Goal: Task Accomplishment & Management: Use online tool/utility

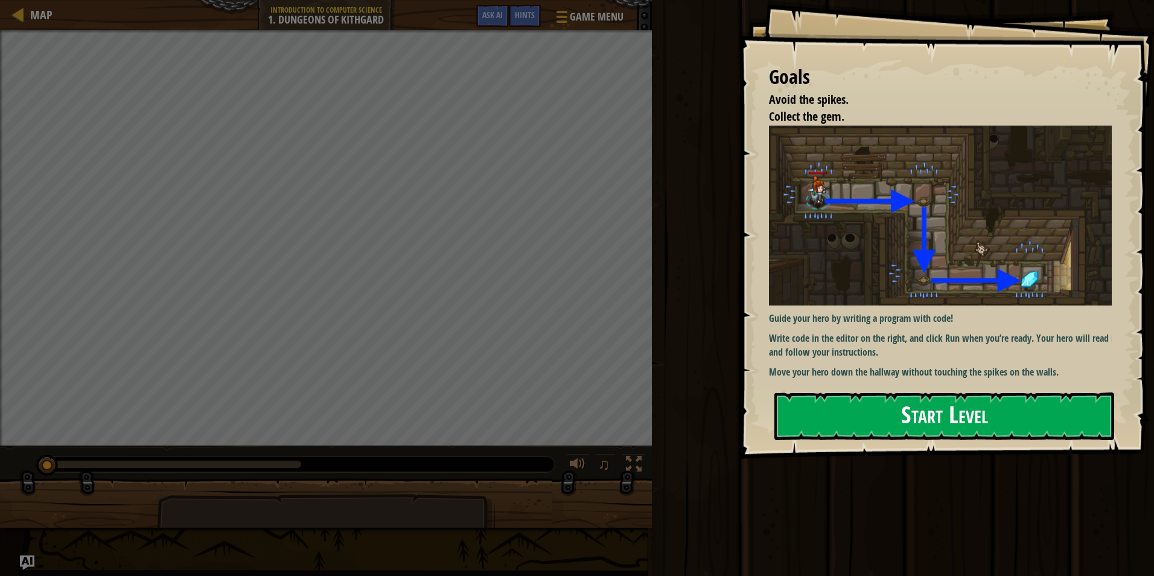
click at [948, 421] on button "Start Level" at bounding box center [944, 416] width 340 height 48
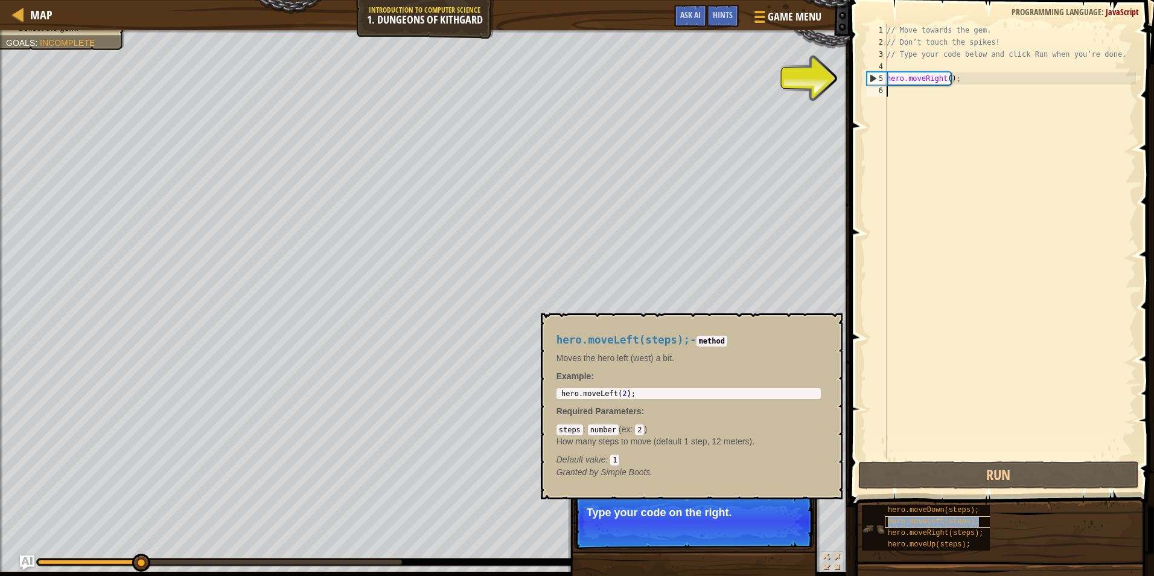
click at [922, 521] on span "hero.moveLeft(steps);" at bounding box center [933, 521] width 91 height 8
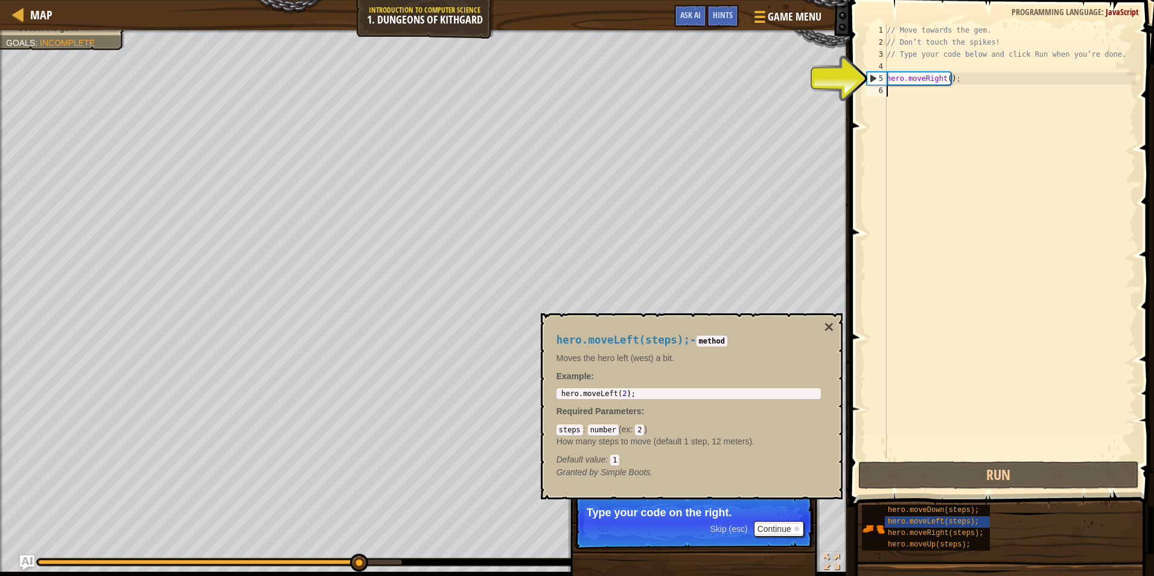
click at [779, 518] on p "Type your code on the right." at bounding box center [694, 512] width 214 height 12
click at [792, 527] on button "Continue" at bounding box center [779, 529] width 50 height 16
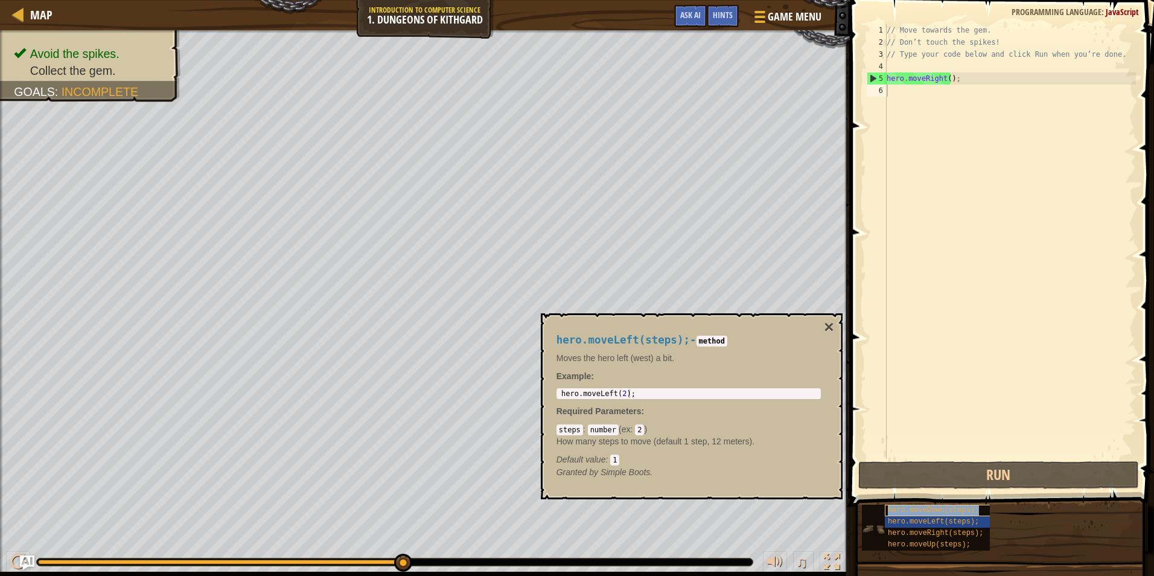
click at [966, 511] on span "hero.moveDown(steps);" at bounding box center [933, 510] width 91 height 8
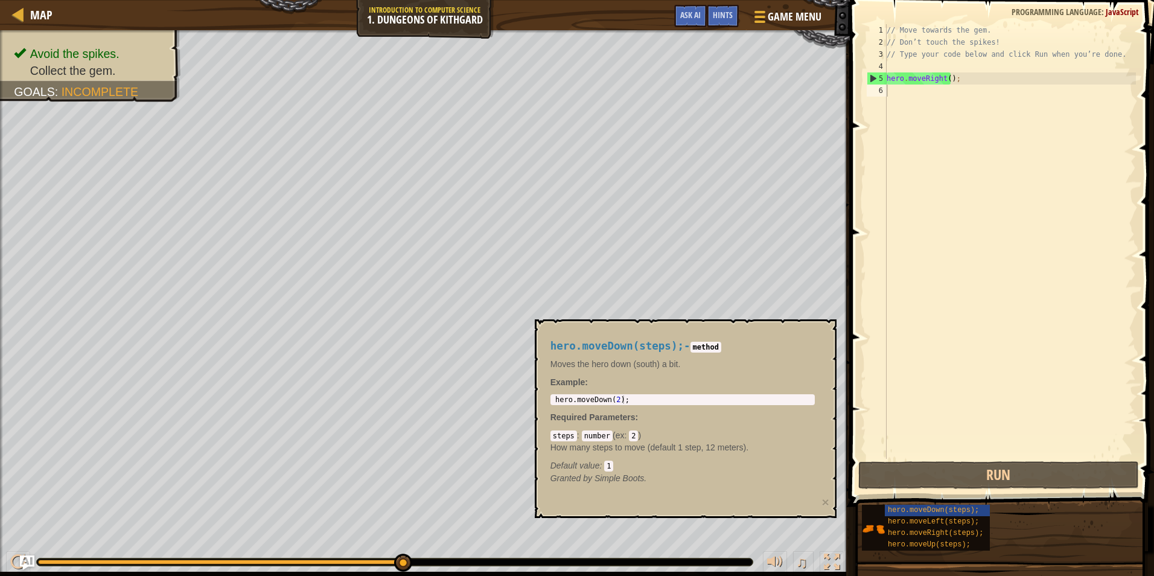
drag, startPoint x: 572, startPoint y: 435, endPoint x: 578, endPoint y: 431, distance: 7.0
click at [573, 435] on code "steps" at bounding box center [564, 435] width 27 height 11
click at [635, 431] on code "2" at bounding box center [633, 435] width 9 height 11
click at [632, 435] on code "2" at bounding box center [633, 435] width 9 height 11
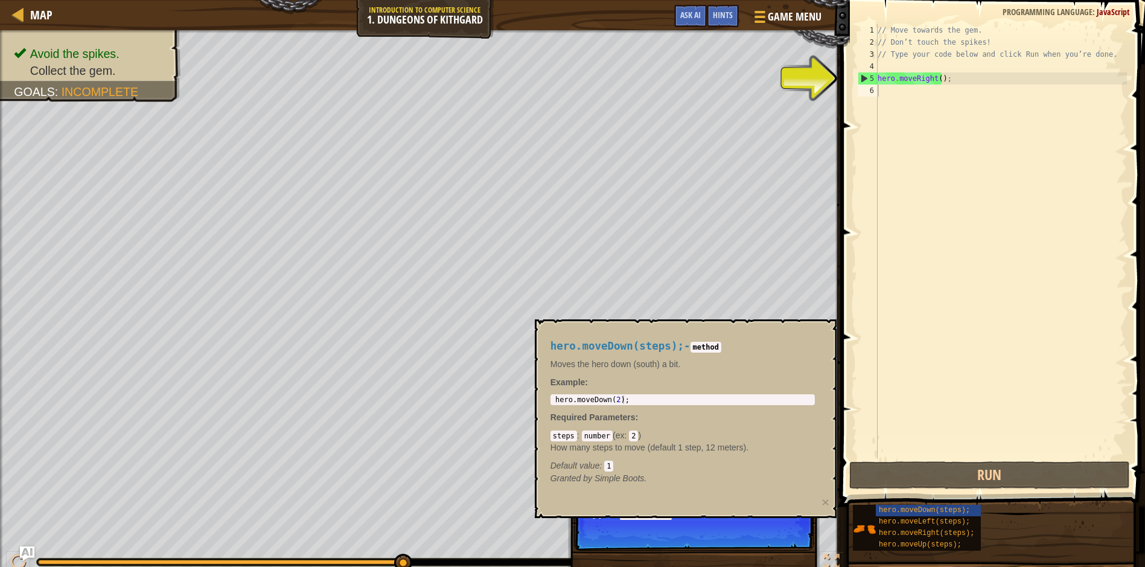
drag, startPoint x: 592, startPoint y: 518, endPoint x: 719, endPoint y: 508, distance: 127.2
click at [681, 0] on body "Map Introduction to Computer Science 1. Dungeons of Kithgard Game Menu Done Hin…" at bounding box center [572, 0] width 1145 height 0
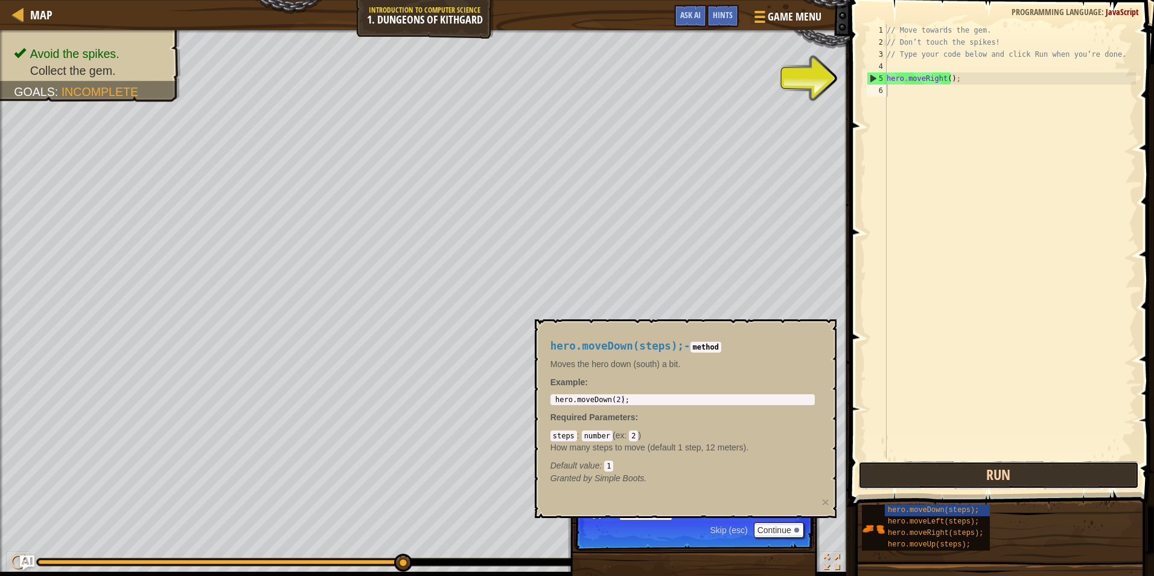
click at [916, 468] on button "Run" at bounding box center [998, 475] width 281 height 28
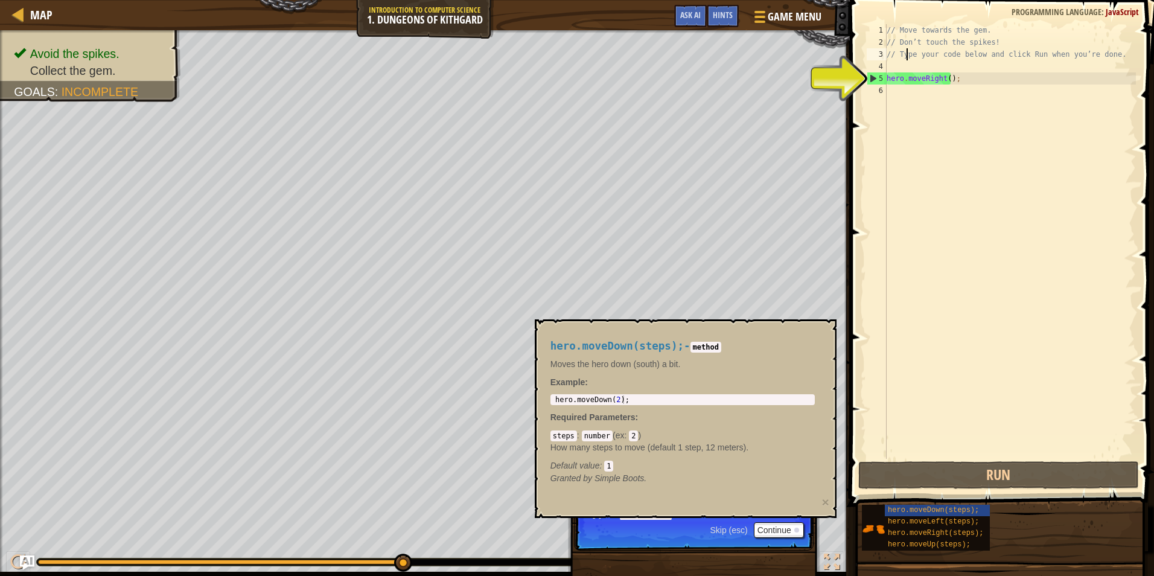
drag, startPoint x: 905, startPoint y: 54, endPoint x: 906, endPoint y: 71, distance: 16.9
click at [905, 66] on div "// Move towards the gem. // Don’t touch the spikes! // Type your code below and…" at bounding box center [1010, 253] width 252 height 459
type textarea "// Type your code below and click Run when you’re done."
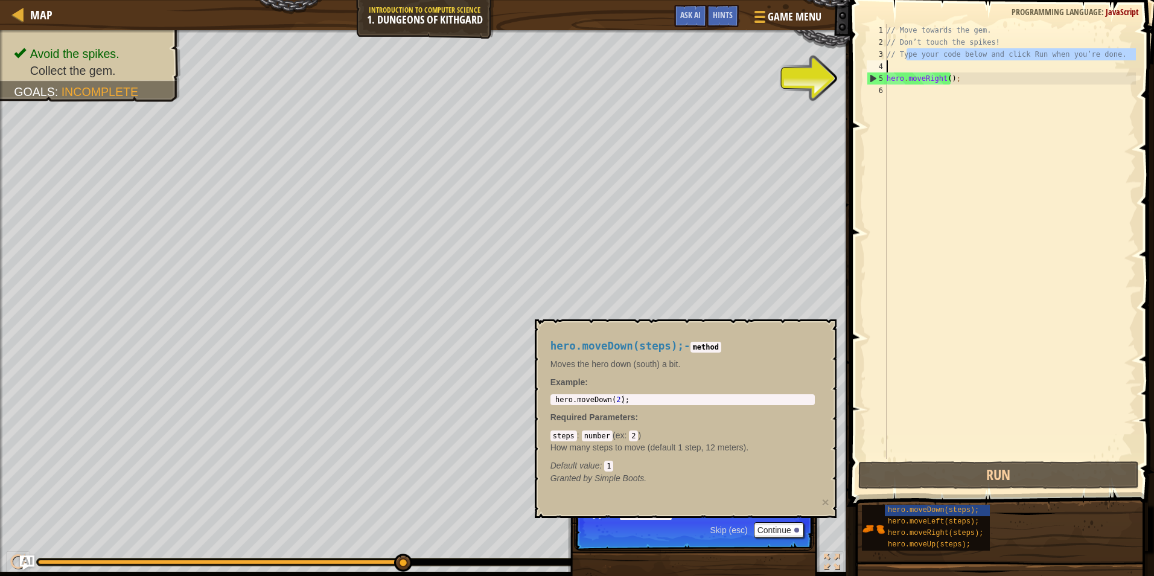
click at [906, 71] on div "// Move towards the gem. // Don’t touch the spikes! // Type your code below and…" at bounding box center [1010, 241] width 252 height 435
click at [907, 73] on div "// Move towards the gem. // Don’t touch the spikes! // Type your code below and…" at bounding box center [1010, 253] width 252 height 459
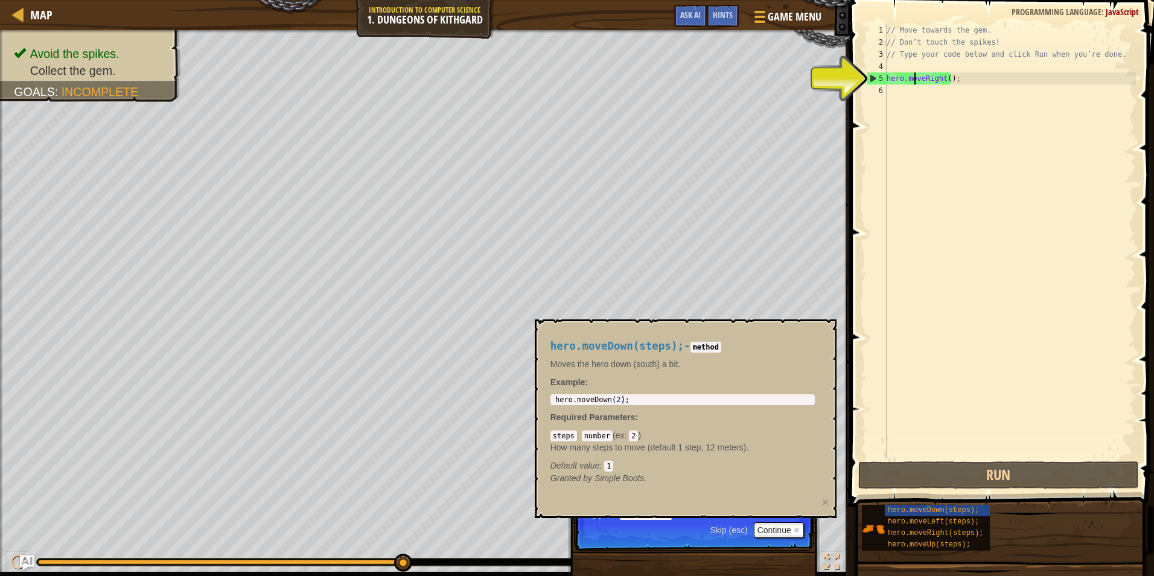
click at [913, 83] on div "// Move towards the gem. // Don’t touch the spikes! // Type your code below and…" at bounding box center [1010, 253] width 252 height 459
type textarea "hero.moveRight();"
drag, startPoint x: 797, startPoint y: 456, endPoint x: 851, endPoint y: 473, distance: 57.1
click at [817, 462] on div "hero.moveDown(steps); - method Moves the hero down (south) a bit. Example : 1 h…" at bounding box center [682, 412] width 281 height 167
click at [794, 529] on div at bounding box center [796, 530] width 5 height 5
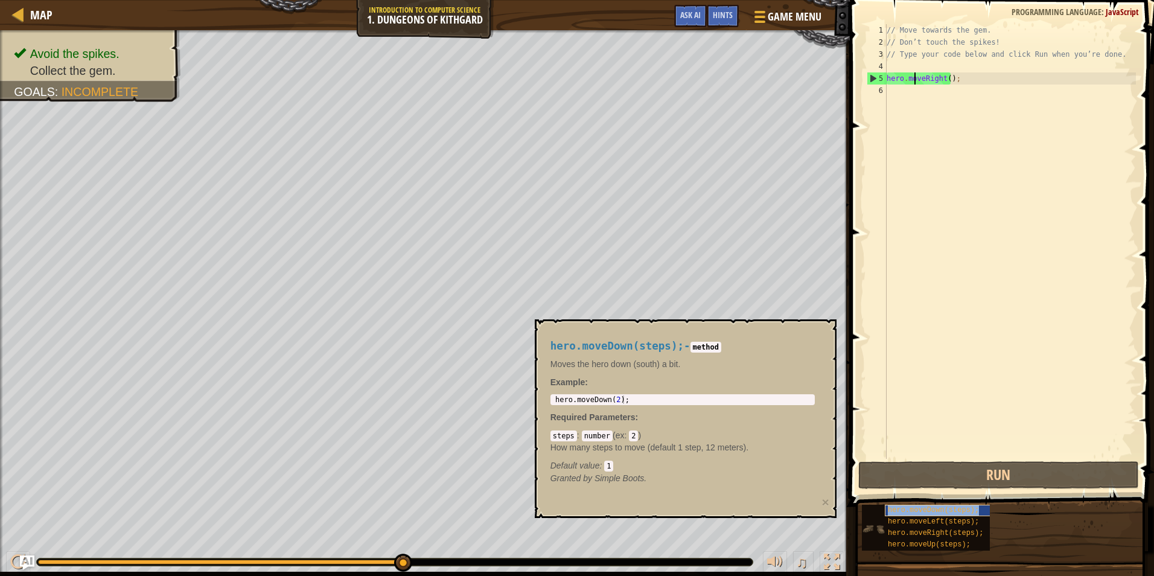
drag, startPoint x: 893, startPoint y: 515, endPoint x: 904, endPoint y: 515, distance: 11.5
click at [893, 515] on div "hero.moveDown(steps);" at bounding box center [942, 510] width 115 height 11
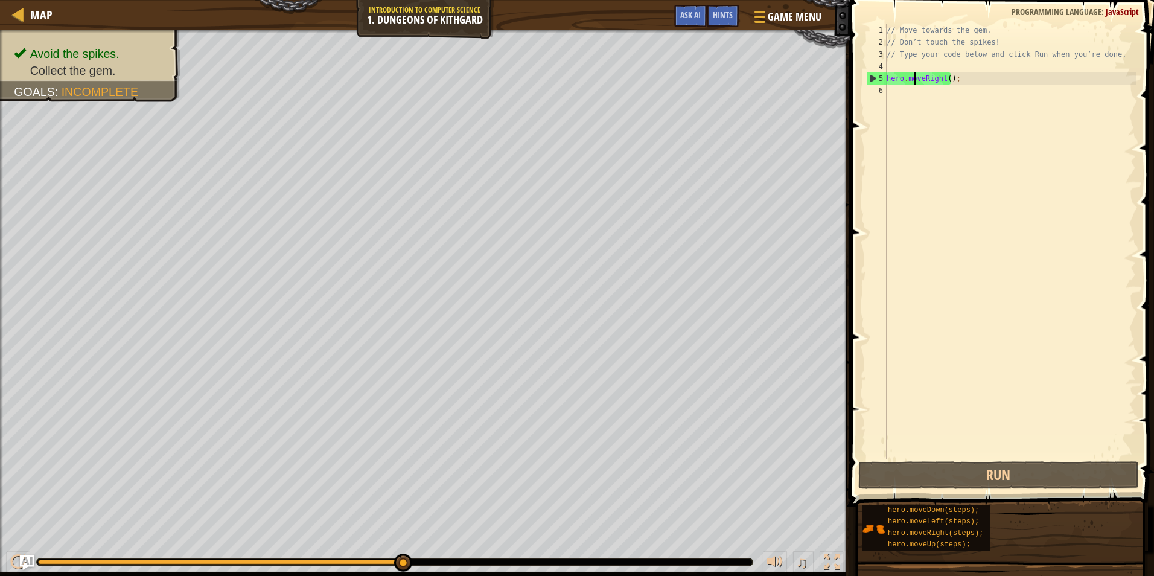
click at [957, 337] on div "// Move towards the gem. // Don’t touch the spikes! // Type your code below and…" at bounding box center [1010, 253] width 252 height 459
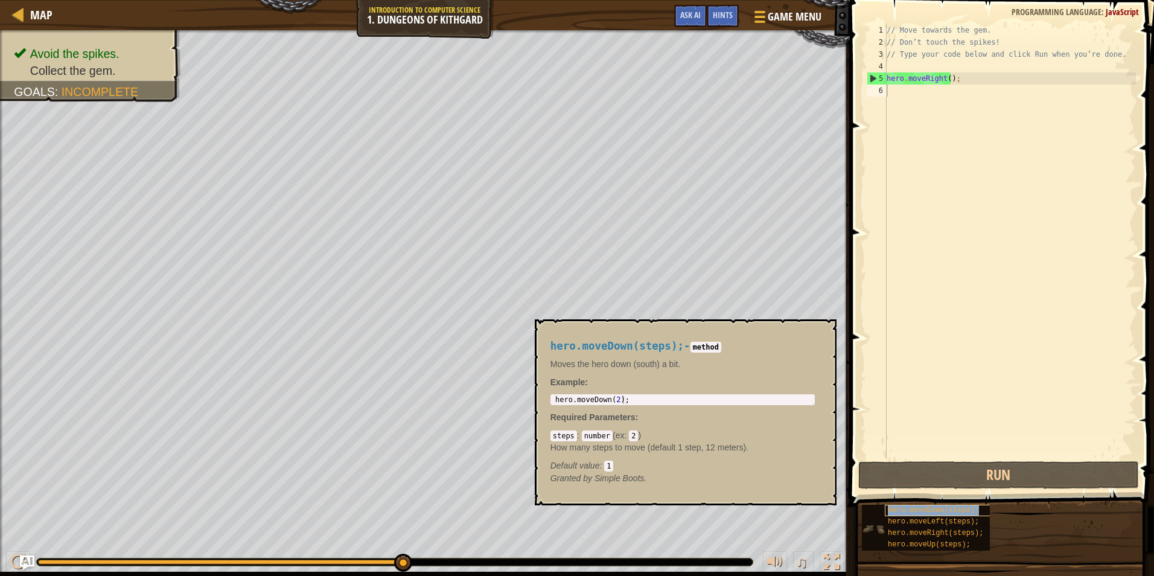
drag, startPoint x: 957, startPoint y: 511, endPoint x: 964, endPoint y: 511, distance: 7.2
click at [956, 511] on span "hero.moveDown(steps);" at bounding box center [933, 510] width 91 height 8
click at [665, 450] on p "How many steps to move (default 1 step, 12 meters)." at bounding box center [683, 447] width 264 height 12
click at [931, 392] on div "// Move towards the gem. // Don’t touch the spikes! // Type your code below and…" at bounding box center [1010, 253] width 252 height 459
click at [892, 86] on div "// Move towards the gem. // Don’t touch the spikes! // Type your code below and…" at bounding box center [1010, 253] width 252 height 459
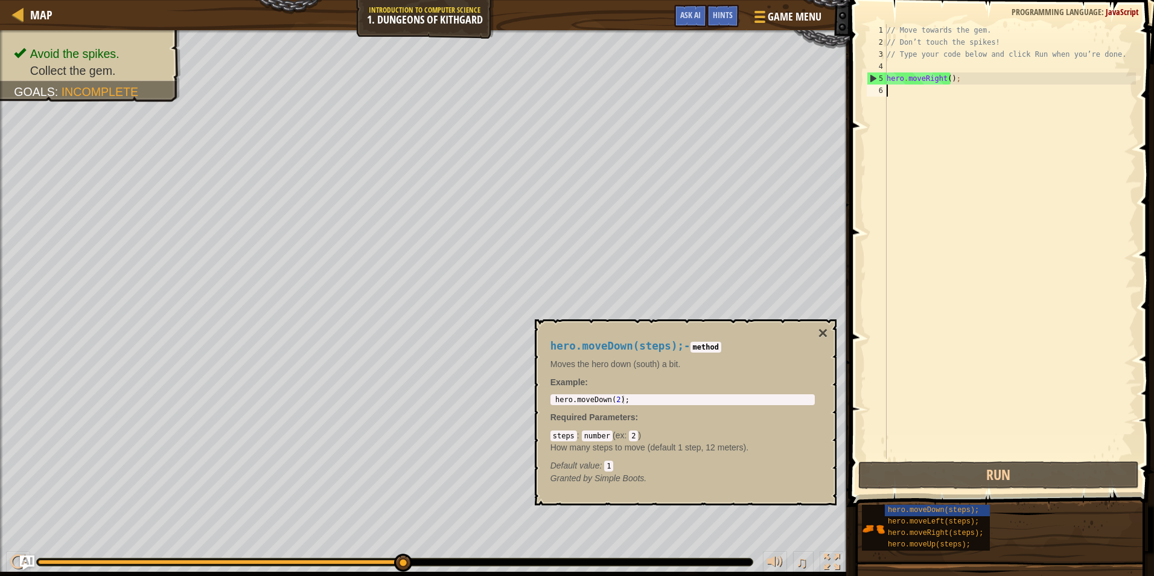
type textarea "hero.moveDown(2);"
drag, startPoint x: 552, startPoint y: 403, endPoint x: 640, endPoint y: 402, distance: 87.5
click at [640, 402] on div "hero . moveDown ( 2 ) ;" at bounding box center [683, 399] width 260 height 8
click at [896, 101] on div "// Move towards the gem. // Don’t touch the spikes! // Type your code below and…" at bounding box center [1010, 253] width 252 height 459
paste textarea "hero.moveDown(2);"
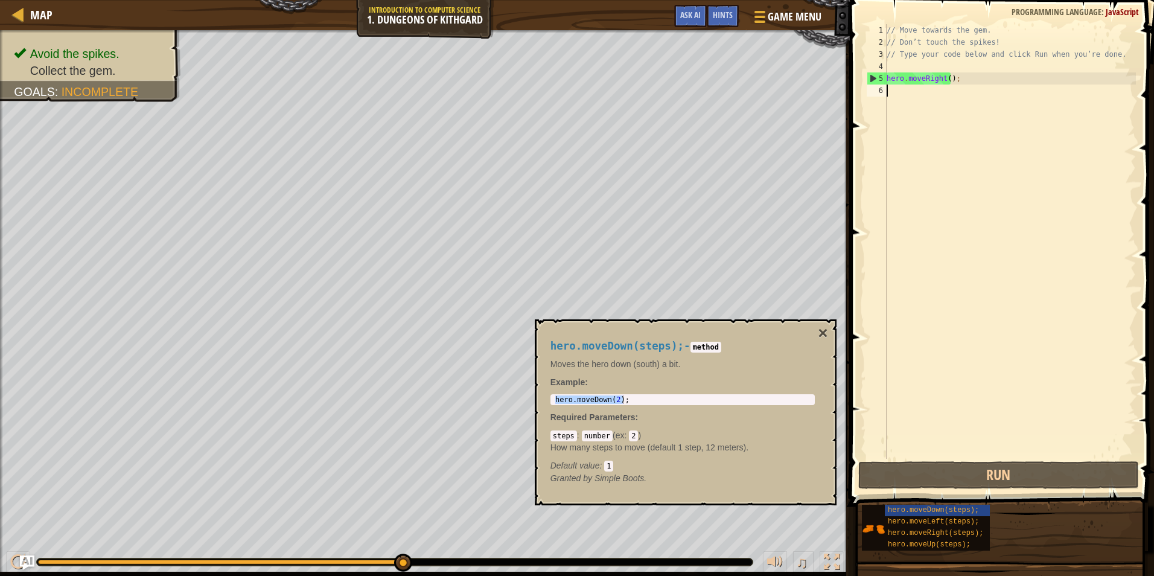
type textarea "hero.moveDown(2);"
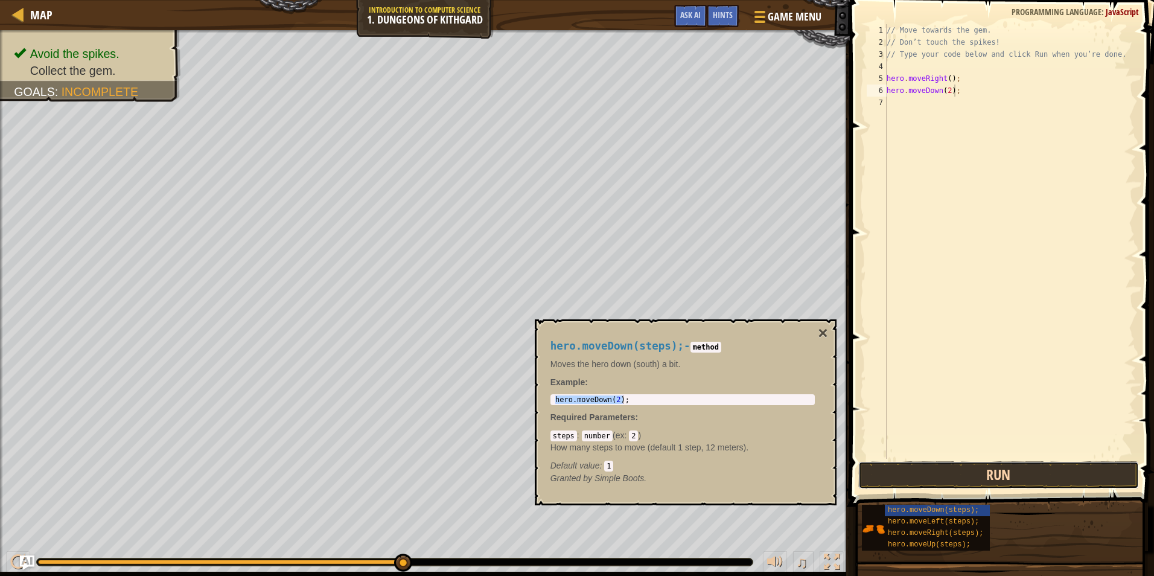
click at [965, 472] on button "Run" at bounding box center [998, 475] width 281 height 28
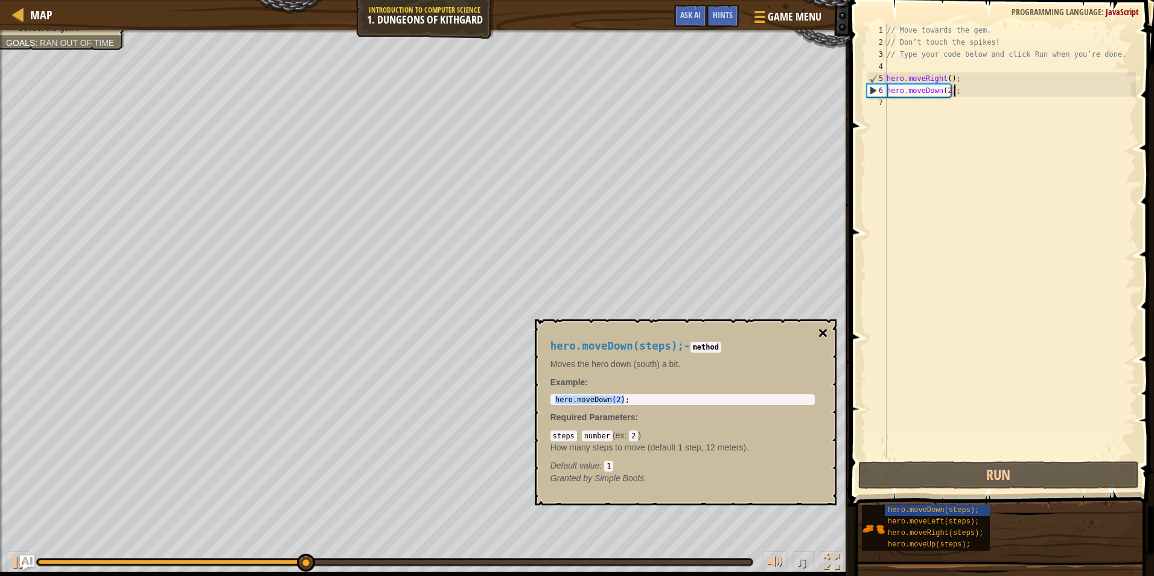
click at [825, 331] on button "×" at bounding box center [823, 333] width 10 height 17
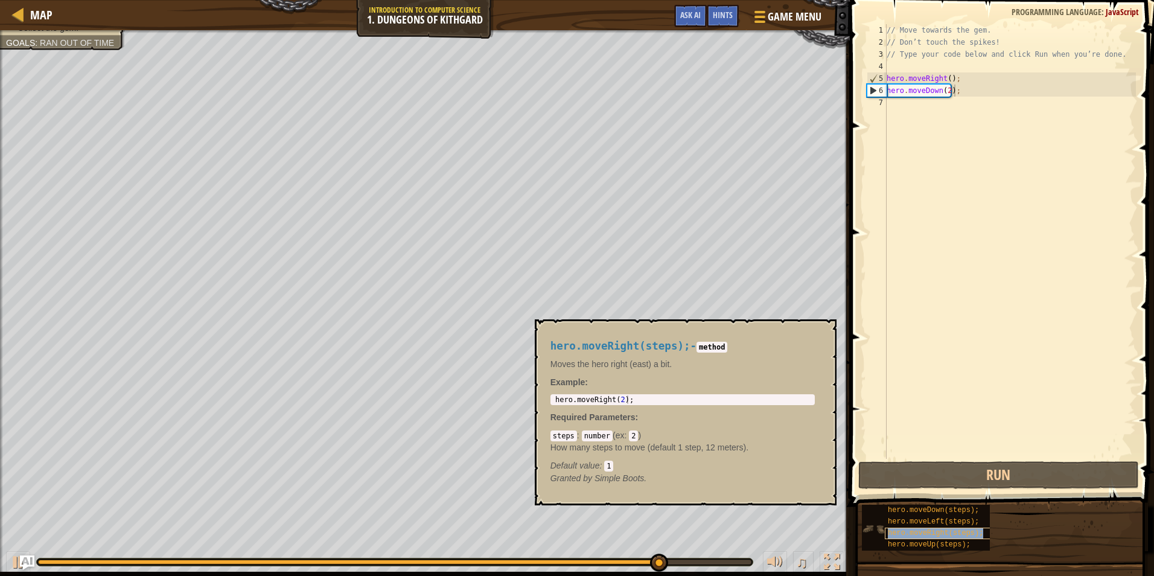
click at [948, 531] on span "hero.moveRight(steps);" at bounding box center [935, 533] width 95 height 8
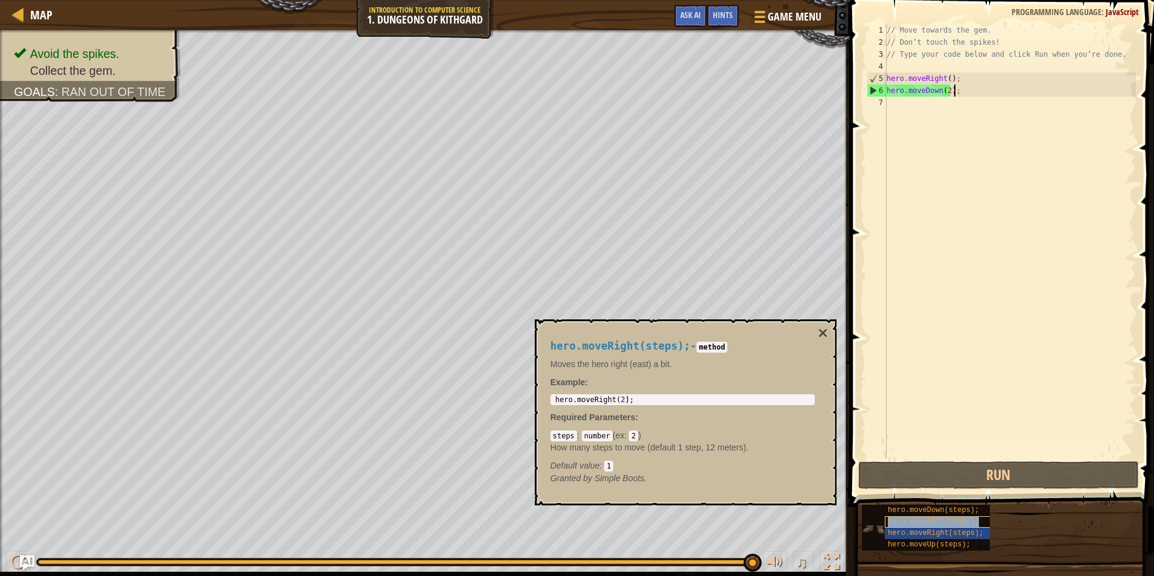
click at [943, 522] on span "hero.moveLeft(steps);" at bounding box center [933, 521] width 91 height 8
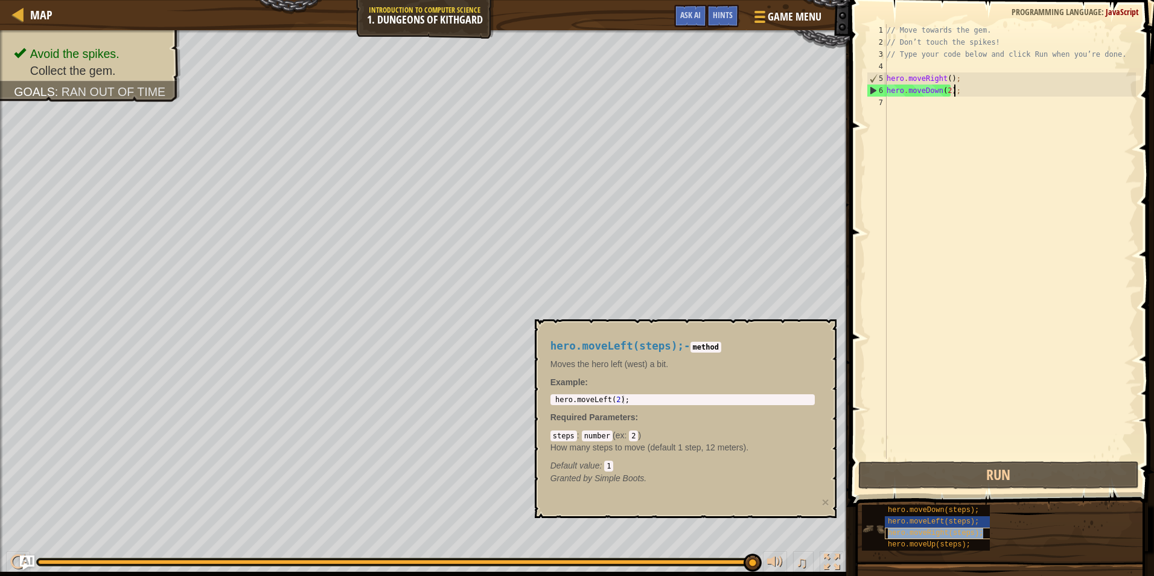
click at [945, 532] on span "hero.moveRight(steps);" at bounding box center [935, 533] width 95 height 8
click at [945, 522] on span "hero.moveLeft(steps);" at bounding box center [933, 521] width 91 height 8
click at [555, 394] on div "1 hero . moveLeft ( 2 ) ; ההההההההההההההההההההההההההההההההההההההההההההההההההההה…" at bounding box center [683, 399] width 264 height 11
type textarea "hero.moveLeft(2);"
drag, startPoint x: 553, startPoint y: 397, endPoint x: 673, endPoint y: 391, distance: 120.3
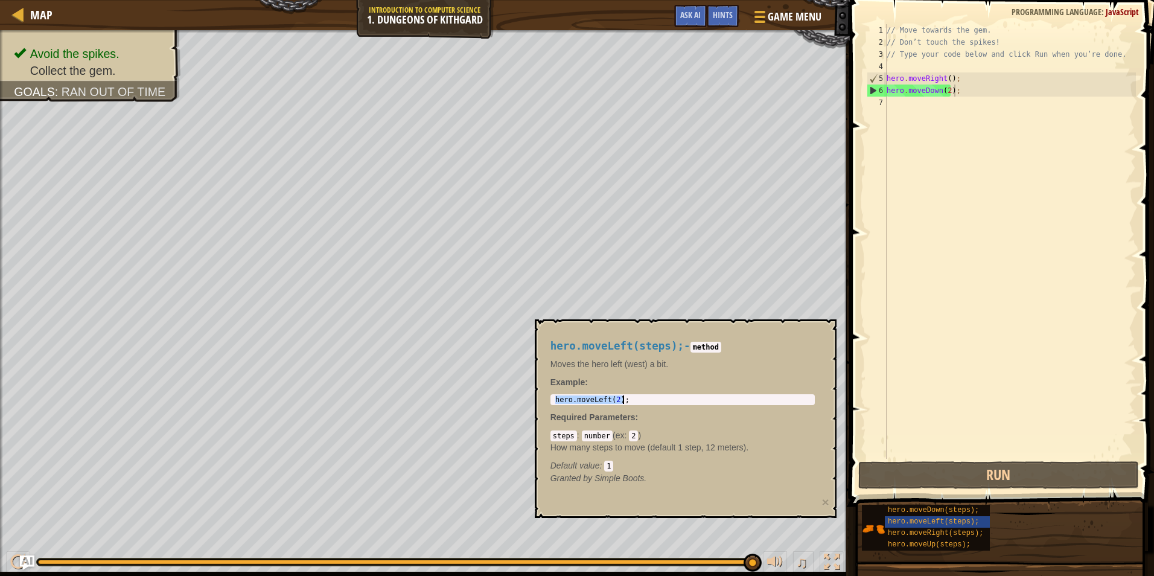
click at [672, 397] on div "hero . moveLeft ( 2 ) ;" at bounding box center [683, 407] width 260 height 25
click at [914, 112] on div "// Move towards the gem. // Don’t touch the spikes! // Type your code below and…" at bounding box center [1010, 253] width 252 height 459
paste textarea "hero.moveLeft(2);"
type textarea "hero.moveLeft(2);"
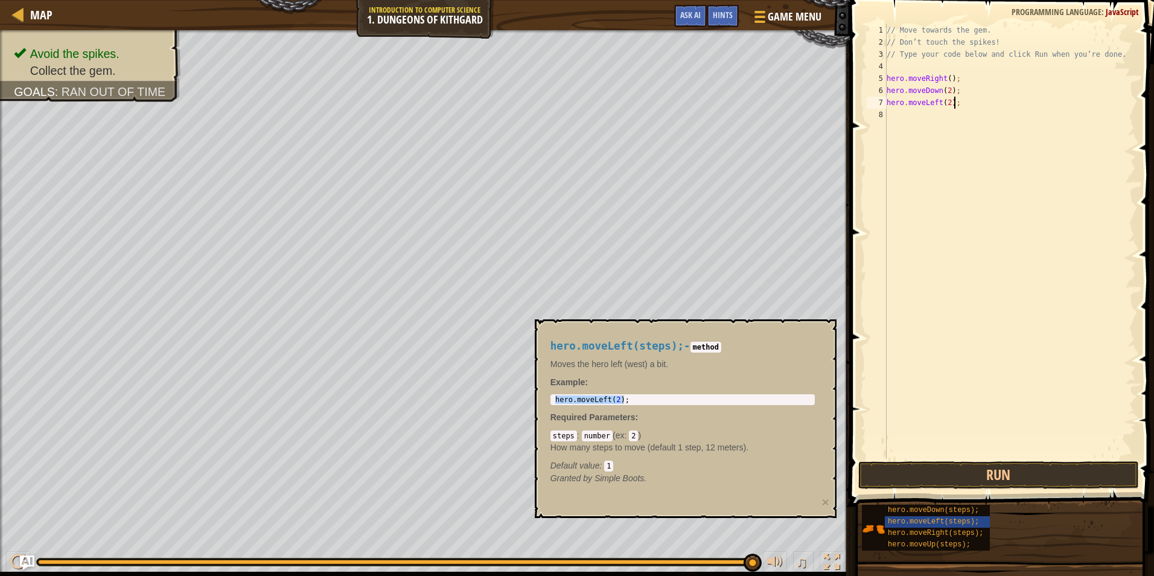
click at [969, 452] on div "// Move towards the gem. // Don’t touch the spikes! // Type your code below and…" at bounding box center [1010, 253] width 252 height 459
drag, startPoint x: 968, startPoint y: 457, endPoint x: 966, endPoint y: 483, distance: 26.0
click at [966, 464] on div "1 2 3 4 5 6 7 8 // Move towards the gem. // Don’t touch the spikes! // Type you…" at bounding box center [1000, 277] width 308 height 542
click at [965, 483] on button "Run" at bounding box center [998, 475] width 281 height 28
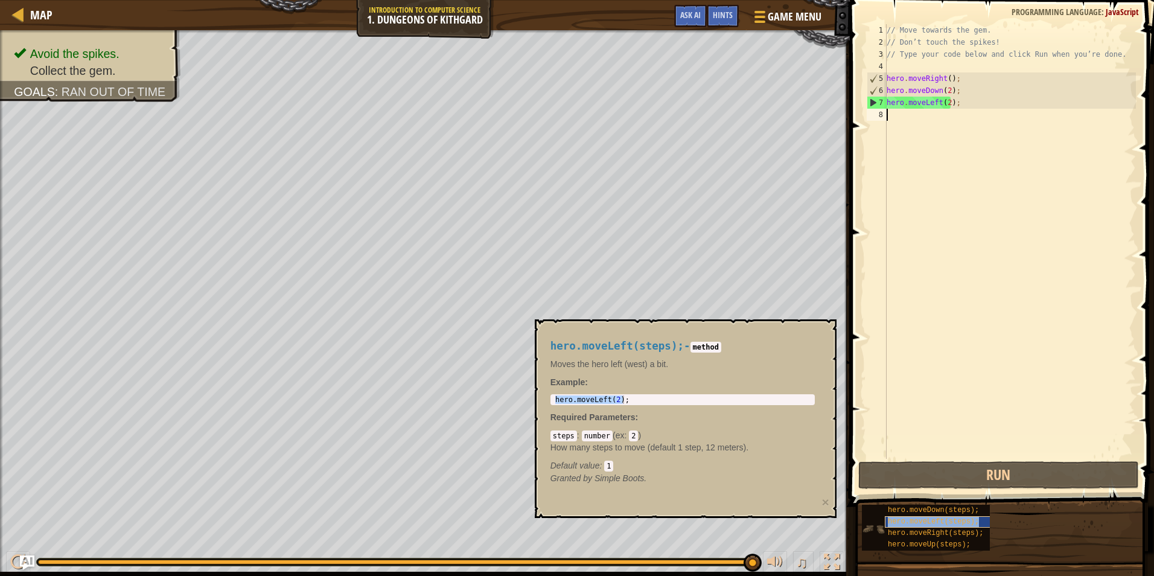
click at [935, 522] on span "hero.moveLeft(steps);" at bounding box center [933, 521] width 91 height 8
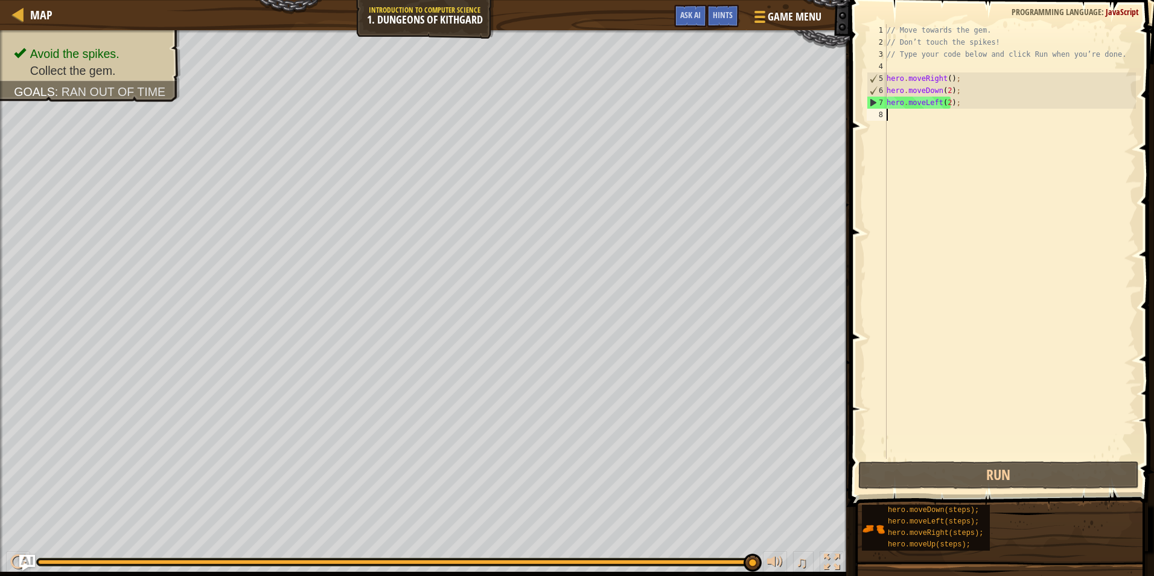
click at [20, 560] on img "Ask AI" at bounding box center [27, 563] width 16 height 16
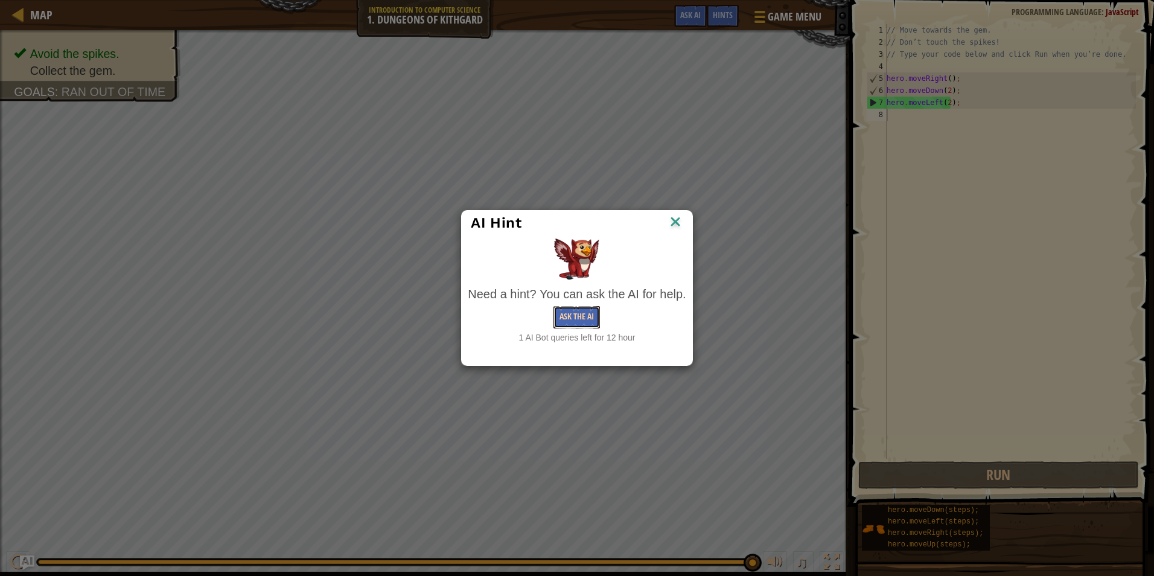
click at [563, 310] on button "Ask the AI" at bounding box center [577, 317] width 46 height 22
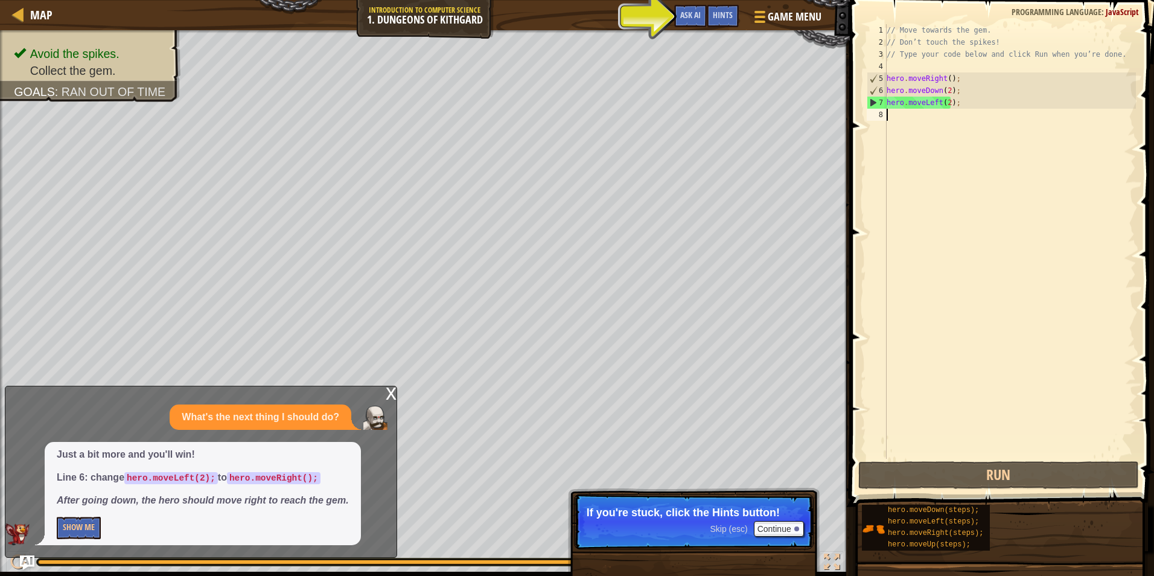
click at [388, 392] on div "x" at bounding box center [391, 392] width 11 height 12
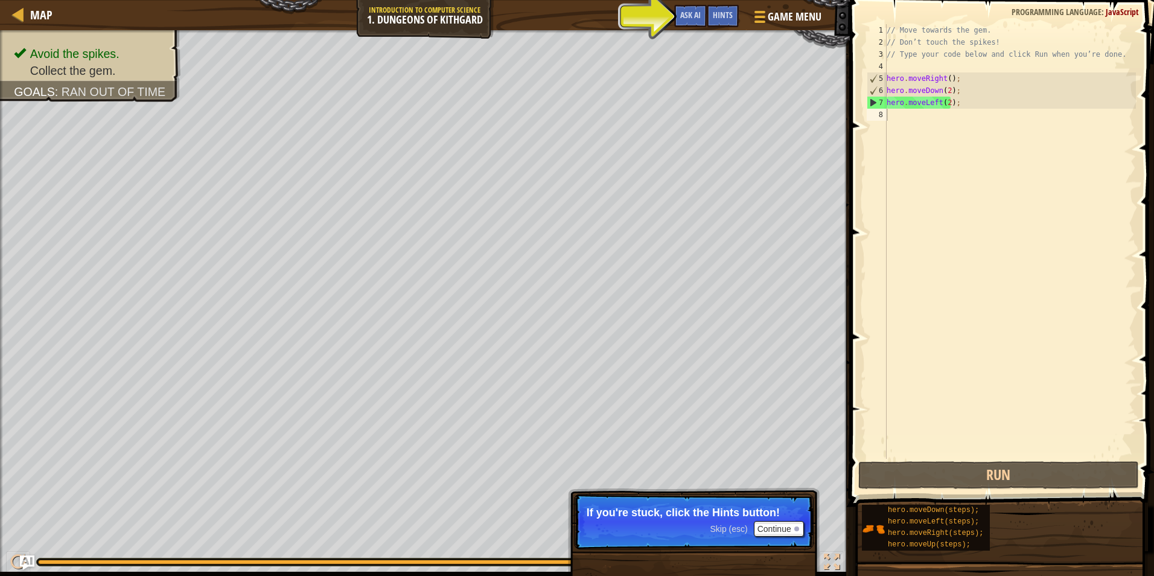
click at [960, 109] on div "// Move towards the gem. // Don’t touch the spikes! // Type your code below and…" at bounding box center [1010, 253] width 252 height 459
drag, startPoint x: 957, startPoint y: 109, endPoint x: 864, endPoint y: 106, distance: 93.0
click at [864, 106] on div "1 2 3 4 5 6 7 8 // Move towards the gem. // Don’t touch the spikes! // Type you…" at bounding box center [1000, 241] width 272 height 435
type textarea "hero.moveLeft(2);"
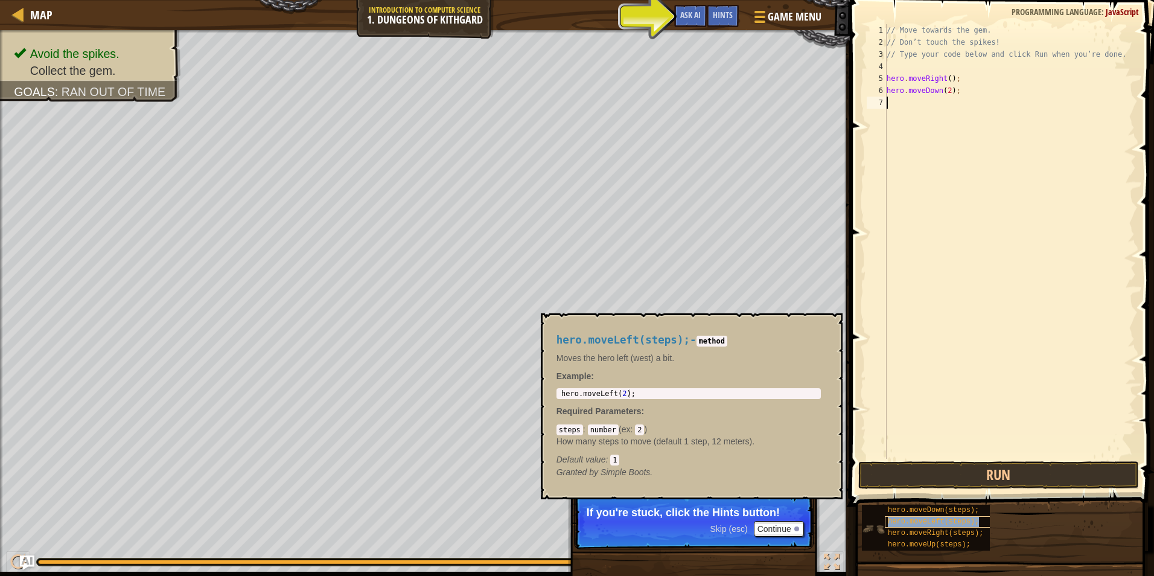
click at [949, 522] on span "hero.moveLeft(steps);" at bounding box center [933, 521] width 91 height 8
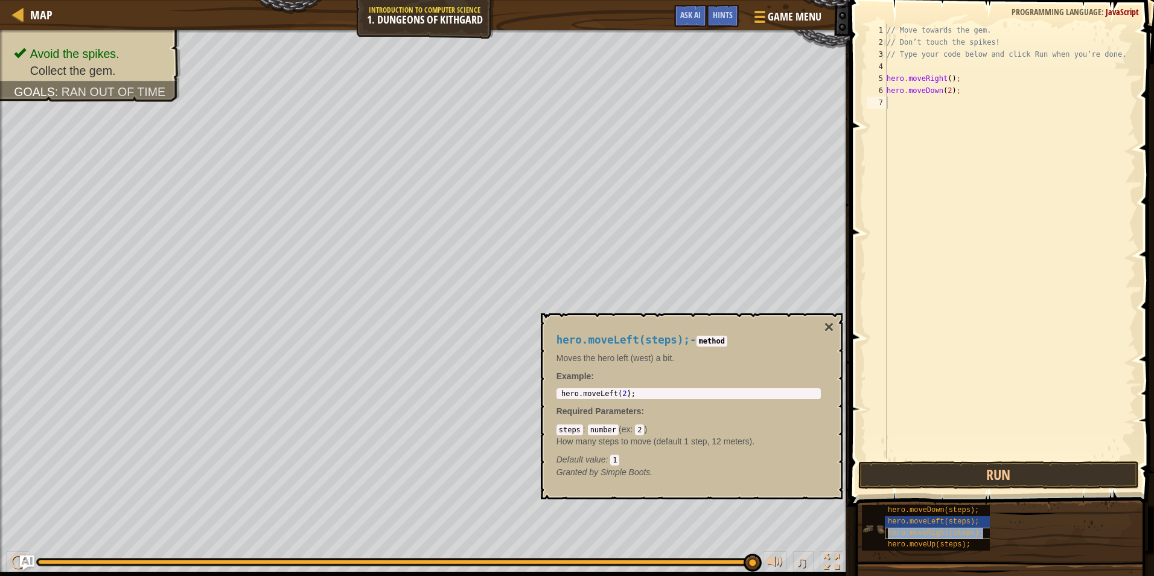
click at [923, 535] on span "hero.moveRight(steps);" at bounding box center [935, 533] width 95 height 8
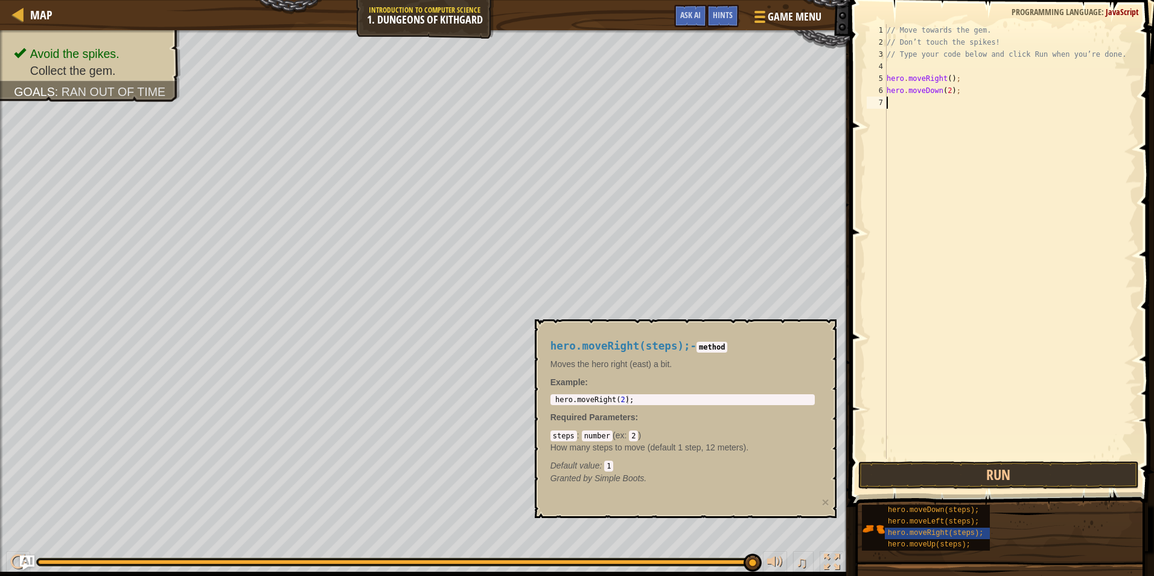
type textarea "hero.moveRight(2);"
drag, startPoint x: 553, startPoint y: 401, endPoint x: 657, endPoint y: 416, distance: 104.9
click at [657, 417] on div "hero.moveRight(steps); - method Moves the hero right (east) a bit. Example : he…" at bounding box center [682, 412] width 281 height 167
click at [890, 100] on div "// Move towards the gem. // Don’t touch the spikes! // Type your code below and…" at bounding box center [1010, 253] width 252 height 459
paste textarea "hero.moveRight(2);"
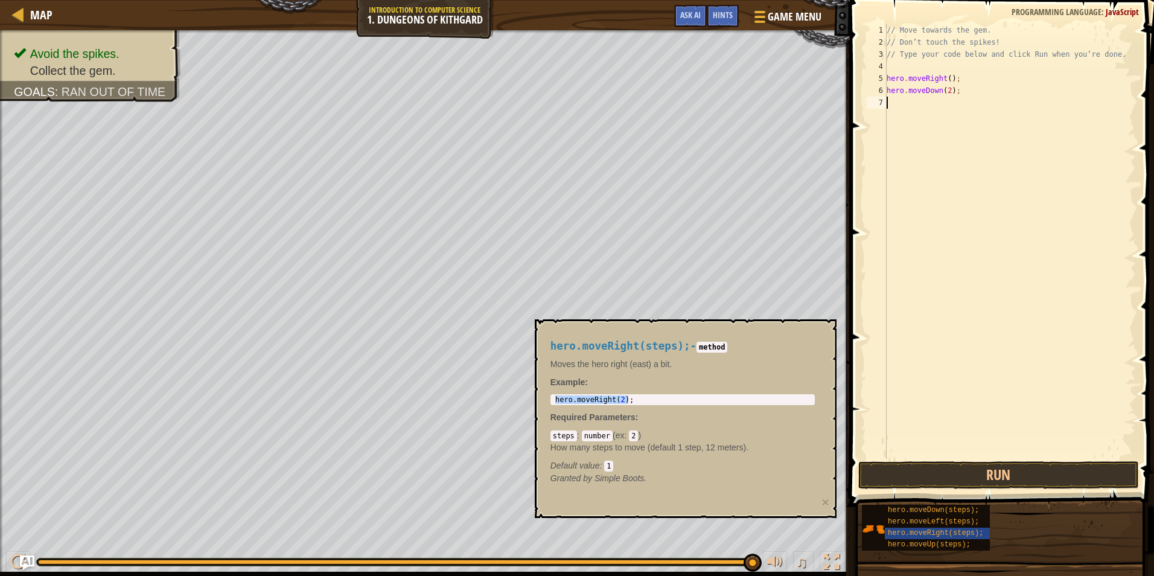
type textarea "hero.moveRight(2);"
click at [907, 528] on div "hero.moveRight(steps);" at bounding box center [942, 533] width 115 height 11
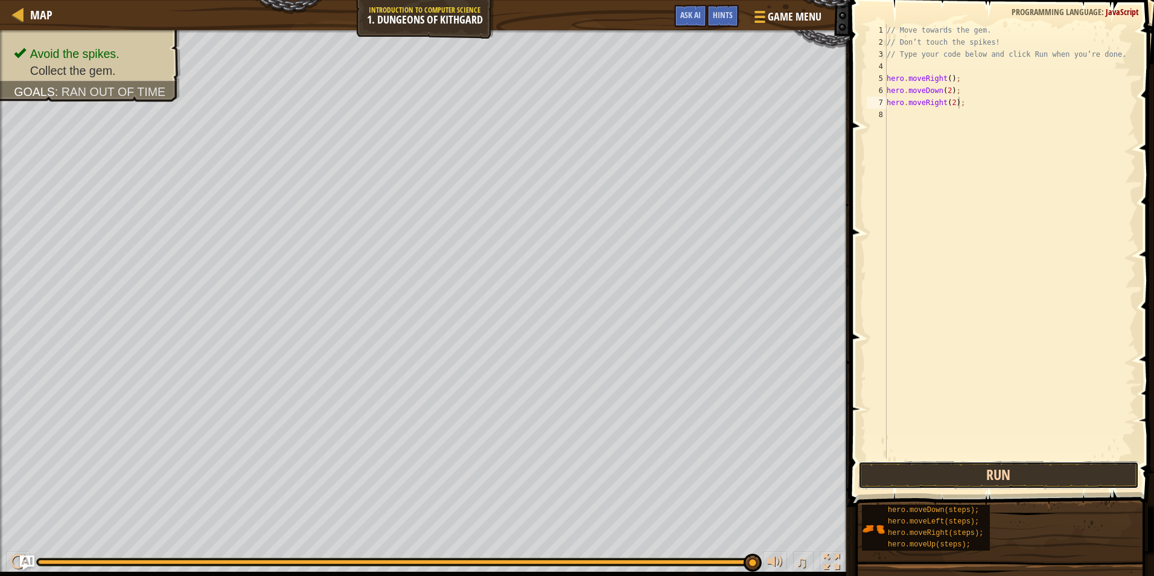
click at [966, 476] on button "Run" at bounding box center [998, 475] width 281 height 28
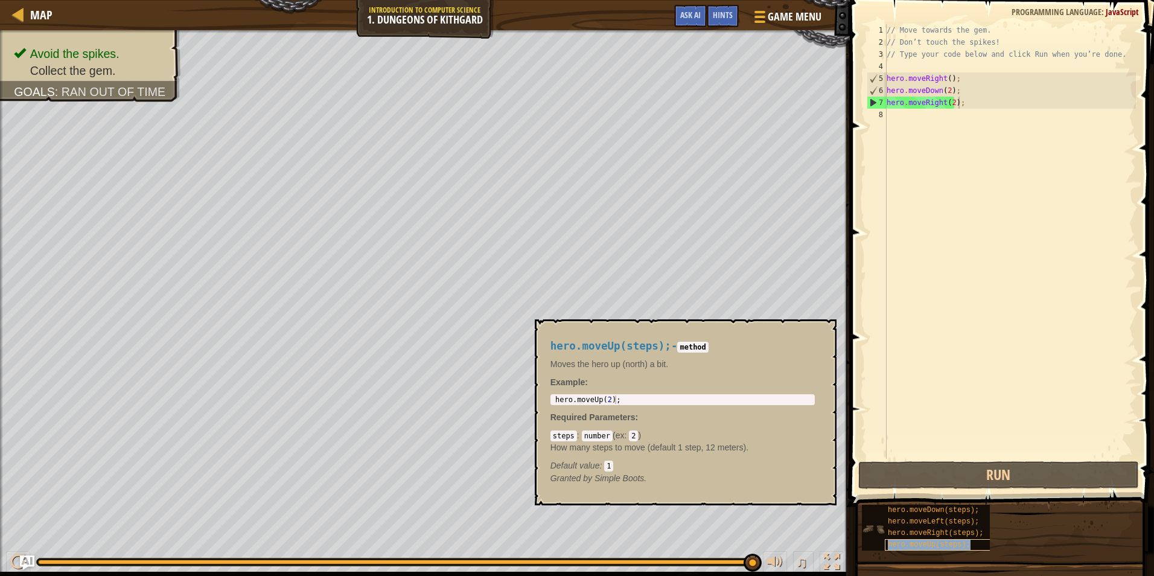
click at [911, 546] on span "hero.moveUp(steps);" at bounding box center [929, 544] width 83 height 8
drag, startPoint x: 552, startPoint y: 399, endPoint x: 569, endPoint y: 393, distance: 17.9
click at [569, 393] on div "hero.moveUp(steps); - method Moves the hero up (north) a bit. Example : 1 hero …" at bounding box center [682, 412] width 281 height 167
type textarea "hero.moveUp(2);"
click at [561, 397] on div "hero . moveUp ( 2 ) ;" at bounding box center [683, 407] width 260 height 25
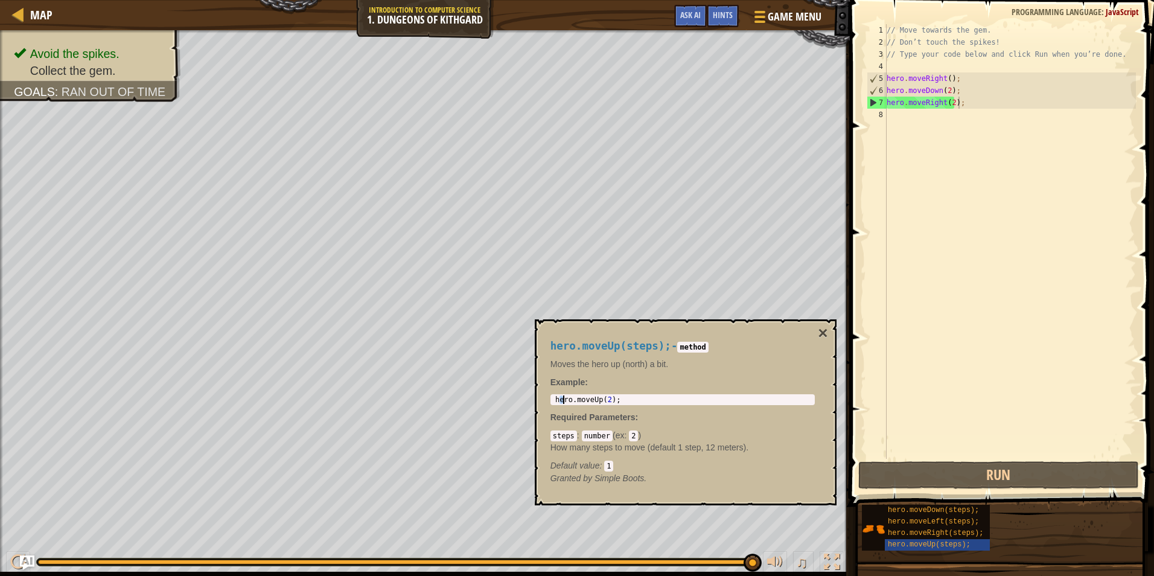
click at [553, 400] on div "hero . moveUp ( 2 ) ;" at bounding box center [683, 399] width 260 height 8
drag, startPoint x: 552, startPoint y: 400, endPoint x: 582, endPoint y: 407, distance: 30.9
click at [607, 398] on div "hero . moveUp ( 2 ) ;" at bounding box center [683, 399] width 260 height 8
click at [575, 412] on div "hero.moveUp(steps); - method Moves the hero up (north) a bit. Example : hero.mo…" at bounding box center [682, 412] width 281 height 167
click at [546, 418] on div "hero.moveUp(steps); - method Moves the hero up (north) a bit. Example : hero.mo…" at bounding box center [682, 412] width 281 height 167
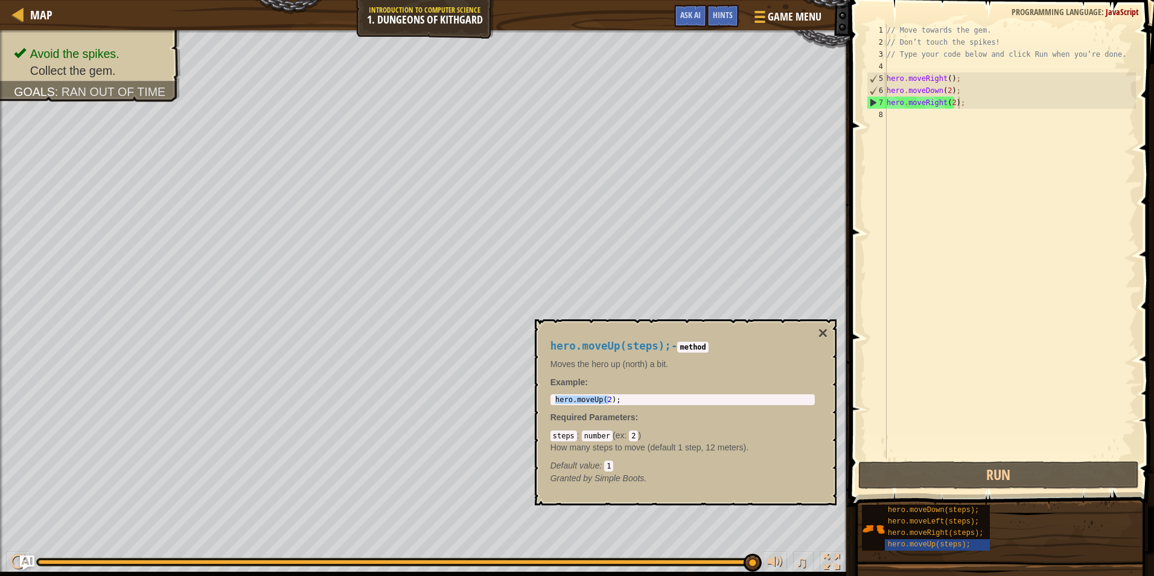
click at [553, 399] on div "hero . moveUp ( 2 ) ;" at bounding box center [683, 399] width 260 height 8
click at [556, 400] on div "hero . moveUp ( 2 ) ;" at bounding box center [683, 407] width 260 height 25
drag, startPoint x: 556, startPoint y: 400, endPoint x: 650, endPoint y: 400, distance: 93.6
click at [650, 400] on div "hero . moveUp ( 2 ) ;" at bounding box center [683, 407] width 260 height 25
click at [905, 120] on div "// Move towards the gem. // Don’t touch the spikes! // Type your code below and…" at bounding box center [1010, 253] width 252 height 459
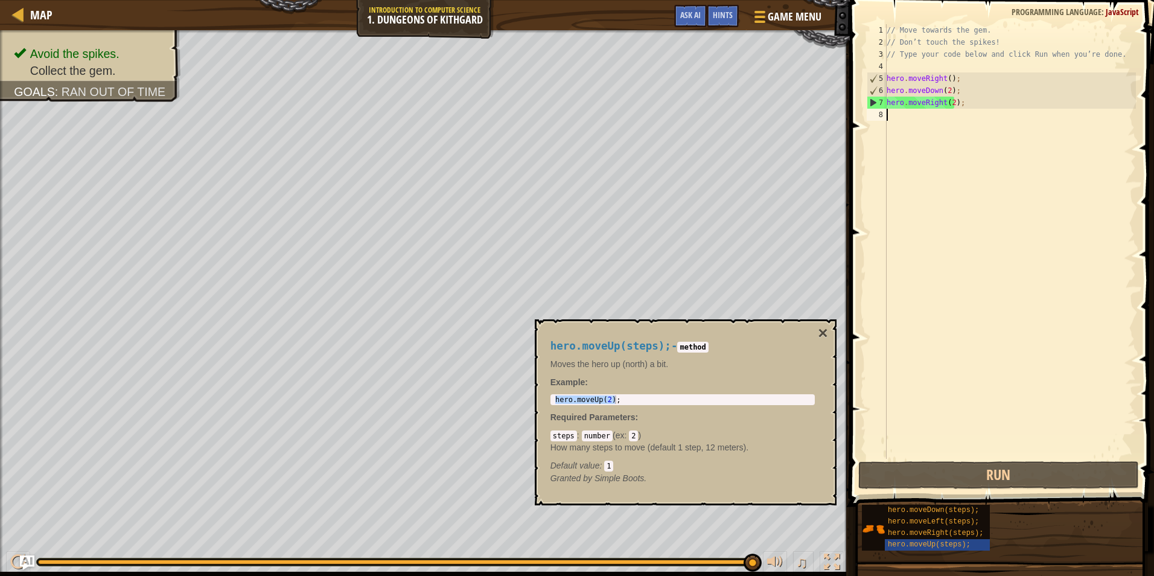
paste textarea "hero.moveUp(2);"
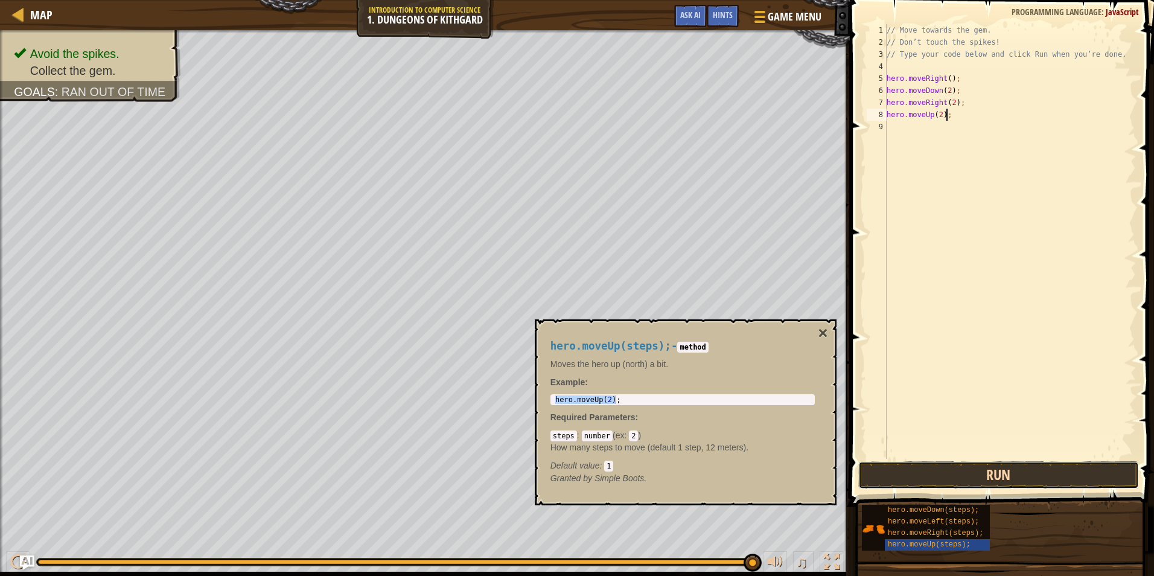
click at [1007, 469] on button "Run" at bounding box center [998, 475] width 281 height 28
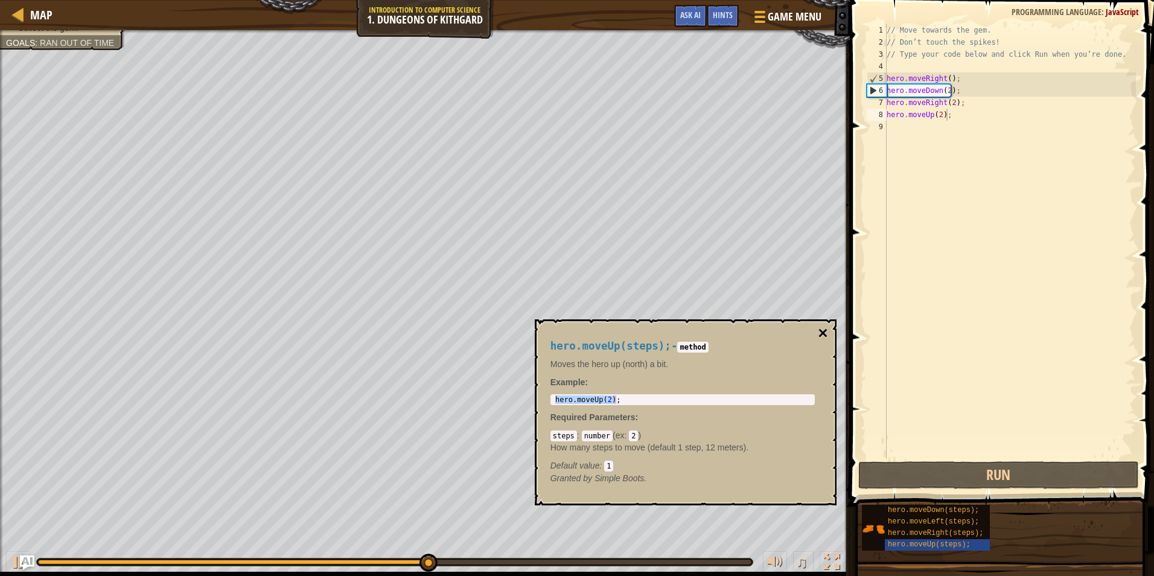
click at [826, 331] on button "×" at bounding box center [823, 333] width 10 height 17
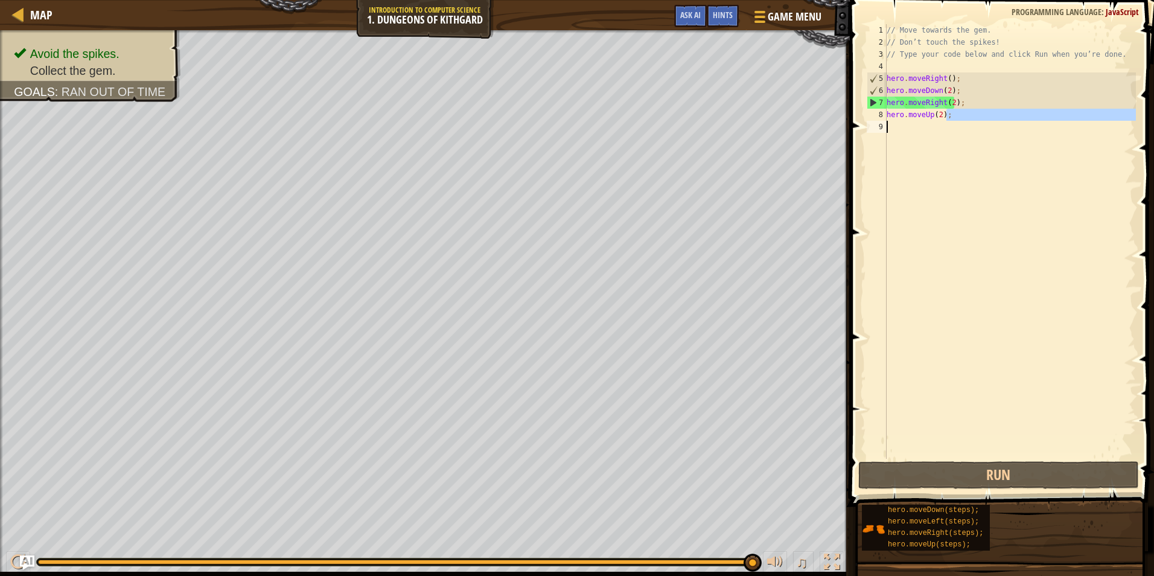
click at [987, 126] on div "// Move towards the gem. // Don’t touch the spikes! // Type your code below and…" at bounding box center [1010, 253] width 252 height 459
type textarea "hero.moveUp(2);"
drag, startPoint x: 951, startPoint y: 154, endPoint x: 921, endPoint y: 161, distance: 31.6
click at [951, 155] on div "// Move towards the gem. // Don’t touch the spikes! // Type your code below and…" at bounding box center [1010, 241] width 252 height 435
click at [848, 139] on span at bounding box center [1003, 236] width 314 height 542
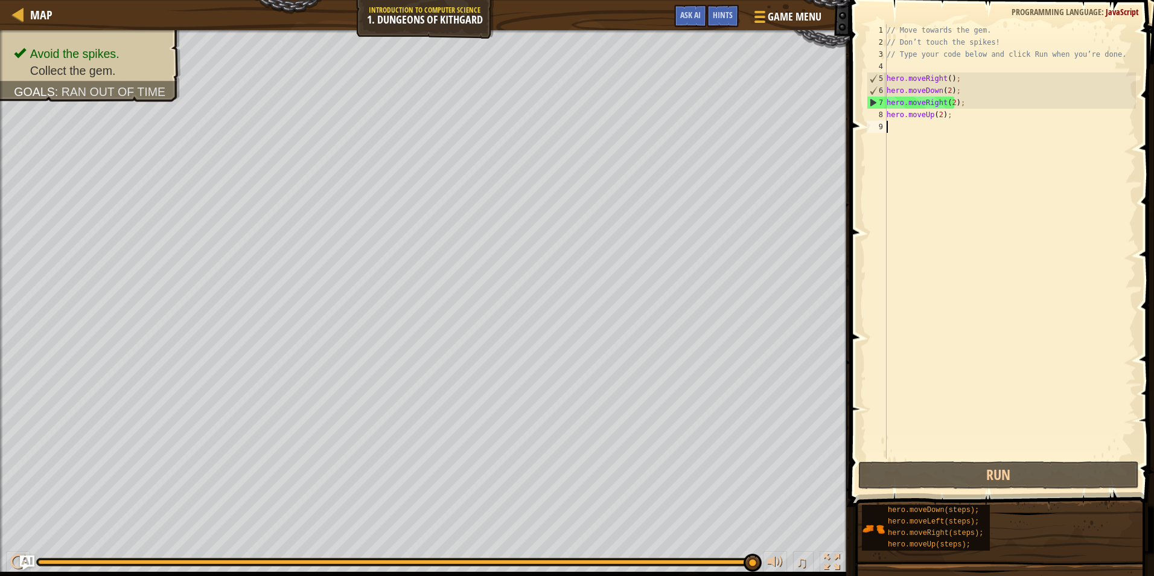
click at [887, 127] on div "// Move towards the gem. // Don’t touch the spikes! // Type your code below and…" at bounding box center [1010, 253] width 252 height 459
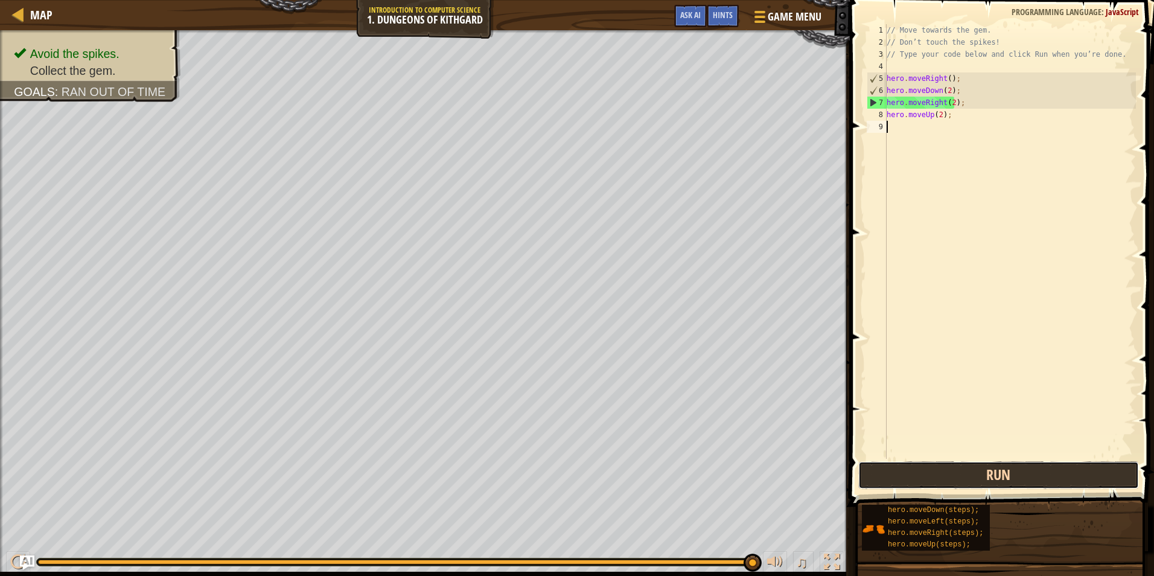
click at [946, 474] on button "Run" at bounding box center [998, 475] width 281 height 28
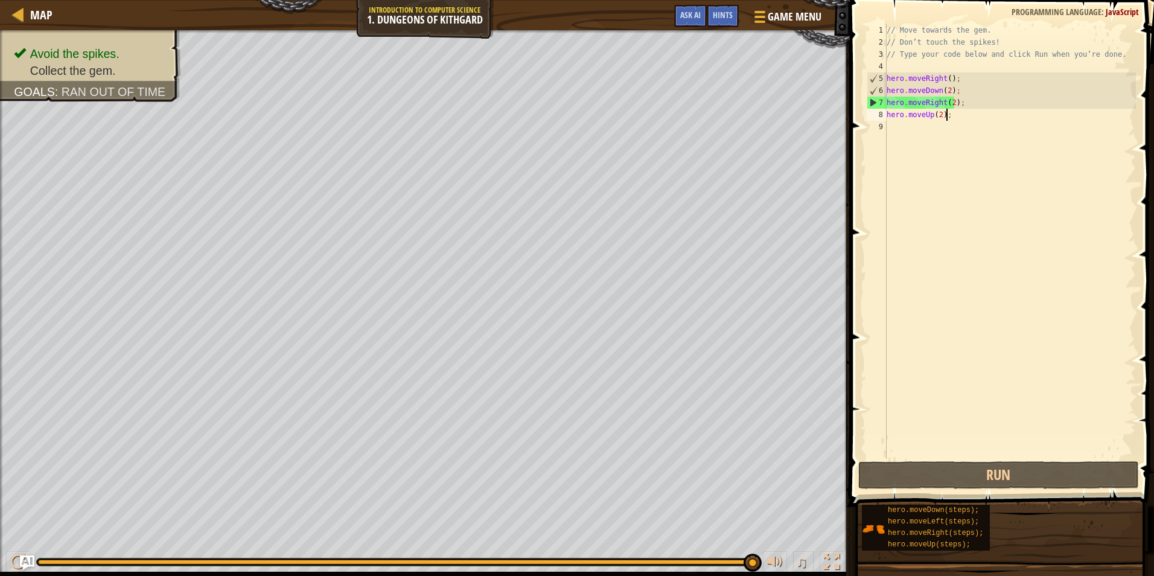
click at [961, 113] on div "// Move towards the gem. // Don’t touch the spikes! // Type your code below and…" at bounding box center [1010, 253] width 252 height 459
type textarea "hero.moveUp(2);"
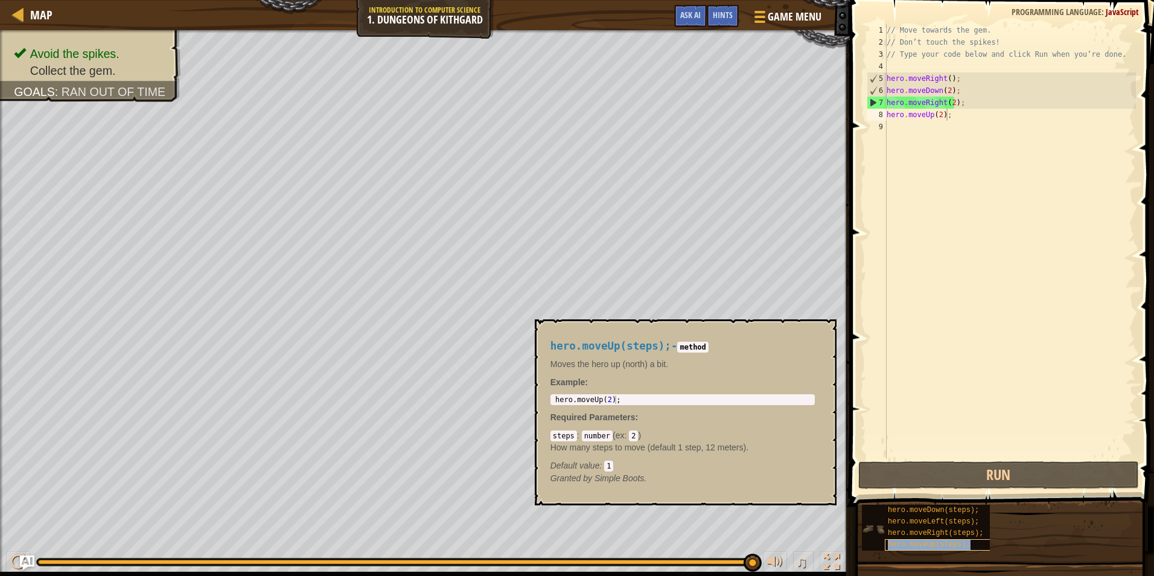
click at [935, 544] on span "hero.moveUp(steps);" at bounding box center [929, 544] width 83 height 8
type textarea "hero.moveUp(2);"
drag, startPoint x: 553, startPoint y: 401, endPoint x: 665, endPoint y: 410, distance: 112.7
click at [665, 410] on div "hero.moveUp(steps); - method Moves the hero up (north) a bit. Example : hero.mo…" at bounding box center [682, 412] width 281 height 167
click at [889, 136] on div "// Move towards the gem. // Don’t touch the spikes! // Type your code below and…" at bounding box center [1010, 253] width 252 height 459
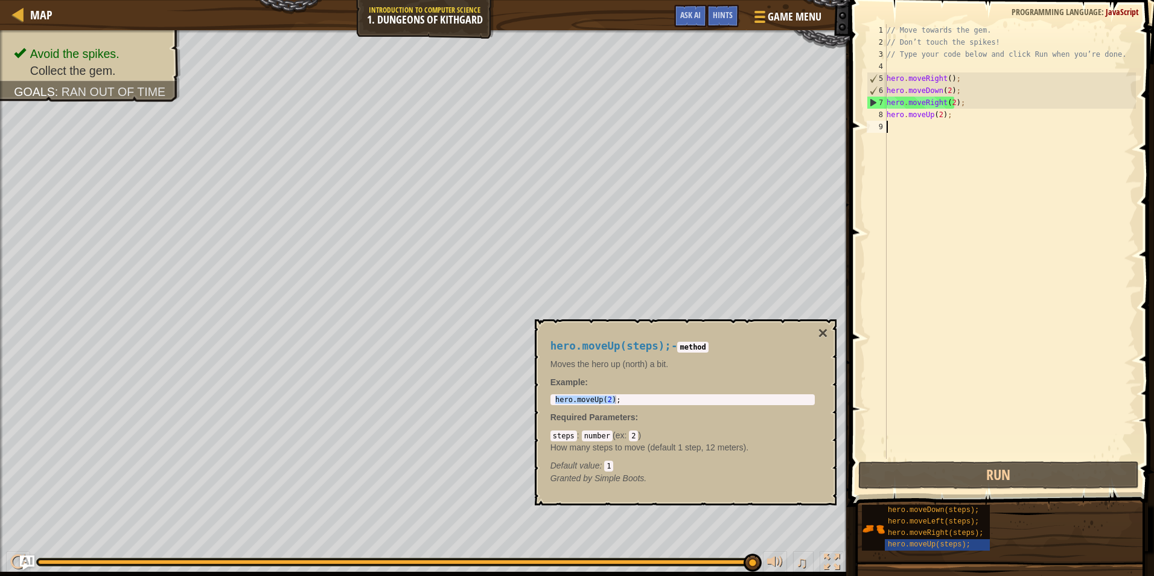
paste textarea "hero.moveUp(2);"
type textarea "hero.moveUp(2);"
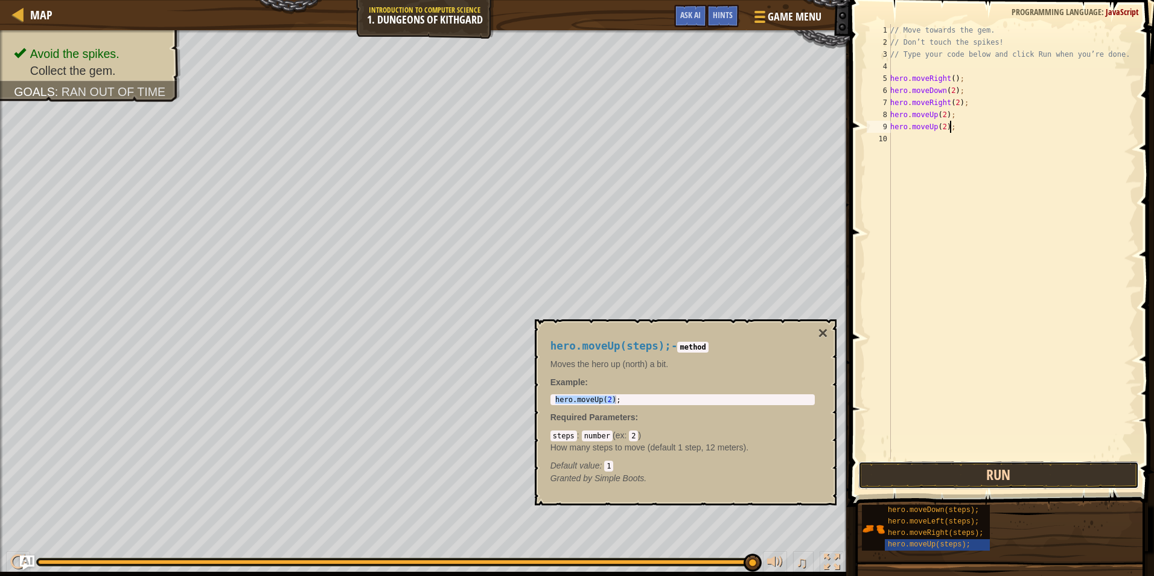
click at [885, 463] on button "Run" at bounding box center [998, 475] width 281 height 28
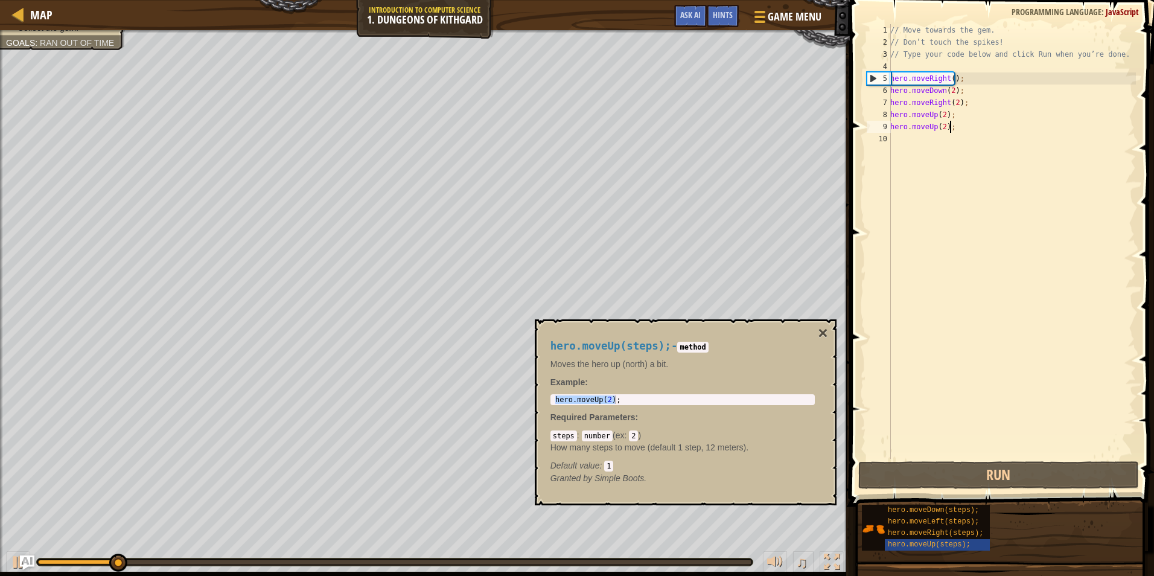
drag, startPoint x: 779, startPoint y: 324, endPoint x: 780, endPoint y: 330, distance: 6.2
click at [780, 324] on div "hero.moveUp(steps); - method Moves the hero up (north) a bit. Example : hero.mo…" at bounding box center [686, 412] width 302 height 186
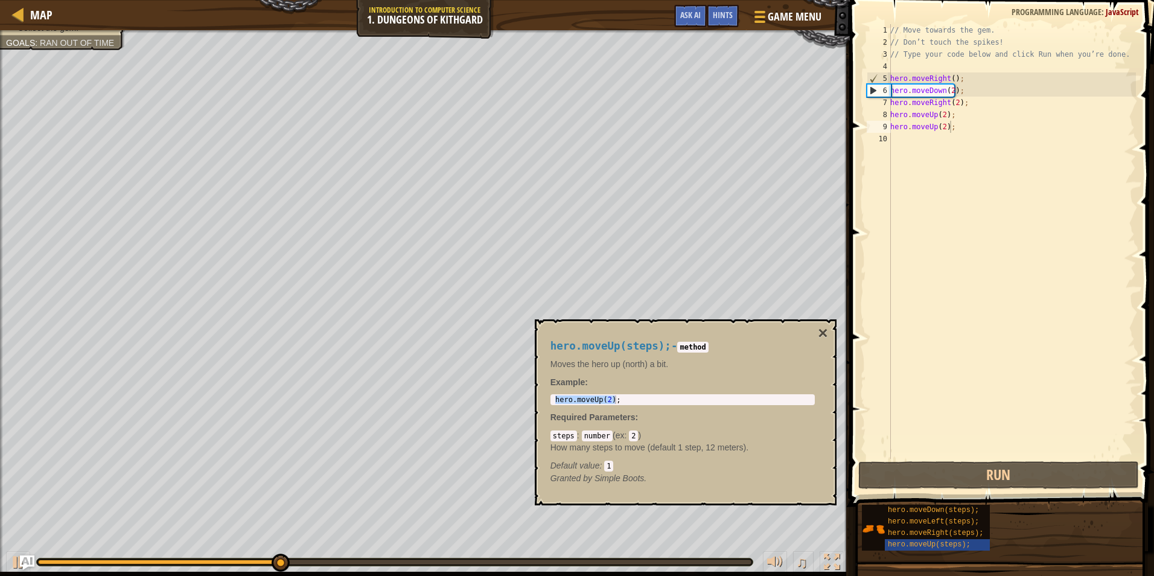
click at [820, 321] on div "hero.moveUp(steps); - method Moves the hero up (north) a bit. Example : hero.mo…" at bounding box center [686, 412] width 302 height 186
click at [822, 331] on button "×" at bounding box center [823, 333] width 10 height 17
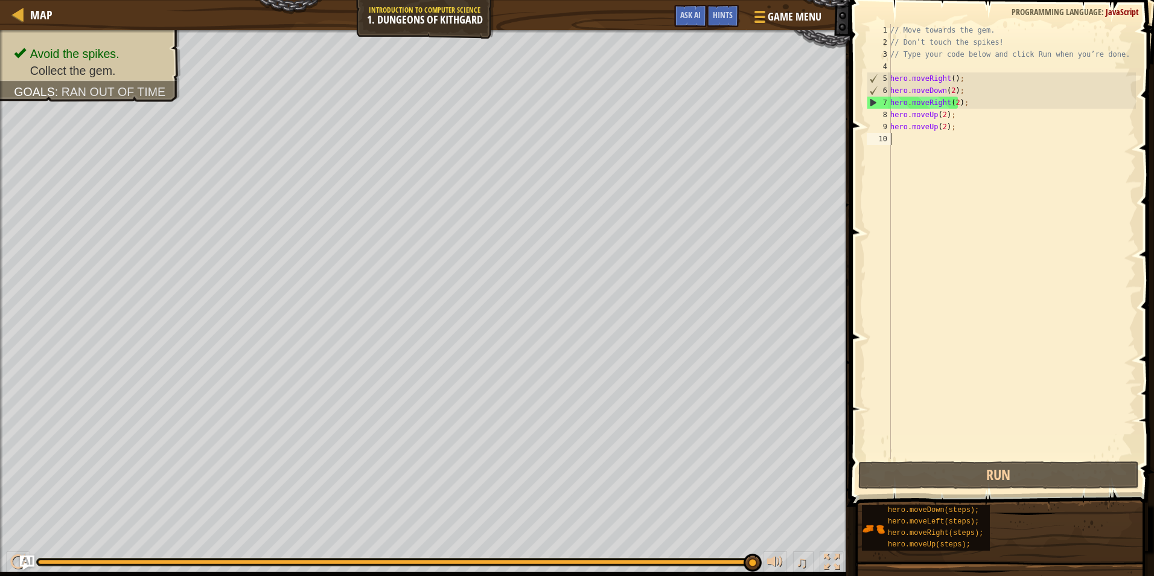
drag, startPoint x: 958, startPoint y: 133, endPoint x: 927, endPoint y: 135, distance: 31.4
click at [911, 136] on div "// Move towards the gem. // Don’t touch the spikes! // Type your code below and…" at bounding box center [1012, 253] width 248 height 459
drag, startPoint x: 944, startPoint y: 132, endPoint x: 921, endPoint y: 135, distance: 23.1
click at [921, 135] on div "// Move towards the gem. // Don’t touch the spikes! // Type your code below and…" at bounding box center [1012, 253] width 248 height 459
type textarea "hero.moveUp(2);"
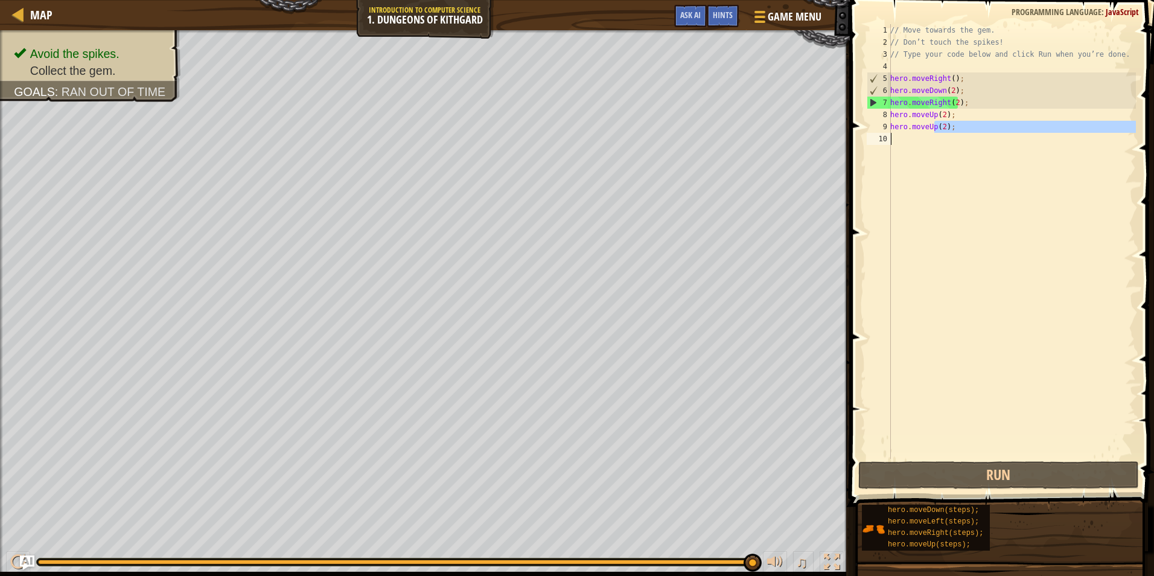
drag, startPoint x: 934, startPoint y: 130, endPoint x: 905, endPoint y: 133, distance: 29.1
click at [905, 133] on div "// Move towards the gem. // Don’t touch the spikes! // Type your code below and…" at bounding box center [1012, 253] width 248 height 459
drag, startPoint x: 940, startPoint y: 127, endPoint x: 902, endPoint y: 128, distance: 38.0
click at [902, 128] on div "// Move towards the gem. // Don’t touch the spikes! // Type your code below and…" at bounding box center [1012, 253] width 248 height 459
type textarea "her);"
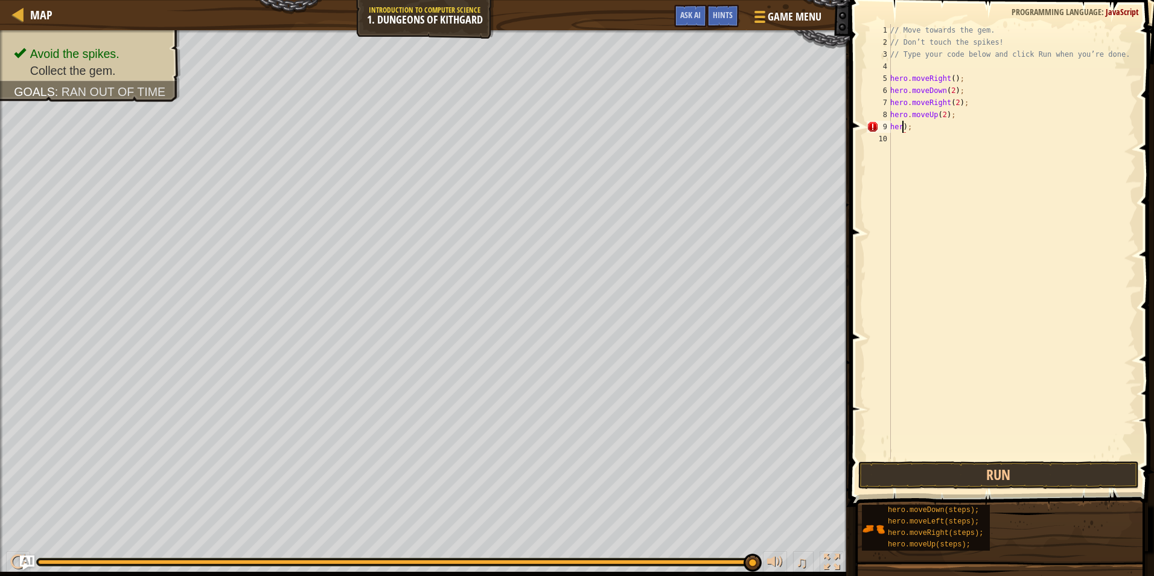
click at [925, 133] on div "// Move towards the gem. // Don’t touch the spikes! // Type your code below and…" at bounding box center [1012, 253] width 248 height 459
click at [910, 131] on div "// Move towards the gem. // Don’t touch the spikes! // Type your code below and…" at bounding box center [1012, 253] width 248 height 459
type textarea "h"
click at [940, 115] on div "// Move towards the gem. // Don’t touch the spikes! // Type your code below and…" at bounding box center [1012, 253] width 248 height 459
type textarea "hero.moveUp(1);"
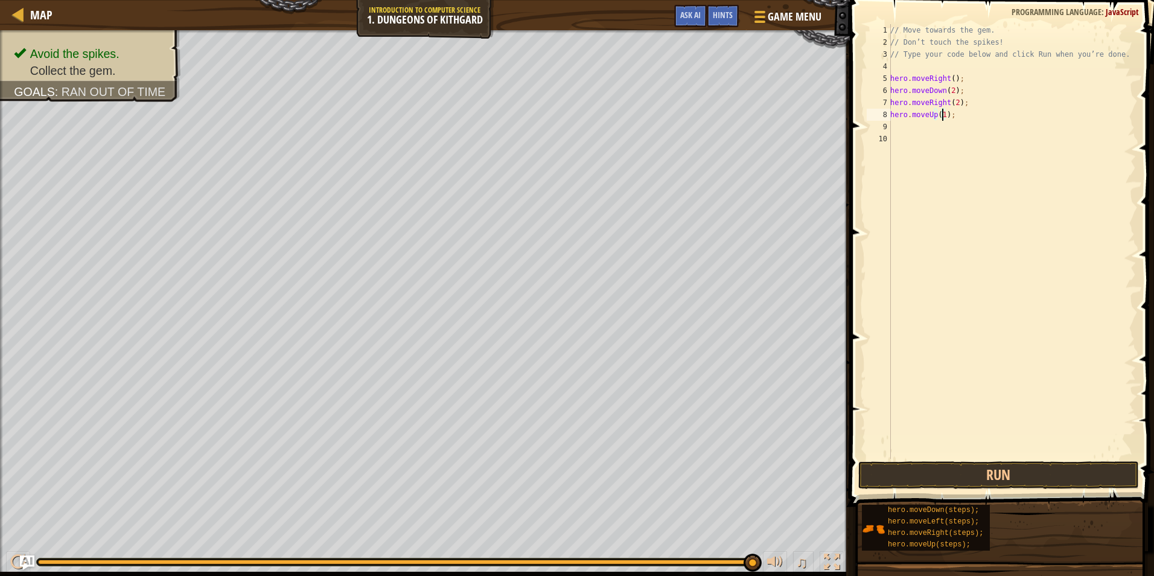
scroll to position [5, 4]
drag, startPoint x: 999, startPoint y: 433, endPoint x: 1011, endPoint y: 473, distance: 41.6
click at [1001, 438] on div "// Move towards the gem. // Don’t touch the spikes! // Type your code below and…" at bounding box center [1012, 253] width 248 height 459
click at [1012, 478] on button "Run" at bounding box center [998, 475] width 281 height 28
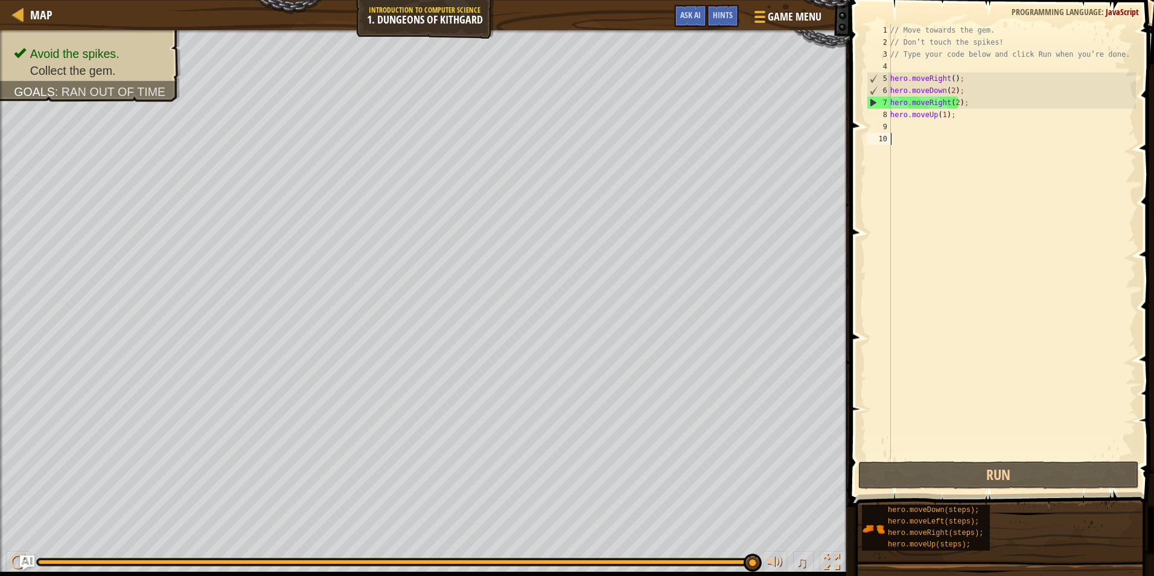
drag, startPoint x: 948, startPoint y: 142, endPoint x: 937, endPoint y: 133, distance: 14.6
click at [948, 142] on div "// Move towards the gem. // Don’t touch the spikes! // Type your code below and…" at bounding box center [1012, 253] width 248 height 459
click at [909, 106] on div "// Move towards the gem. // Don’t touch the spikes! // Type your code below and…" at bounding box center [1012, 253] width 248 height 459
type textarea "hero.moveRight(2);"
click at [905, 126] on div "// Move towards the gem. // Don’t touch the spikes! // Type your code below and…" at bounding box center [1012, 253] width 248 height 459
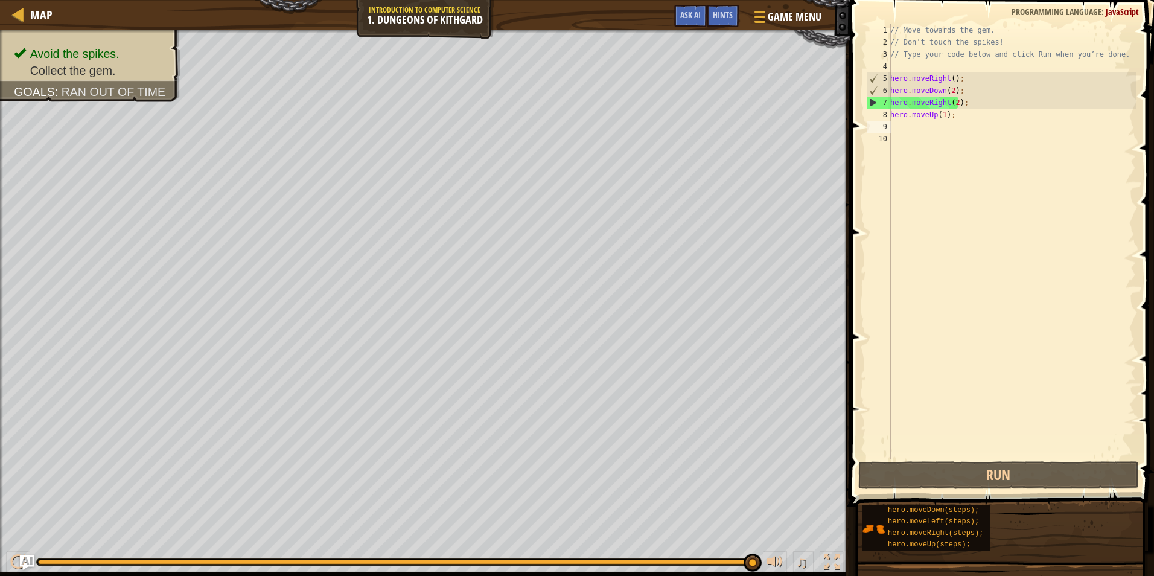
drag, startPoint x: 905, startPoint y: 126, endPoint x: 925, endPoint y: 117, distance: 21.6
click at [919, 120] on div "// Move towards the gem. // Don’t touch the spikes! // Type your code below and…" at bounding box center [1012, 253] width 248 height 459
click at [927, 115] on div "// Move towards the gem. // Don’t touch the spikes! // Type your code below and…" at bounding box center [1012, 241] width 248 height 435
type textarea "hero.moveUp(1);"
click at [953, 113] on div "// Move towards the gem. // Don’t touch the spikes! // Type your code below and…" at bounding box center [1012, 253] width 248 height 459
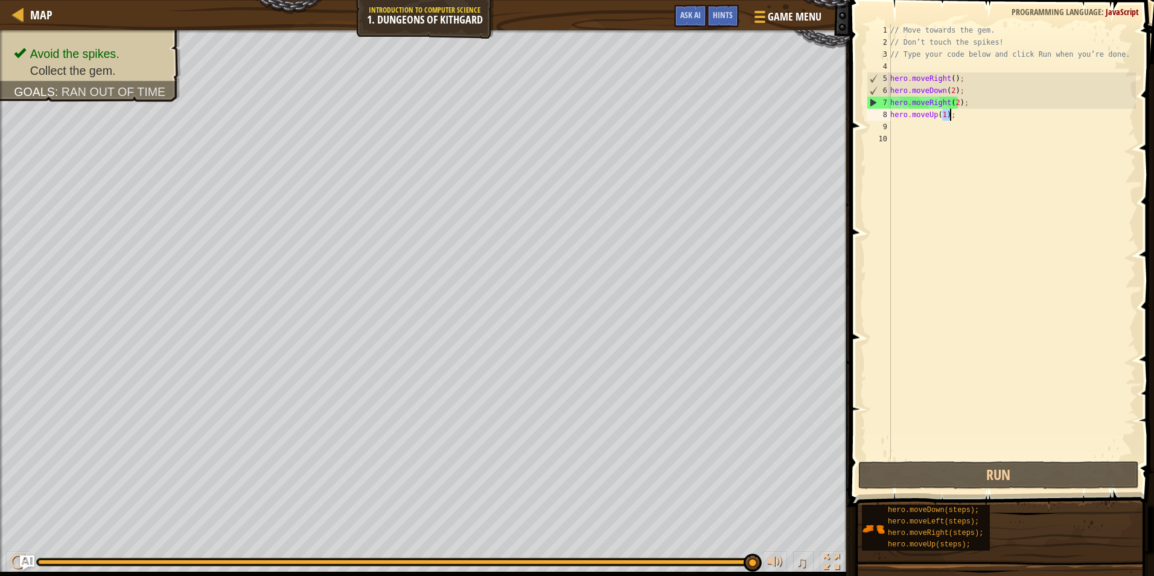
click at [953, 113] on div "// Move towards the gem. // Don’t touch the spikes! // Type your code below and…" at bounding box center [1012, 253] width 248 height 459
click at [974, 126] on div "// Move towards the gem. // Don’t touch the spikes! // Type your code below and…" at bounding box center [1012, 253] width 248 height 459
click at [963, 121] on div "// Move towards the gem. // Don’t touch the spikes! // Type your code below and…" at bounding box center [1012, 253] width 248 height 459
drag, startPoint x: 942, startPoint y: 116, endPoint x: 930, endPoint y: 118, distance: 12.1
click at [930, 118] on div "// Move towards the gem. // Don’t touch the spikes! // Type your code below and…" at bounding box center [1012, 253] width 248 height 459
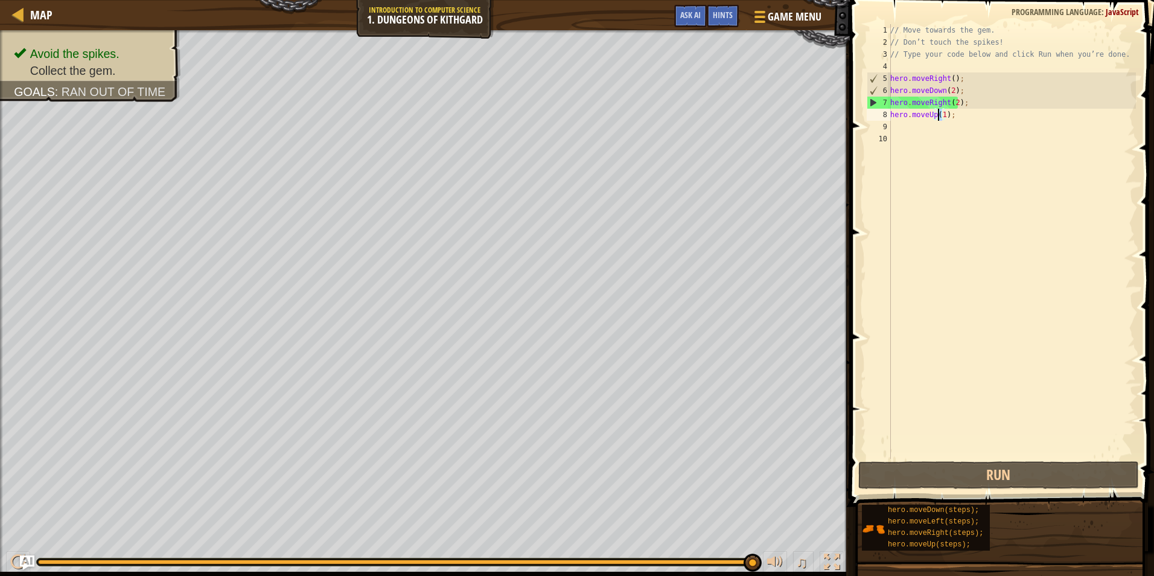
type textarea "hero.moveUp(1);"
drag, startPoint x: 956, startPoint y: 118, endPoint x: 887, endPoint y: 116, distance: 68.2
click at [887, 116] on div "hero.moveUp(1); 1 2 3 4 5 6 7 8 9 10 // Move towards the gem. // Don’t touch th…" at bounding box center [1000, 241] width 272 height 435
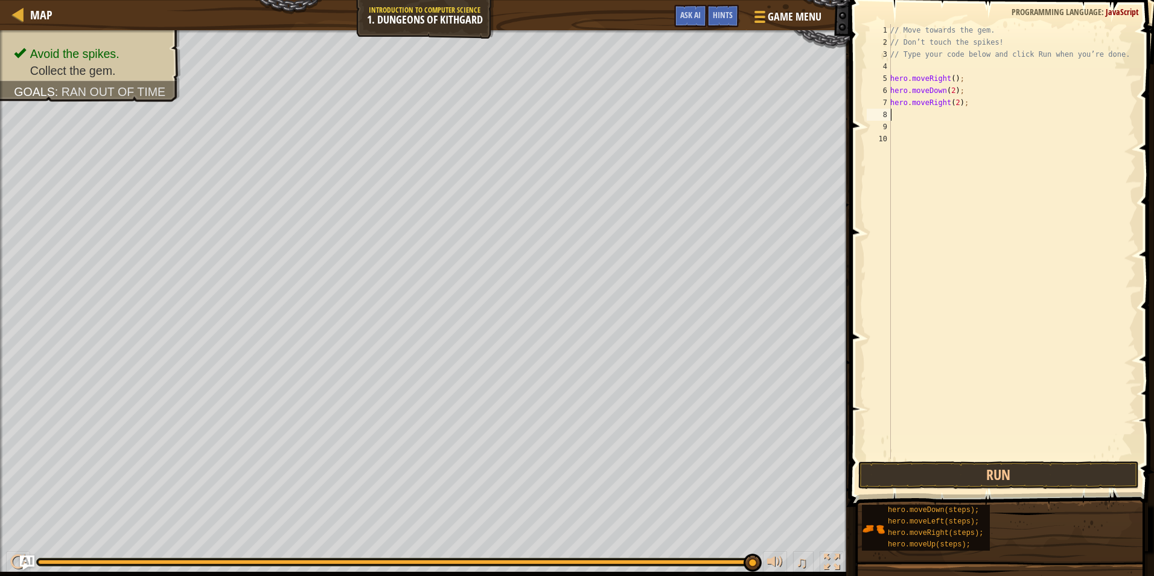
click at [955, 103] on div "// Move towards the gem. // Don’t touch the spikes! // Type your code below and…" at bounding box center [1012, 253] width 248 height 459
click at [945, 89] on div "// Move towards the gem. // Don’t touch the spikes! // Type your code below and…" at bounding box center [1012, 253] width 248 height 459
type textarea "hero.moveDown(1);"
click at [924, 472] on button "Run" at bounding box center [998, 475] width 281 height 28
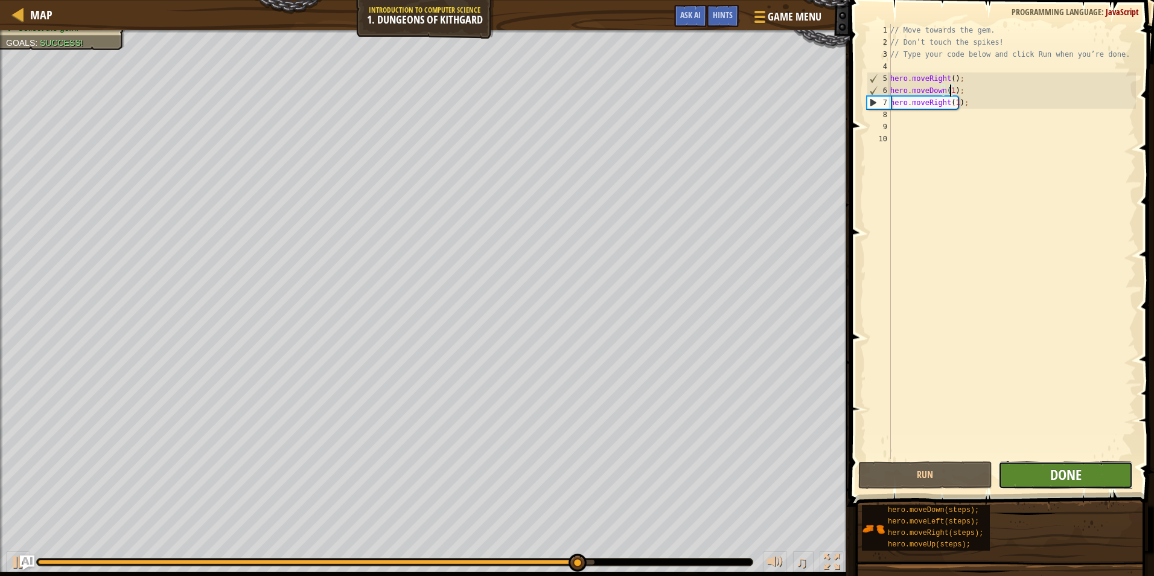
click at [1056, 468] on span "Done" at bounding box center [1065, 474] width 31 height 19
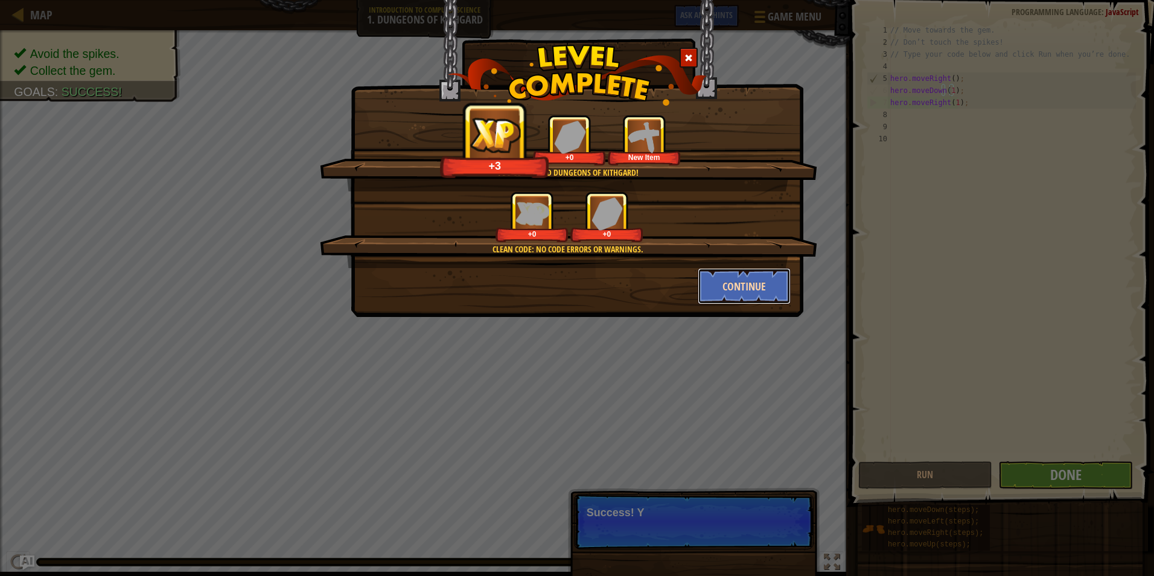
click at [739, 283] on button "Continue" at bounding box center [745, 286] width 94 height 36
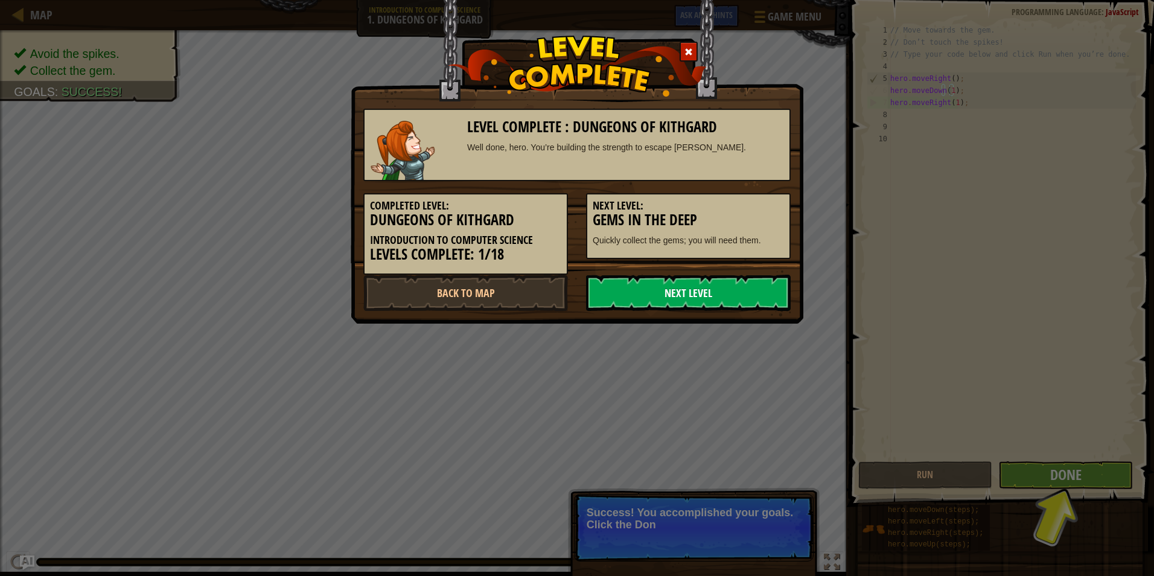
click at [682, 294] on link "Next Level" at bounding box center [688, 293] width 205 height 36
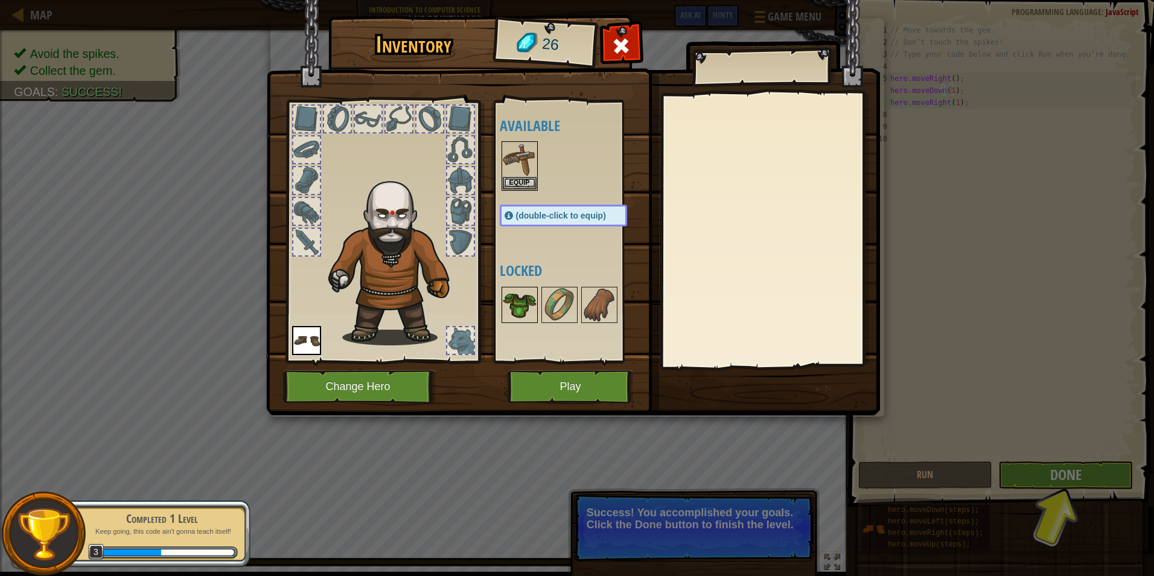
drag, startPoint x: 531, startPoint y: 307, endPoint x: 506, endPoint y: 295, distance: 27.0
click at [506, 295] on img at bounding box center [520, 305] width 34 height 34
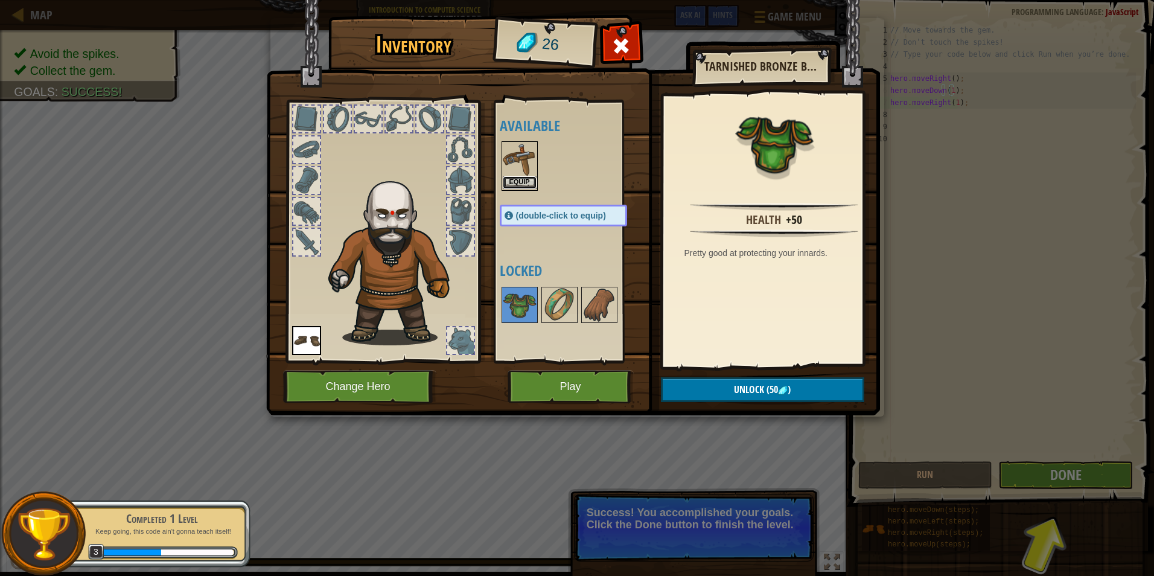
click at [504, 178] on button "Equip" at bounding box center [520, 182] width 34 height 13
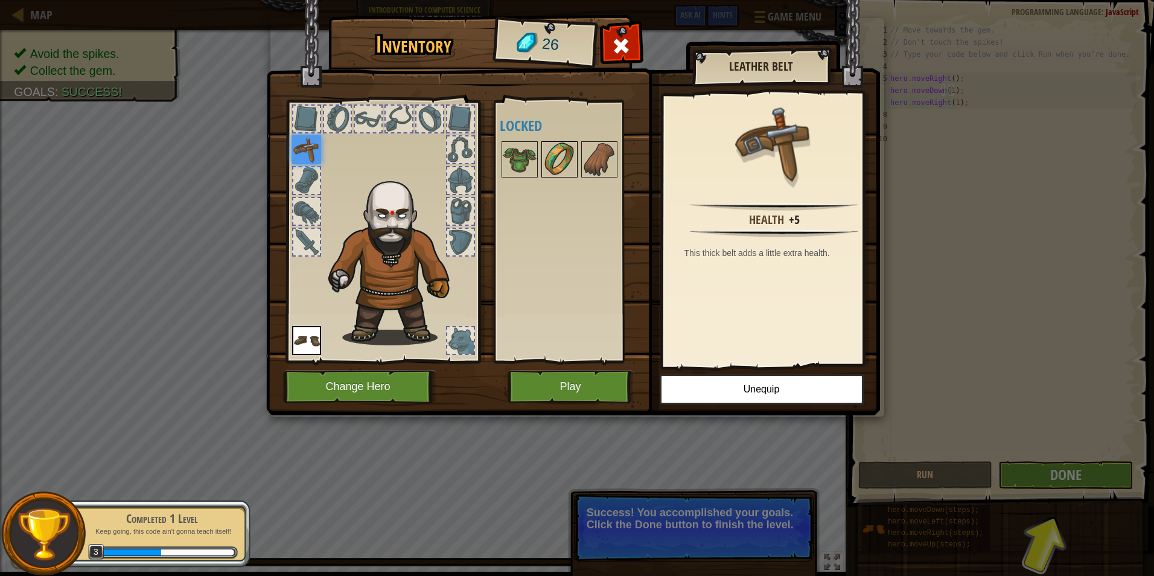
click at [551, 167] on img at bounding box center [560, 159] width 34 height 34
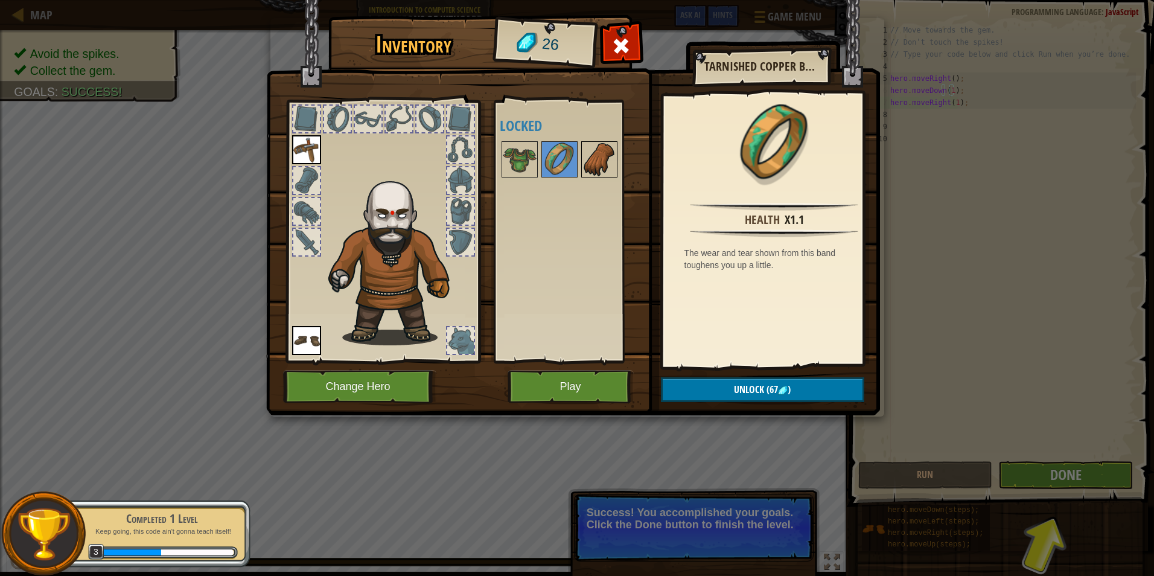
click at [590, 164] on img at bounding box center [599, 159] width 34 height 34
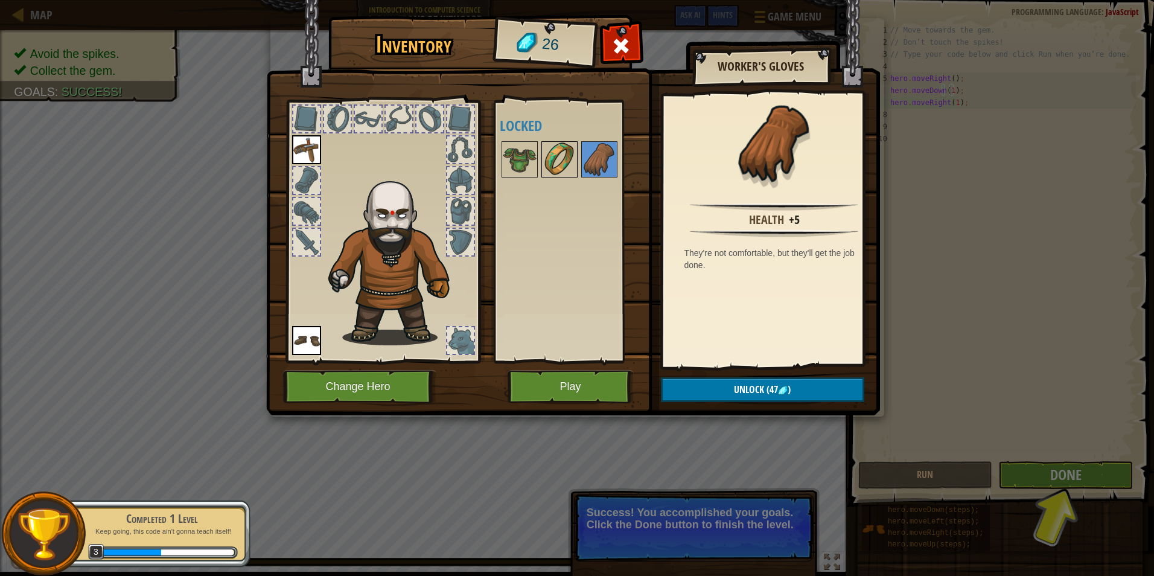
click at [557, 161] on img at bounding box center [560, 159] width 34 height 34
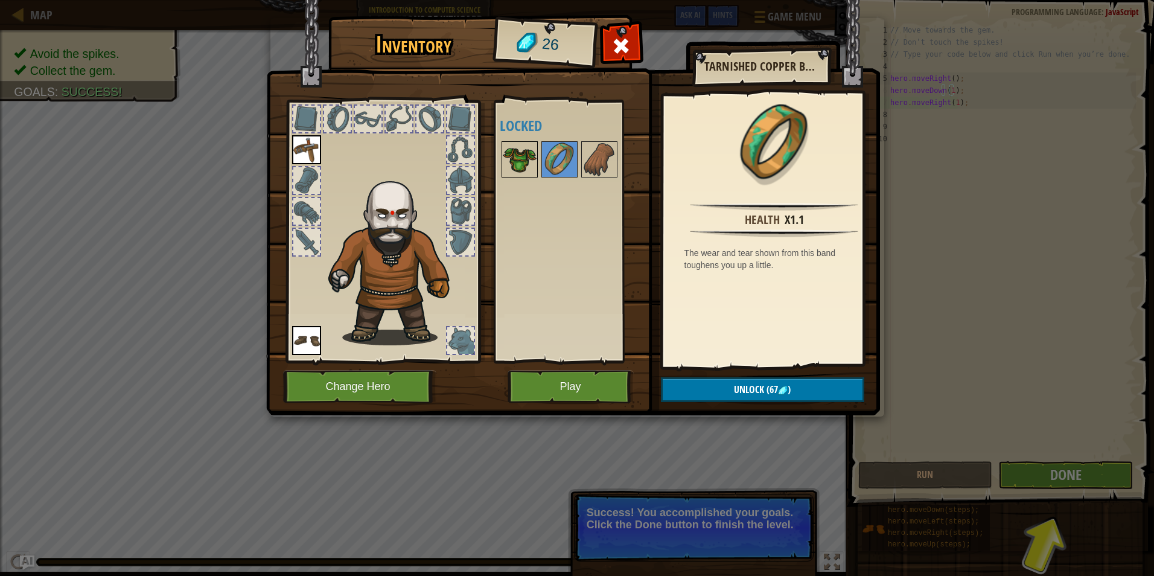
click at [530, 161] on img at bounding box center [520, 159] width 34 height 34
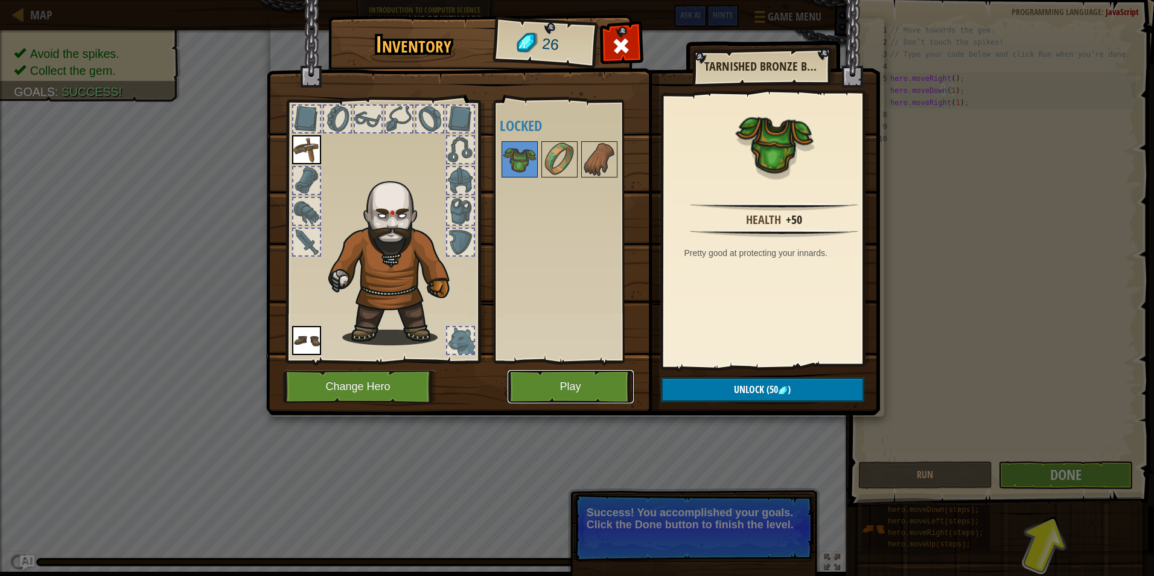
click at [563, 377] on button "Play" at bounding box center [571, 386] width 126 height 33
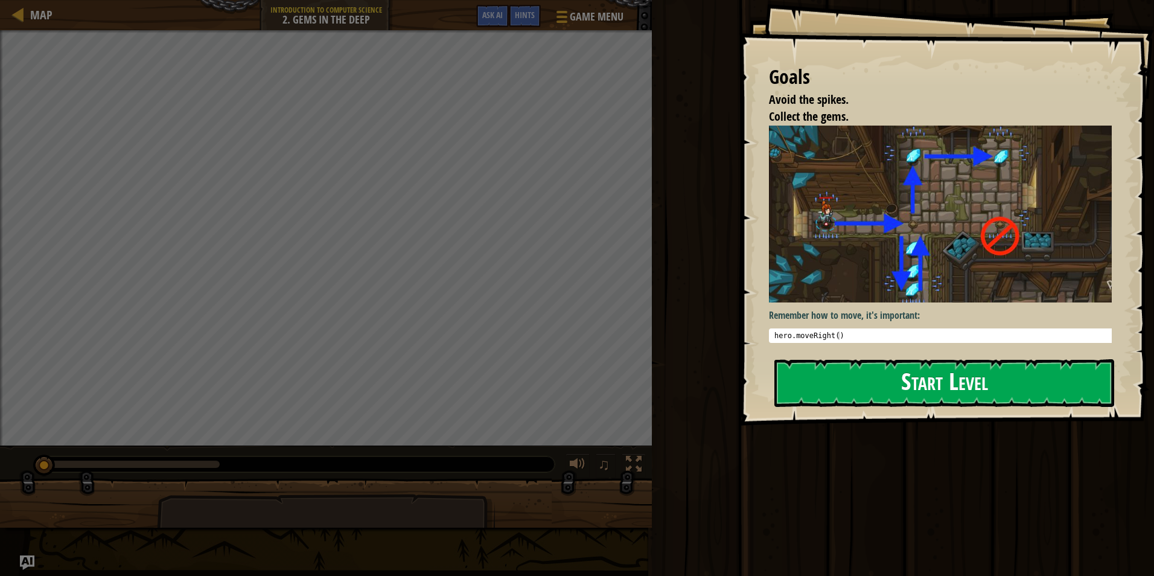
click at [832, 219] on img at bounding box center [945, 214] width 352 height 177
click at [852, 244] on img at bounding box center [945, 214] width 352 height 177
type textarea "hero.moveRight()"
drag, startPoint x: 871, startPoint y: 335, endPoint x: 876, endPoint y: 342, distance: 8.2
click at [871, 337] on pre "hero.moveRight() 1 hero . moveRight ( ) ההההההההההההההההההההההההההההההההההההההה…" at bounding box center [945, 335] width 352 height 14
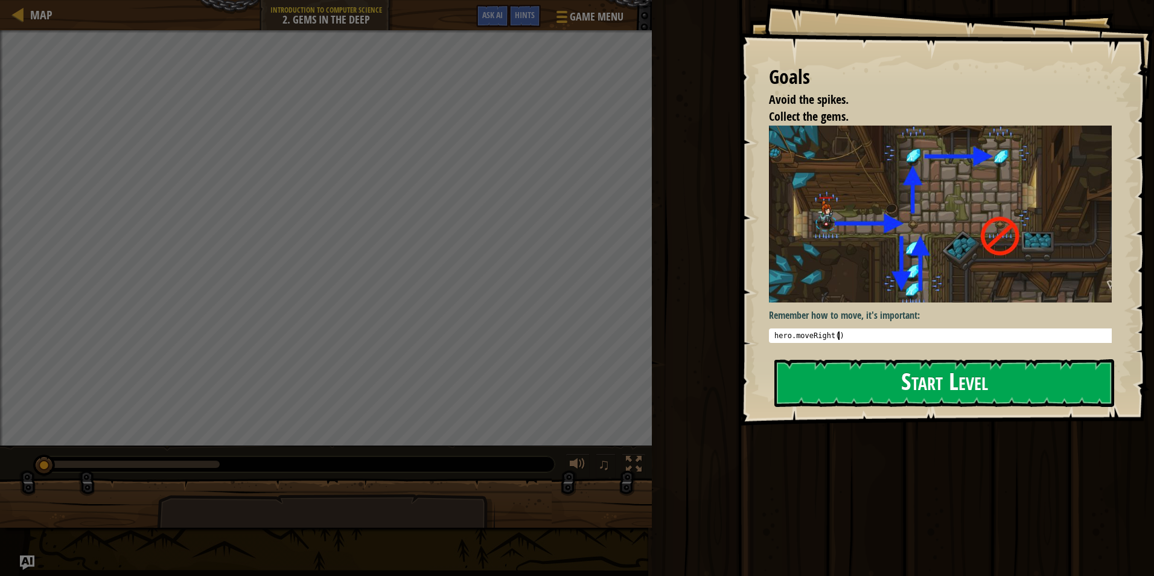
click at [893, 380] on button "Start Level" at bounding box center [944, 383] width 340 height 48
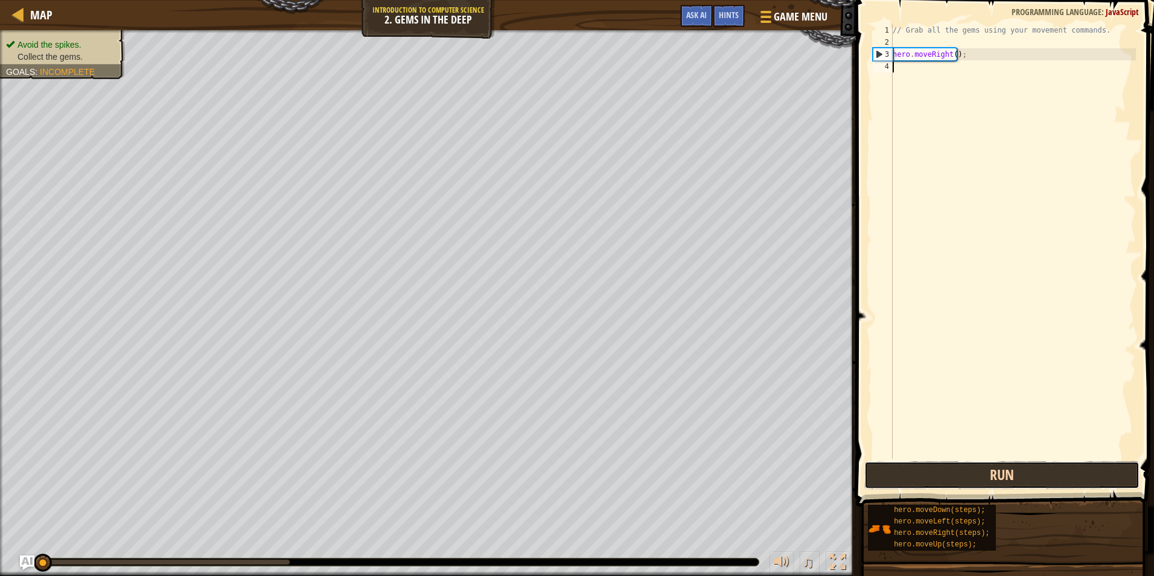
click at [984, 467] on button "Run" at bounding box center [1001, 475] width 275 height 28
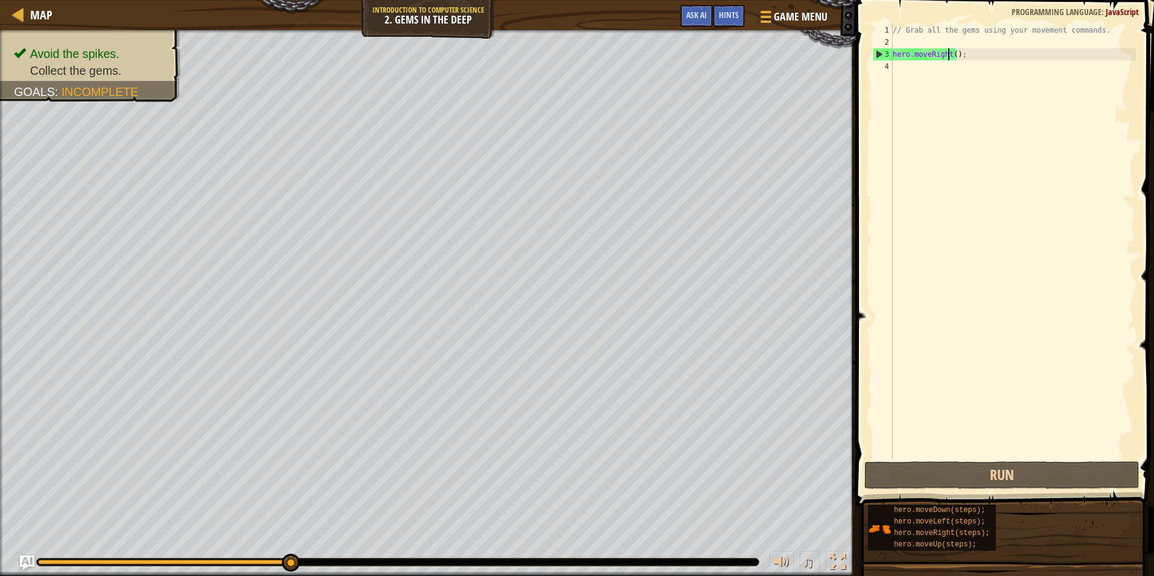
click at [950, 51] on div "// Grab all the gems using your movement commands. hero . moveRight ( ) ;" at bounding box center [1013, 253] width 246 height 459
type textarea "hero.moveRight(1);"
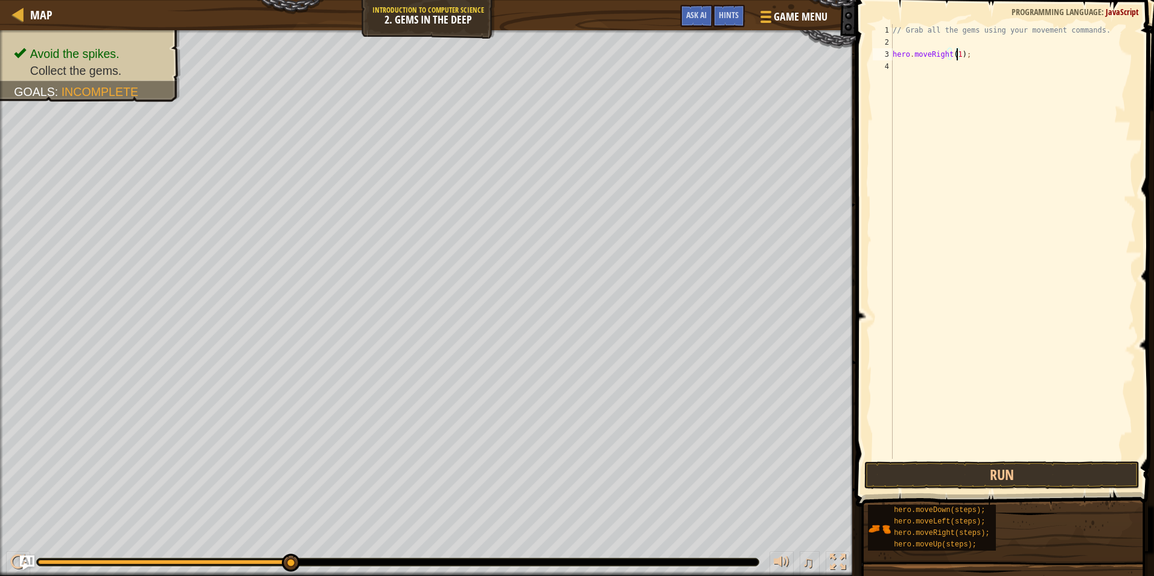
scroll to position [5, 0]
click at [980, 467] on button "Run" at bounding box center [1001, 475] width 275 height 28
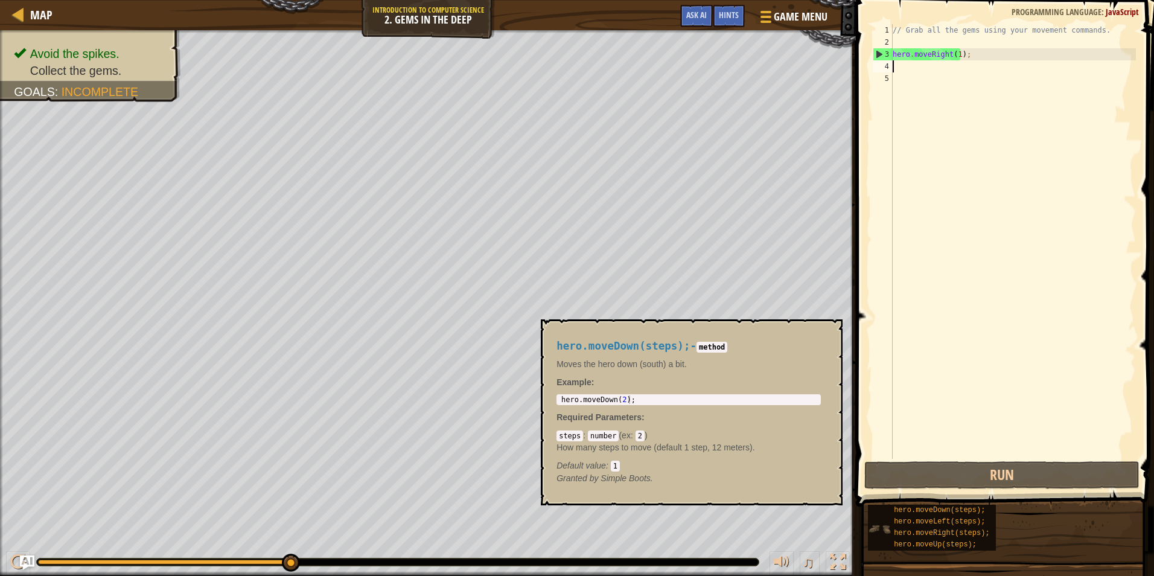
click at [880, 530] on img at bounding box center [879, 528] width 23 height 23
click at [934, 529] on span "hero.moveRight(steps);" at bounding box center [941, 533] width 95 height 8
type textarea "hero.moveRight(2);"
drag, startPoint x: 560, startPoint y: 402, endPoint x: 671, endPoint y: 421, distance: 112.1
click at [669, 423] on div "hero.moveRight(steps); - method Moves the hero right (east) a bit. Example : he…" at bounding box center [688, 412] width 281 height 167
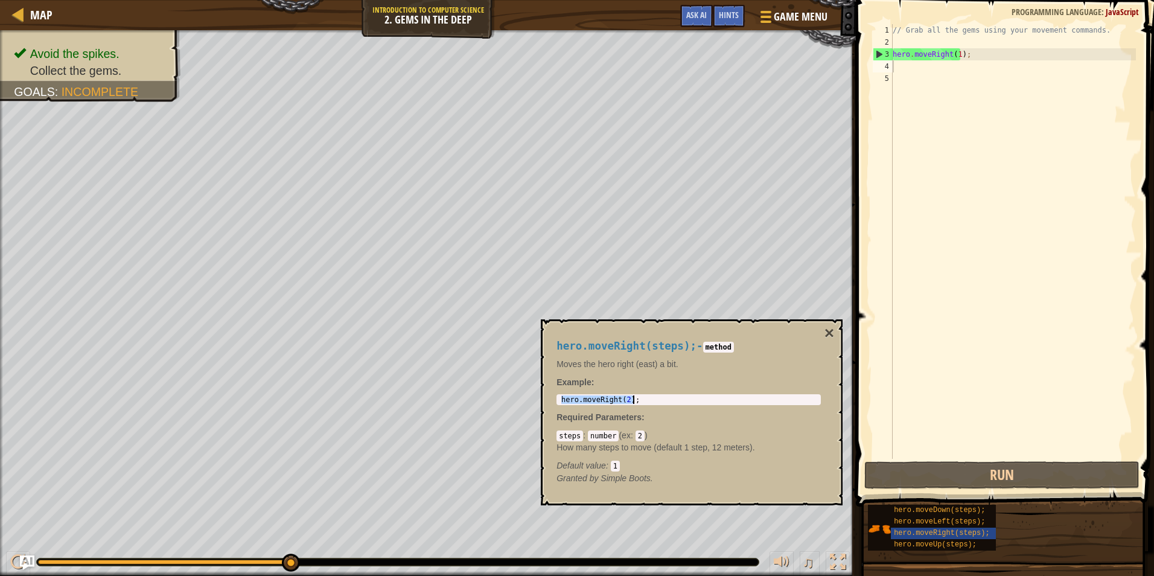
click at [908, 73] on div "// Grab all the gems using your movement commands. hero . moveRight ( 1 ) ;" at bounding box center [1013, 253] width 246 height 459
drag, startPoint x: 908, startPoint y: 73, endPoint x: 892, endPoint y: 60, distance: 20.6
click at [904, 68] on div "// Grab all the gems using your movement commands. hero . moveRight ( 1 ) ;" at bounding box center [1013, 253] width 246 height 459
click at [890, 62] on div "4" at bounding box center [883, 66] width 20 height 12
click at [900, 64] on div "// Grab all the gems using your movement commands. hero . moveRight ( 1 ) ;" at bounding box center [1013, 253] width 246 height 459
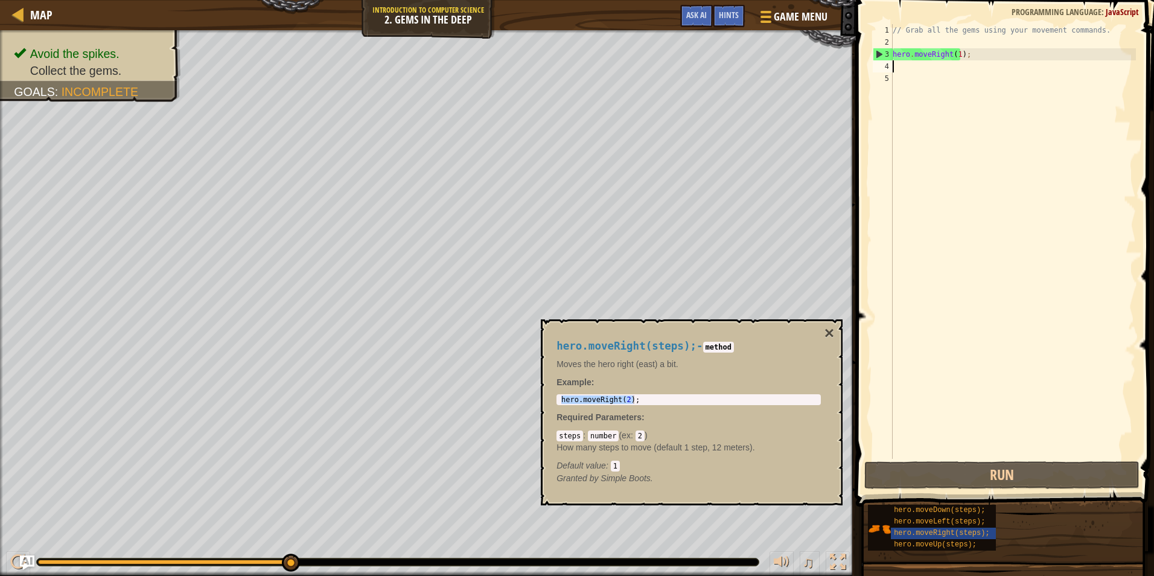
paste textarea "hero.moveRight(2);"
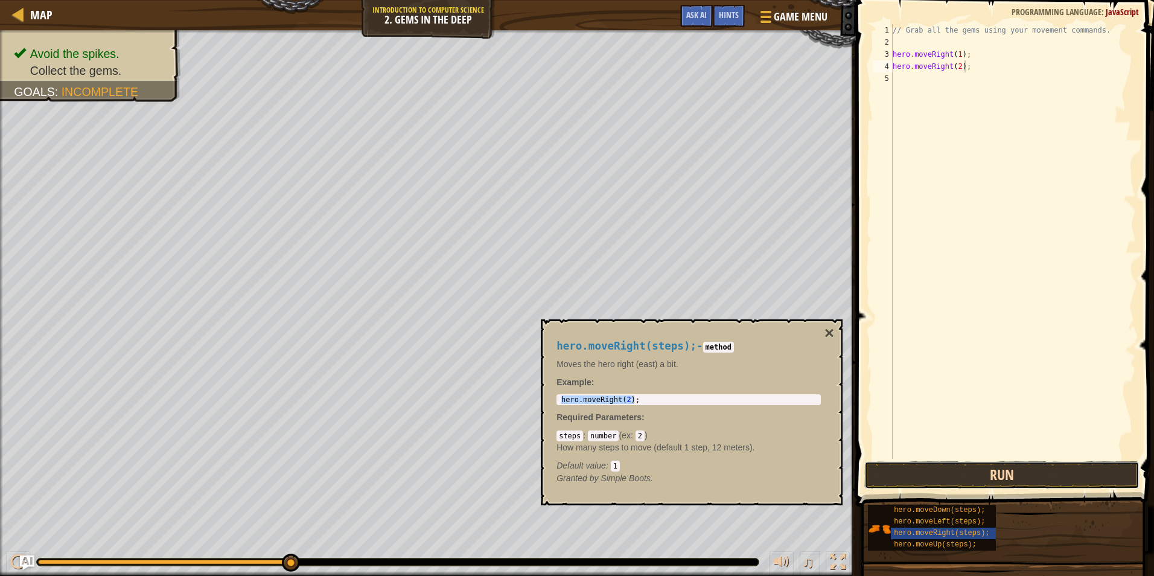
click at [921, 480] on button "Run" at bounding box center [1001, 475] width 275 height 28
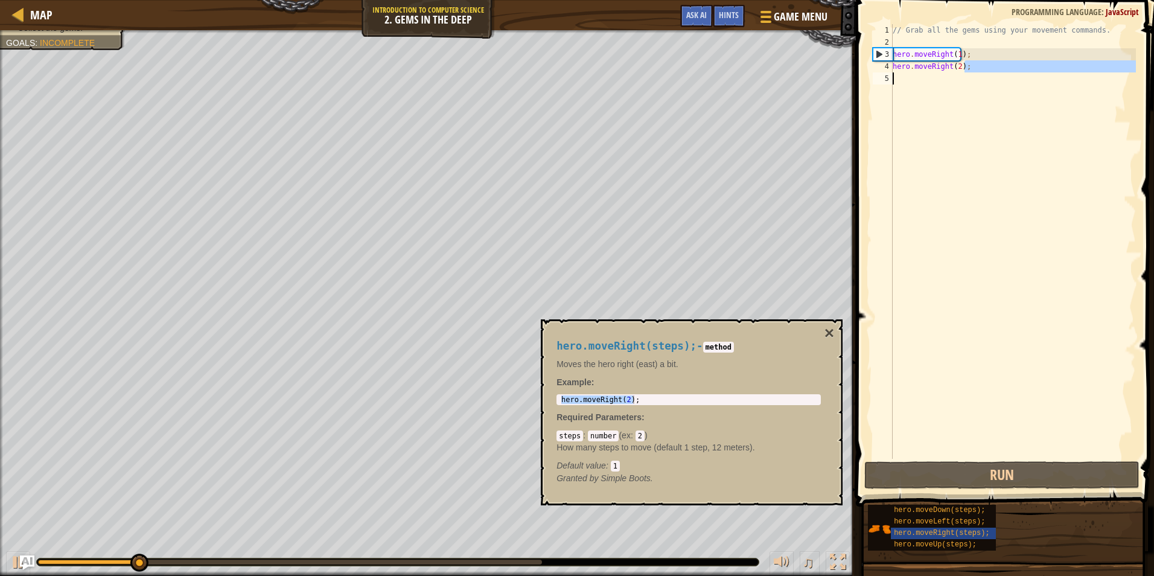
drag, startPoint x: 973, startPoint y: 70, endPoint x: 948, endPoint y: 75, distance: 25.8
click at [948, 75] on div "// Grab all the gems using your movement commands. hero . moveRight ( 1 ) ; her…" at bounding box center [1013, 253] width 246 height 459
type textarea "hero.moveRight(2);"
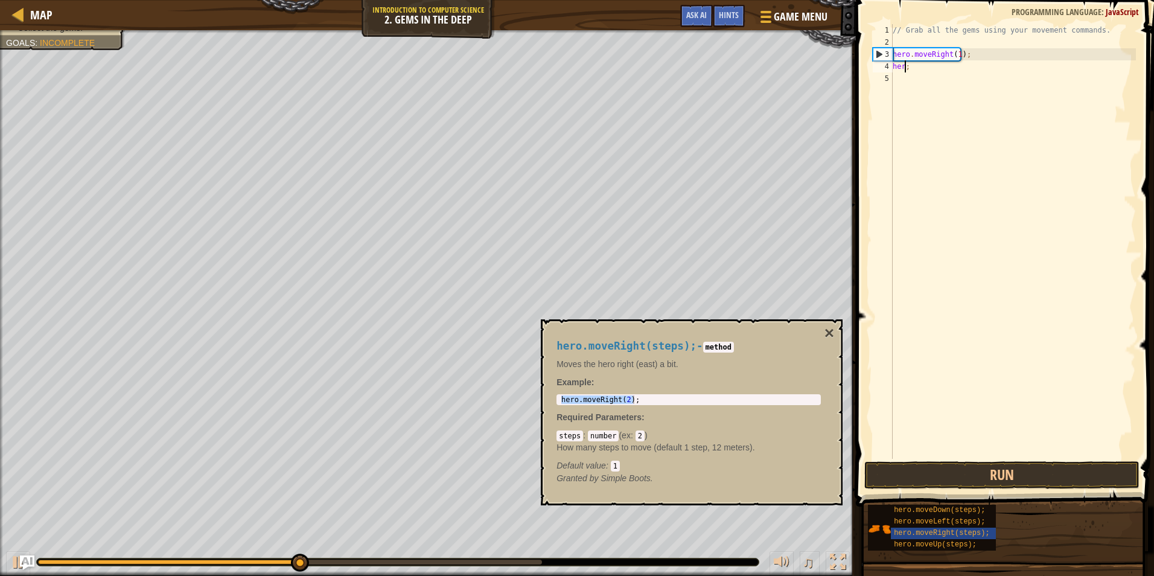
drag, startPoint x: 960, startPoint y: 68, endPoint x: 936, endPoint y: 62, distance: 24.9
click at [930, 63] on div "// Grab all the gems using your movement commands. hero . moveRight ( 1 ) ; her…" at bounding box center [1013, 253] width 246 height 459
type textarea "h"
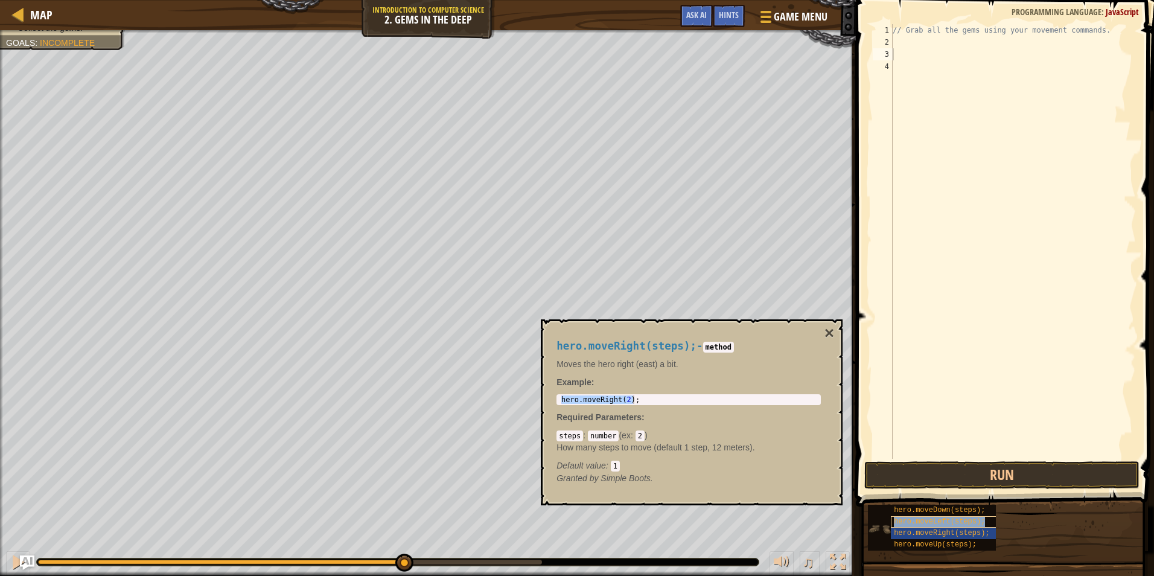
click at [961, 523] on span "hero.moveLeft(steps);" at bounding box center [939, 521] width 91 height 8
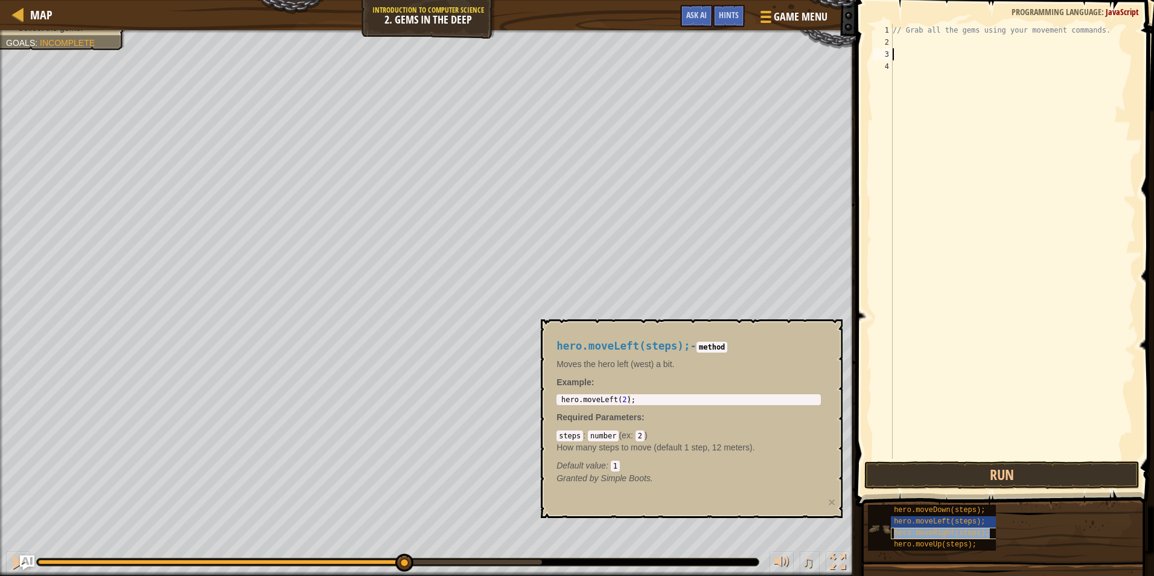
click at [959, 532] on span "hero.moveRight(steps);" at bounding box center [941, 533] width 95 height 8
click at [918, 517] on span "hero.moveLeft(steps);" at bounding box center [939, 521] width 91 height 8
click at [921, 506] on span "hero.moveDown(steps);" at bounding box center [939, 510] width 91 height 8
type textarea "hero.moveDown(2);"
drag, startPoint x: 626, startPoint y: 400, endPoint x: 594, endPoint y: 394, distance: 32.6
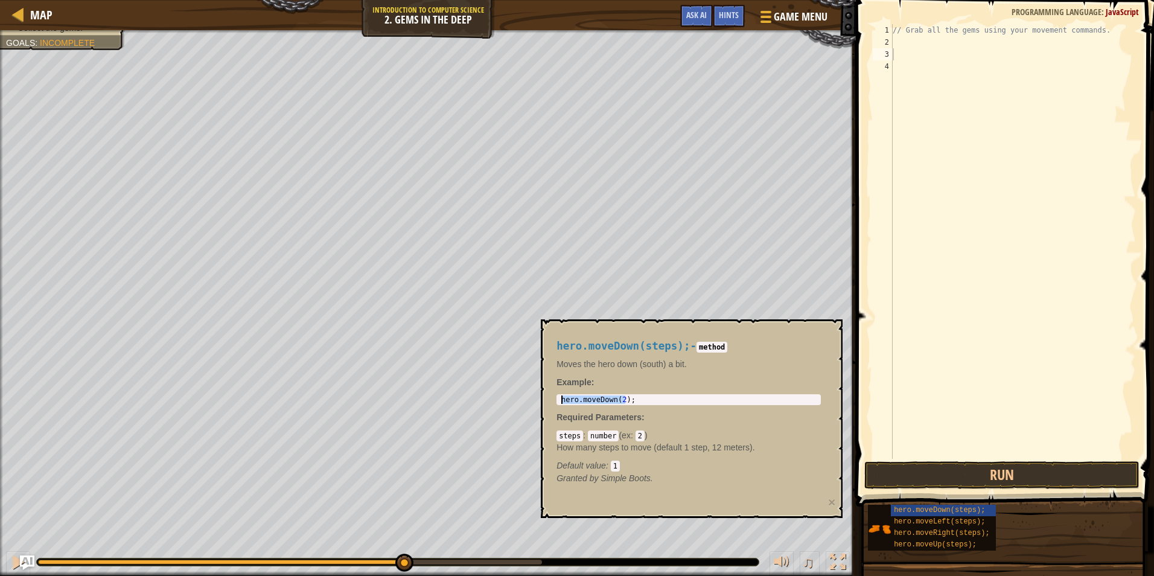
click at [594, 394] on div "hero.moveDown(steps); - method Moves the hero down (south) a bit. Example : her…" at bounding box center [688, 412] width 281 height 167
drag, startPoint x: 624, startPoint y: 394, endPoint x: 622, endPoint y: 446, distance: 51.9
click at [621, 394] on div "hero.moveDown(steps); - method Moves the hero down (south) a bit. Example : her…" at bounding box center [688, 412] width 281 height 167
drag, startPoint x: 642, startPoint y: 398, endPoint x: 634, endPoint y: 397, distance: 8.5
click at [635, 397] on div "hero . moveDown ( 2 ) ;" at bounding box center [689, 407] width 260 height 25
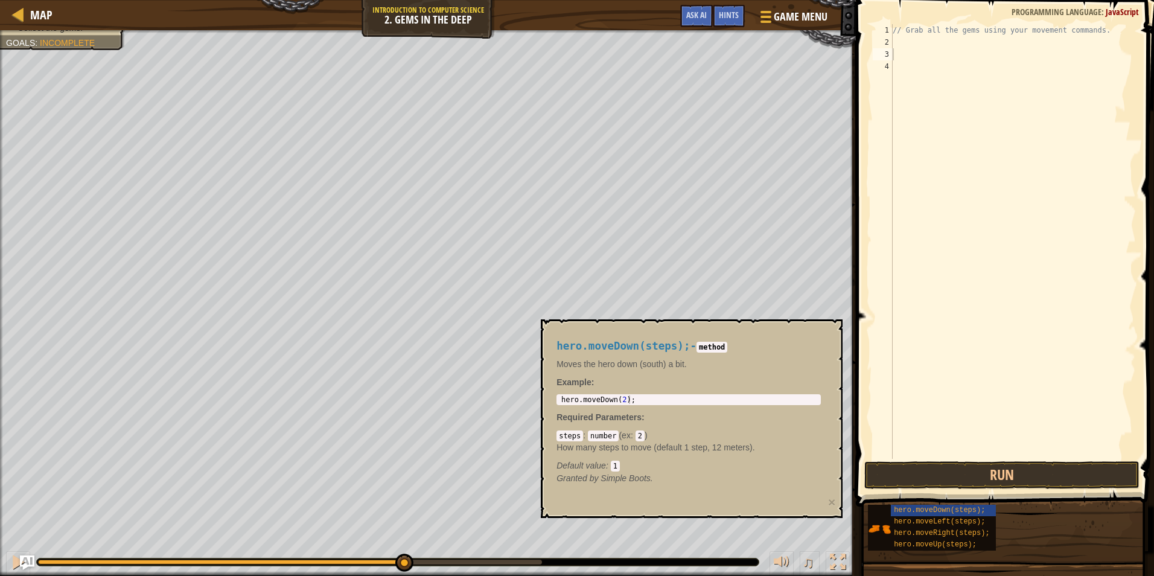
click at [630, 409] on div "hero.moveDown(steps); - method Moves the hero down (south) a bit. Example : her…" at bounding box center [688, 412] width 281 height 167
drag, startPoint x: 631, startPoint y: 401, endPoint x: 559, endPoint y: 392, distance: 72.4
click at [559, 392] on div "hero.moveDown(steps); - method Moves the hero down (south) a bit. Example : her…" at bounding box center [688, 412] width 281 height 167
click at [896, 44] on div "// Grab all the gems using your movement commands." at bounding box center [1013, 253] width 246 height 459
paste textarea "hero.moveDown(2);"
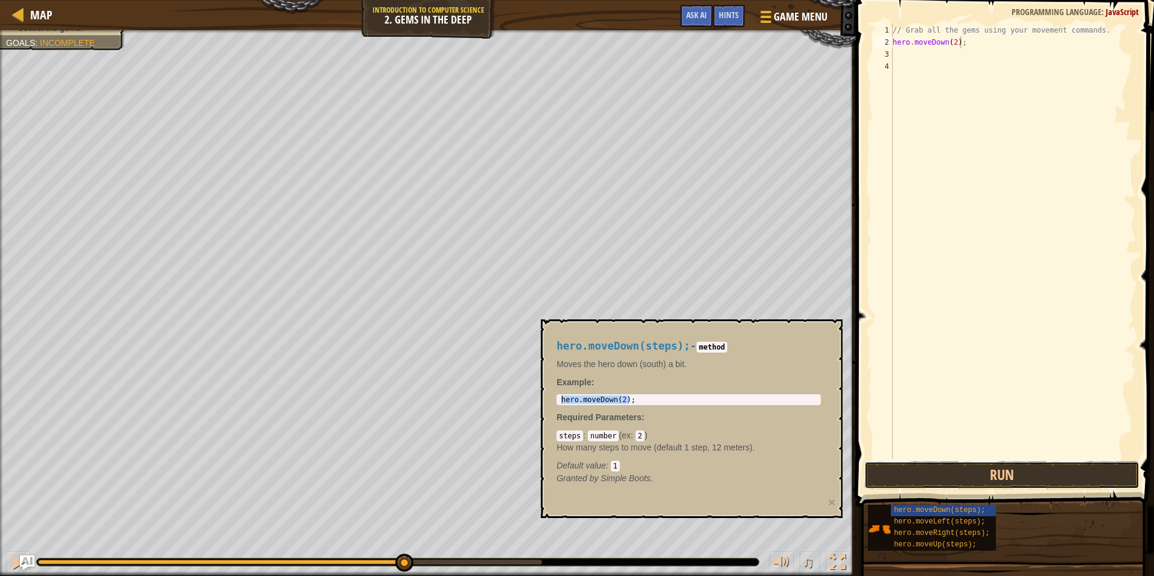
drag, startPoint x: 1009, startPoint y: 468, endPoint x: 1006, endPoint y: 447, distance: 21.3
click at [1006, 468] on button "Run" at bounding box center [1001, 475] width 275 height 28
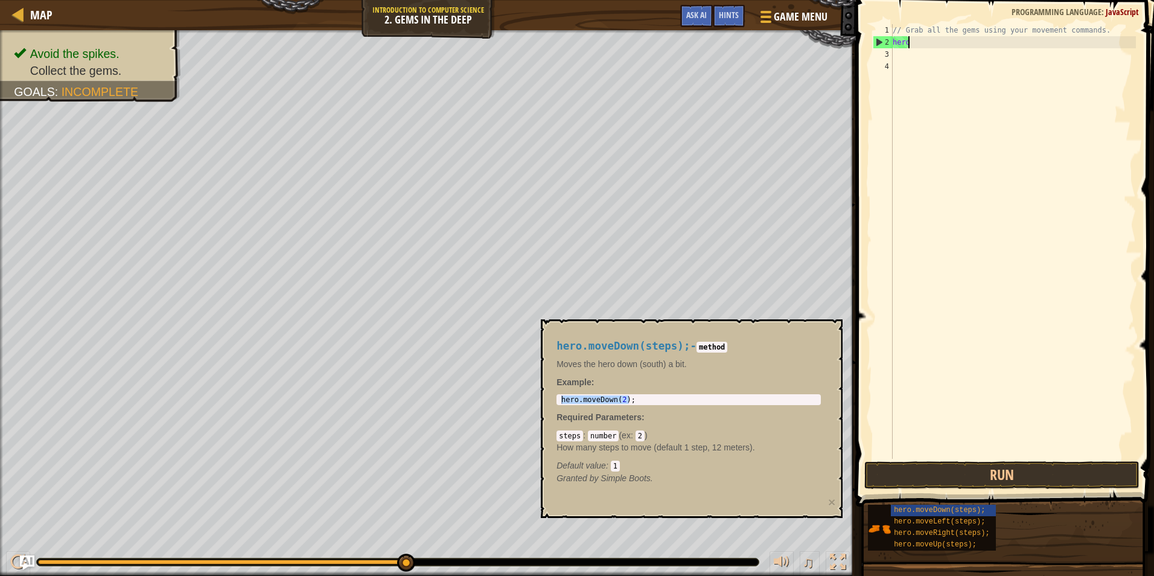
type textarea "h"
click at [934, 523] on span "hero.moveLeft(steps);" at bounding box center [939, 521] width 91 height 8
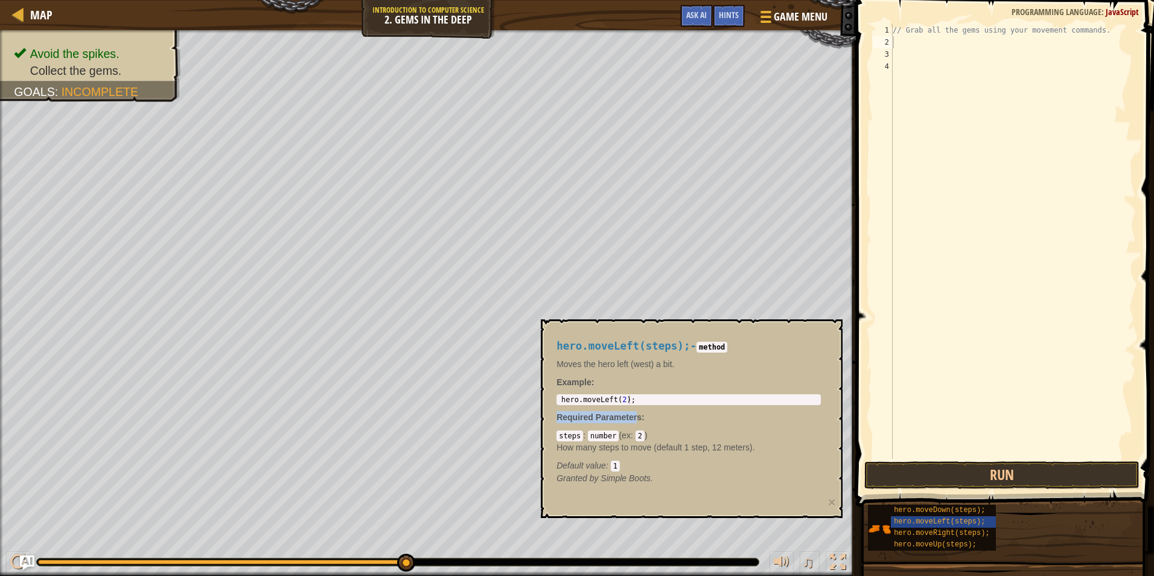
drag, startPoint x: 635, startPoint y: 400, endPoint x: 628, endPoint y: 400, distance: 7.3
click at [628, 400] on div "hero.moveLeft(steps); - method Moves the hero left (west) a bit. Example : 1 he…" at bounding box center [688, 412] width 281 height 167
type textarea "hero.moveLeft(2);"
drag, startPoint x: 627, startPoint y: 400, endPoint x: 650, endPoint y: 408, distance: 24.4
click at [646, 407] on div "hero.moveLeft(steps); - method Moves the hero left (west) a bit. Example : hero…" at bounding box center [688, 412] width 281 height 167
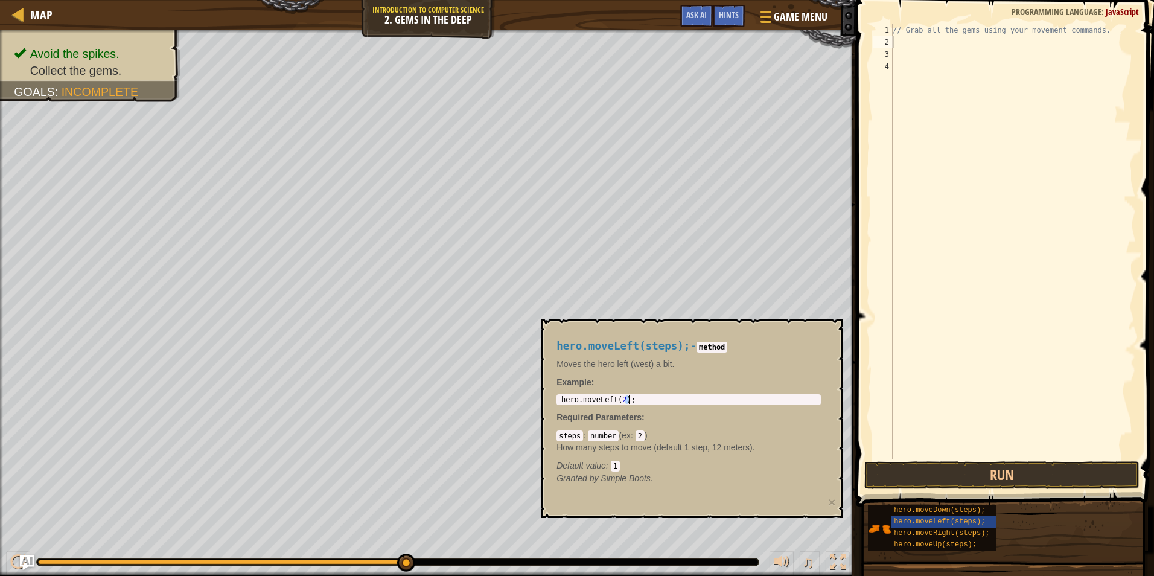
click at [650, 408] on div "hero.moveLeft(steps); - method Moves the hero left (west) a bit. Example : hero…" at bounding box center [688, 412] width 281 height 167
click at [639, 396] on div "hero . moveLeft ( 2 ) ;" at bounding box center [689, 399] width 260 height 8
drag, startPoint x: 636, startPoint y: 398, endPoint x: 547, endPoint y: 395, distance: 89.4
click at [547, 395] on div "hero.moveLeft(steps); - method Moves the hero left (west) a bit. Example : hero…" at bounding box center [692, 418] width 302 height 199
click at [901, 37] on div "// Grab all the gems using your movement commands." at bounding box center [1013, 253] width 246 height 459
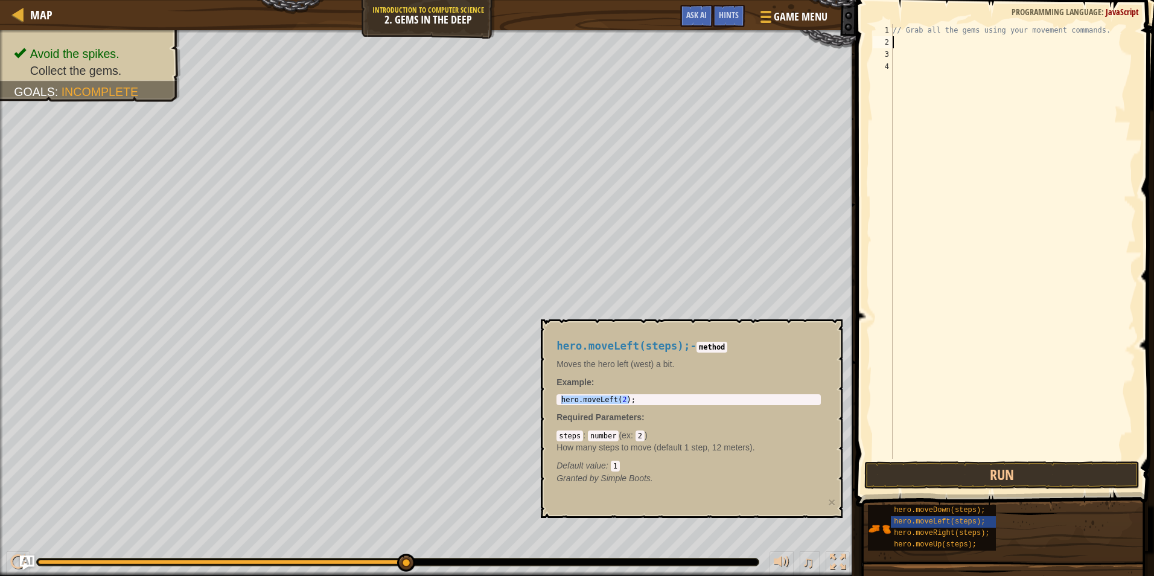
paste textarea "hero.moveLeft(2);"
type textarea "hero.moveLeft(2);"
drag, startPoint x: 1076, startPoint y: 448, endPoint x: 1085, endPoint y: 473, distance: 25.8
click at [1084, 470] on div "hero.moveLeft(2); 1 2 3 4 // Grab all the gems using your movement commands. he…" at bounding box center [1003, 277] width 302 height 542
click at [1098, 459] on span at bounding box center [1006, 236] width 308 height 542
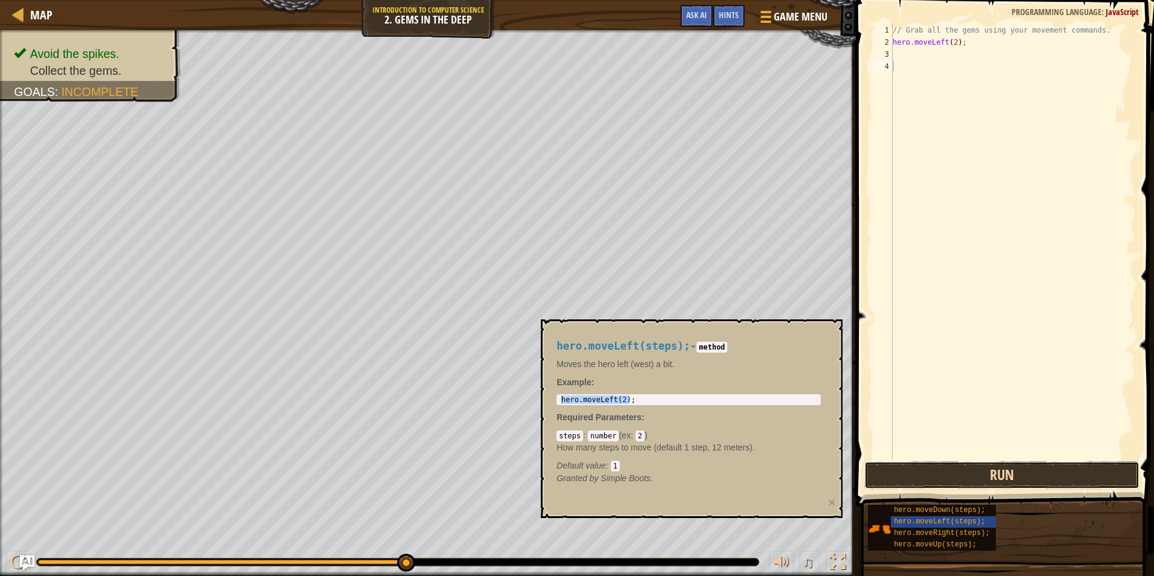
click at [1111, 472] on button "Run" at bounding box center [1001, 475] width 275 height 28
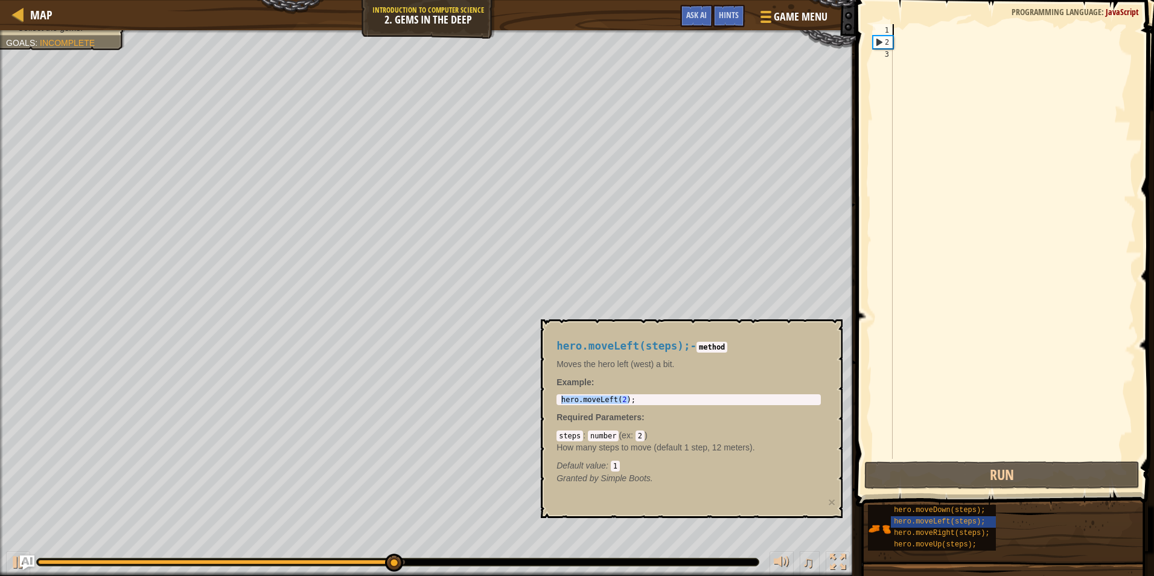
drag, startPoint x: 960, startPoint y: 43, endPoint x: 844, endPoint y: 29, distance: 116.1
click at [844, 29] on div "Map Introduction to Computer Science 2. Gems in the Deep Game Menu Done Hints A…" at bounding box center [577, 288] width 1154 height 576
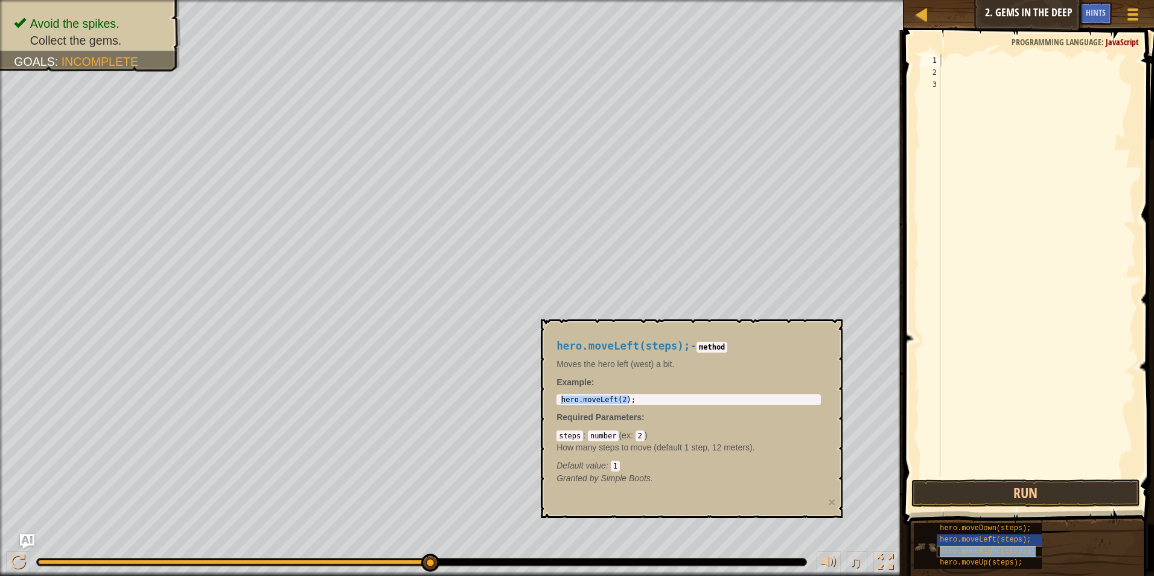
click at [991, 554] on span "hero.moveRight(steps);" at bounding box center [987, 551] width 95 height 8
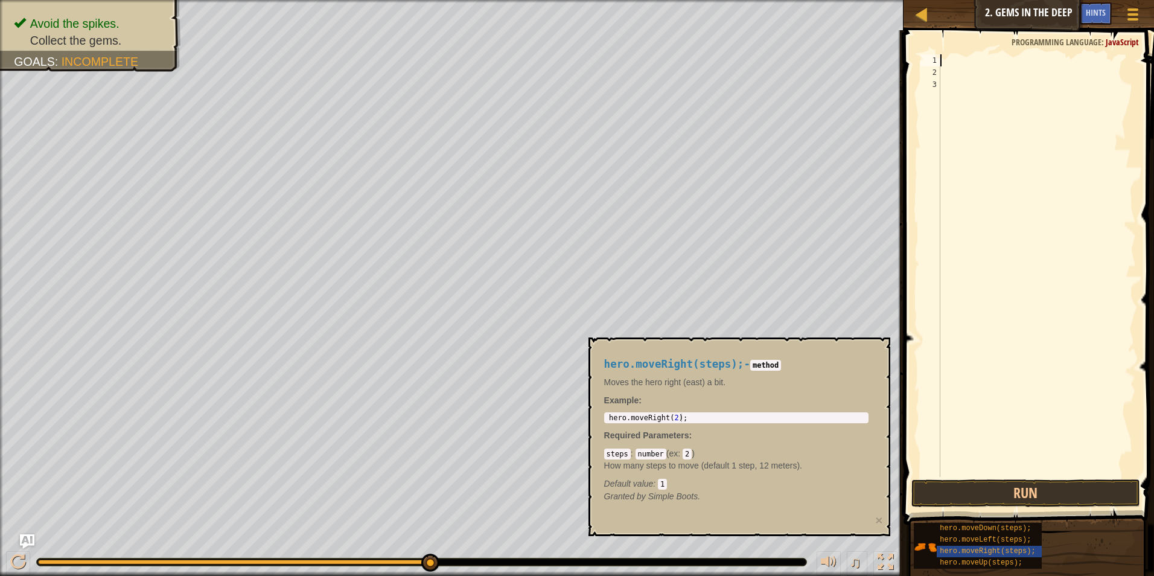
type textarea "hero.moveRight(2);"
click at [677, 414] on div "hero . moveRight ( 2 ) ;" at bounding box center [737, 425] width 260 height 25
drag, startPoint x: 689, startPoint y: 415, endPoint x: 681, endPoint y: 418, distance: 8.4
click at [685, 417] on div "hero . moveRight ( 2 ) ;" at bounding box center [737, 425] width 260 height 25
drag, startPoint x: 678, startPoint y: 420, endPoint x: 667, endPoint y: 408, distance: 16.2
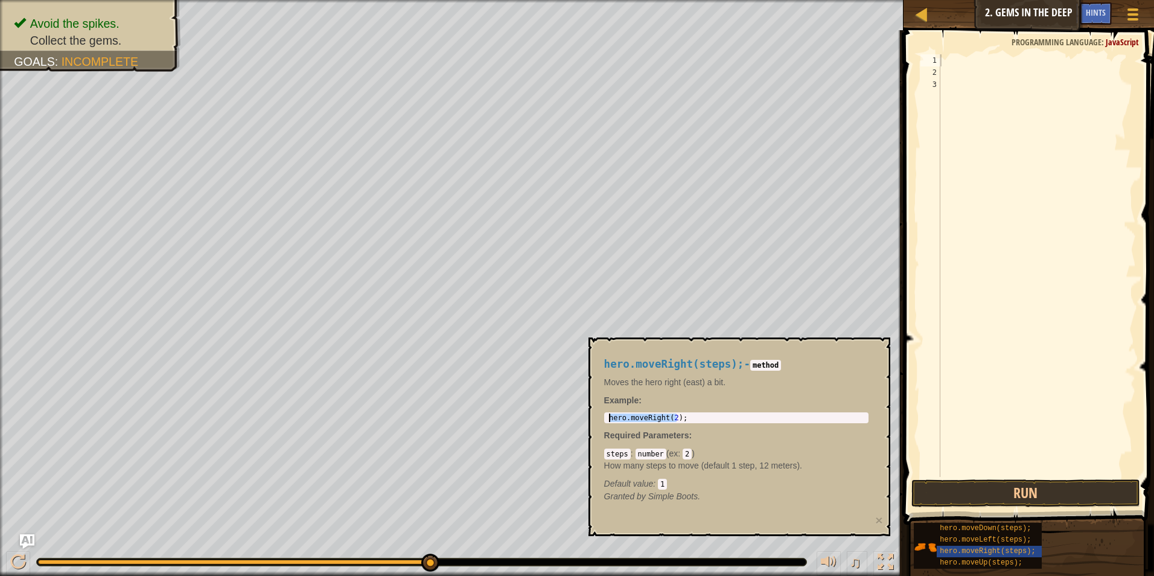
click at [632, 411] on div "hero.moveRight(steps); - method Moves the hero right (east) a bit. Example : he…" at bounding box center [736, 430] width 281 height 167
drag, startPoint x: 669, startPoint y: 405, endPoint x: 685, endPoint y: 406, distance: 15.7
click at [676, 404] on p "Example :" at bounding box center [736, 400] width 264 height 12
click at [687, 421] on div "hero . moveRight ( 2 ) ;" at bounding box center [737, 425] width 260 height 25
drag, startPoint x: 685, startPoint y: 421, endPoint x: 674, endPoint y: 419, distance: 10.4
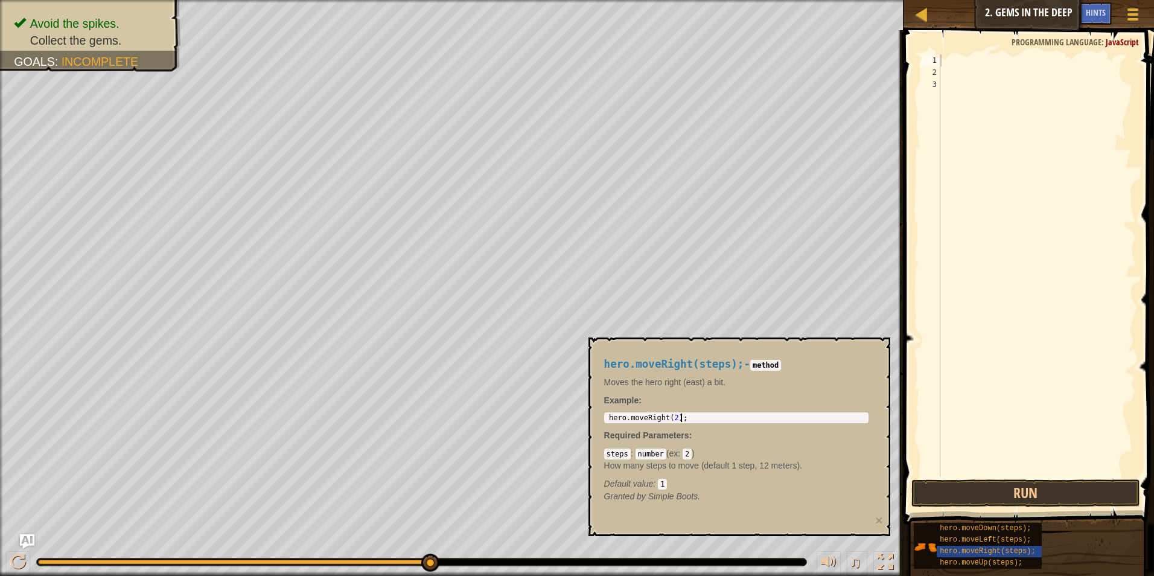
click at [674, 419] on div "hero . moveRight ( 2 ) ;" at bounding box center [737, 425] width 260 height 25
click at [685, 417] on div "hero . moveRight ( 2 ) ;" at bounding box center [737, 417] width 260 height 8
click at [685, 417] on div "hero . moveRight ( 2 ) ;" at bounding box center [737, 425] width 260 height 25
drag, startPoint x: 685, startPoint y: 417, endPoint x: 659, endPoint y: 420, distance: 26.2
click at [659, 420] on div "hero . moveRight ( 2 ) ;" at bounding box center [737, 425] width 260 height 25
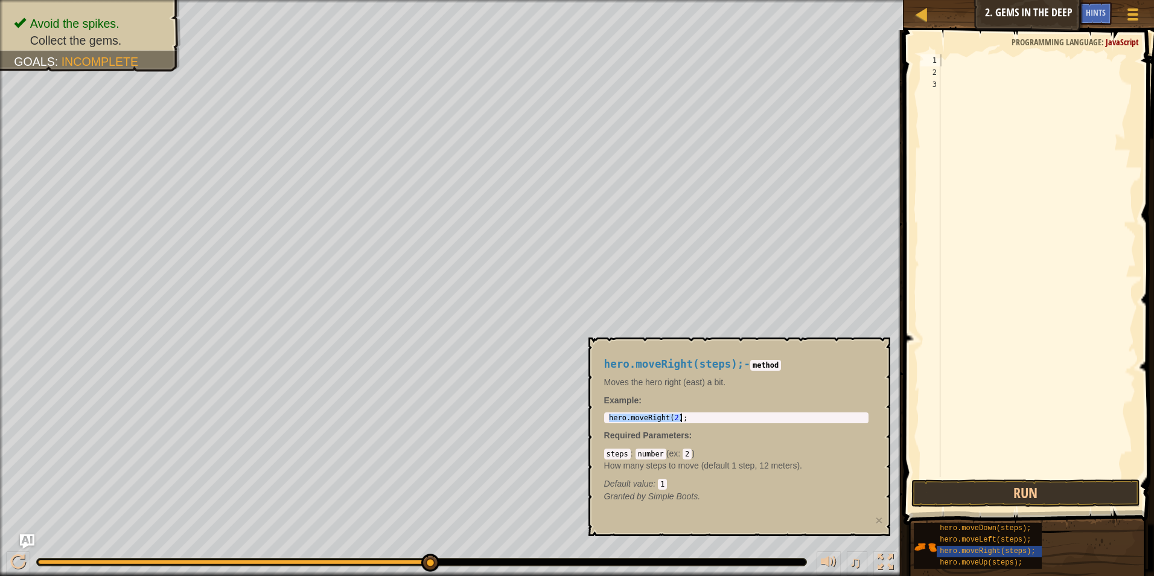
click at [952, 72] on div at bounding box center [1037, 277] width 198 height 447
click at [960, 59] on div at bounding box center [1037, 277] width 198 height 447
paste textarea "hero.moveRight(2);"
type textarea "hero.moveRight(2);"
click at [958, 492] on button "Run" at bounding box center [1025, 493] width 229 height 28
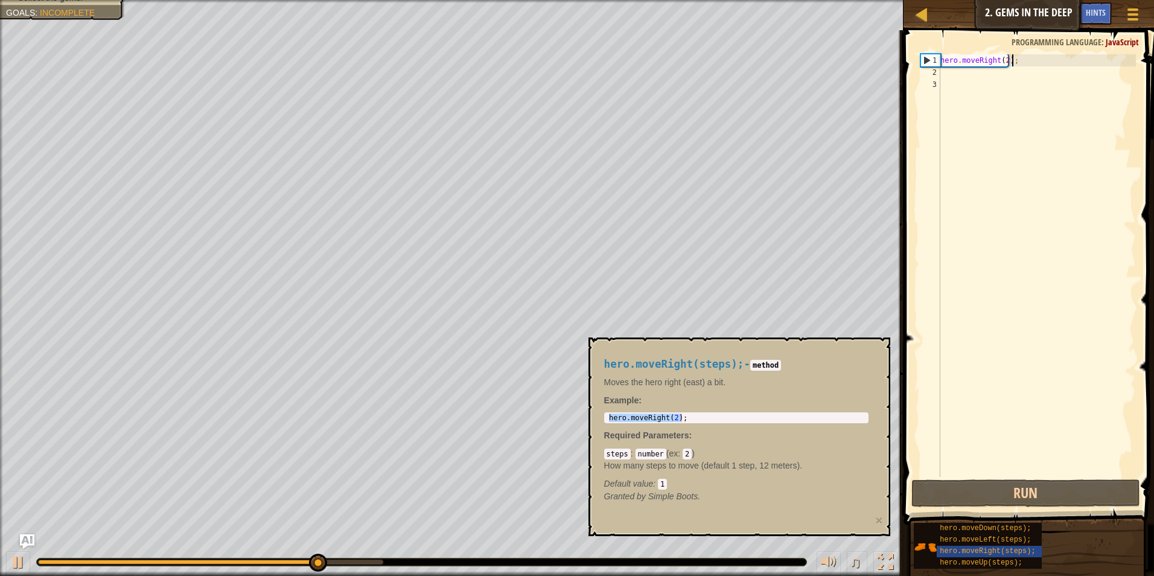
click at [1006, 66] on div "hero . moveRight ( 2 ) ;" at bounding box center [1037, 277] width 198 height 447
click at [1006, 63] on div "hero . moveRight ( 2 ) ;" at bounding box center [1037, 277] width 198 height 447
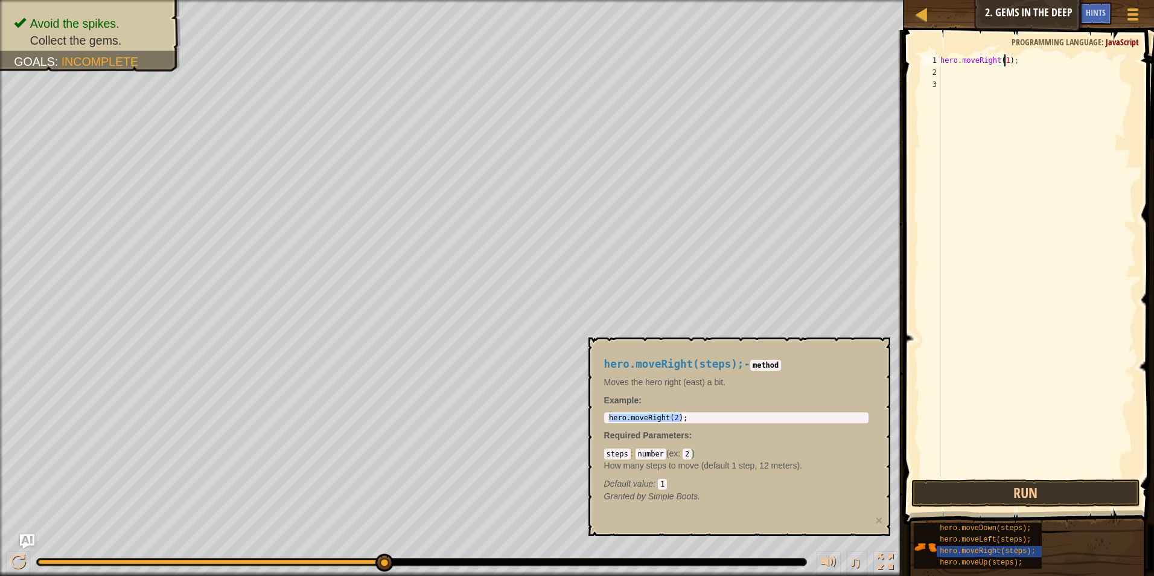
scroll to position [5, 5]
type textarea "hero.moveRight(1);"
click at [1024, 528] on div "hero.moveDown(steps);" at bounding box center [994, 528] width 115 height 11
type textarea "hero.moveDown(2);"
click at [663, 417] on div "hero . moveDown ( 2 ) ;" at bounding box center [737, 425] width 260 height 25
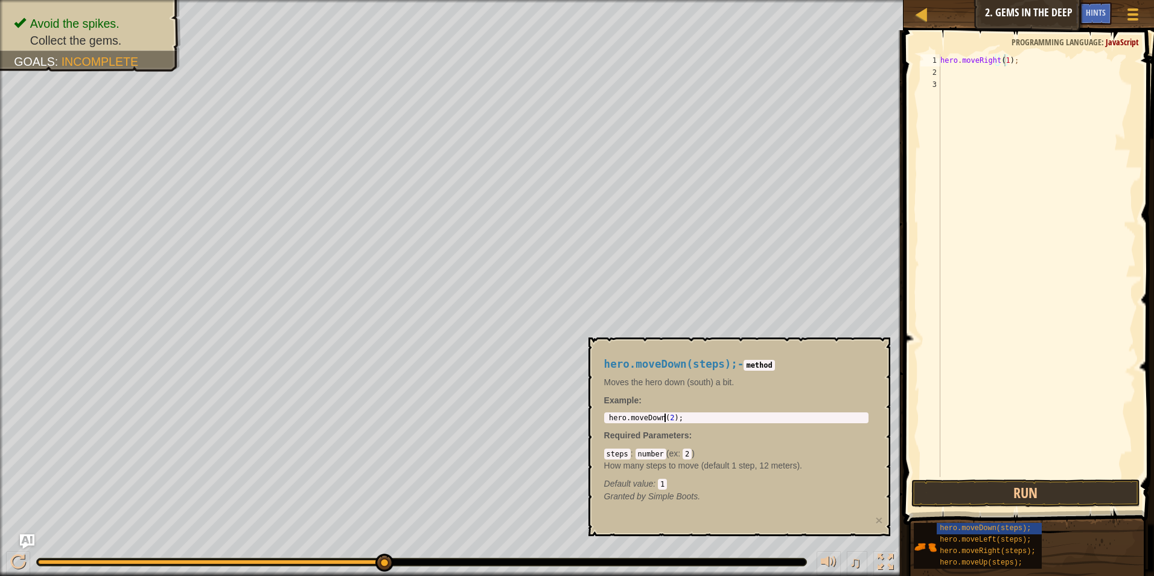
click at [666, 415] on div "hero . moveDown ( 2 ) ;" at bounding box center [737, 425] width 260 height 25
click at [668, 415] on div "hero . moveDown ( 2 ) ;" at bounding box center [737, 425] width 260 height 25
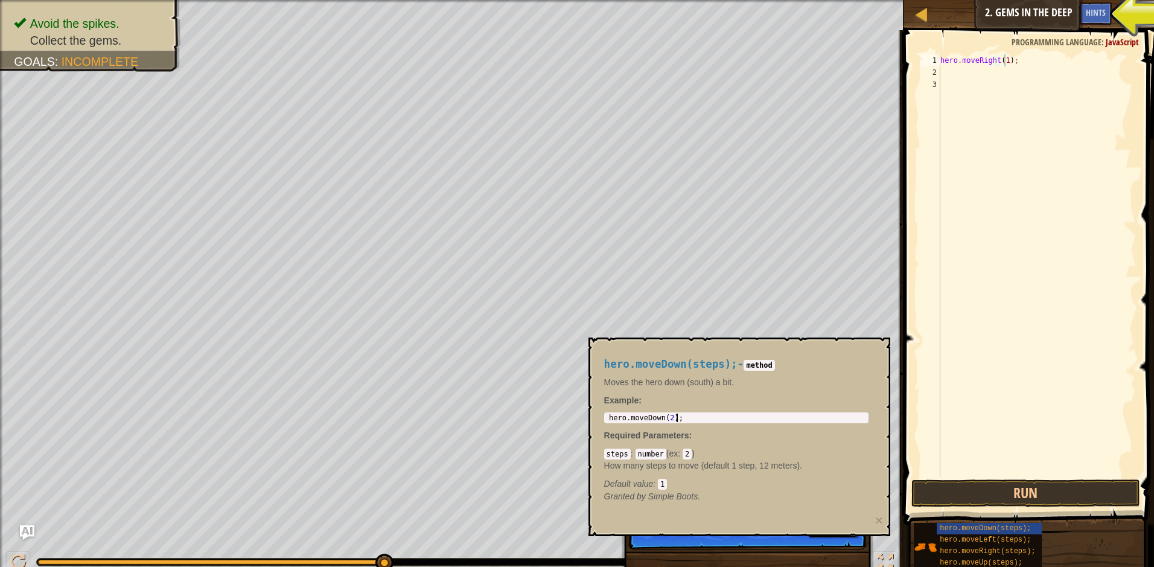
click at [689, 415] on div "hero . moveDown ( 2 ) ;" at bounding box center [737, 425] width 260 height 25
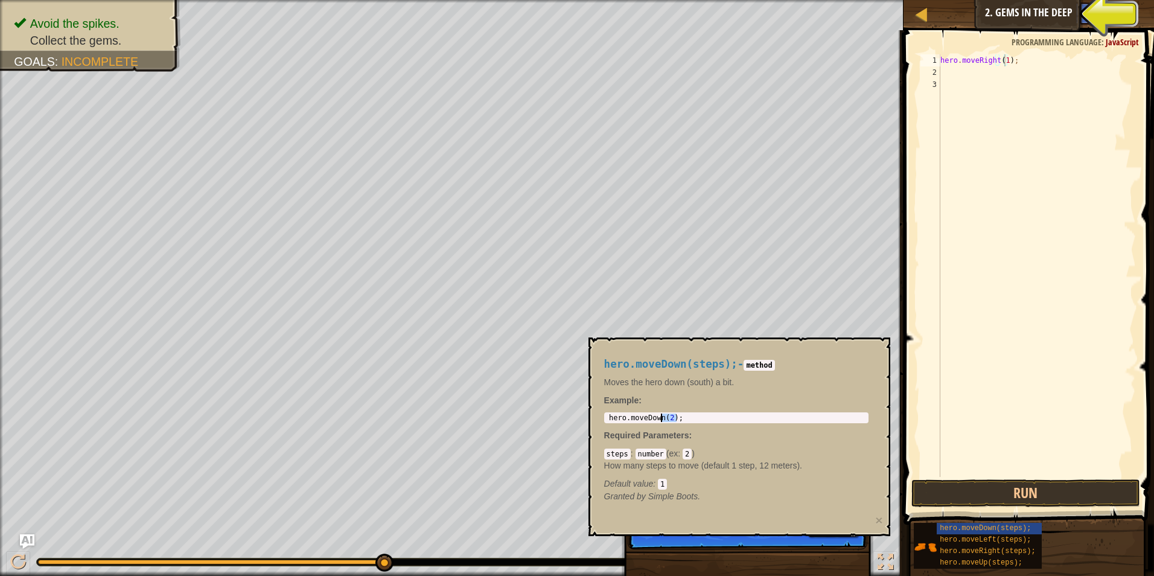
drag, startPoint x: 689, startPoint y: 415, endPoint x: 673, endPoint y: 417, distance: 16.4
click at [668, 418] on div "hero . moveDown ( 2 ) ;" at bounding box center [737, 425] width 260 height 25
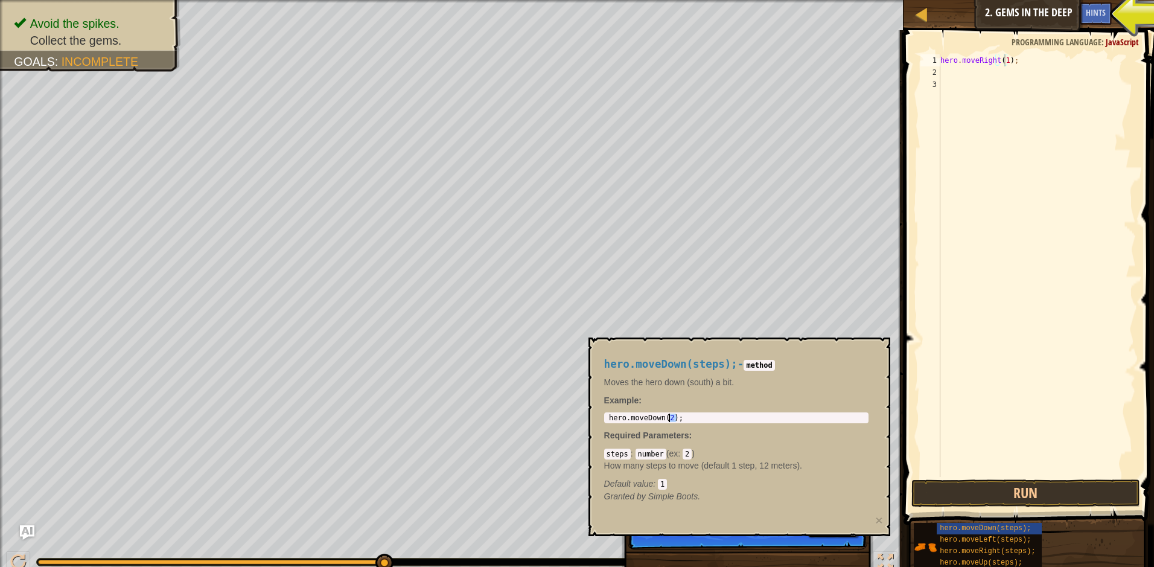
click at [692, 411] on div "hero.moveDown(steps); - method Moves the hero down (south) a bit. Example : her…" at bounding box center [736, 430] width 281 height 167
click at [686, 412] on div "hero.moveDown(steps); - method Moves the hero down (south) a bit. Example : her…" at bounding box center [736, 430] width 281 height 167
click at [681, 419] on div "hero . moveDown ( 2 ) ;" at bounding box center [737, 417] width 260 height 8
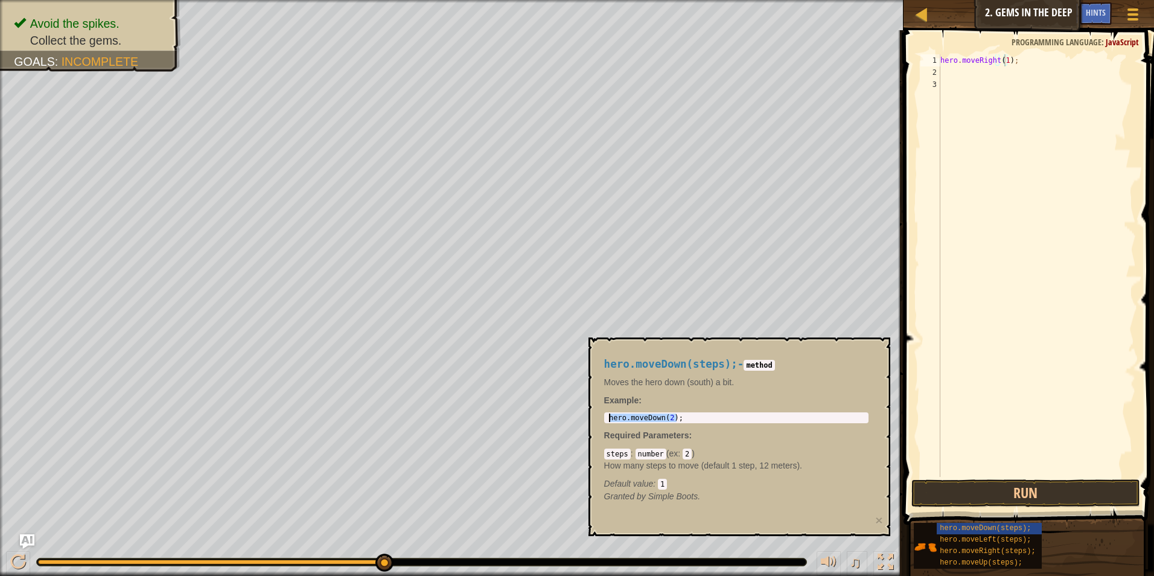
drag, startPoint x: 682, startPoint y: 419, endPoint x: 592, endPoint y: 404, distance: 91.1
click at [593, 406] on div "hero.moveDown(steps); - method Moves the hero down (south) a bit. Example : her…" at bounding box center [740, 436] width 302 height 199
click at [954, 56] on div "hero . moveRight ( 1 ) ;" at bounding box center [1037, 277] width 198 height 447
click at [945, 62] on div "hero . moveRight ( 1 ) ;" at bounding box center [1037, 277] width 198 height 447
click at [944, 72] on div "hero . moveRight ( 1 ) ;" at bounding box center [1037, 277] width 198 height 447
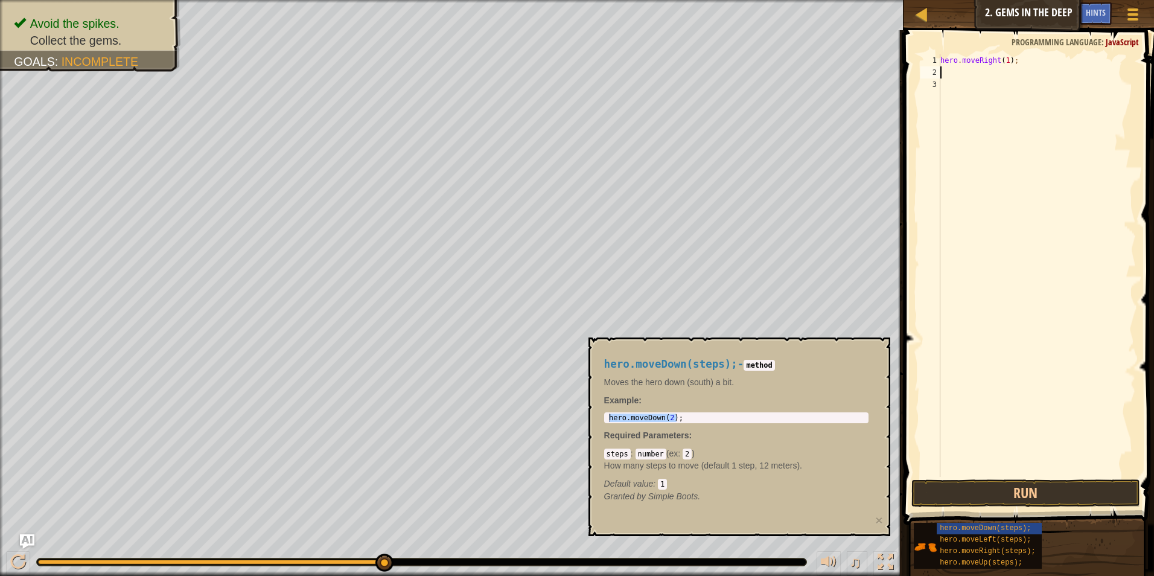
scroll to position [5, 0]
paste textarea "hero.moveDown(2);"
click at [991, 68] on div "hero . moveRight ( 1 ) ; hero . moveDown ( 2 ) ;" at bounding box center [1037, 277] width 198 height 447
click at [994, 68] on div "hero . moveRight ( 1 ) ; hero . moveDown ( 2 ) ;" at bounding box center [1037, 277] width 198 height 447
click at [997, 68] on div "hero . moveRight ( 1 ) ; hero . moveDown ( 2 ) ;" at bounding box center [1037, 277] width 198 height 447
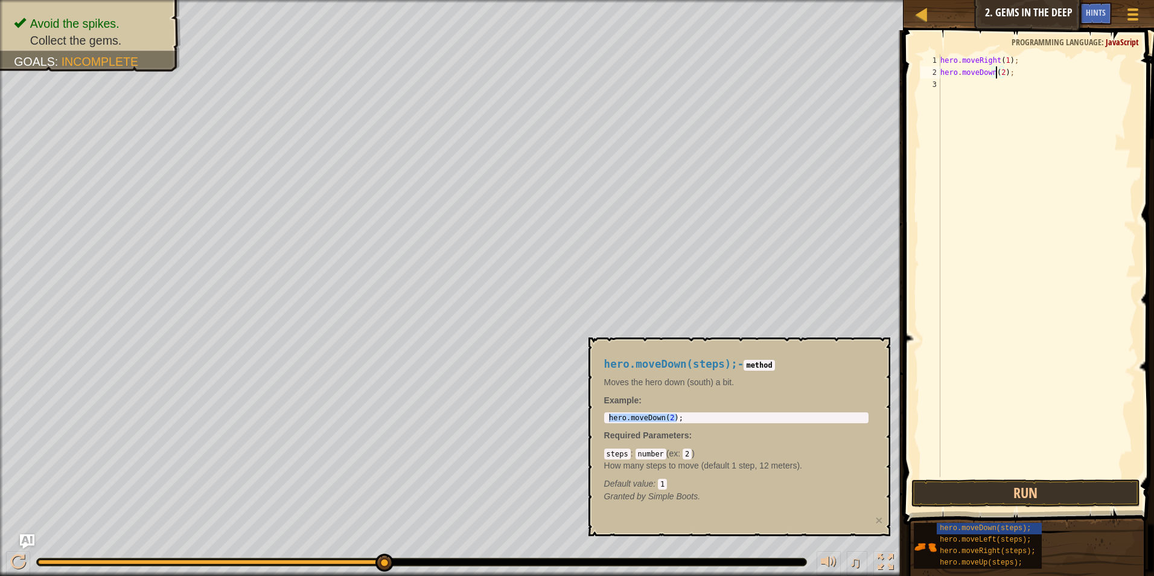
click at [997, 68] on div "hero . moveRight ( 1 ) ; hero . moveDown ( 2 ) ;" at bounding box center [1037, 277] width 198 height 447
drag, startPoint x: 1002, startPoint y: 71, endPoint x: 995, endPoint y: 72, distance: 6.7
click at [1002, 71] on div "hero . moveRight ( 1 ) ; hero . moveDown ( 2 ) ;" at bounding box center [1037, 277] width 198 height 447
click at [999, 71] on div "hero . moveRight ( 1 ) ; hero . moveDown ( 2 ) ;" at bounding box center [1037, 277] width 198 height 447
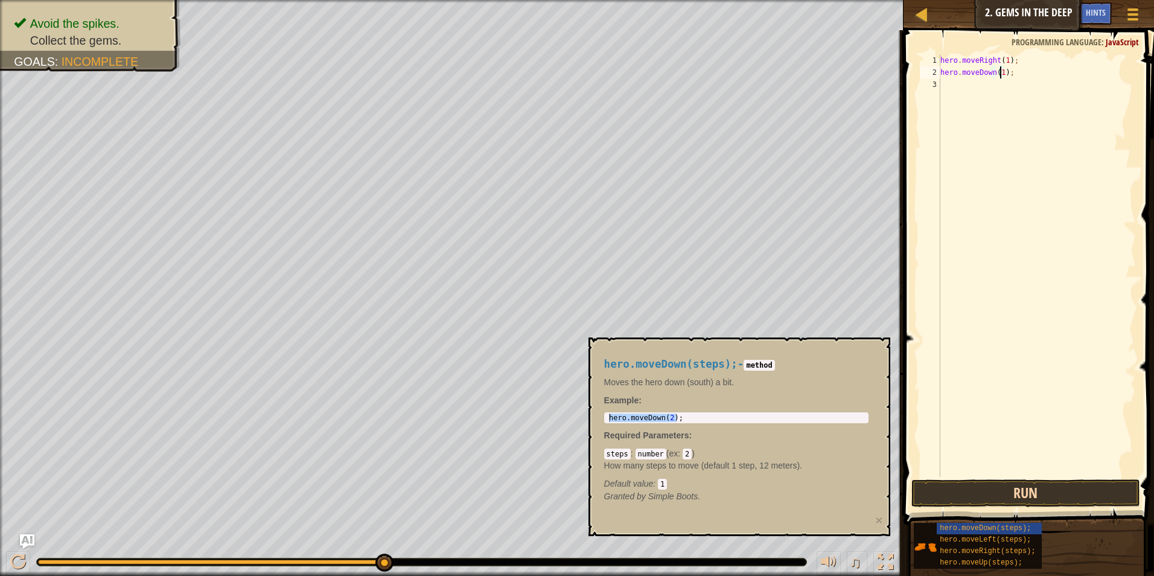
type textarea "hero.moveDown(1);"
click at [1041, 495] on button "Run" at bounding box center [1025, 493] width 229 height 28
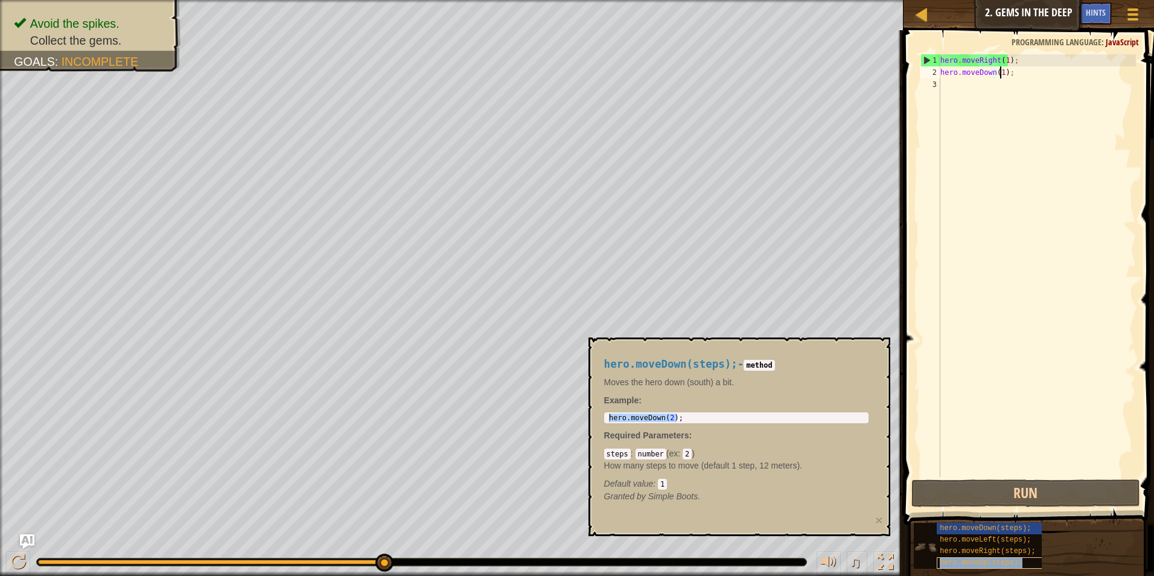
click at [1010, 560] on span "hero.moveUp(steps);" at bounding box center [981, 562] width 83 height 8
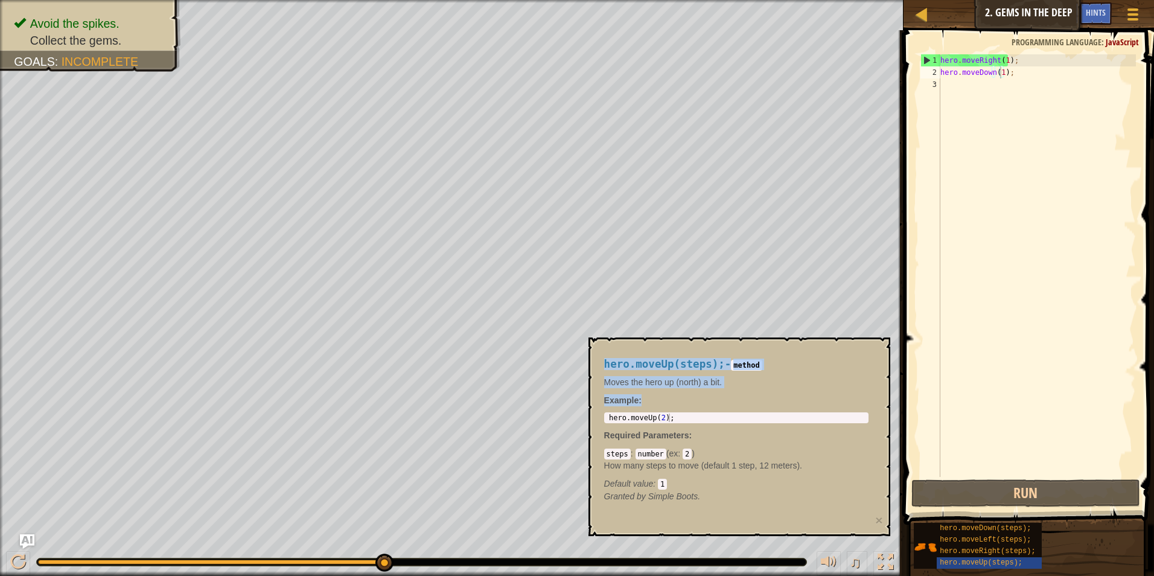
drag, startPoint x: 672, startPoint y: 412, endPoint x: 608, endPoint y: 407, distance: 64.8
click at [598, 412] on div "hero.moveUp(steps); - method Moves the hero up (north) a bit. Example : 1 hero …" at bounding box center [736, 430] width 281 height 167
type textarea "hero.moveUp(2);"
drag, startPoint x: 671, startPoint y: 417, endPoint x: 603, endPoint y: 415, distance: 67.6
click at [603, 415] on div "hero.moveUp(steps); - method Moves the hero up (north) a bit. Example : hero.mo…" at bounding box center [736, 430] width 281 height 167
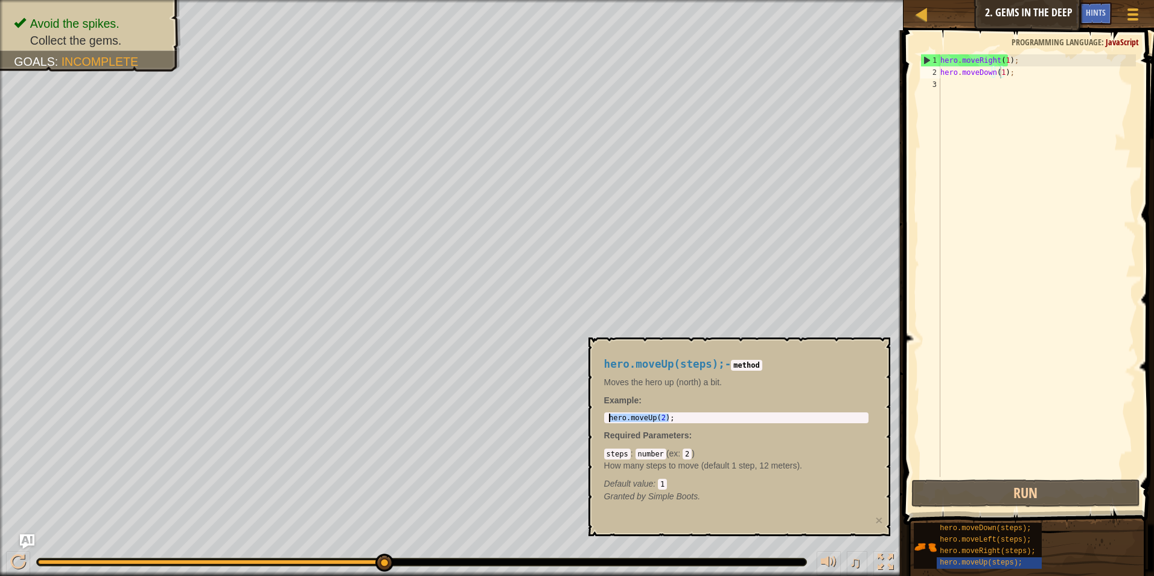
scroll to position [5, 0]
click at [960, 106] on div "hero . moveRight ( 1 ) ; hero . moveDown ( 1 ) ;" at bounding box center [1037, 277] width 198 height 447
paste textarea "hero.moveUp(2);"
type textarea "hero.moveUp(2);"
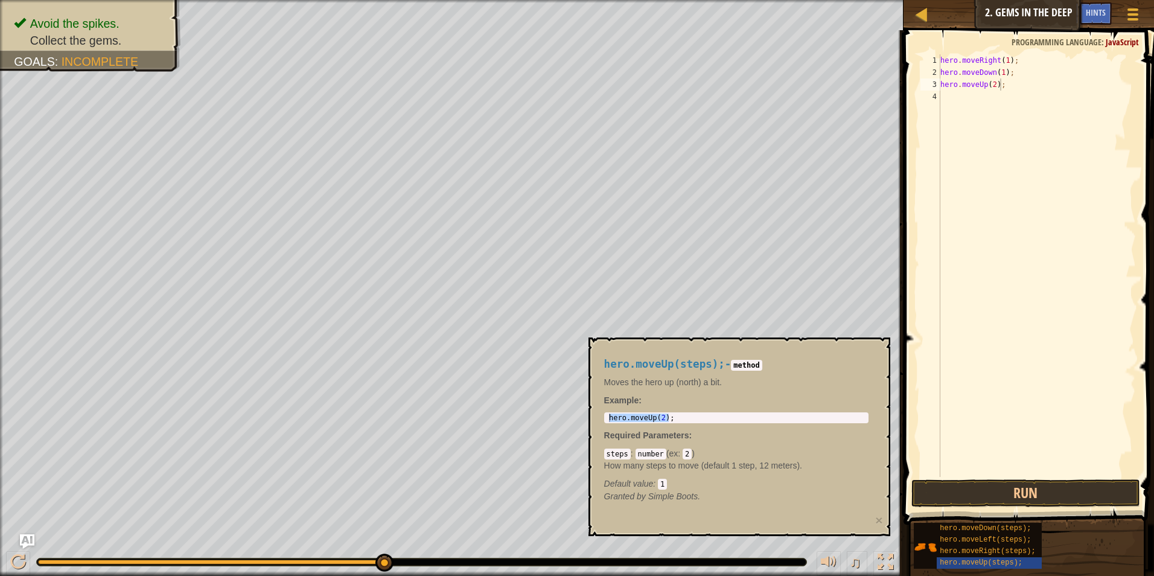
drag, startPoint x: 1011, startPoint y: 519, endPoint x: 1007, endPoint y: 467, distance: 52.7
drag, startPoint x: 1007, startPoint y: 457, endPoint x: 1002, endPoint y: 502, distance: 45.5
click at [1003, 471] on div "hero . moveRight ( 1 ) ; hero . moveDown ( 1 ) ; hero . moveUp ( 2 ) ;" at bounding box center [1037, 277] width 198 height 447
drag, startPoint x: 1010, startPoint y: 474, endPoint x: 996, endPoint y: 489, distance: 20.5
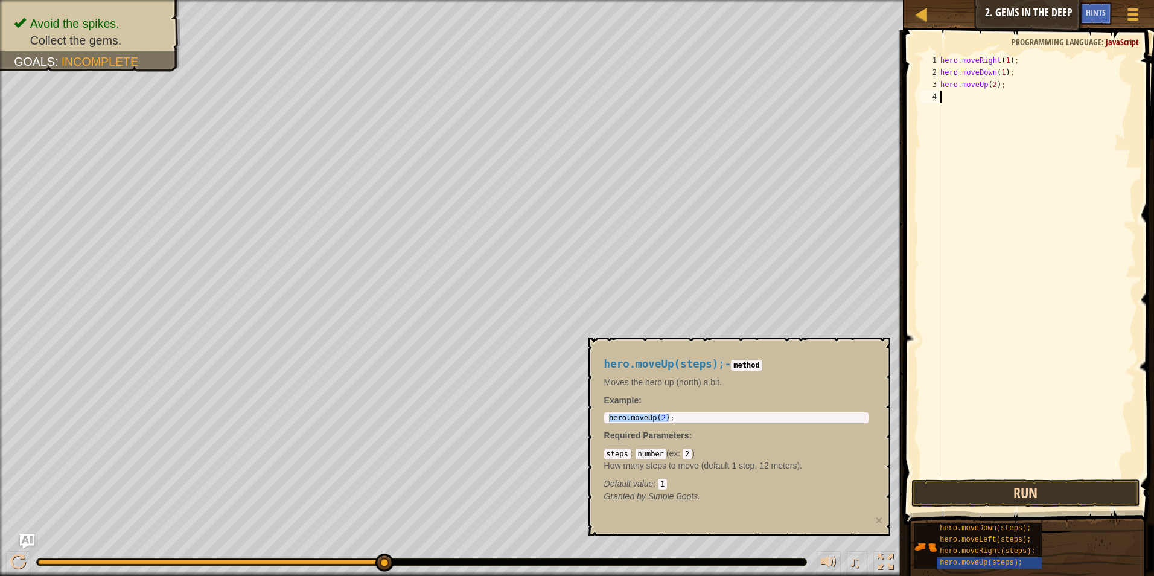
click at [1006, 476] on div "hero . moveRight ( 1 ) ; hero . moveDown ( 1 ) ; hero . moveUp ( 2 ) ;" at bounding box center [1037, 277] width 198 height 447
click at [995, 489] on button "Run" at bounding box center [1025, 493] width 229 height 28
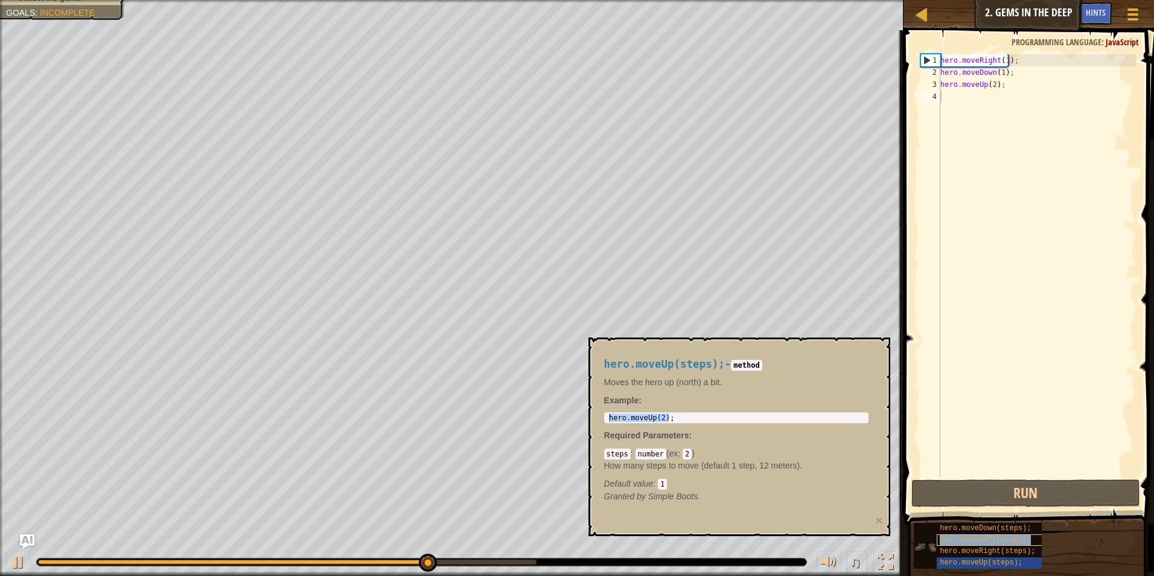
click at [961, 542] on span "hero.moveLeft(steps);" at bounding box center [985, 539] width 91 height 8
click at [968, 548] on span "hero.moveRight(steps);" at bounding box center [987, 551] width 95 height 8
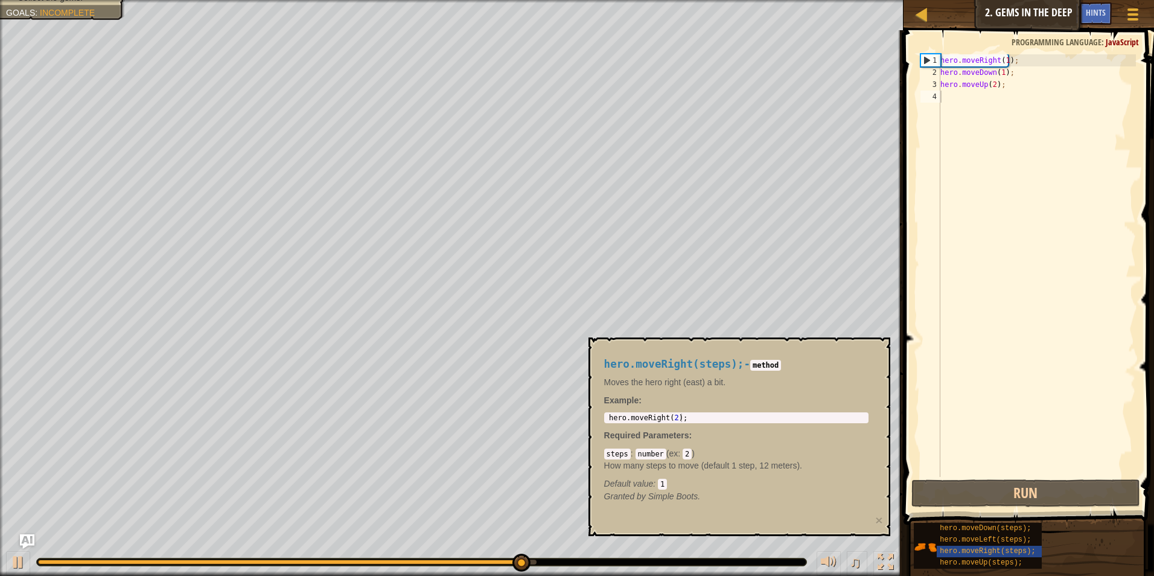
drag, startPoint x: 735, startPoint y: 405, endPoint x: 695, endPoint y: 417, distance: 41.6
click at [695, 417] on div "hero.moveRight(steps); - method Moves the hero right (east) a bit. Example : 1 …" at bounding box center [736, 430] width 281 height 167
type textarea "hero.moveRight(2);"
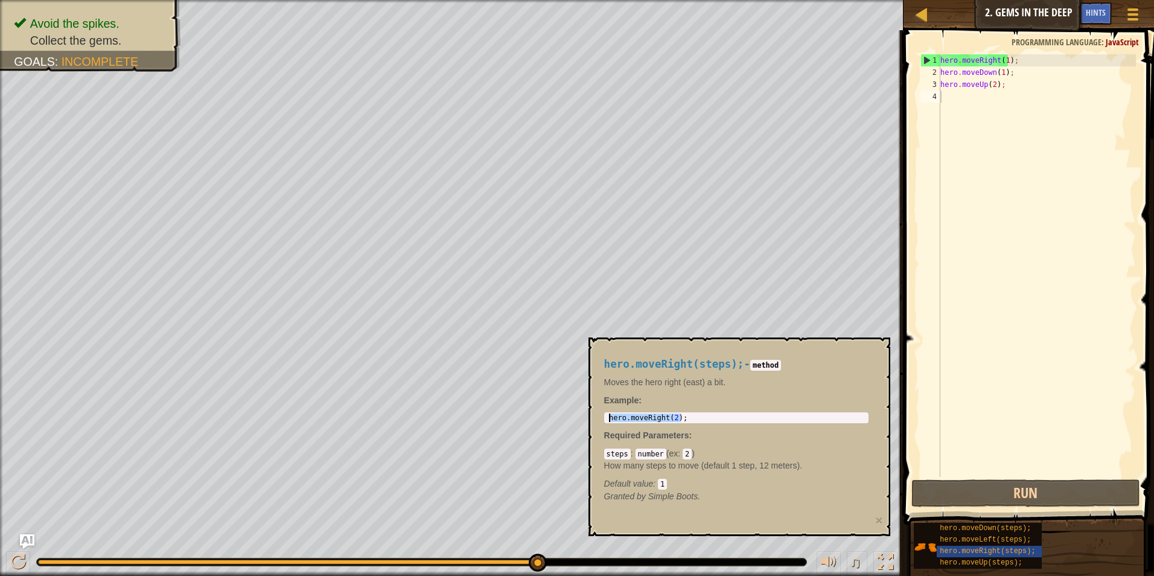
click at [576, 0] on body "Map Introduction to Computer Science 2. Gems in the Deep Game Menu Done Hints A…" at bounding box center [577, 0] width 1154 height 0
click at [954, 99] on div "hero . moveRight ( 1 ) ; hero . moveDown ( 1 ) ; hero . moveUp ( 2 ) ;" at bounding box center [1037, 277] width 198 height 447
paste textarea "hero.moveRight(2);"
type textarea "hero.moveRight(2);"
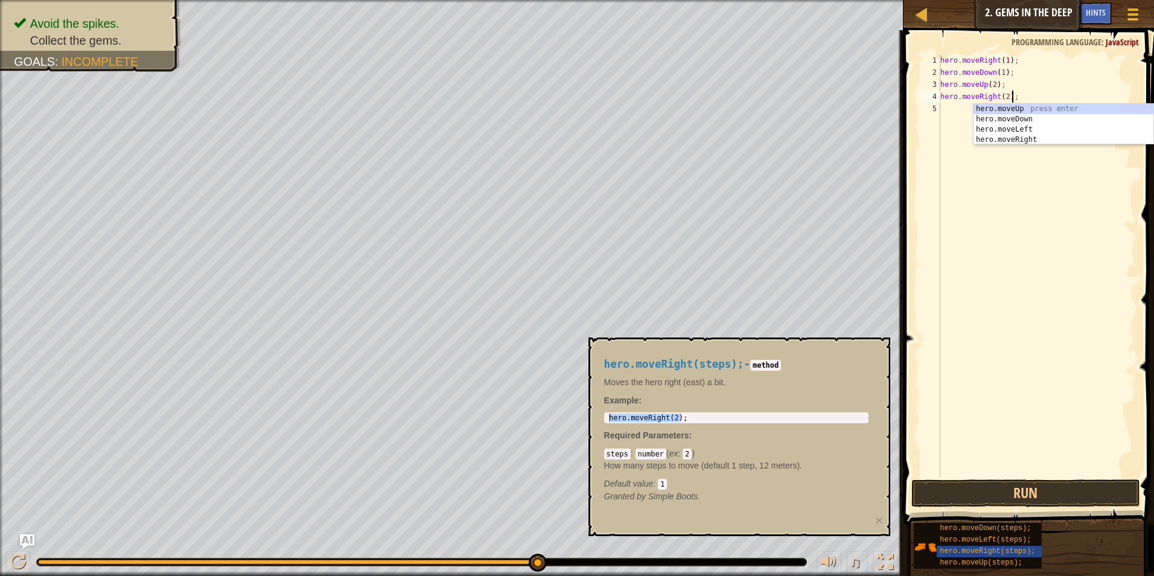
drag, startPoint x: 1071, startPoint y: 253, endPoint x: 962, endPoint y: 116, distance: 175.2
click at [1071, 252] on div "hero . moveRight ( 1 ) ; hero . moveDown ( 1 ) ; hero . moveUp ( 2 ) ; hero . m…" at bounding box center [1037, 277] width 198 height 447
click at [1006, 104] on div "hero . moveRight ( 1 ) ; hero . moveDown ( 1 ) ; hero . moveUp ( 2 ) ; hero . m…" at bounding box center [1037, 277] width 198 height 447
click at [1003, 100] on div "hero . moveRight ( 1 ) ; hero . moveDown ( 1 ) ; hero . moveUp ( 2 ) ; hero . m…" at bounding box center [1037, 277] width 198 height 447
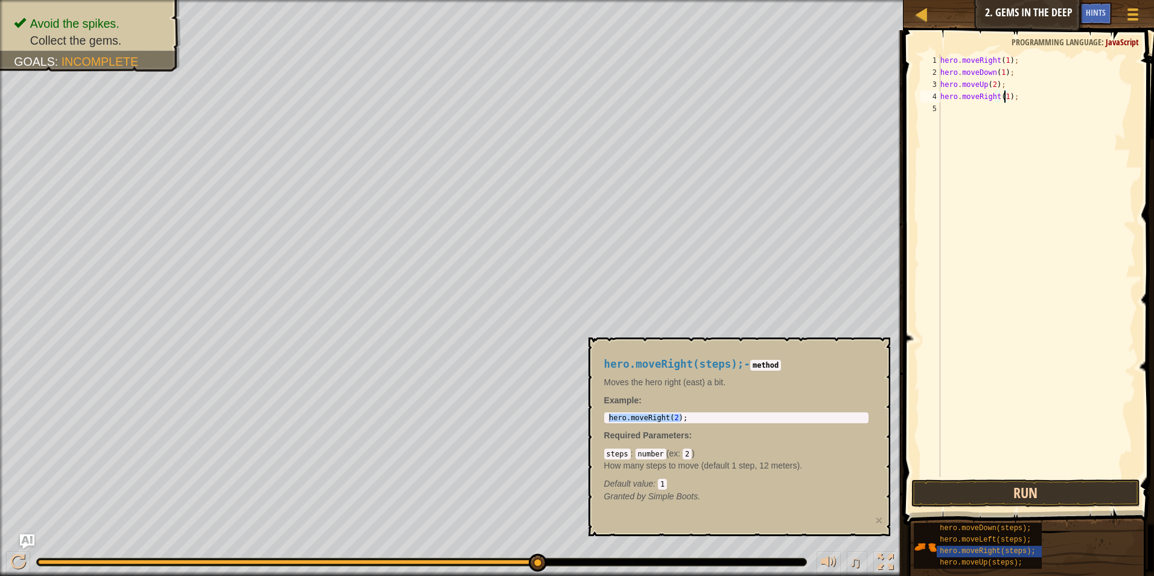
type textarea "hero.moveRight(1);"
click at [1007, 479] on div "hero.moveRight(1); 1 2 3 4 5 hero . moveRight ( 1 ) ; hero . moveDown ( 1 ) ; h…" at bounding box center [1027, 301] width 254 height 530
drag, startPoint x: 1013, startPoint y: 479, endPoint x: 1024, endPoint y: 486, distance: 12.7
click at [1018, 483] on div "hero.moveRight(1); 1 2 3 4 5 hero . moveRight ( 1 ) ; hero . moveDown ( 1 ) ; h…" at bounding box center [1027, 301] width 254 height 530
click at [1026, 488] on button "Run" at bounding box center [1025, 493] width 229 height 28
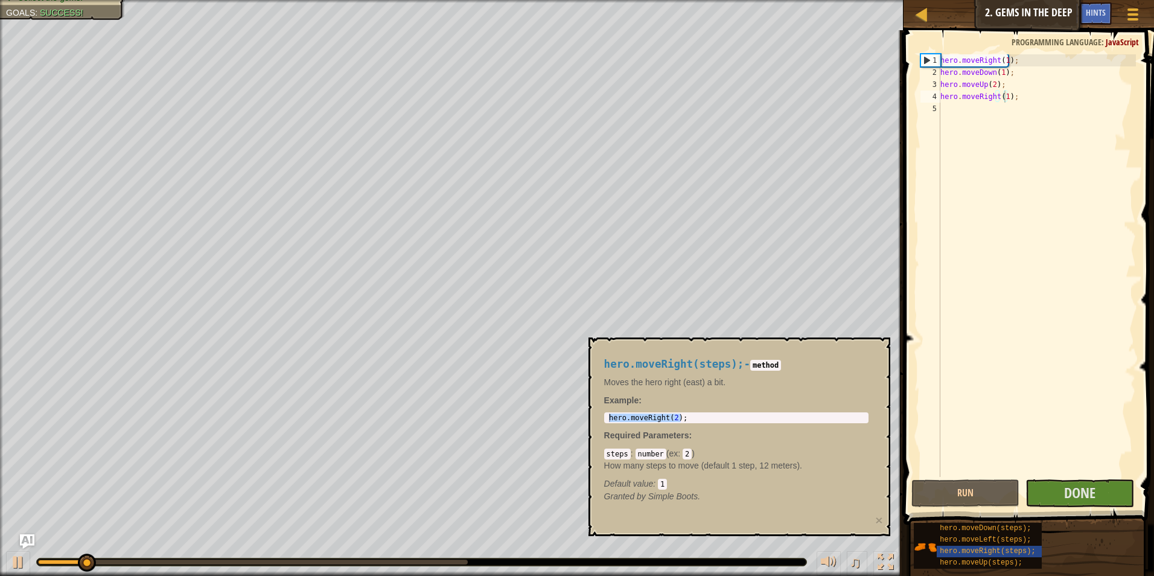
drag, startPoint x: 807, startPoint y: 347, endPoint x: 800, endPoint y: 338, distance: 11.2
click at [806, 342] on div "hero.moveRight(steps); - method Moves the hero right (east) a bit. Example : he…" at bounding box center [740, 436] width 302 height 199
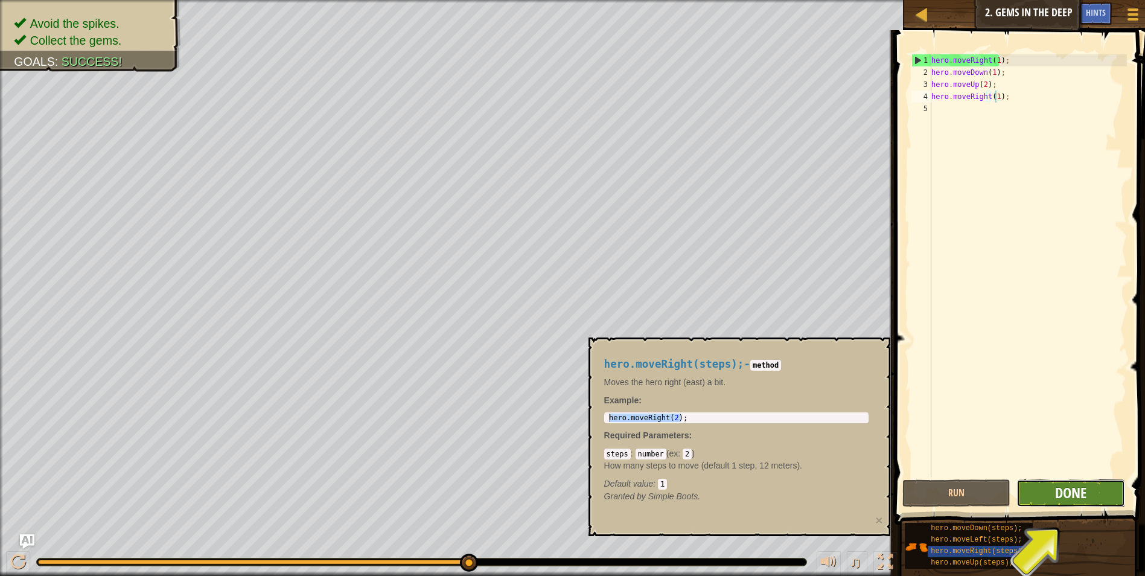
click at [1068, 495] on span "Done" at bounding box center [1070, 492] width 31 height 19
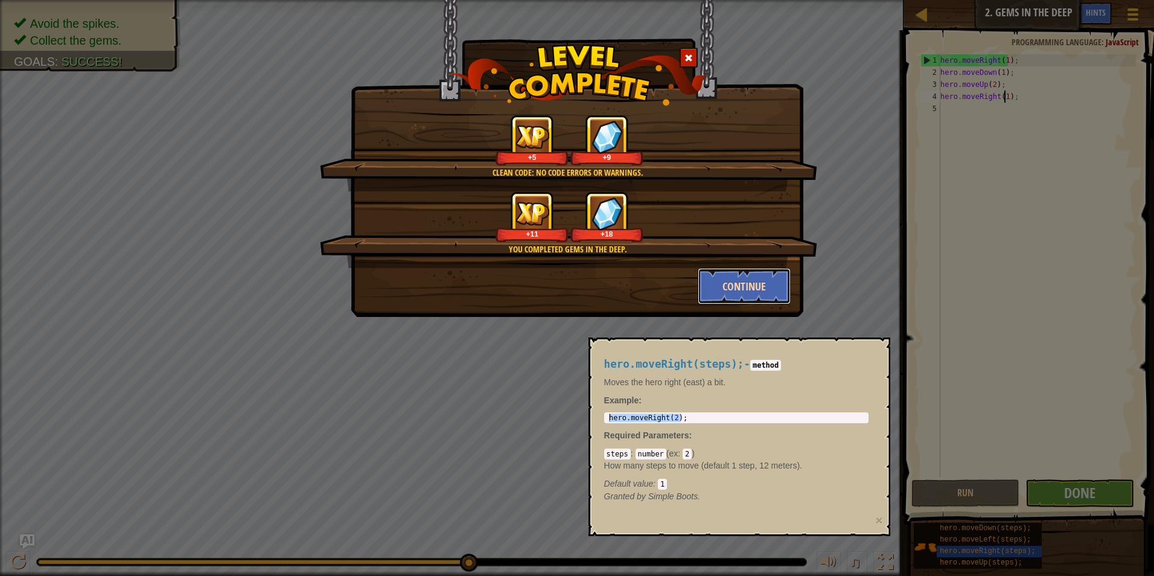
click at [725, 282] on button "Continue" at bounding box center [745, 286] width 94 height 36
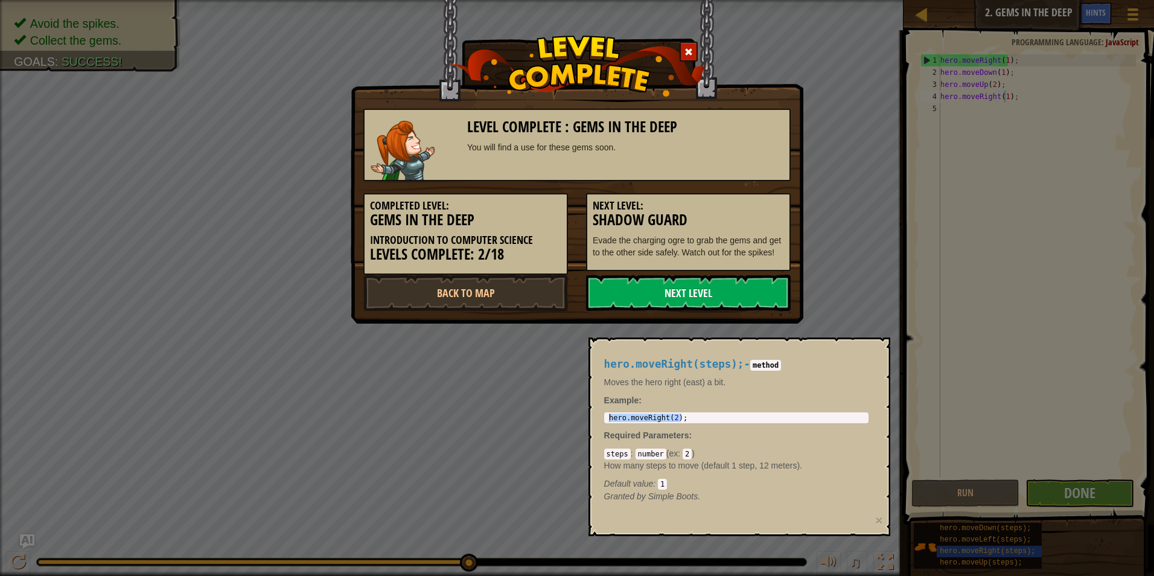
click at [723, 289] on link "Next Level" at bounding box center [688, 293] width 205 height 36
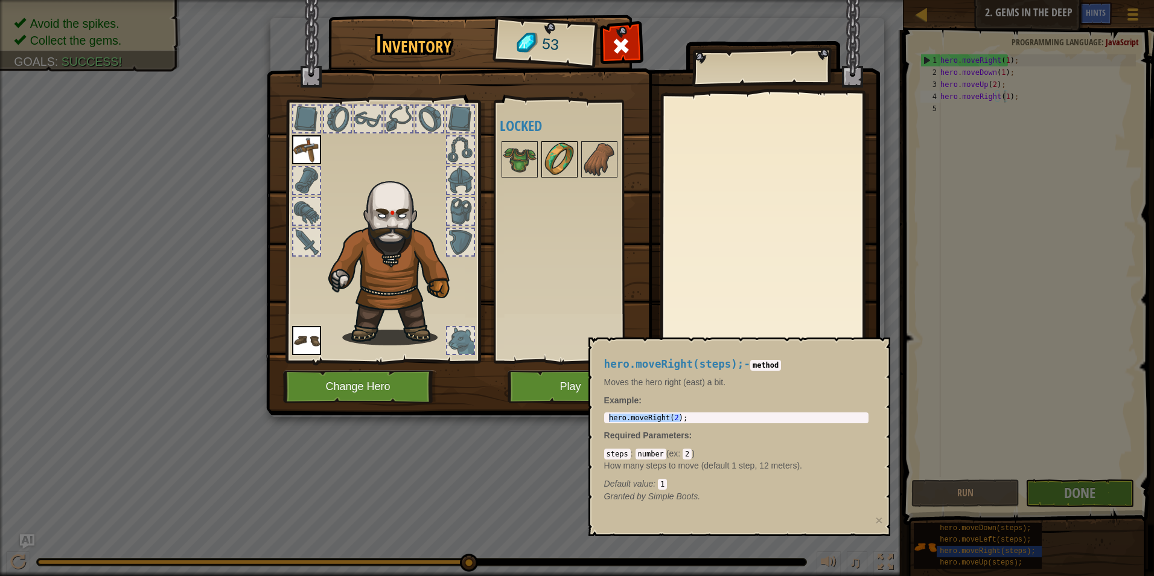
click at [568, 174] on img at bounding box center [560, 159] width 34 height 34
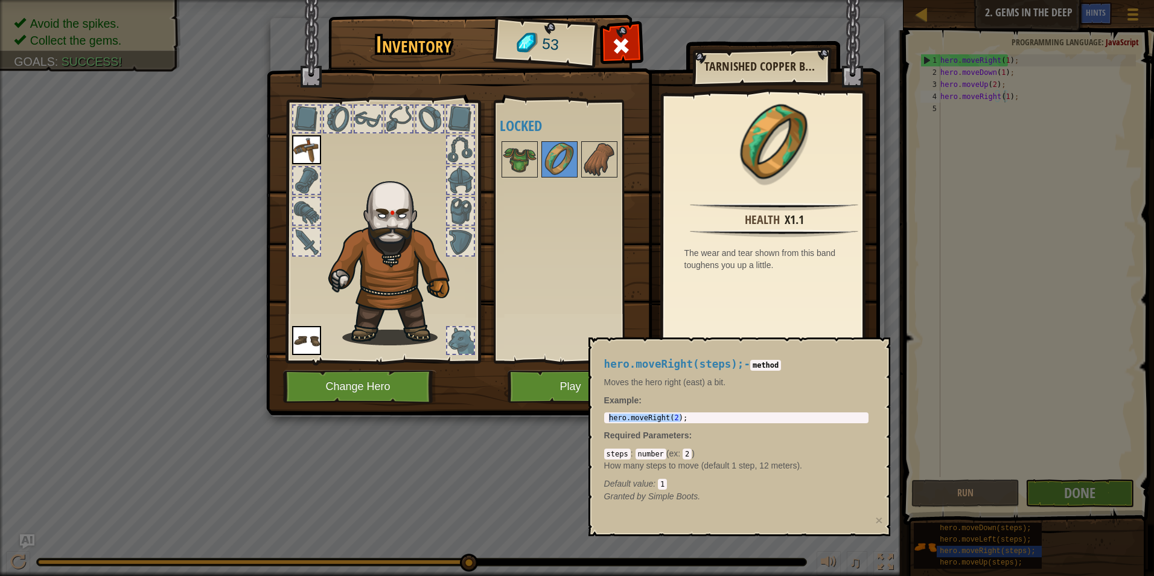
drag, startPoint x: 777, startPoint y: 444, endPoint x: 879, endPoint y: 500, distance: 116.4
click at [844, 488] on div "hero.moveRight(steps); - method Moves the hero right (east) a bit. Example : he…" at bounding box center [736, 430] width 281 height 167
click at [948, 539] on div "Inventory 53 Available Equip Equip (double-click to equip) Locked Tarnished Cop…" at bounding box center [577, 288] width 1154 height 576
click at [940, 545] on div "Inventory 53 Available Equip Equip (double-click to equip) Locked Tarnished Cop…" at bounding box center [577, 288] width 1154 height 576
click at [880, 514] on button "×" at bounding box center [878, 520] width 7 height 13
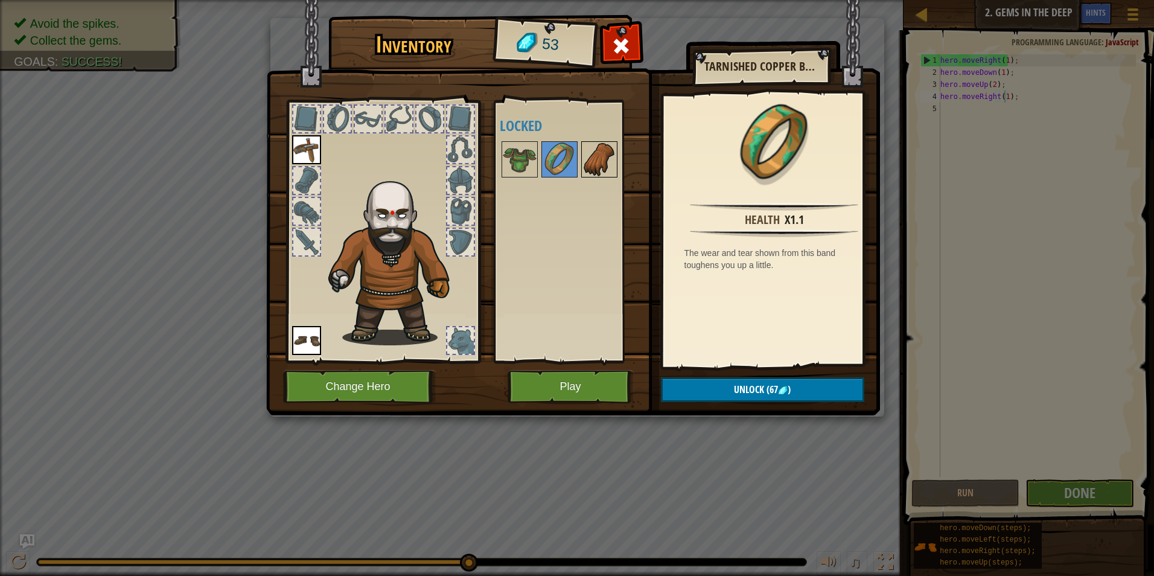
click at [599, 167] on img at bounding box center [599, 159] width 34 height 34
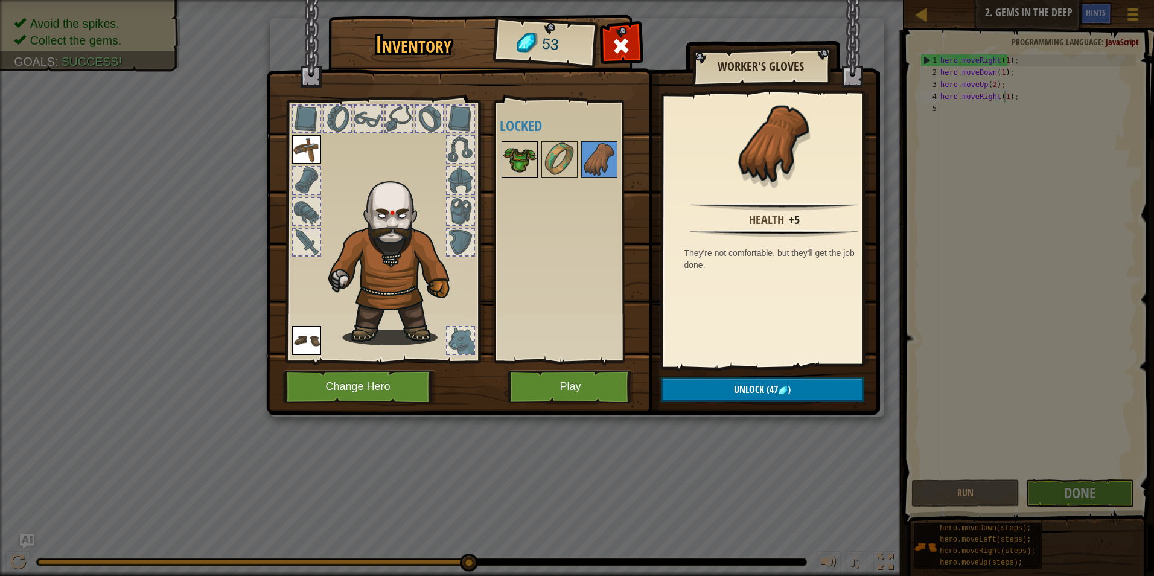
click at [510, 161] on img at bounding box center [520, 159] width 34 height 34
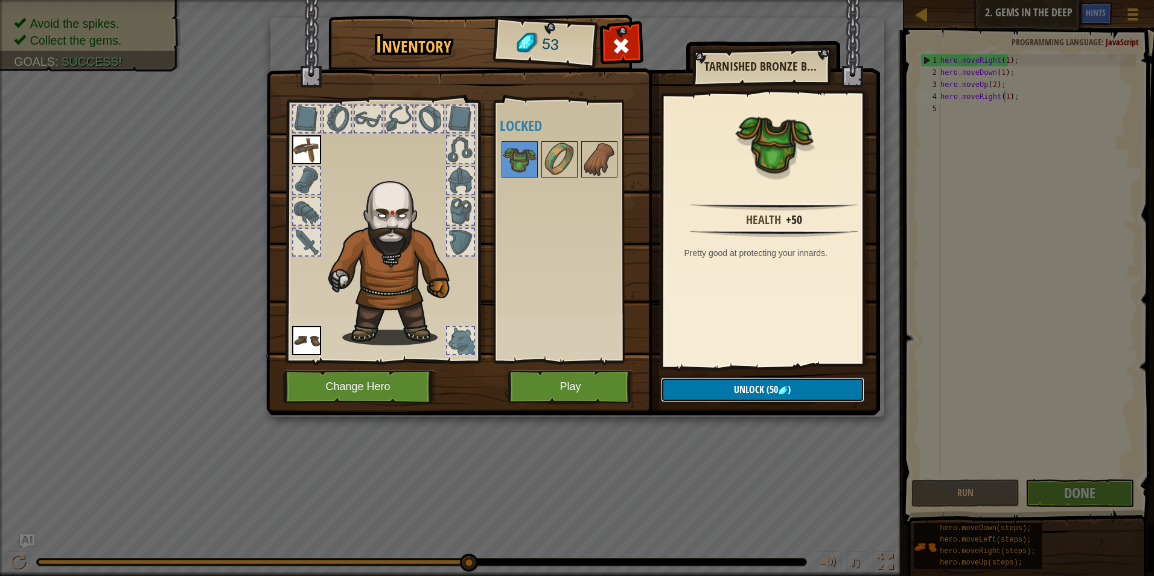
click at [727, 389] on button "Unlock (50 )" at bounding box center [762, 389] width 203 height 25
click at [715, 384] on button "Confirm" at bounding box center [762, 389] width 203 height 25
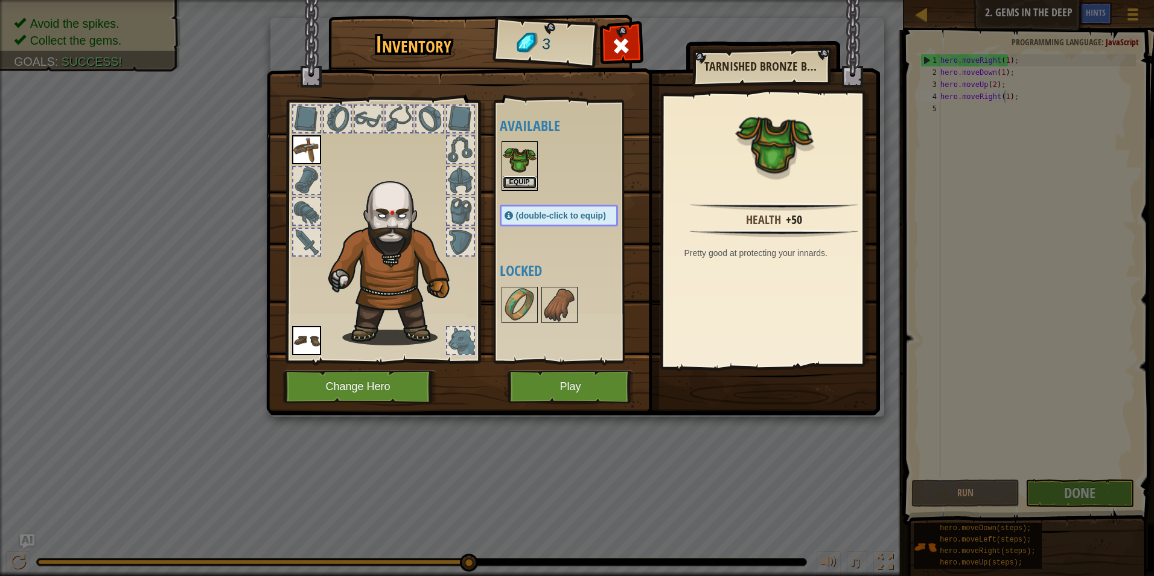
click at [527, 179] on button "Equip" at bounding box center [520, 182] width 34 height 13
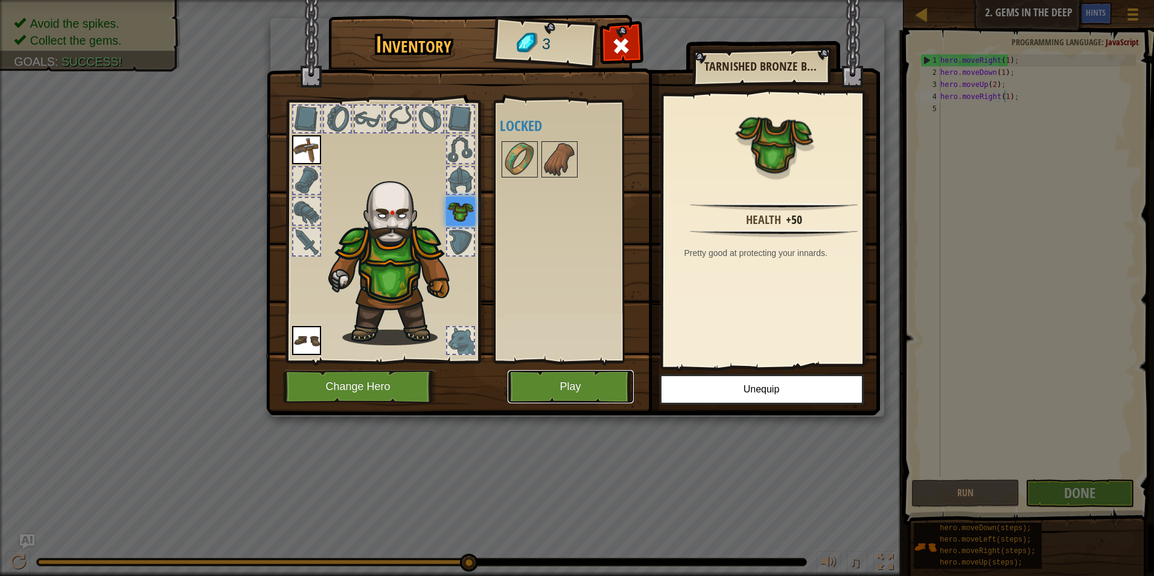
click at [572, 394] on button "Play" at bounding box center [571, 386] width 126 height 33
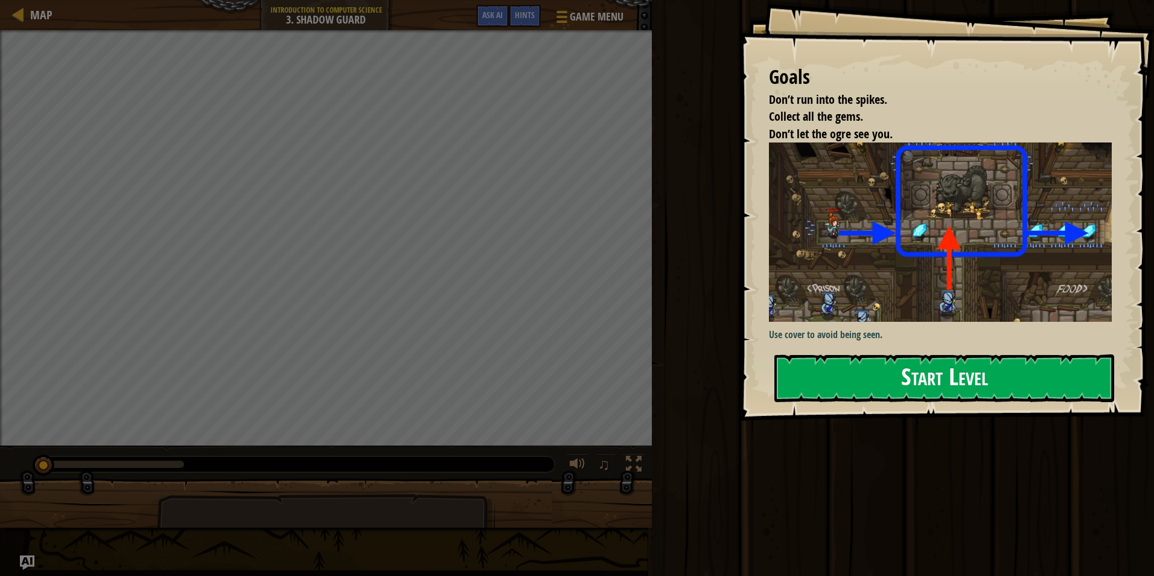
click at [922, 393] on button "Start Level" at bounding box center [944, 378] width 340 height 48
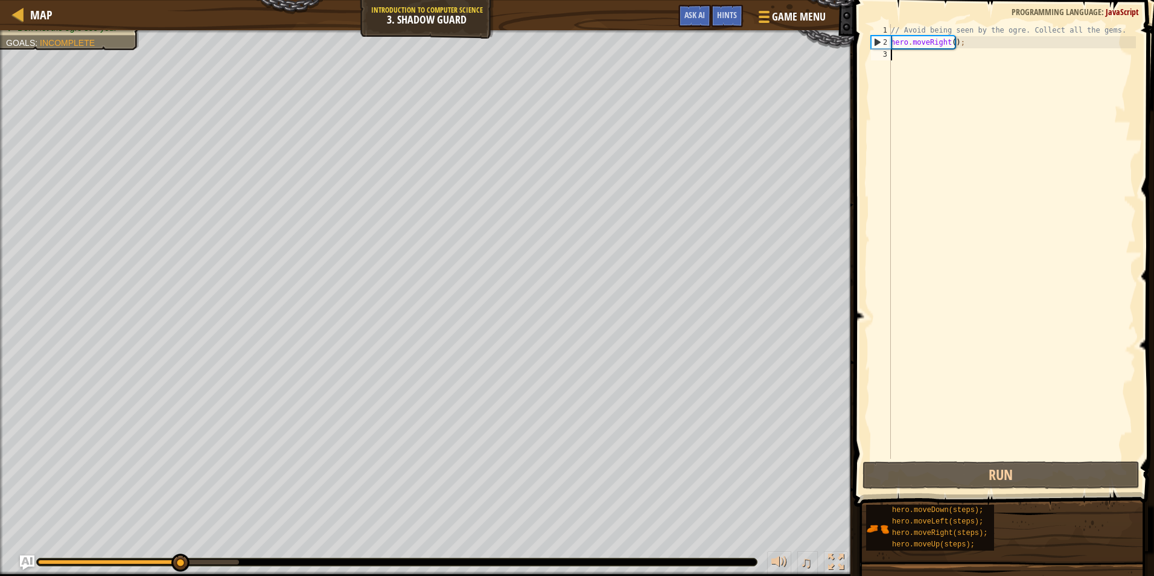
click at [908, 77] on div "// Avoid being seen by the ogre. Collect all the gems. hero . moveRight ( ) ;" at bounding box center [1012, 253] width 247 height 459
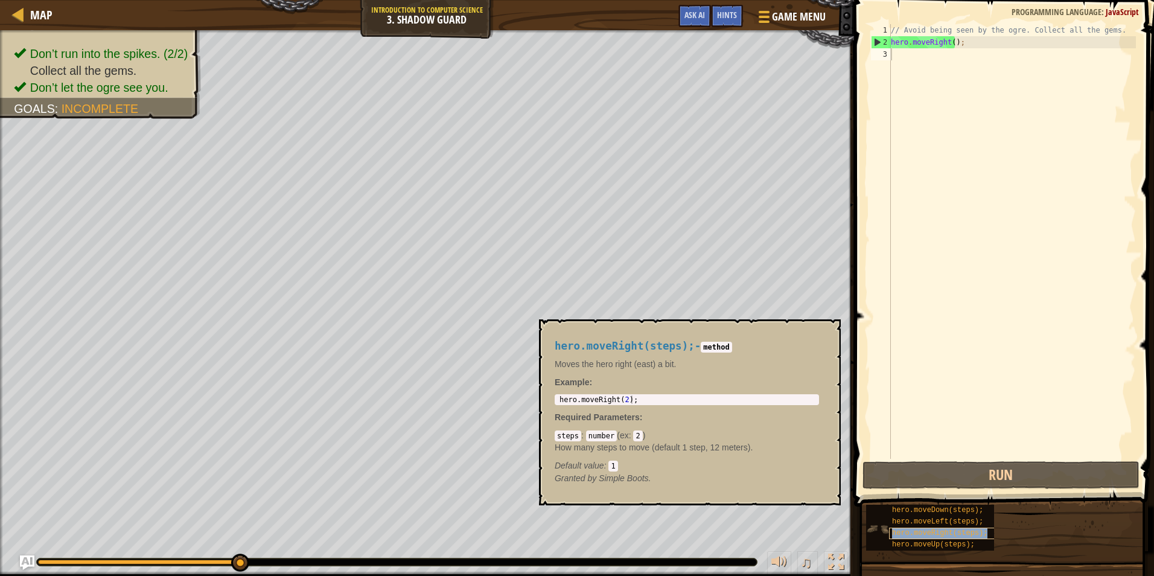
click at [954, 531] on span "hero.moveRight(steps);" at bounding box center [939, 533] width 95 height 8
drag, startPoint x: 656, startPoint y: 394, endPoint x: 623, endPoint y: 374, distance: 38.5
click at [622, 375] on div "hero.moveRight(steps); - method Moves the hero right (east) a bit. Example : 1 …" at bounding box center [686, 412] width 281 height 167
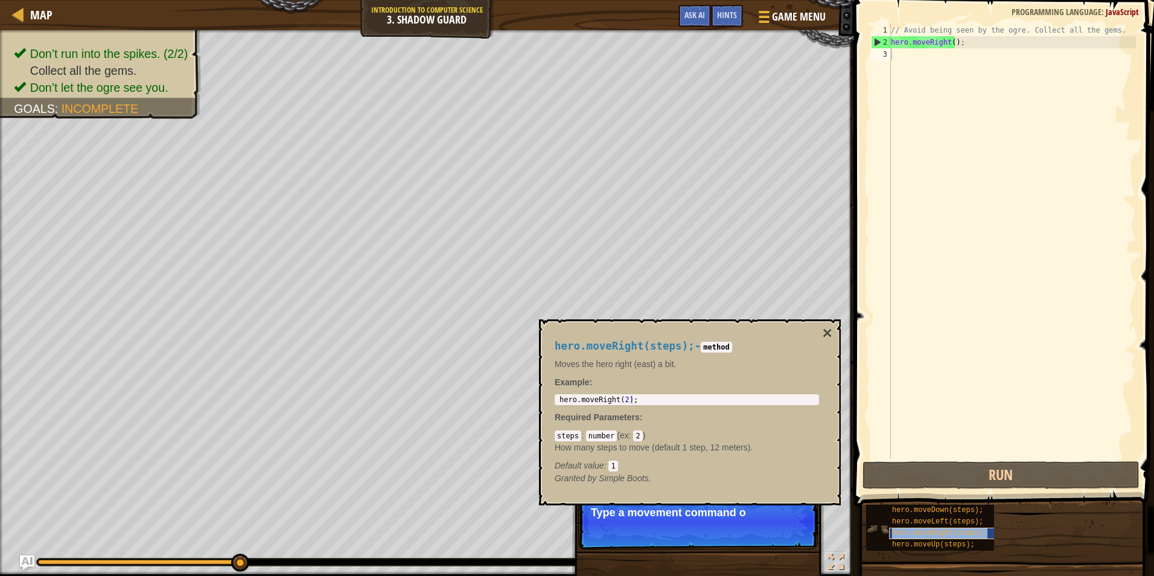
type textarea "hero.hero.moveRight(steps);moveRight();"
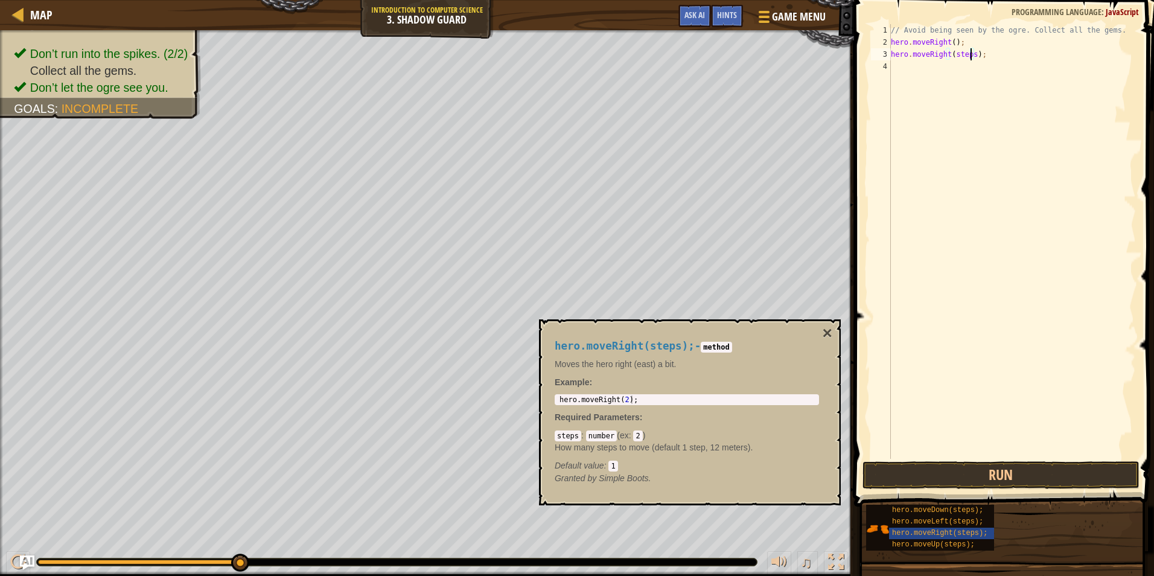
click at [969, 56] on div "// Avoid being seen by the ogre. Collect all the gems. hero . moveRight ( ) ; h…" at bounding box center [1012, 253] width 247 height 459
click at [980, 56] on div "// Avoid being seen by the ogre. Collect all the gems. hero . moveRight ( ) ; h…" at bounding box center [1012, 253] width 247 height 459
type textarea "h"
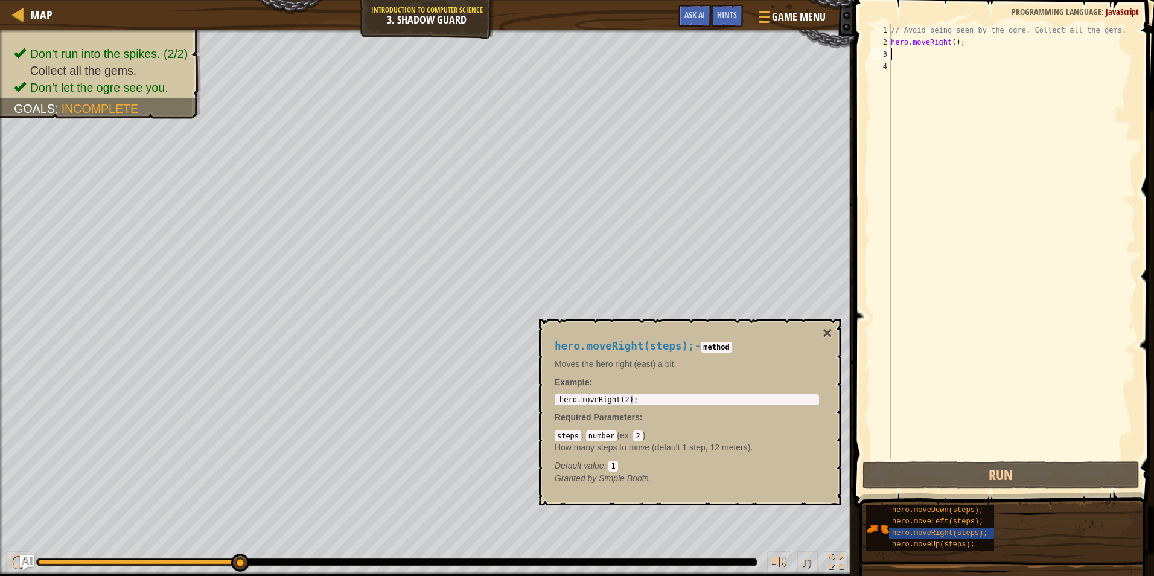
click at [965, 44] on div "// Avoid being seen by the ogre. Collect all the gems. hero . moveRight ( ) ;" at bounding box center [1012, 253] width 247 height 459
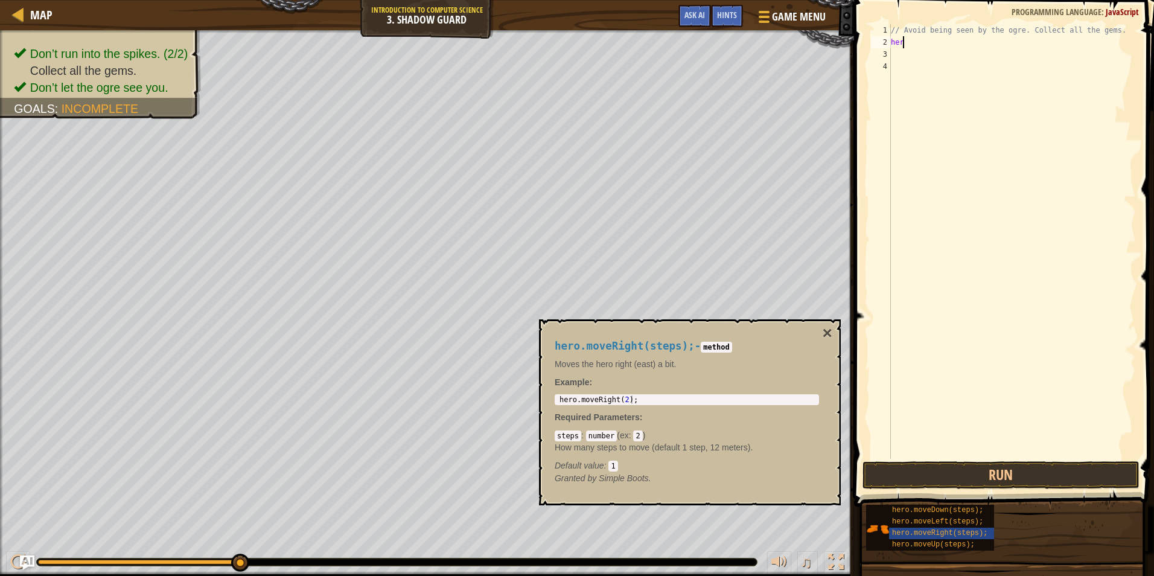
type textarea "h"
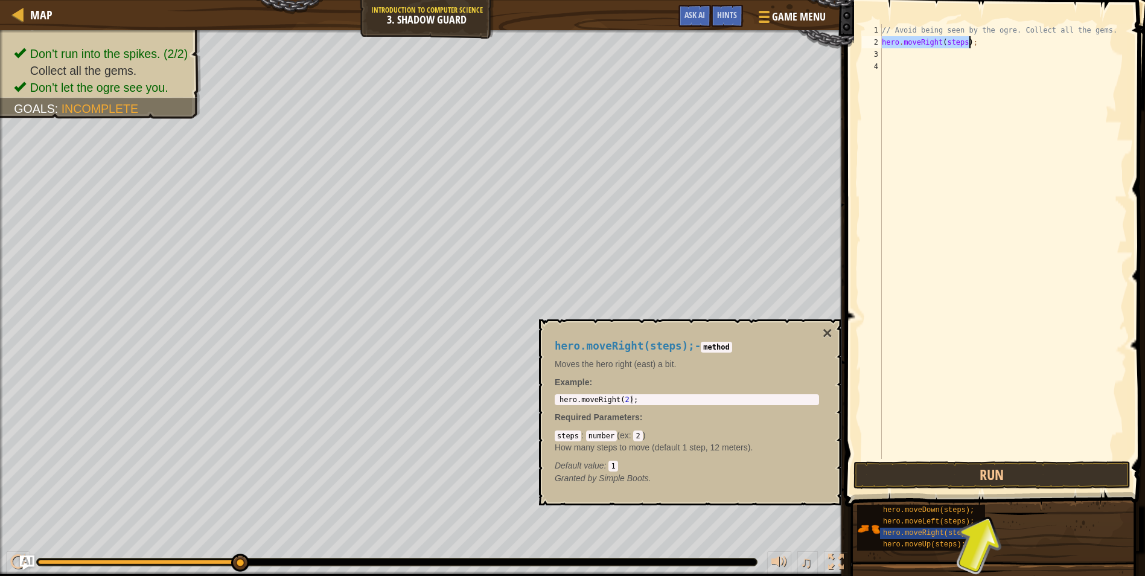
click at [962, 39] on div "// Avoid being seen by the ogre. Collect all the gems. hero . moveRight ( steps…" at bounding box center [1002, 241] width 247 height 435
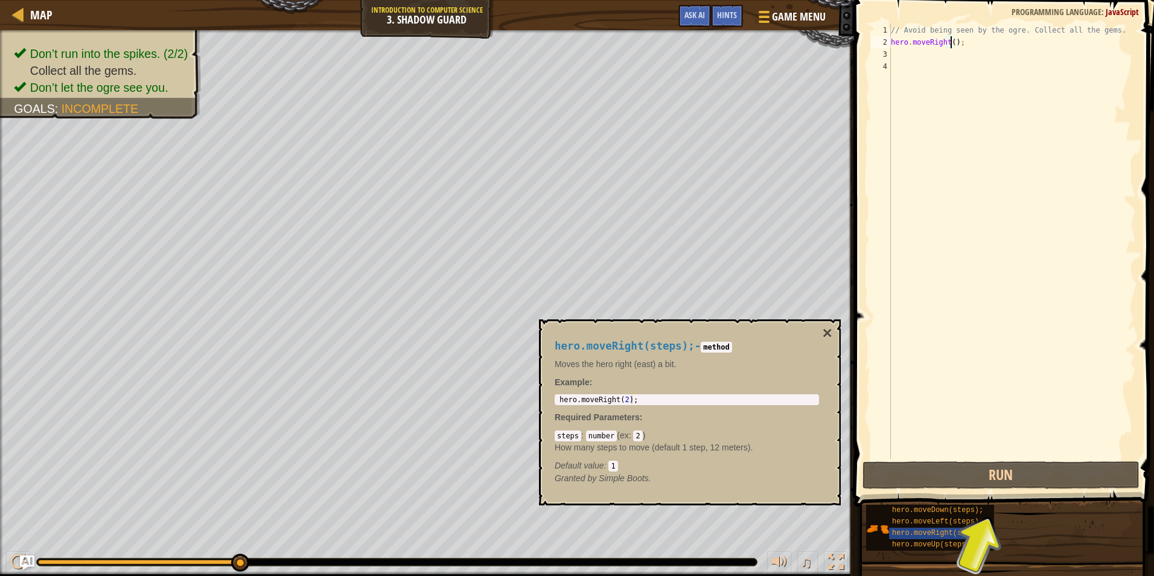
scroll to position [5, 5]
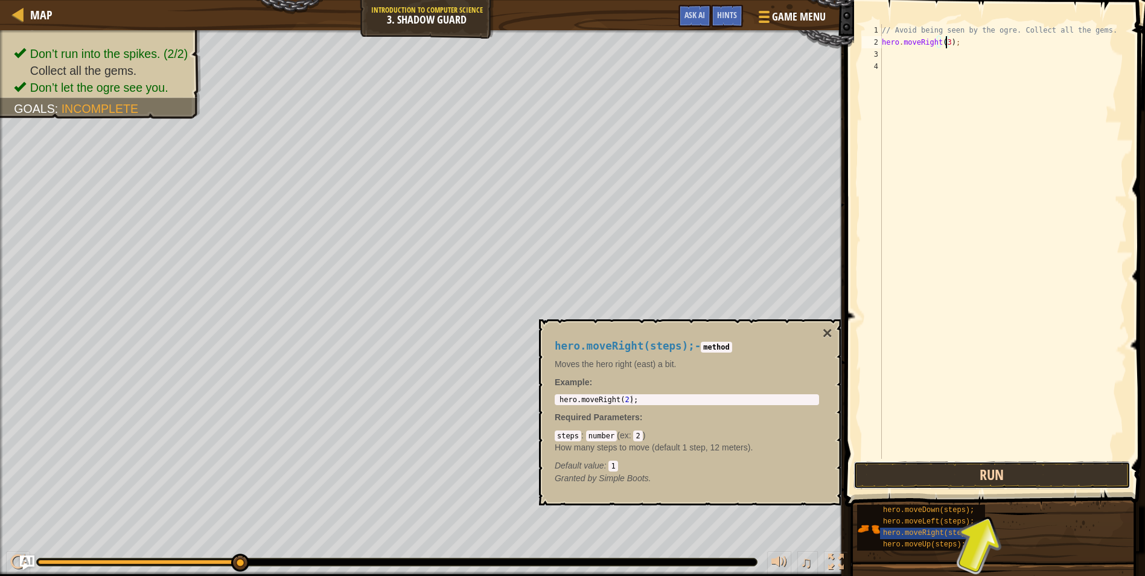
click at [1064, 481] on button "Run" at bounding box center [992, 475] width 277 height 28
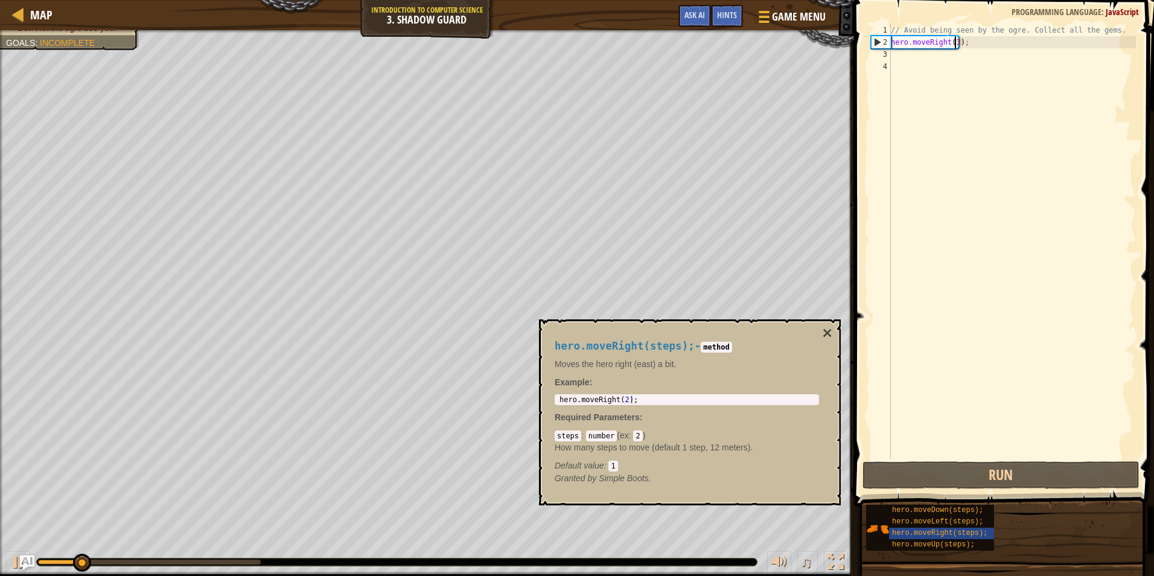
click at [832, 326] on div "hero.moveRight(steps); - method Moves the hero right (east) a bit. Example : 1 …" at bounding box center [690, 412] width 302 height 186
click at [830, 332] on button "×" at bounding box center [828, 333] width 10 height 17
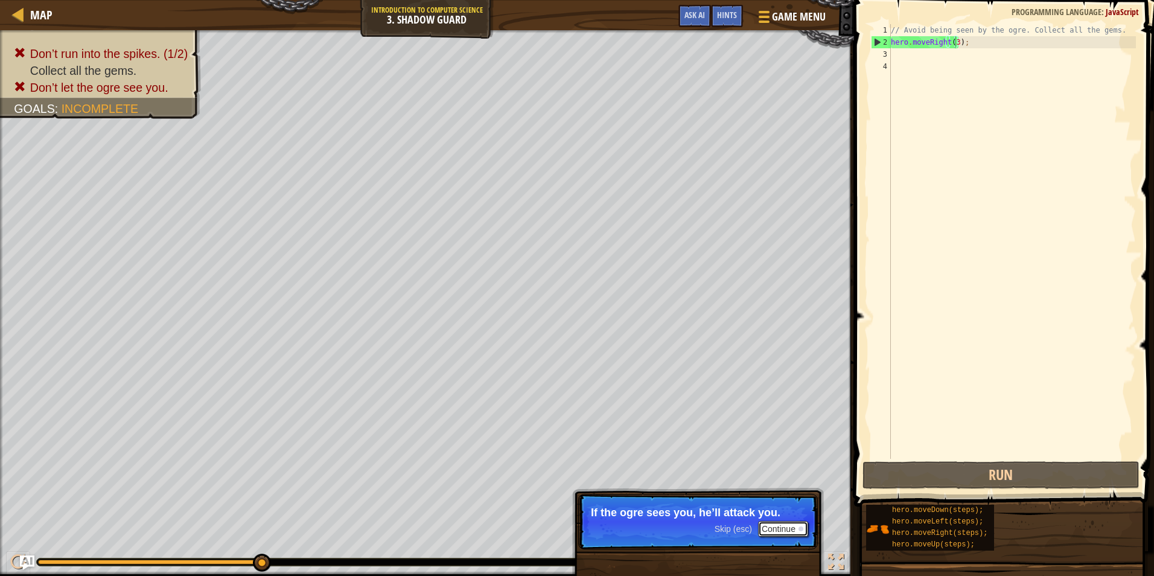
click at [773, 533] on button "Continue" at bounding box center [783, 529] width 50 height 16
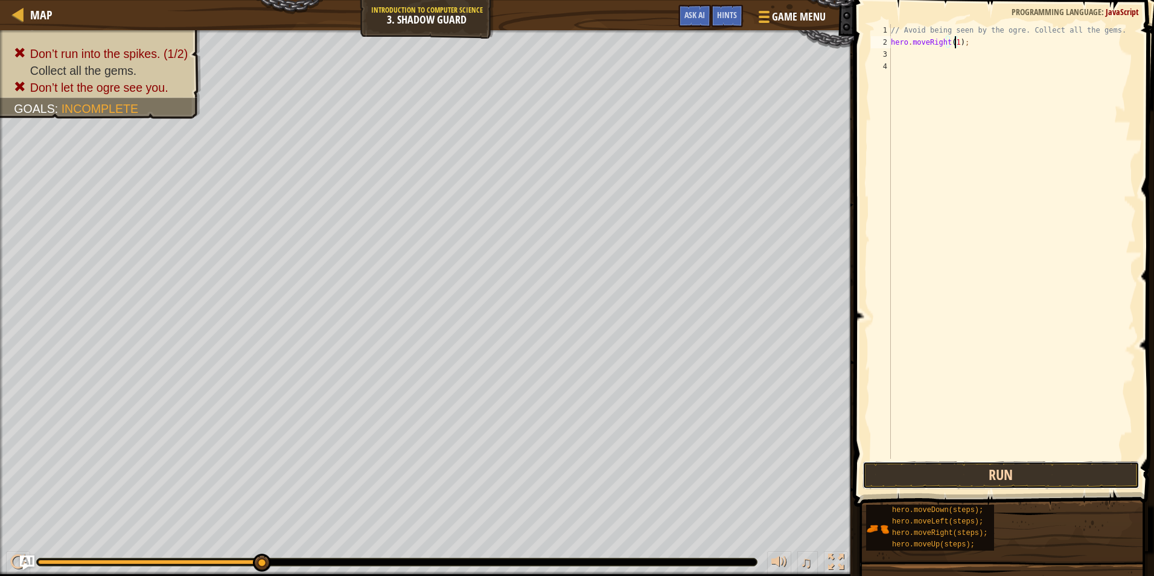
click at [995, 469] on button "Run" at bounding box center [1001, 475] width 277 height 28
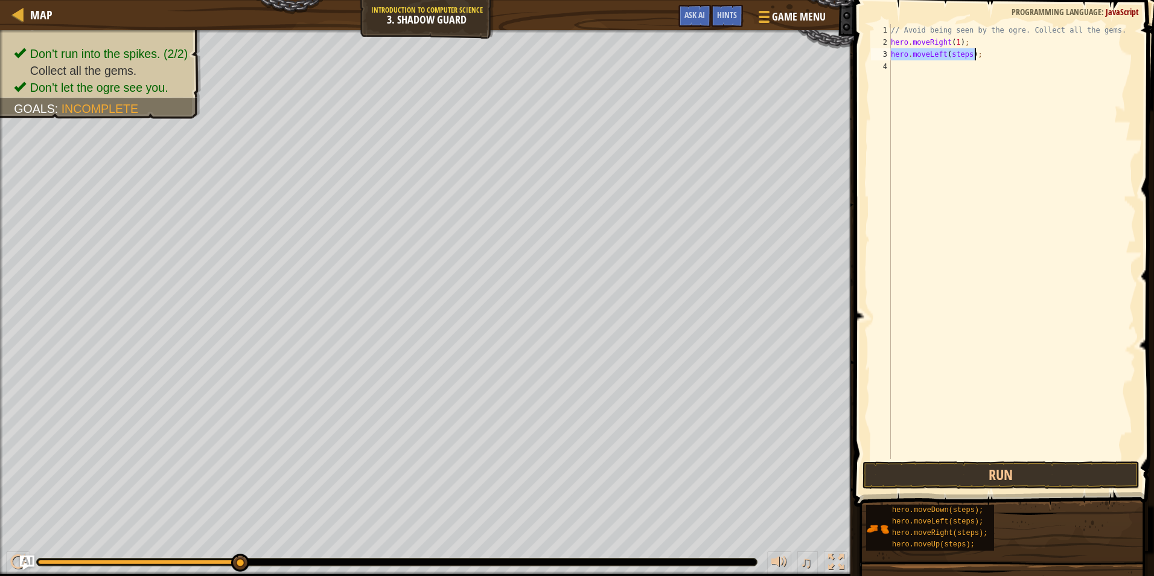
click at [975, 55] on div "// Avoid being seen by the ogre. Collect all the gems. hero . moveRight ( 1 ) ;…" at bounding box center [1012, 241] width 247 height 435
click at [966, 60] on div "// Avoid being seen by the ogre. Collect all the gems. hero . moveRight ( 1 ) ;…" at bounding box center [1012, 253] width 247 height 459
type textarea "h"
click at [957, 54] on div "// Avoid being seen by the ogre. Collect all the gems. hero . moveRight ( 1 ) ;…" at bounding box center [1012, 241] width 247 height 435
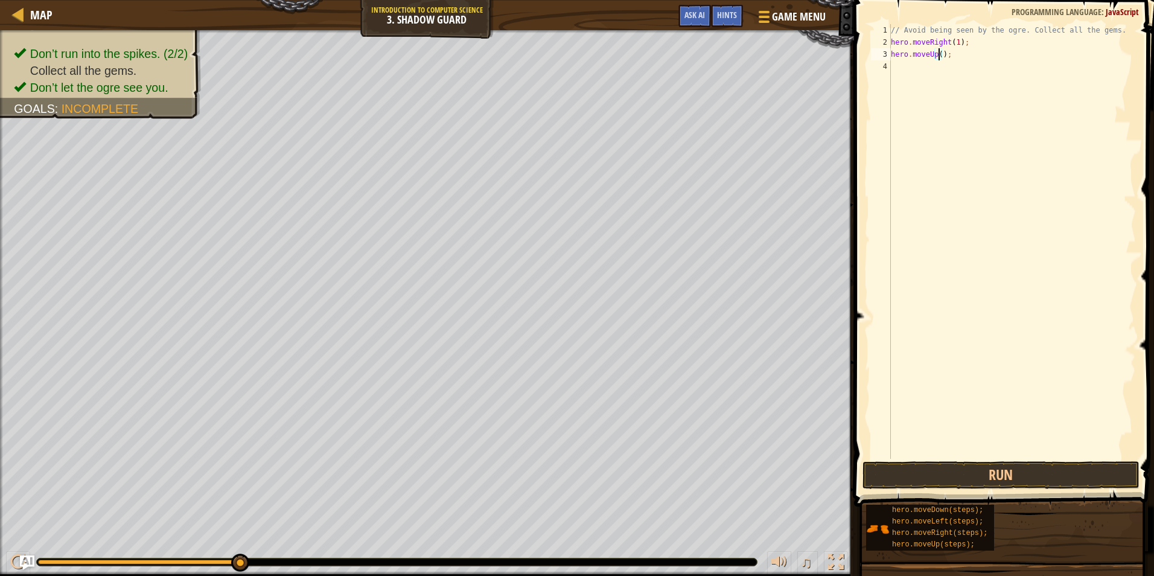
scroll to position [5, 4]
type textarea "hero.moveUp(1);"
click at [934, 464] on button "Run" at bounding box center [1001, 475] width 277 height 28
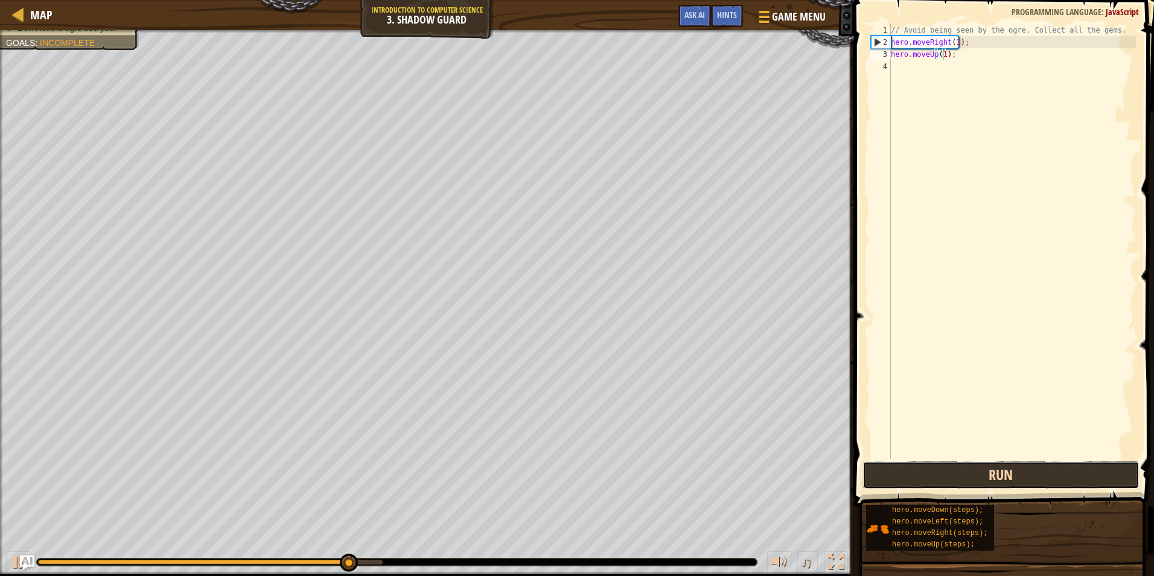
click at [979, 477] on button "Run" at bounding box center [1001, 475] width 277 height 28
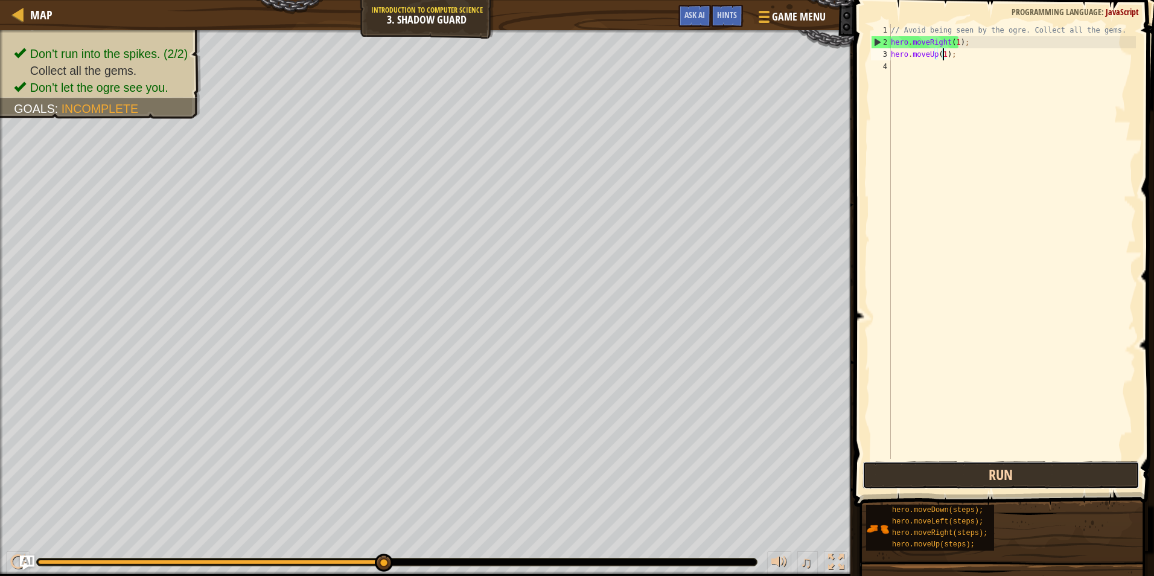
click at [960, 484] on button "Run" at bounding box center [1001, 475] width 277 height 28
click at [933, 53] on div "// Avoid being seen by the ogre. Collect all the gems. hero . moveRight ( 1 ) ;…" at bounding box center [1012, 253] width 247 height 459
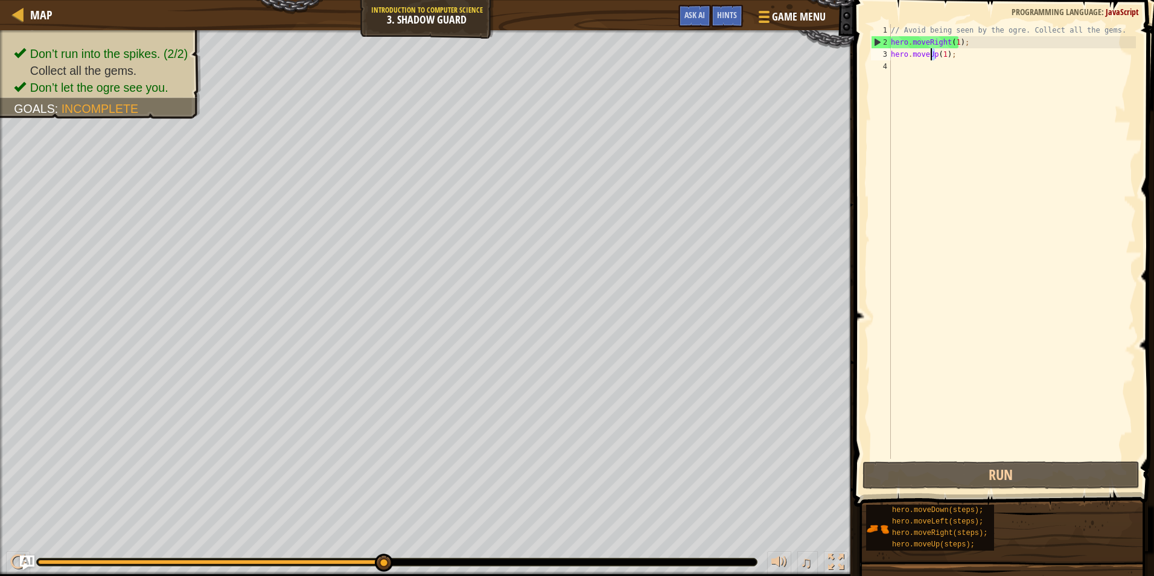
click at [951, 63] on div "// Avoid being seen by the ogre. Collect all the gems. hero . moveRight ( 1 ) ;…" at bounding box center [1012, 253] width 247 height 459
click at [951, 59] on div "// Avoid being seen by the ogre. Collect all the gems. hero . moveRight ( 1 ) ;…" at bounding box center [1012, 253] width 247 height 459
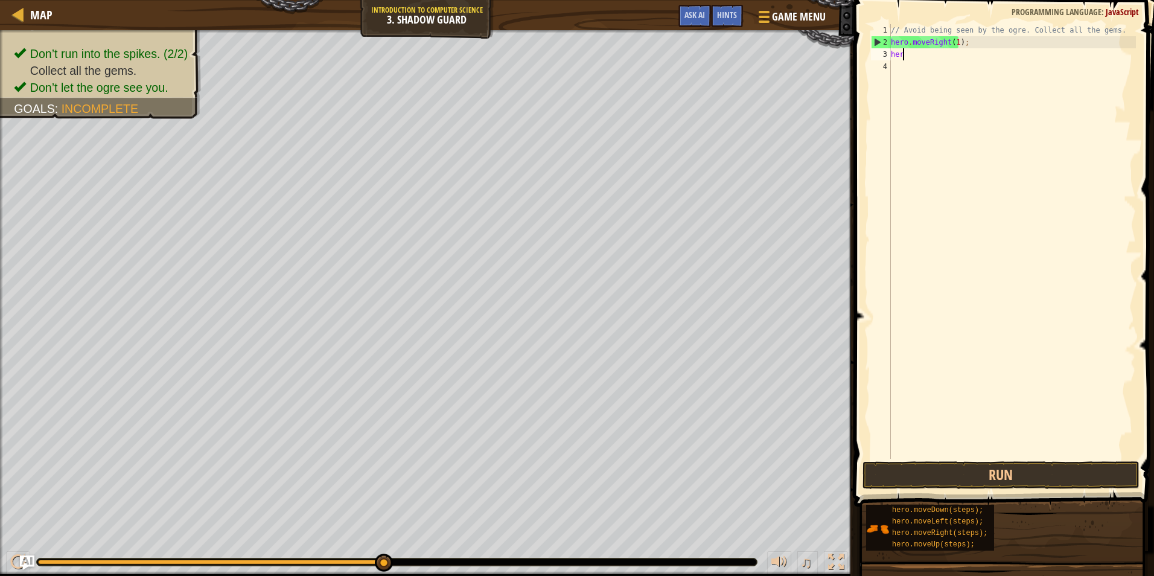
type textarea "h"
click at [1024, 482] on button "Run" at bounding box center [1001, 475] width 277 height 28
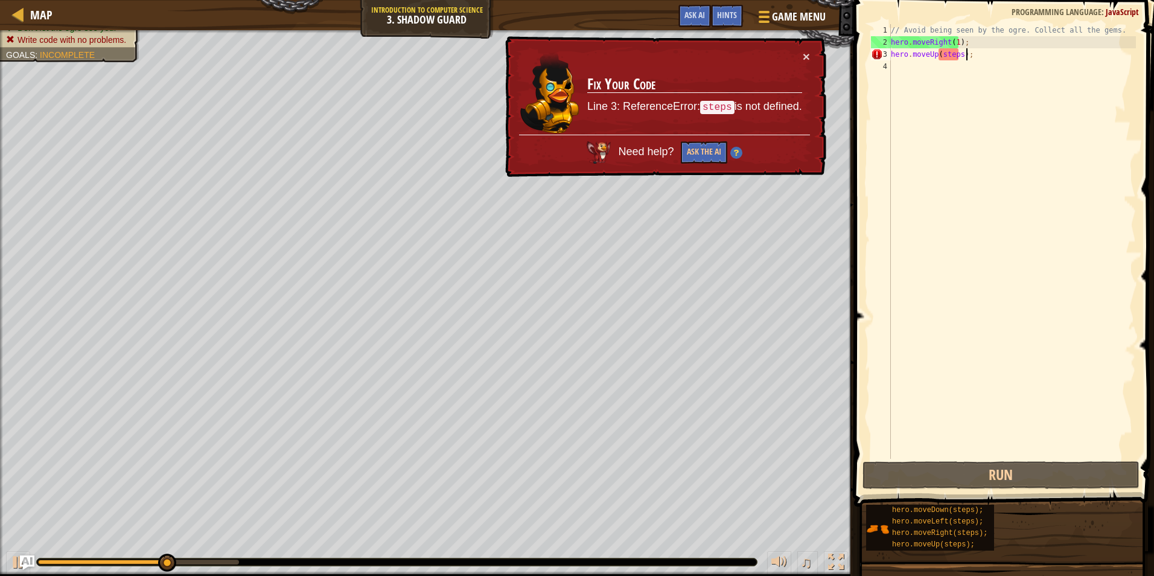
click at [957, 56] on div "// Avoid being seen by the ogre. Collect all the gems. hero . moveRight ( 1 ) ;…" at bounding box center [1012, 253] width 247 height 459
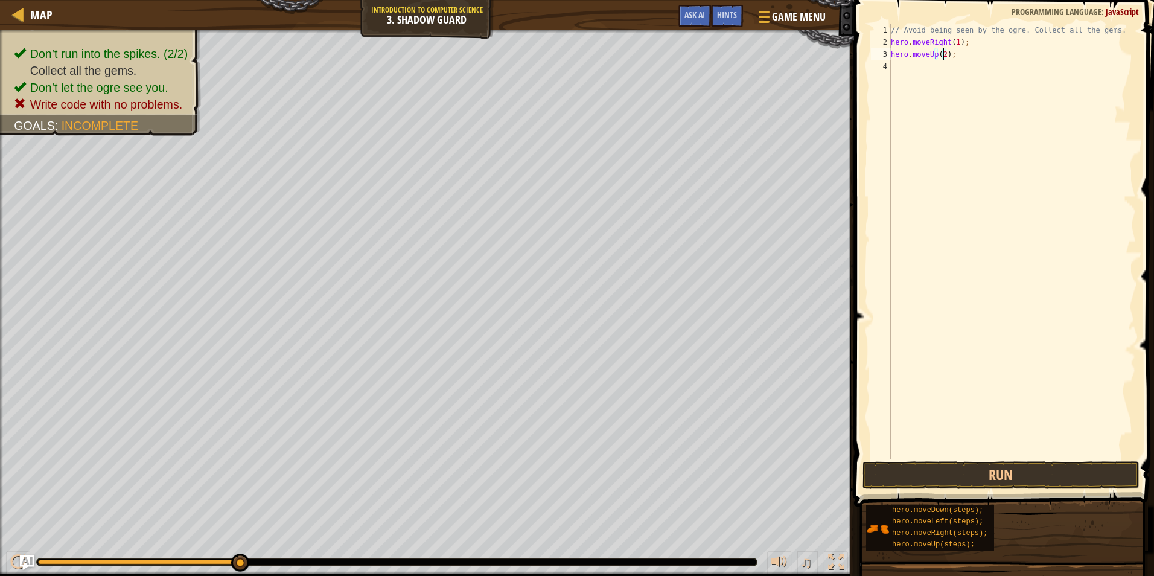
scroll to position [5, 4]
click at [945, 467] on button "Run" at bounding box center [1001, 475] width 277 height 28
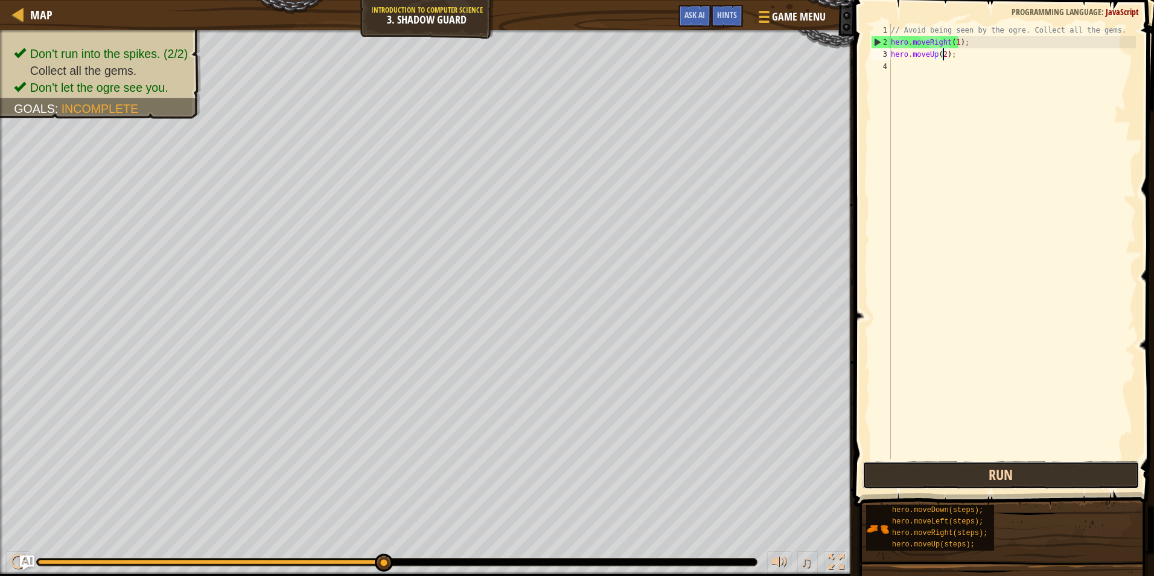
click at [1093, 466] on button "Run" at bounding box center [1001, 475] width 277 height 28
click at [956, 42] on div "// Avoid being seen by the ogre. Collect all the gems. hero . moveRight ( 1 ) ;…" at bounding box center [1012, 253] width 247 height 459
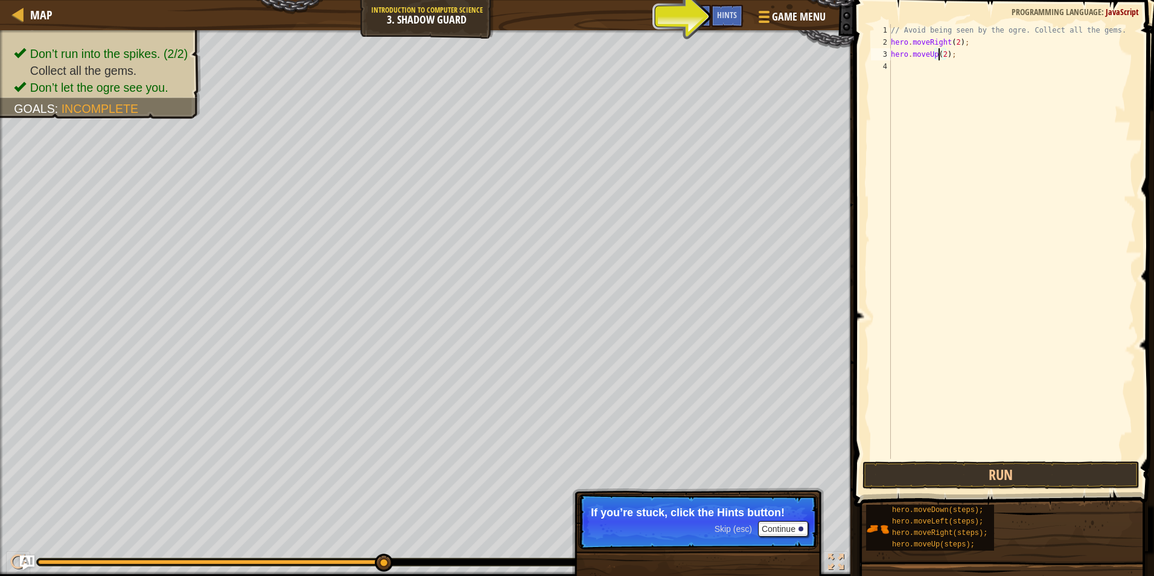
click at [940, 49] on div "// Avoid being seen by the ogre. Collect all the gems. hero . moveRight ( 2 ) ;…" at bounding box center [1012, 253] width 247 height 459
type textarea "hero.moveUp(2);"
drag, startPoint x: 940, startPoint y: 49, endPoint x: 944, endPoint y: 63, distance: 15.1
click at [940, 53] on div "// Avoid being seen by the ogre. Collect all the gems. hero . moveRight ( 2 ) ;…" at bounding box center [1012, 253] width 247 height 459
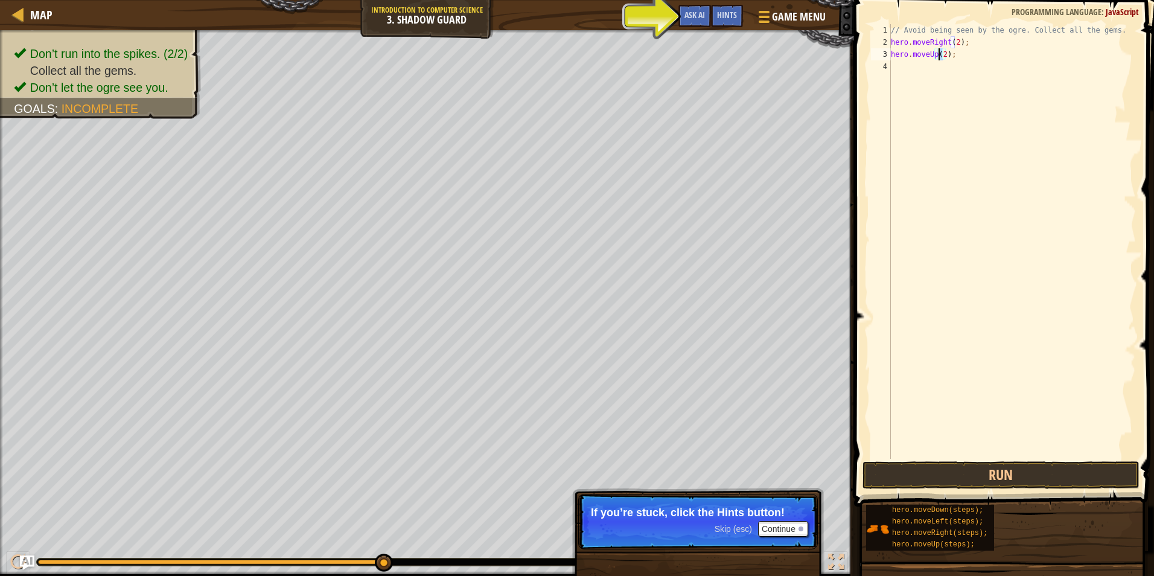
click at [944, 64] on div "// Avoid being seen by the ogre. Collect all the gems. hero . moveRight ( 2 ) ;…" at bounding box center [1012, 253] width 247 height 459
click at [944, 54] on div "// Avoid being seen by the ogre. Collect all the gems. hero . moveRight ( 2 ) ;…" at bounding box center [1012, 253] width 247 height 459
click at [1047, 468] on button "Run" at bounding box center [1001, 475] width 277 height 28
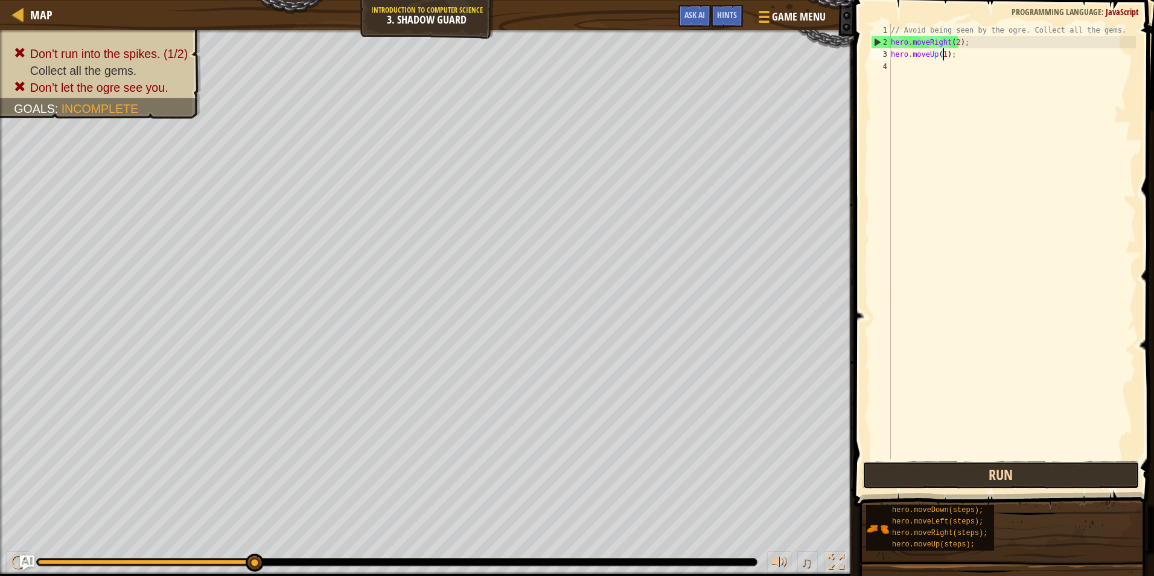
click at [988, 482] on button "Run" at bounding box center [1001, 475] width 277 height 28
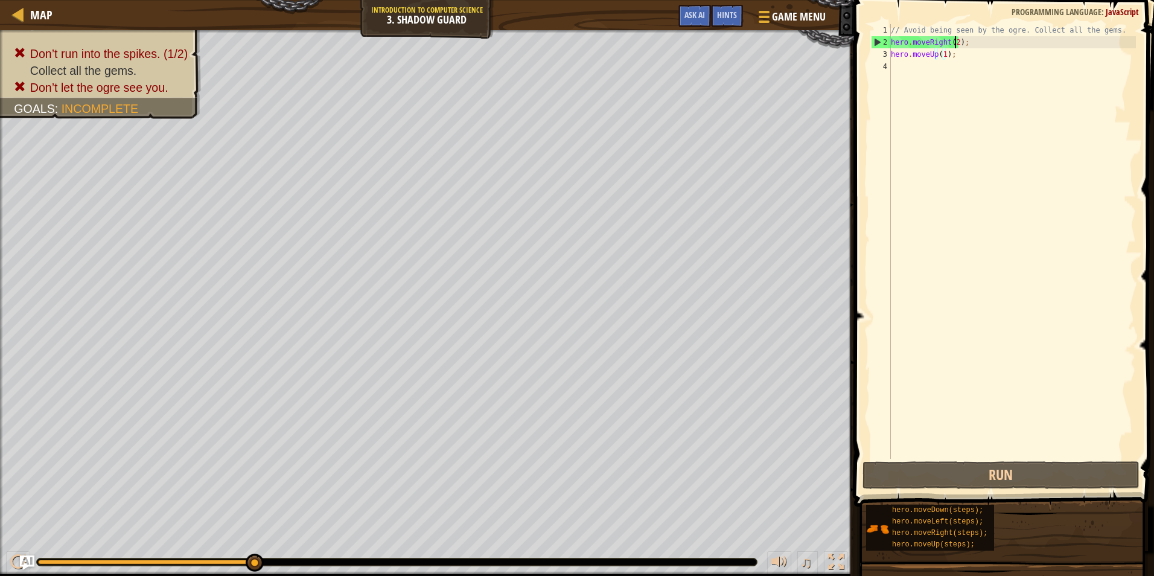
click at [954, 43] on div "// Avoid being seen by the ogre. Collect all the gems. hero . moveRight ( 2 ) ;…" at bounding box center [1012, 253] width 247 height 459
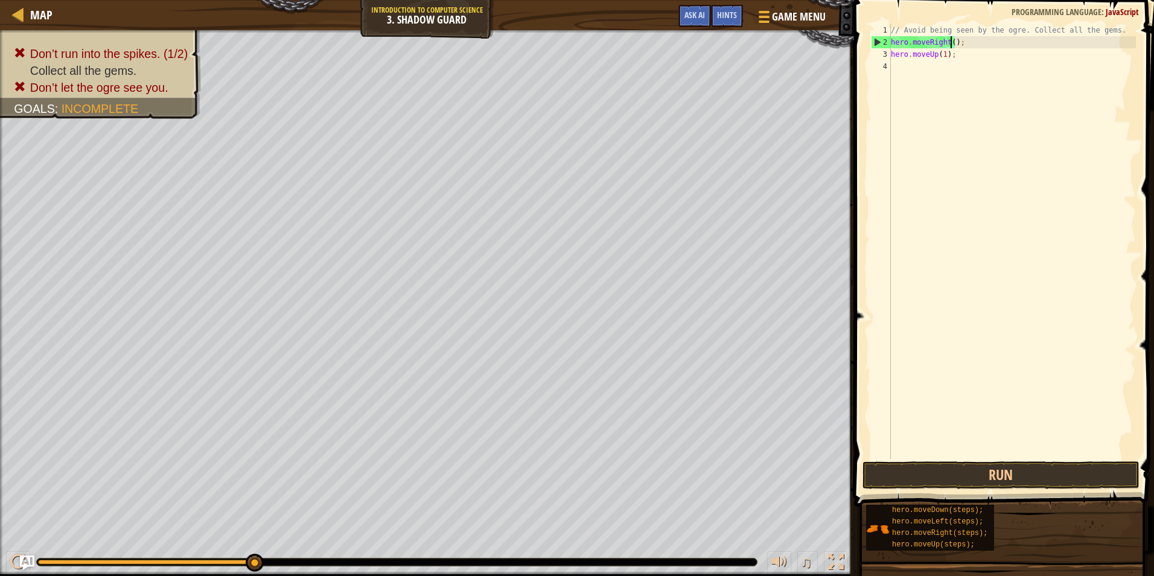
type textarea "hero.moveRight(1);"
drag, startPoint x: 1037, startPoint y: 261, endPoint x: 1030, endPoint y: 267, distance: 9.1
click at [1030, 267] on div "// Avoid being seen by the ogre. Collect all the gems. hero . moveRight ( 1 ) ;…" at bounding box center [1012, 253] width 247 height 459
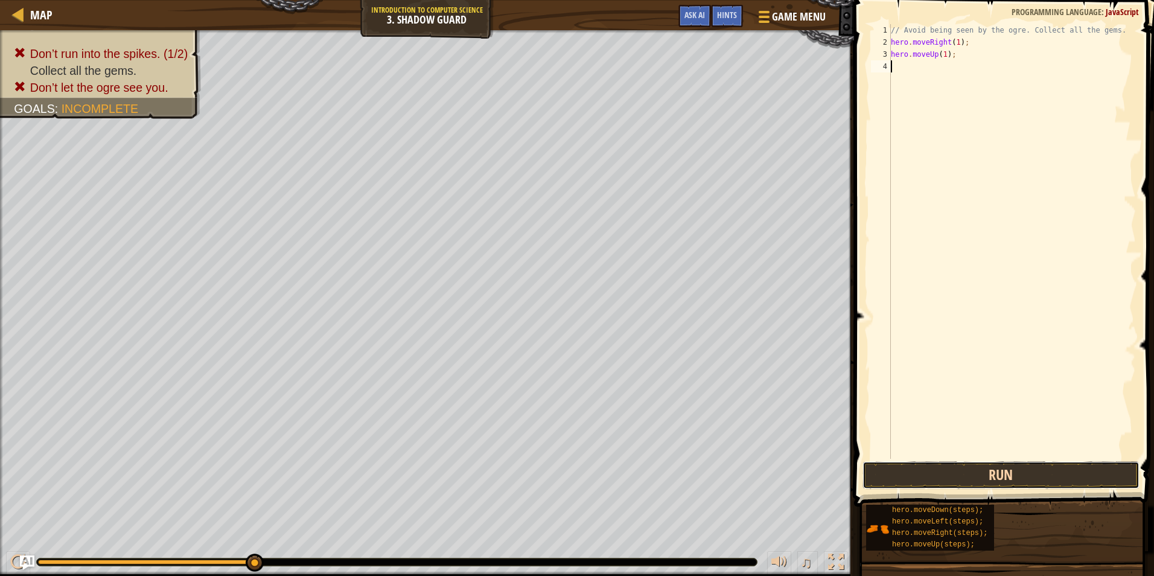
click at [959, 471] on button "Run" at bounding box center [1001, 475] width 277 height 28
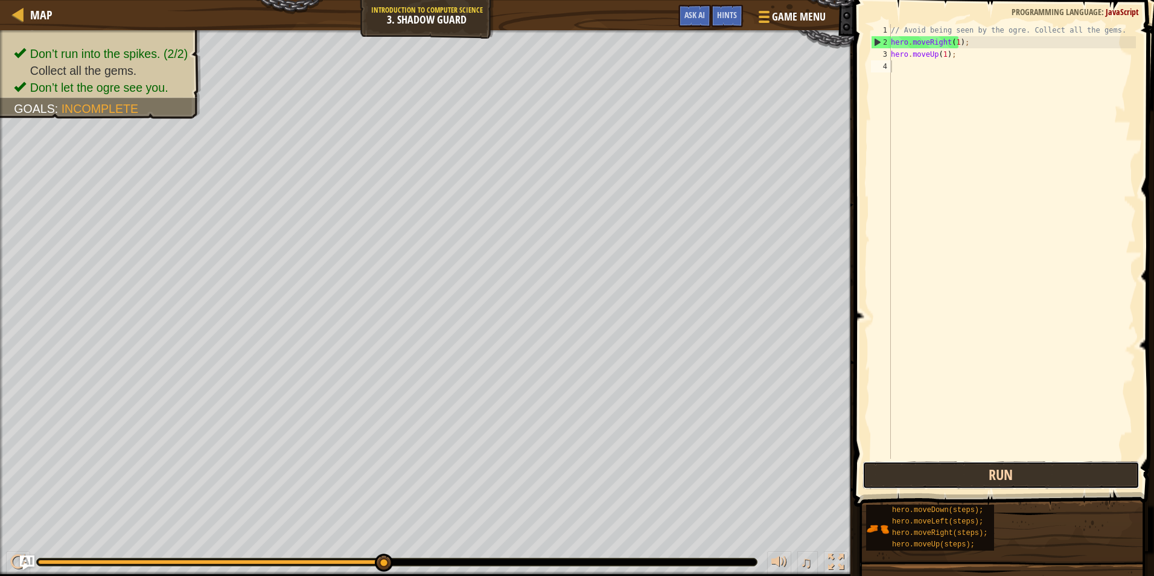
click at [957, 471] on button "Run" at bounding box center [1001, 475] width 277 height 28
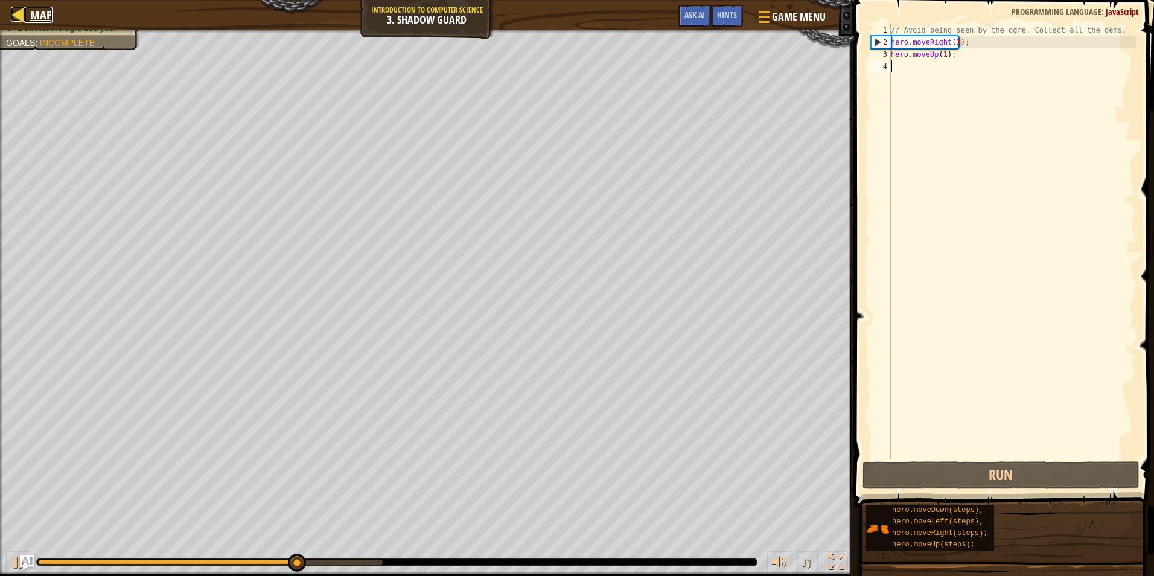
click at [43, 22] on span "Map" at bounding box center [41, 15] width 22 height 16
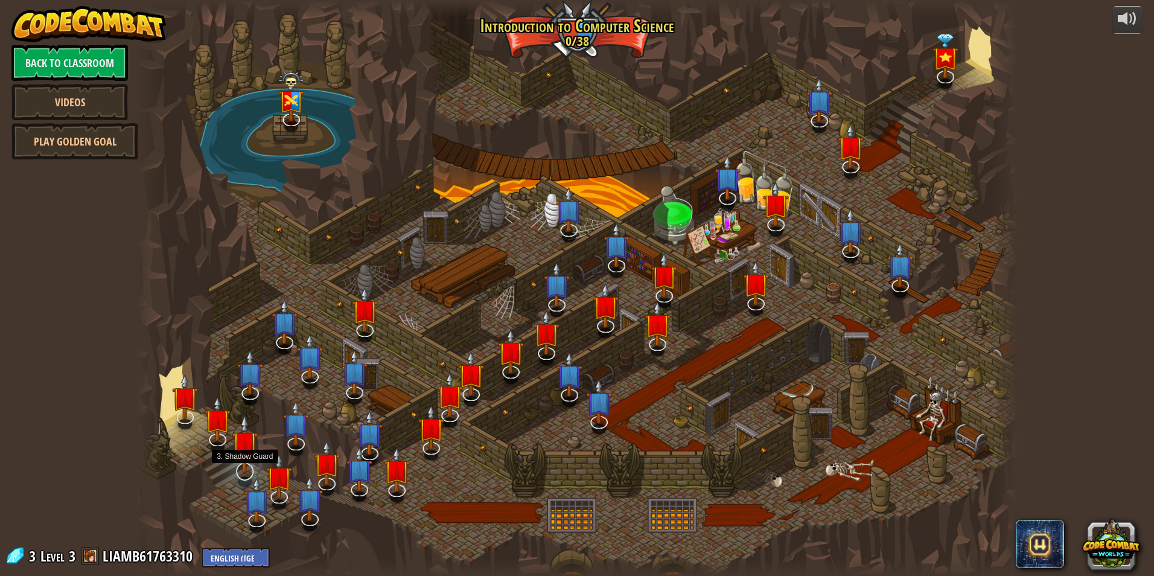
click at [238, 444] on img at bounding box center [245, 443] width 26 height 59
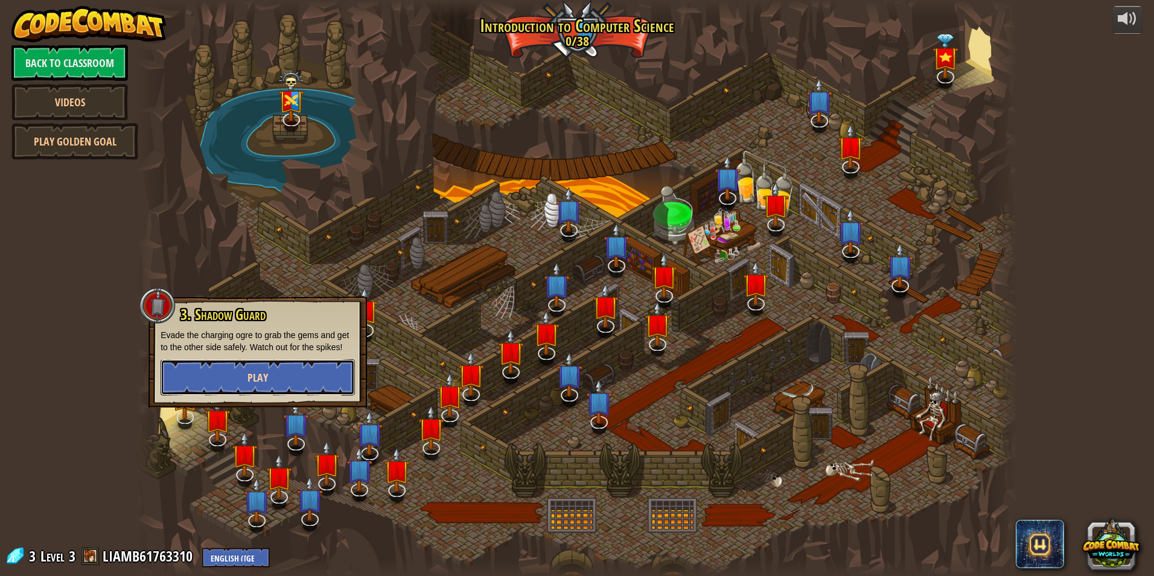
click at [261, 374] on span "Play" at bounding box center [257, 377] width 21 height 15
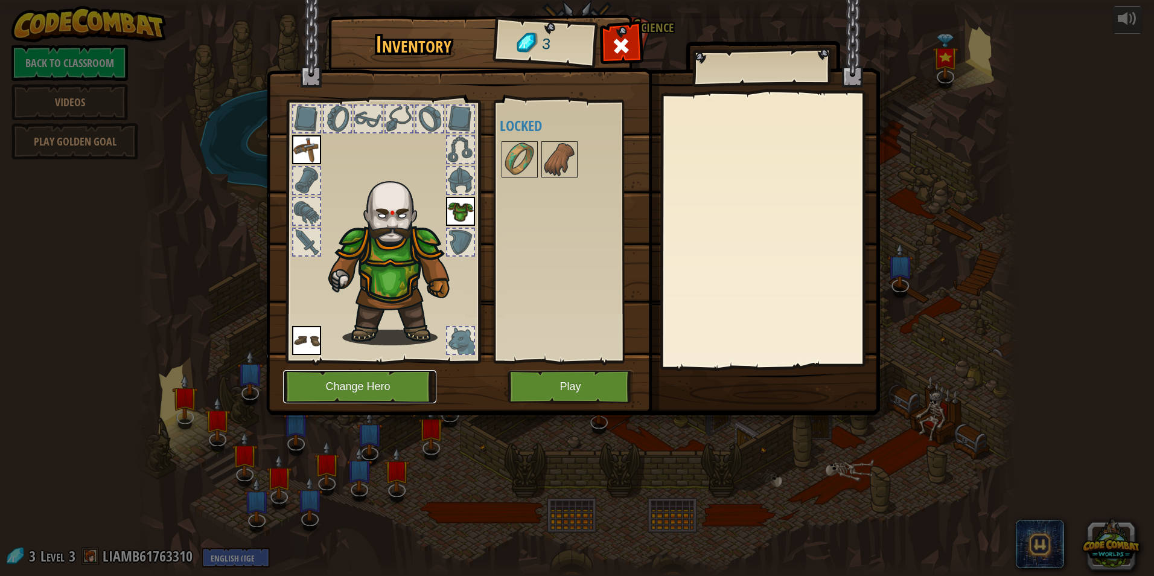
click at [401, 384] on button "Change Hero" at bounding box center [359, 386] width 153 height 33
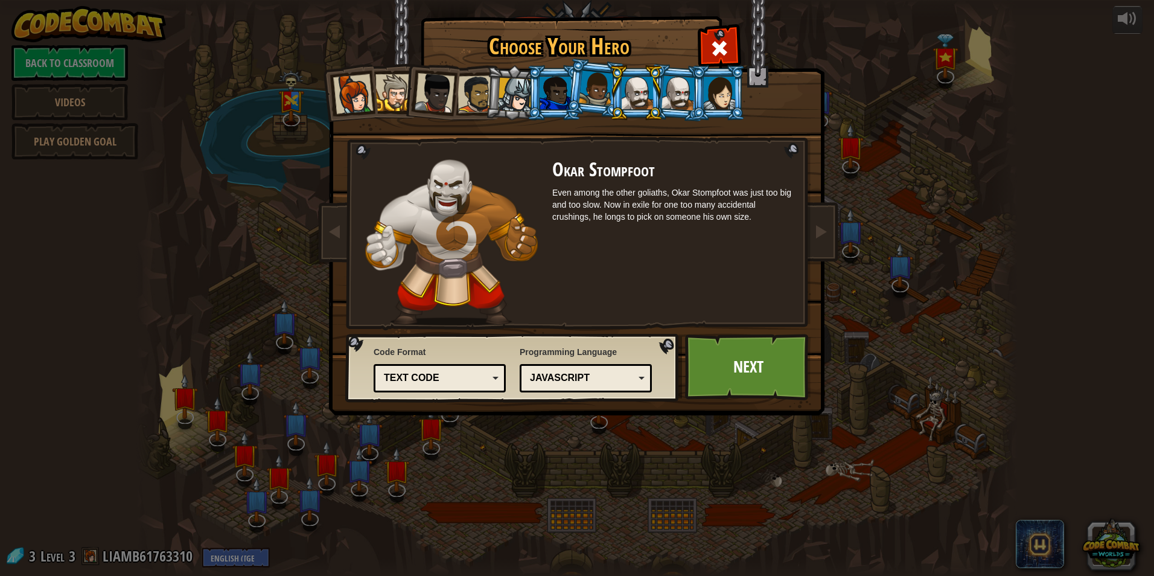
drag, startPoint x: 497, startPoint y: 91, endPoint x: 518, endPoint y: 88, distance: 21.3
click at [506, 89] on li at bounding box center [513, 93] width 57 height 58
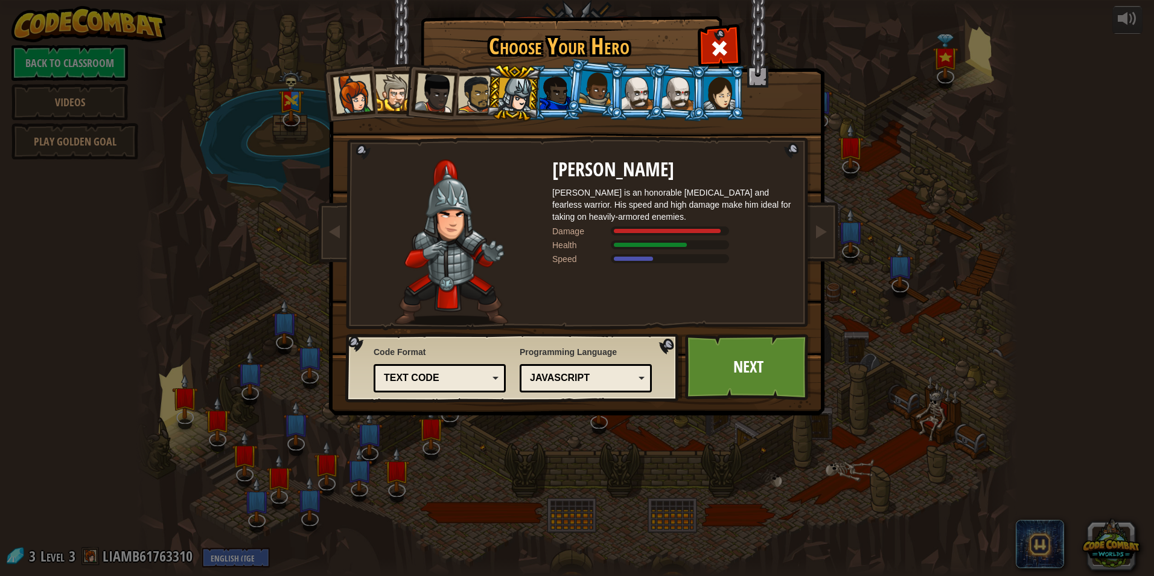
click at [517, 88] on div at bounding box center [515, 95] width 34 height 34
click at [490, 88] on li at bounding box center [513, 93] width 57 height 58
click at [479, 88] on div at bounding box center [476, 93] width 37 height 37
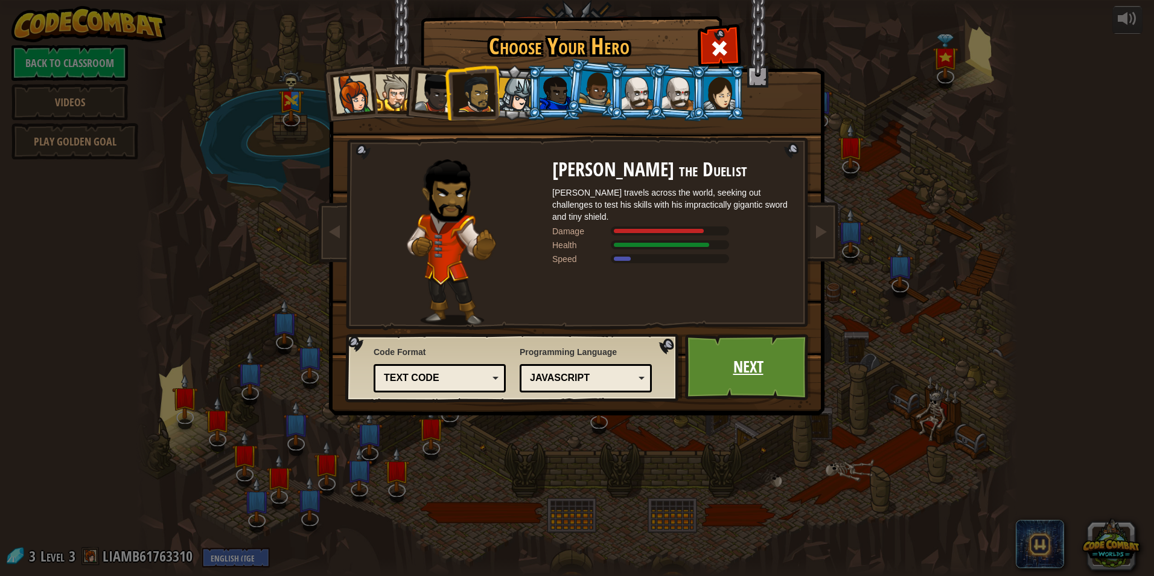
click at [765, 365] on link "Next" at bounding box center [748, 367] width 126 height 66
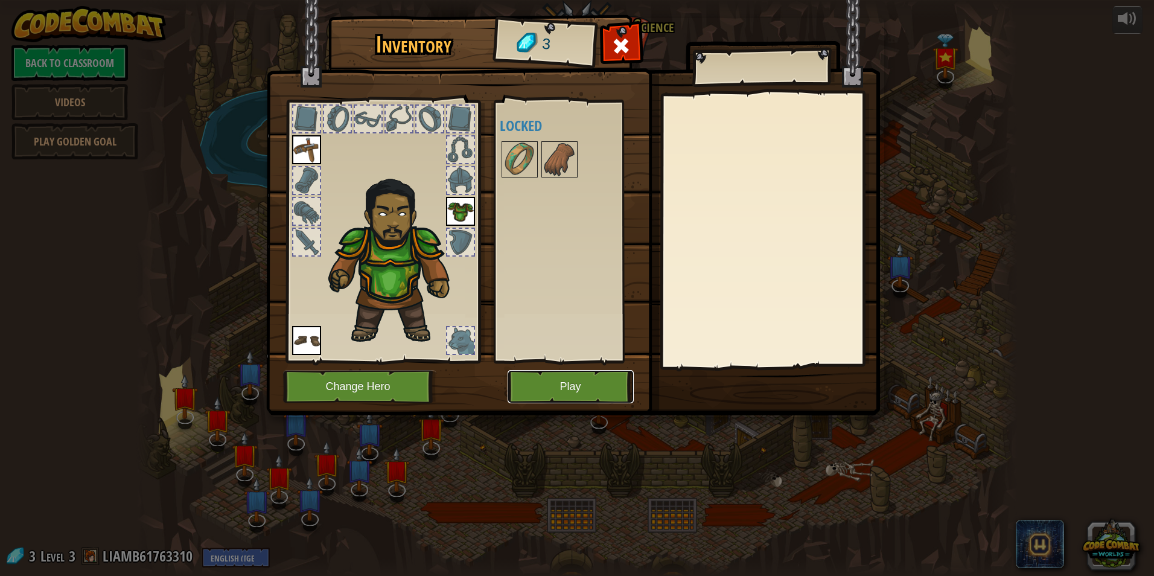
click at [543, 387] on button "Play" at bounding box center [571, 386] width 126 height 33
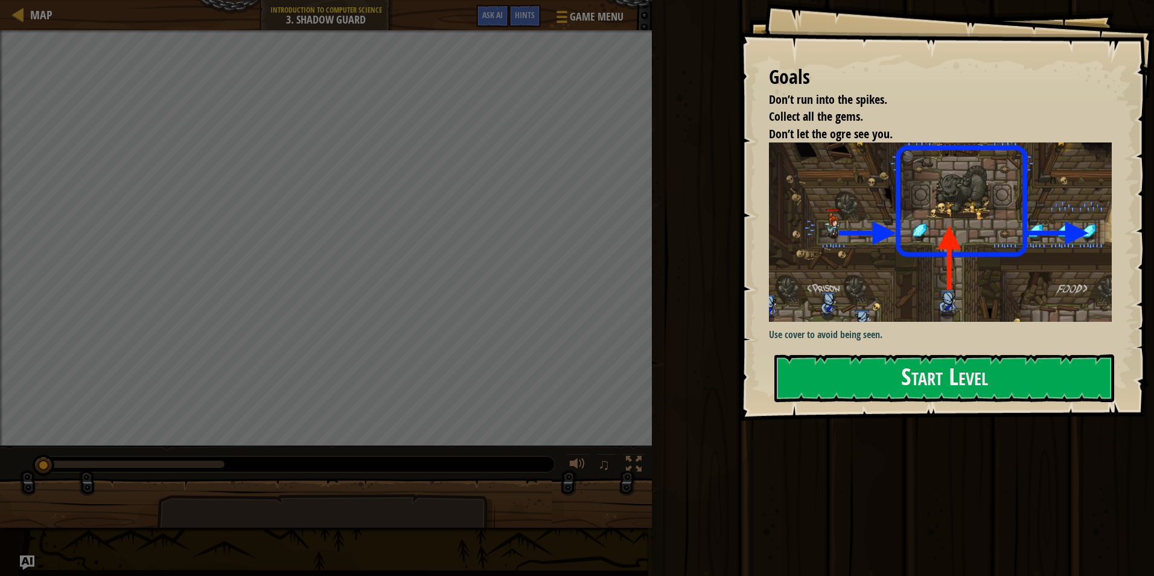
click at [961, 328] on p "Use cover to avoid being seen." at bounding box center [945, 335] width 352 height 14
click at [945, 354] on button "Start Level" at bounding box center [944, 378] width 340 height 48
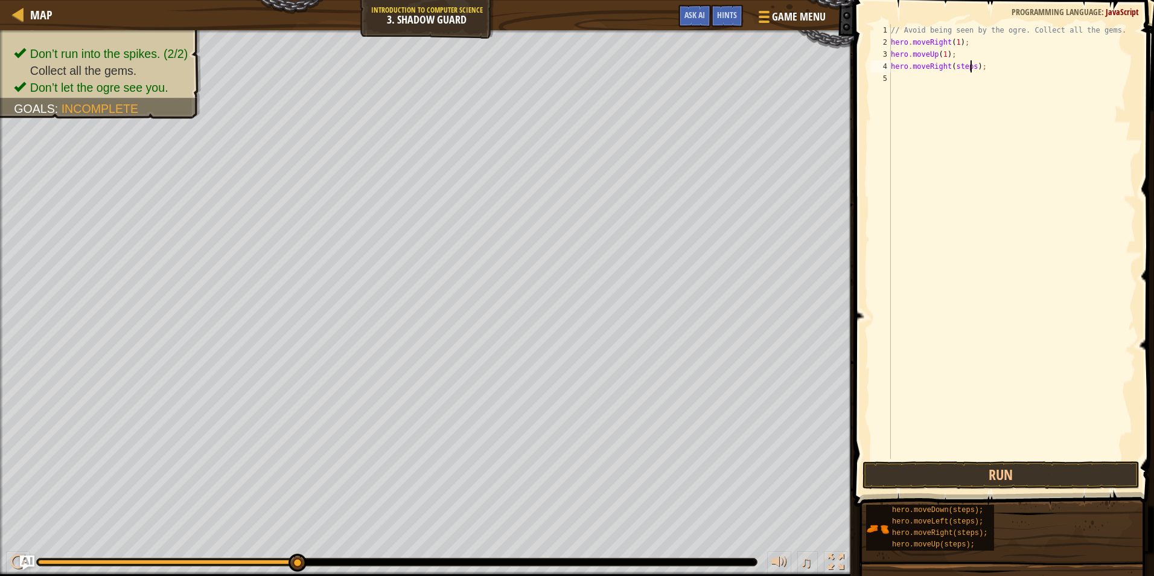
click at [969, 65] on div "// Avoid being seen by the ogre. Collect all the gems. hero . moveRight ( 1 ) ;…" at bounding box center [1012, 253] width 247 height 459
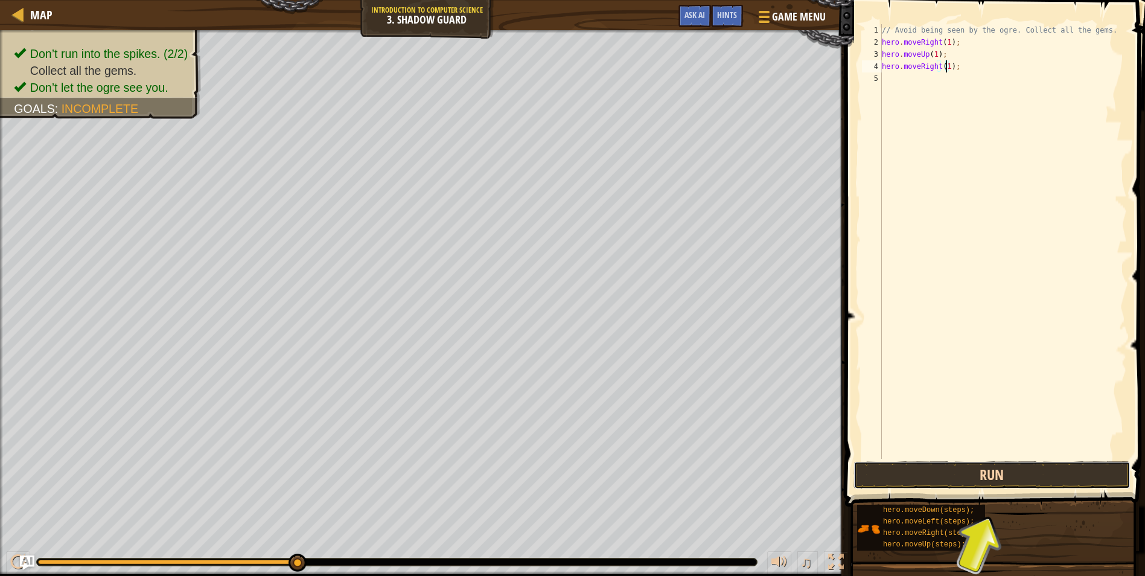
click at [1005, 467] on button "Run" at bounding box center [992, 475] width 277 height 28
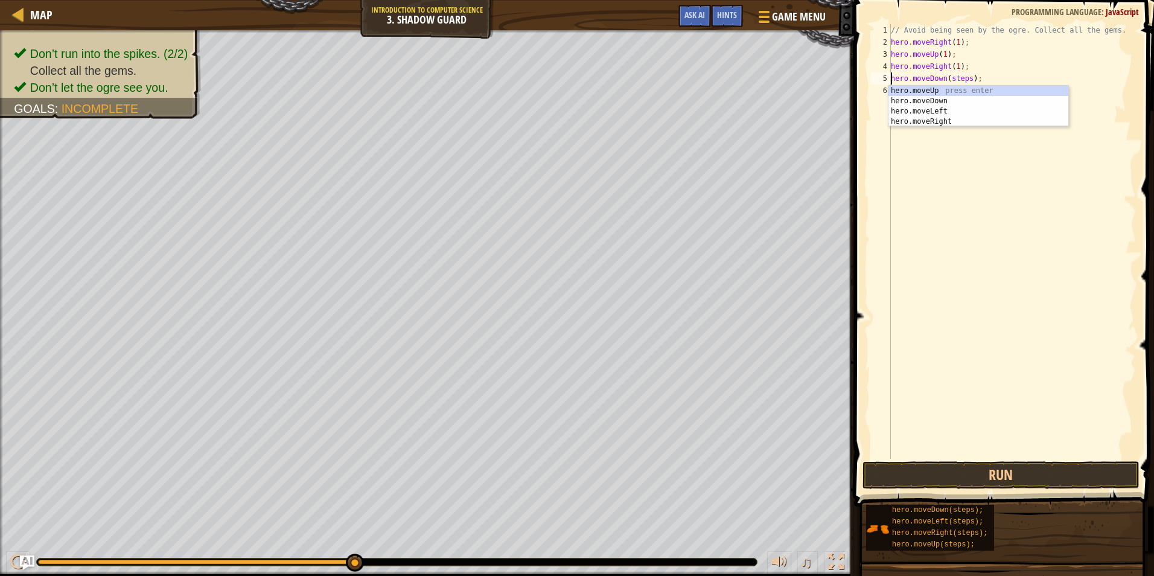
click at [962, 81] on div "// Avoid being seen by the ogre. Collect all the gems. hero . moveRight ( 1 ) ;…" at bounding box center [1012, 253] width 247 height 459
drag, startPoint x: 973, startPoint y: 81, endPoint x: 960, endPoint y: 81, distance: 13.3
click at [969, 81] on div "// Avoid being seen by the ogre. Collect all the gems. hero . moveRight ( 1 ) ;…" at bounding box center [1012, 253] width 247 height 459
click at [964, 81] on div "// Avoid being seen by the ogre. Collect all the gems. hero . moveRight ( 1 ) ;…" at bounding box center [1012, 253] width 247 height 459
click at [967, 80] on div "// Avoid being seen by the ogre. Collect all the gems. hero . moveRight ( 1 ) ;…" at bounding box center [1012, 253] width 247 height 459
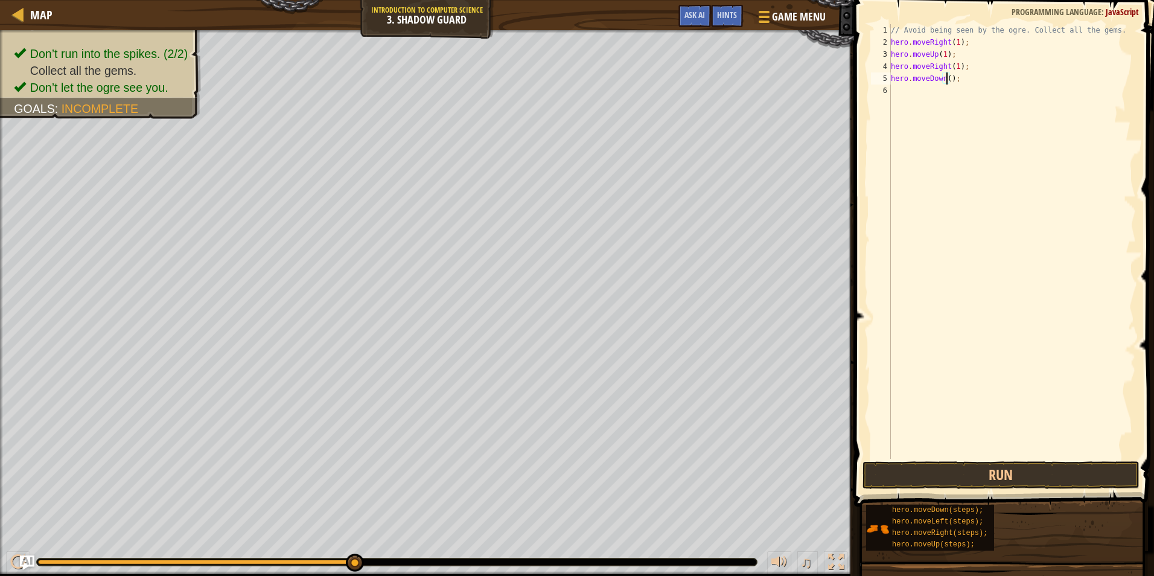
type textarea "hero.moveDown(1);"
drag, startPoint x: 997, startPoint y: 459, endPoint x: 1017, endPoint y: 468, distance: 22.2
click at [1017, 468] on div "hero.moveDown(1); 1 2 3 4 5 6 // Avoid being seen by the ogre. Collect all the …" at bounding box center [1003, 277] width 304 height 542
drag, startPoint x: 1017, startPoint y: 468, endPoint x: 1057, endPoint y: 463, distance: 40.1
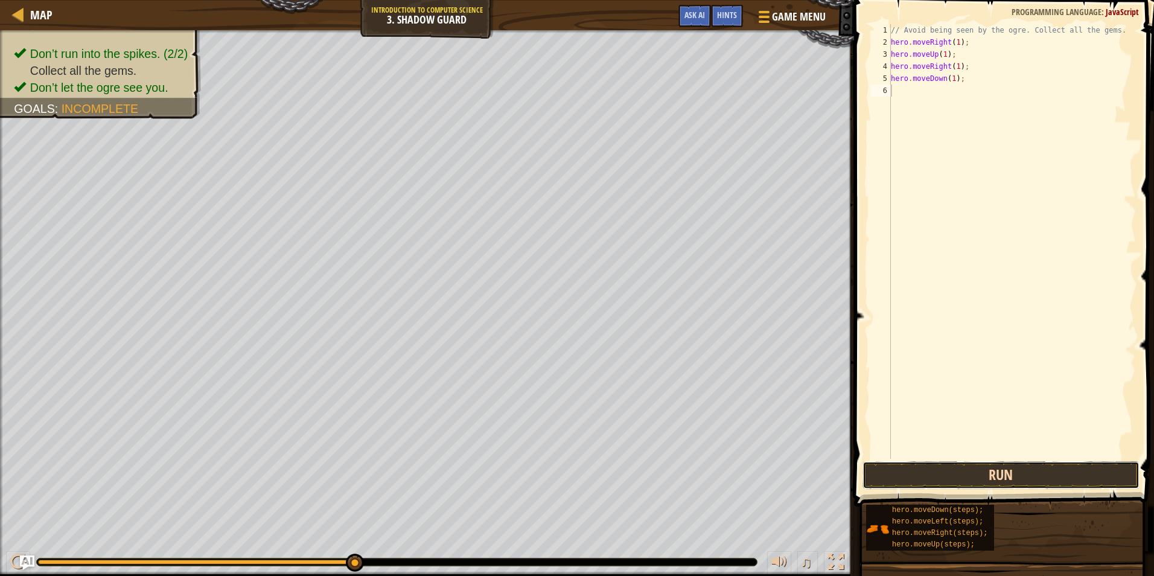
click at [1020, 467] on button "Run" at bounding box center [1001, 475] width 277 height 28
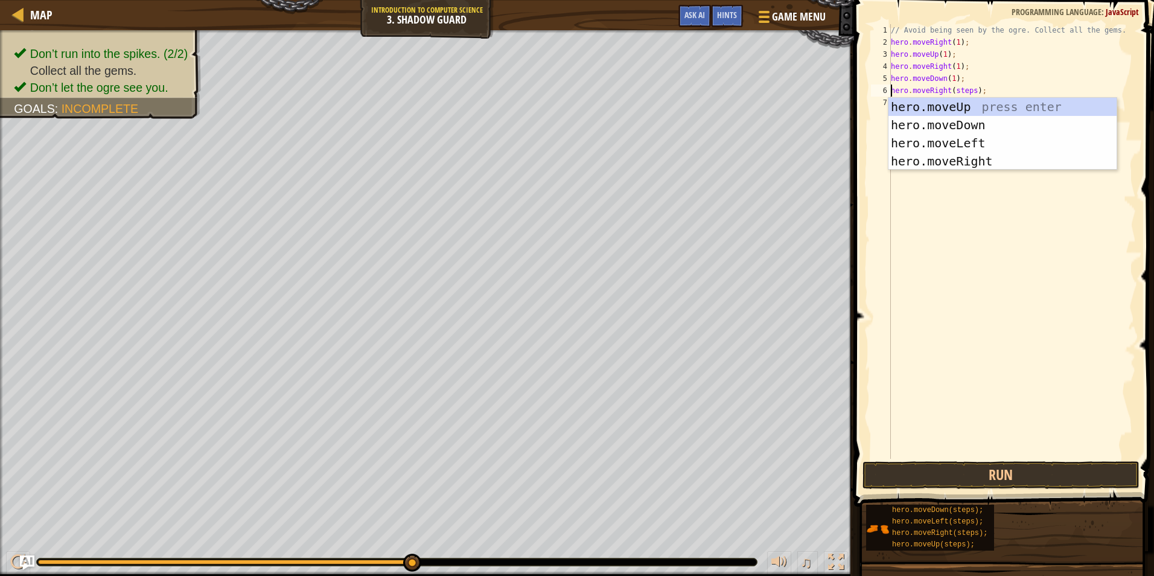
click at [971, 90] on div "// Avoid being seen by the ogre. Collect all the gems. hero . moveRight ( 1 ) ;…" at bounding box center [1012, 253] width 247 height 459
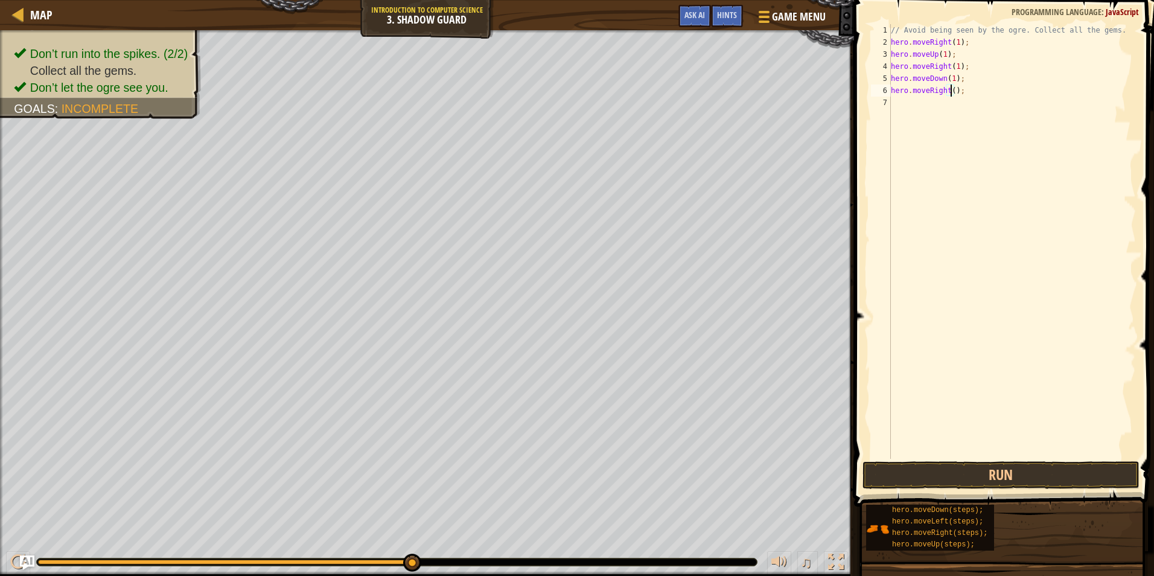
scroll to position [5, 5]
type textarea "hero.moveRight(1);"
click at [905, 484] on button "Run" at bounding box center [1001, 475] width 277 height 28
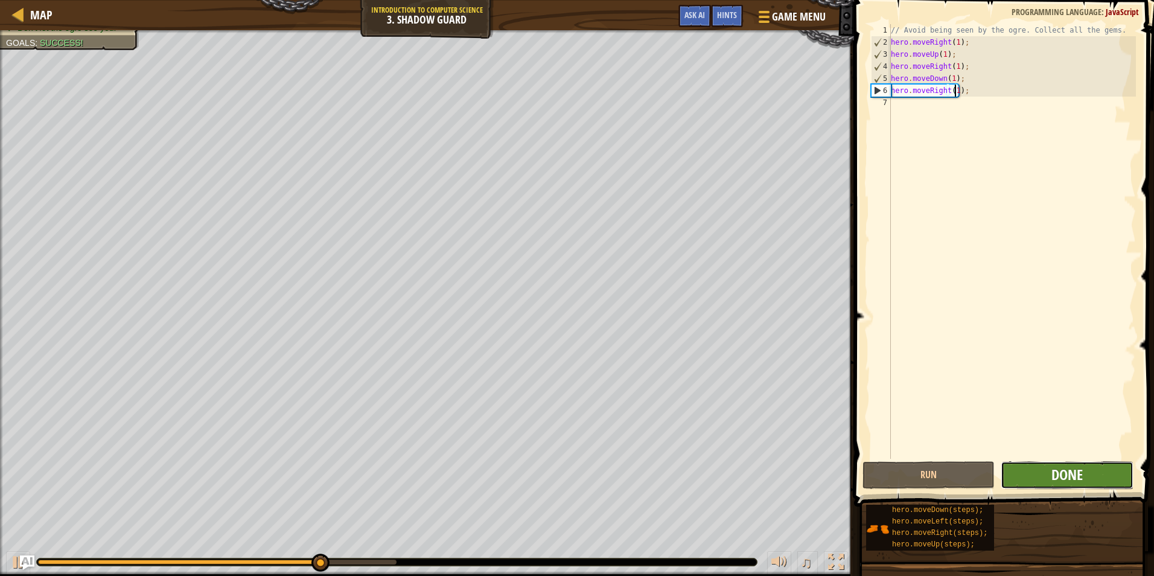
click at [1080, 468] on span "Done" at bounding box center [1067, 474] width 31 height 19
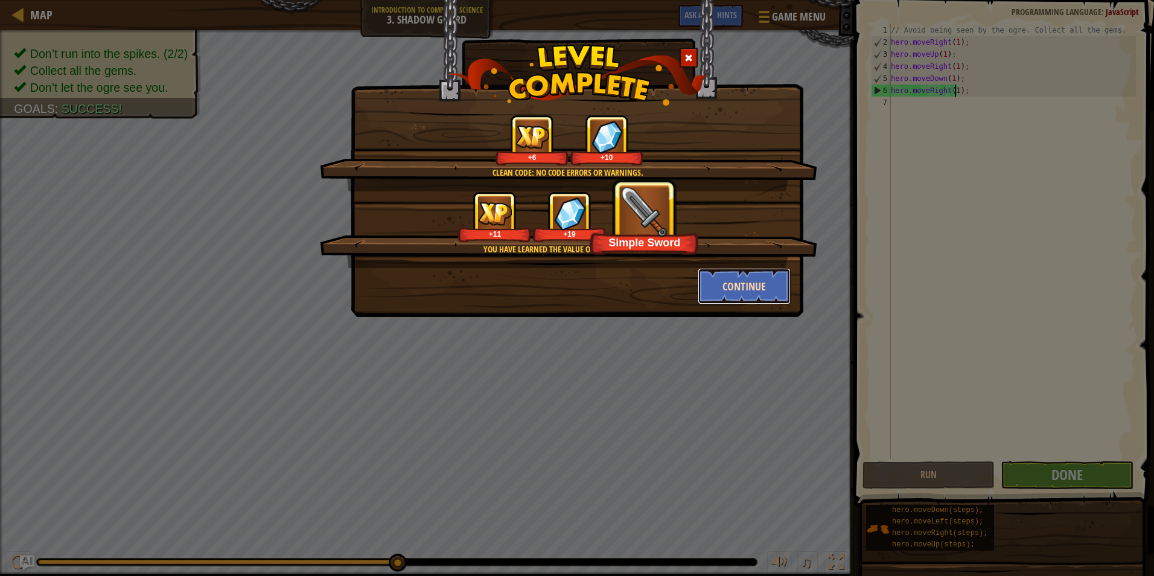
click at [741, 292] on button "Continue" at bounding box center [745, 286] width 94 height 36
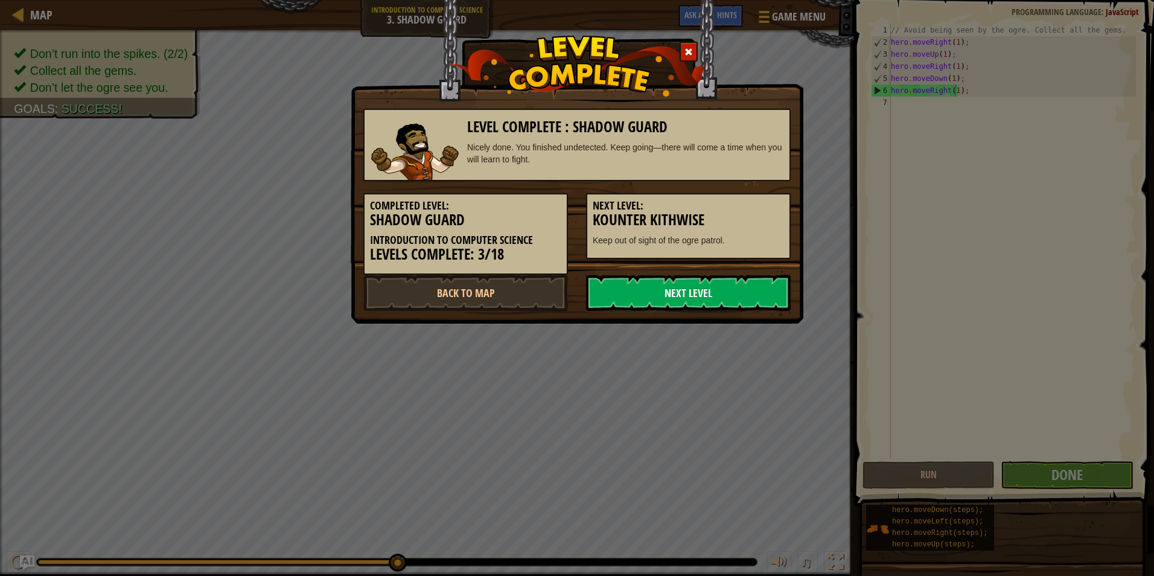
click at [718, 297] on link "Next Level" at bounding box center [688, 293] width 205 height 36
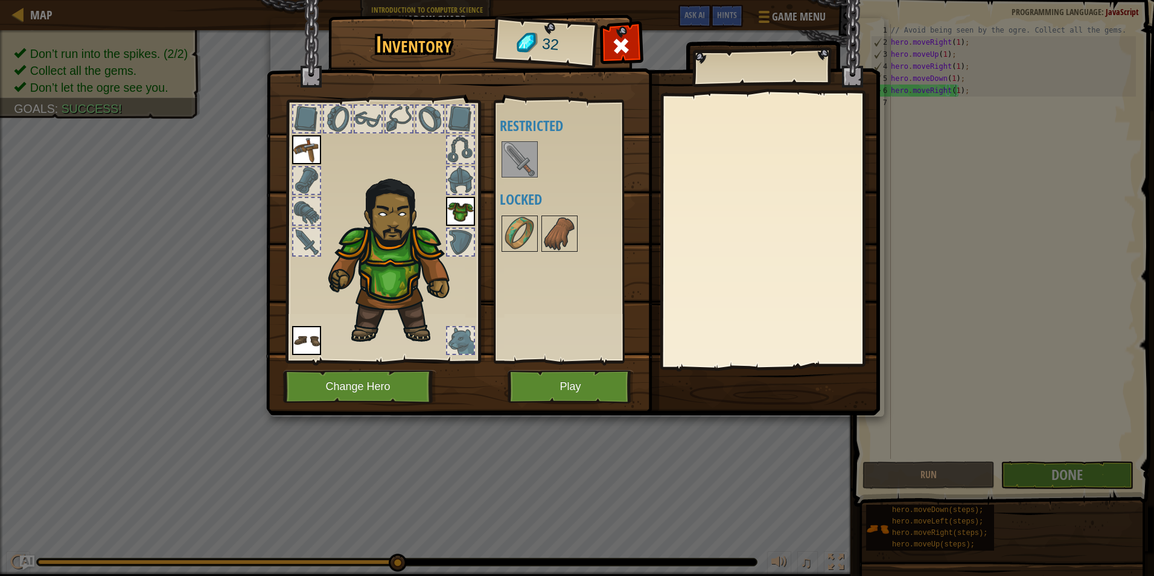
click at [537, 176] on div at bounding box center [520, 159] width 36 height 36
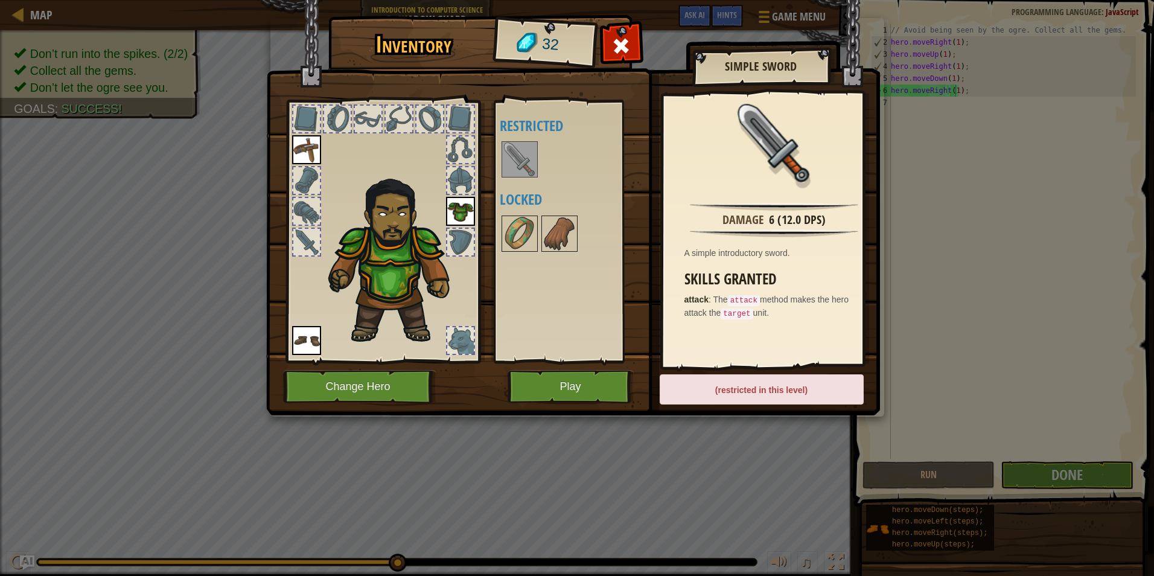
click at [529, 174] on img at bounding box center [520, 159] width 34 height 34
drag, startPoint x: 614, startPoint y: 286, endPoint x: 637, endPoint y: 430, distance: 146.2
click at [621, 395] on div "Inventory 32 Available Equip Equip Equip (double-click to equip) Restricted Loc…" at bounding box center [577, 217] width 614 height 398
click at [611, 394] on button "Play" at bounding box center [571, 386] width 126 height 33
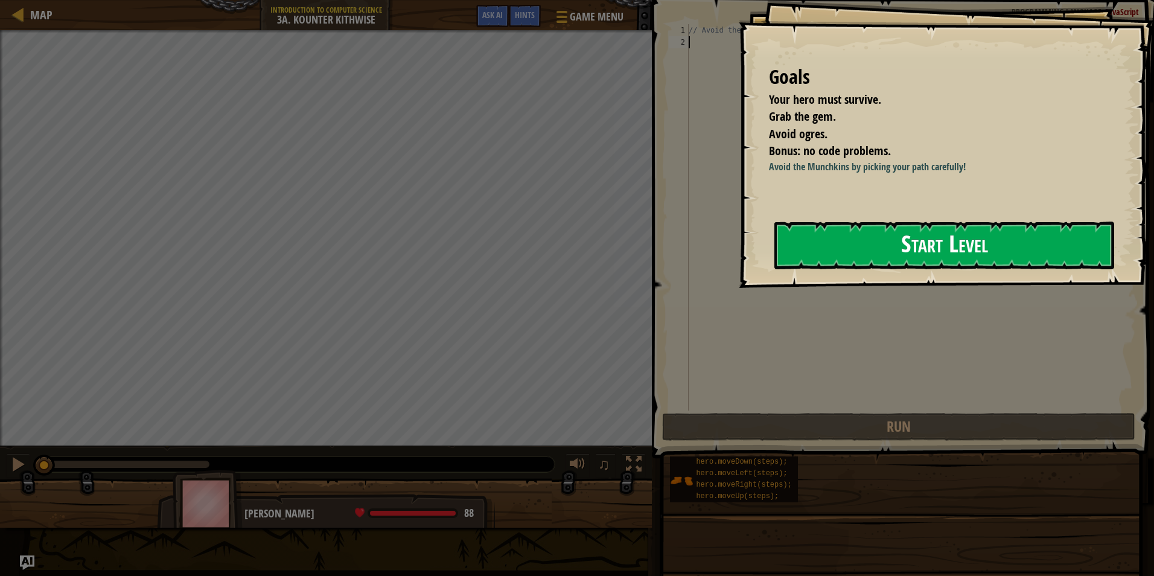
click at [988, 231] on button "Start Level" at bounding box center [944, 246] width 340 height 48
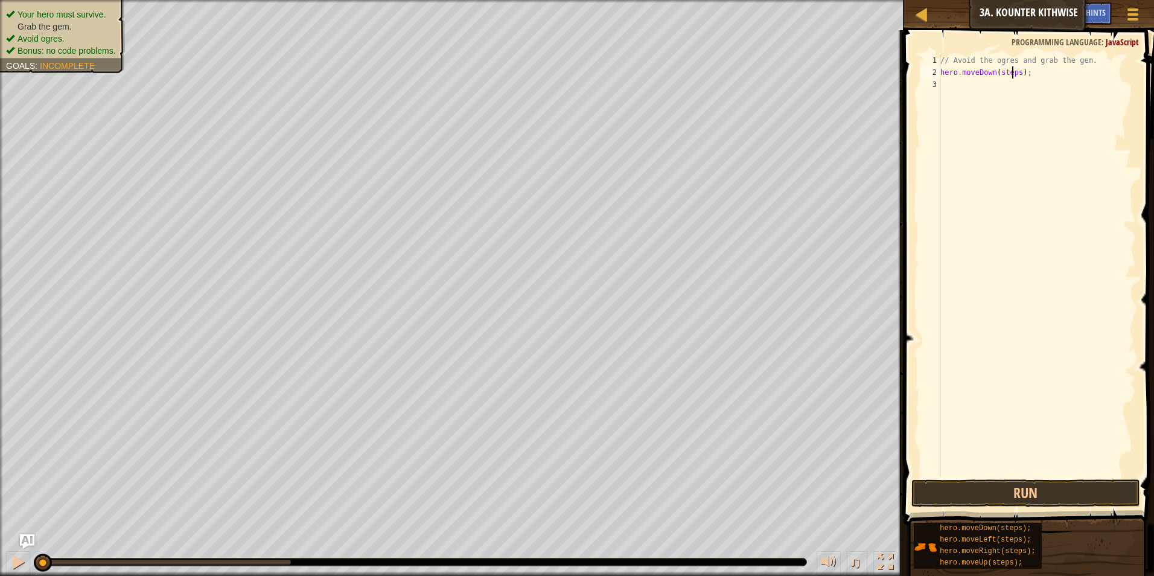
click at [1013, 70] on div "// Avoid the ogres and grab the gem. hero . moveDown ( steps ) ;" at bounding box center [1037, 277] width 198 height 447
click at [1012, 503] on button "Run" at bounding box center [1025, 493] width 229 height 28
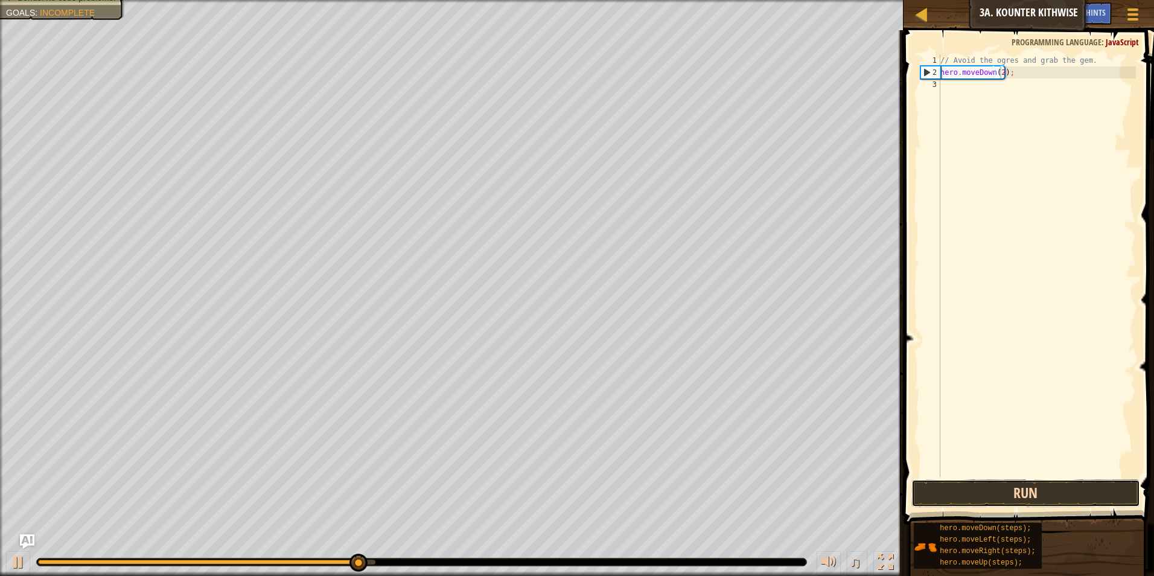
click at [936, 485] on button "Run" at bounding box center [1025, 493] width 229 height 28
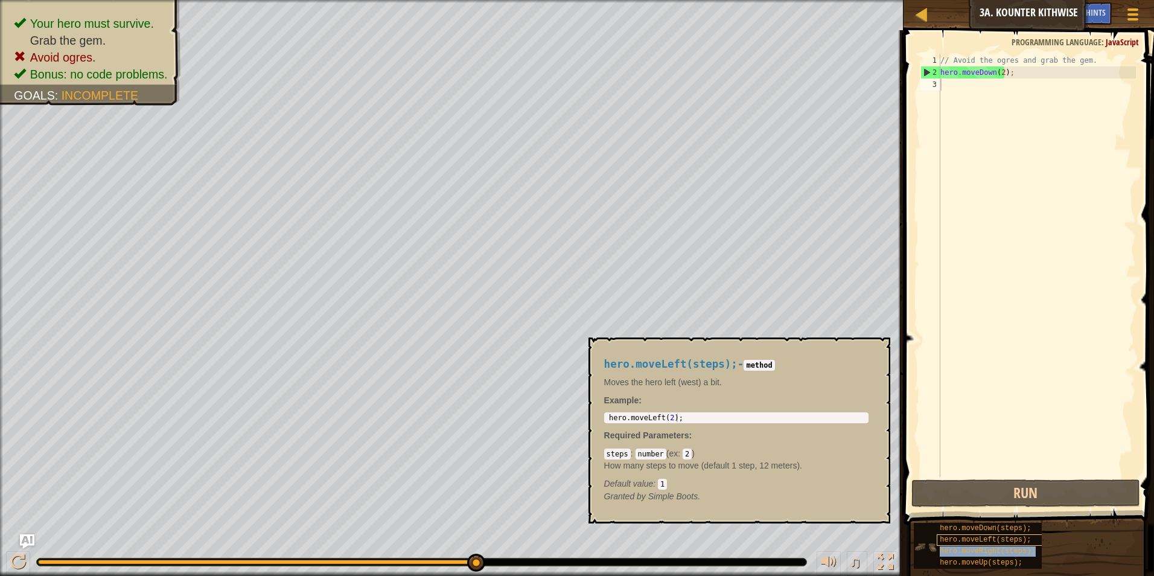
type textarea "hero.moveRight(steps);"
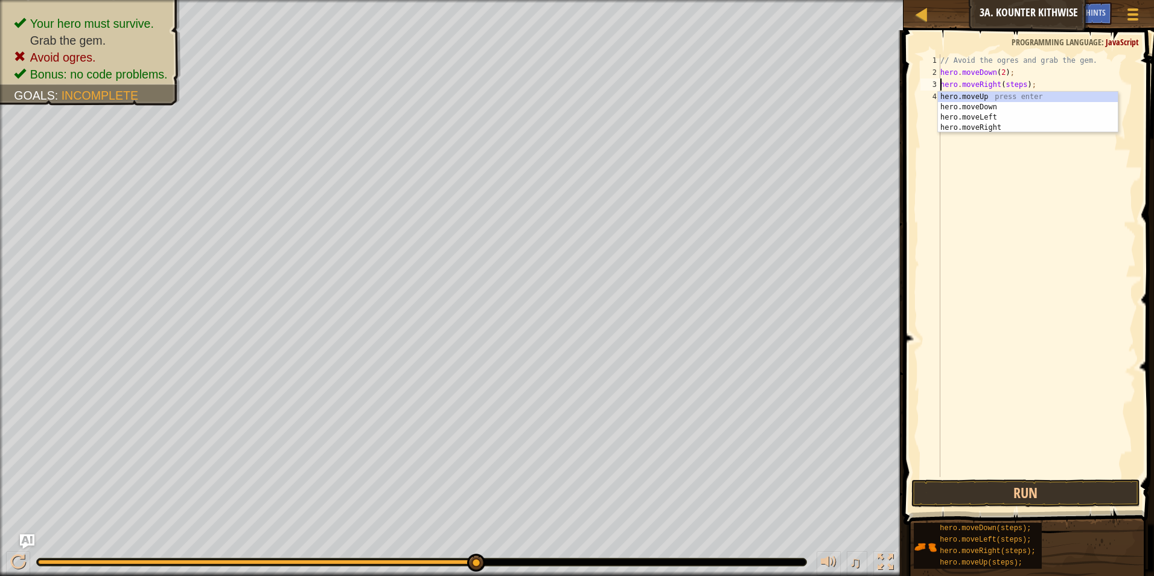
drag, startPoint x: 1047, startPoint y: 197, endPoint x: 1039, endPoint y: 190, distance: 10.7
click at [1039, 194] on div "// Avoid the ogres and grab the gem. hero . moveDown ( 2 ) ; hero . moveRight (…" at bounding box center [1037, 277] width 198 height 447
click at [1018, 86] on div "// Avoid the ogres and grab the gem. hero . moveDown ( 2 ) ; hero . moveRight (…" at bounding box center [1037, 277] width 198 height 447
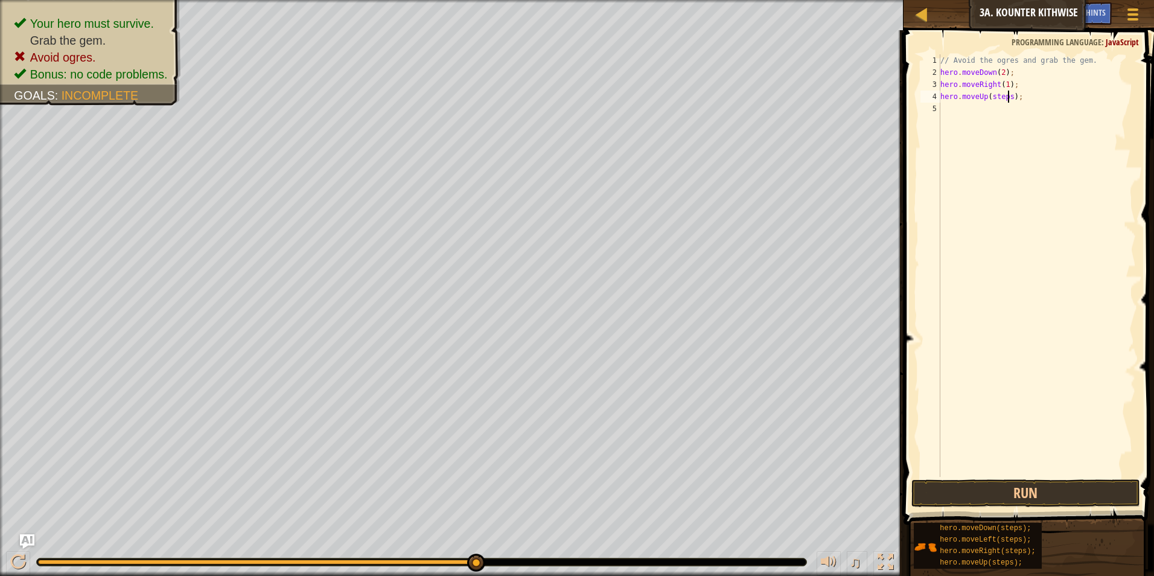
click at [1009, 92] on div "// Avoid the ogres and grab the gem. hero . moveDown ( 2 ) ; hero . moveRight (…" at bounding box center [1037, 277] width 198 height 447
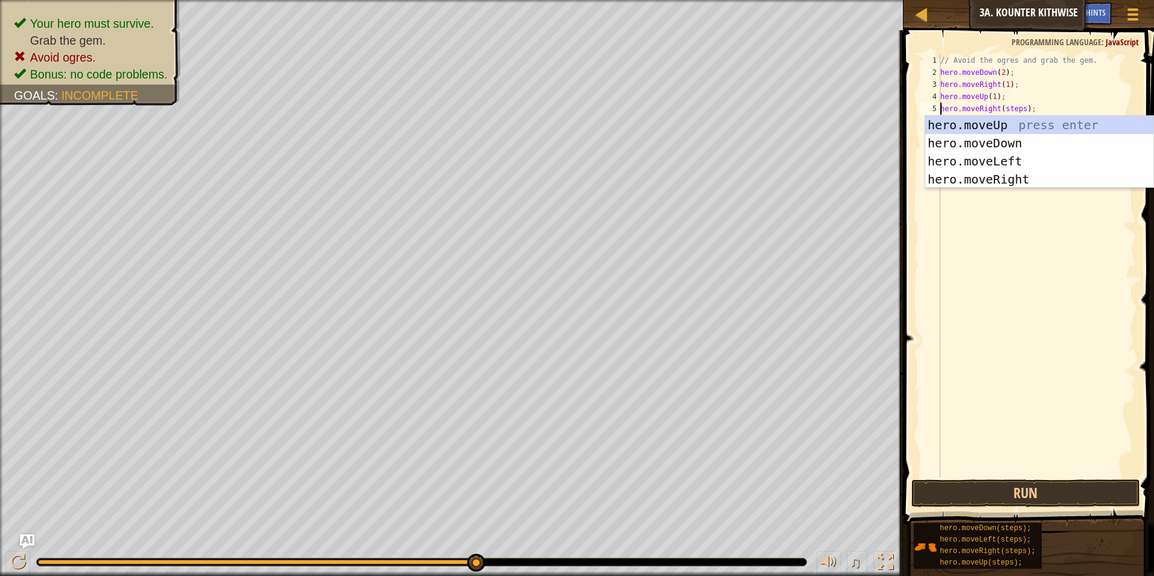
click at [1018, 106] on div "// Avoid the ogres and grab the gem. hero . moveDown ( 2 ) ; hero . moveRight (…" at bounding box center [1037, 277] width 198 height 447
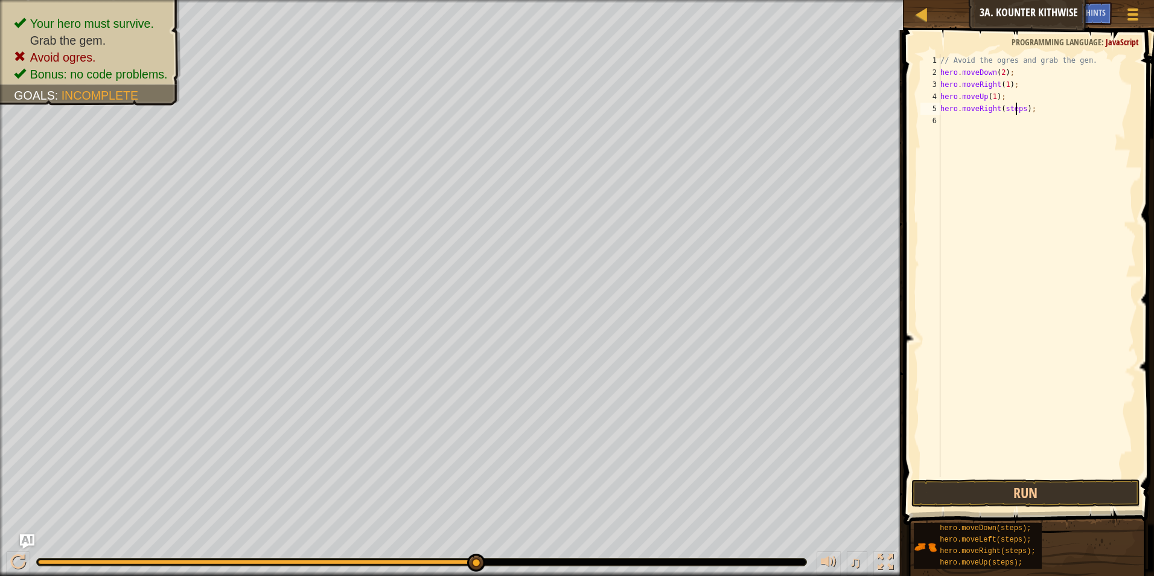
click at [1017, 110] on div "// Avoid the ogres and grab the gem. hero . moveDown ( 2 ) ; hero . moveRight (…" at bounding box center [1037, 277] width 198 height 447
click at [1024, 107] on div "// Avoid the ogres and grab the gem. hero . moveDown ( 2 ) ; hero . moveRight (…" at bounding box center [1037, 277] width 198 height 447
type textarea "hero.moveRight(1);"
click at [944, 486] on button "Run" at bounding box center [1025, 493] width 229 height 28
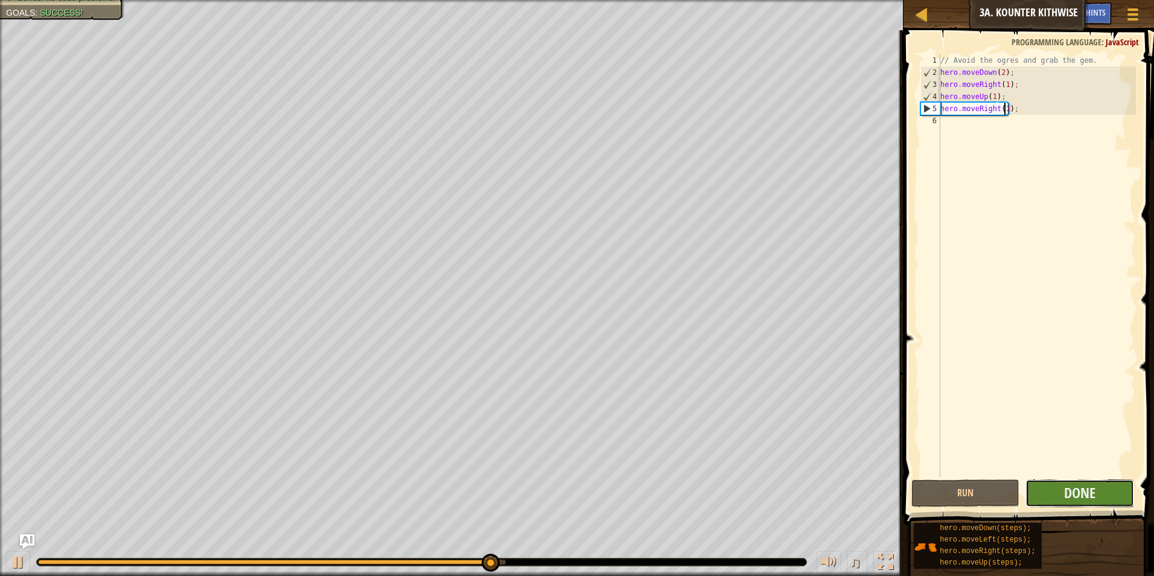
click at [1060, 491] on button "Done" at bounding box center [1080, 493] width 109 height 28
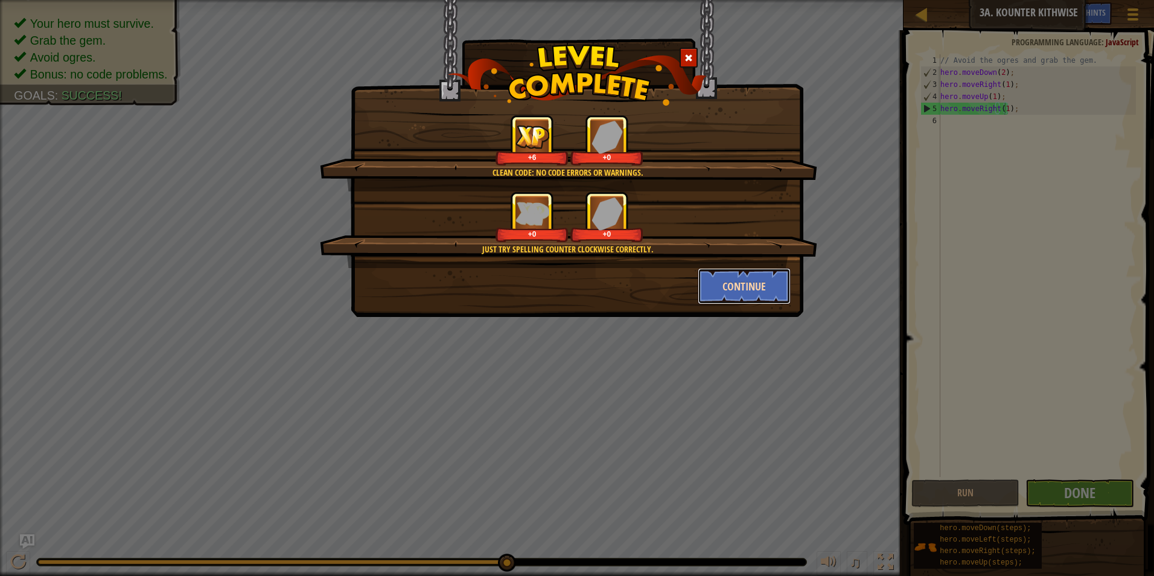
click at [776, 288] on button "Continue" at bounding box center [745, 286] width 94 height 36
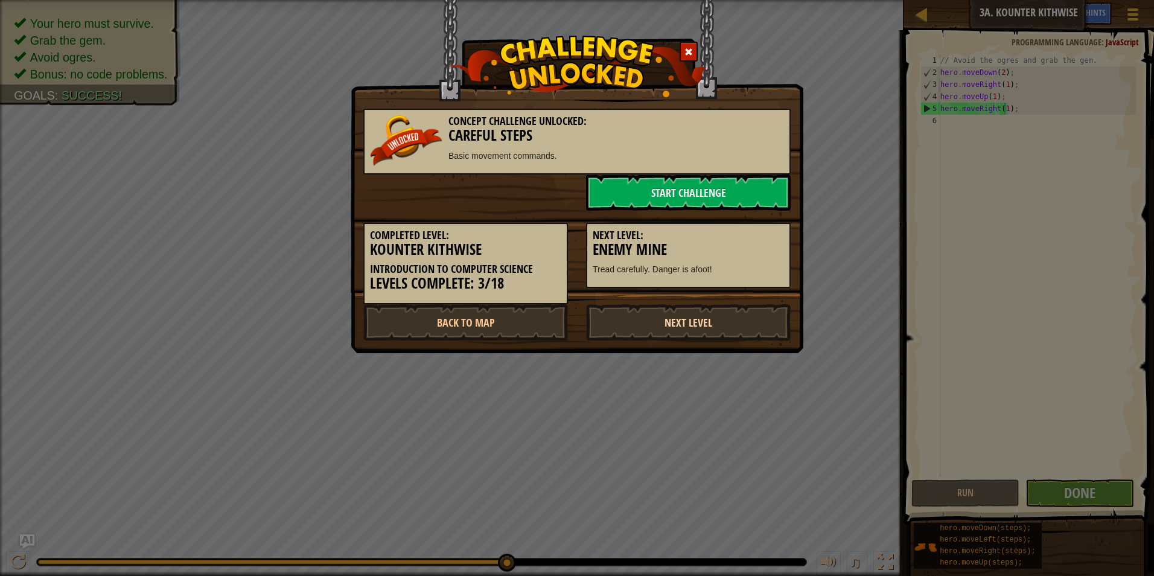
click at [747, 316] on link "Next Level" at bounding box center [688, 322] width 205 height 36
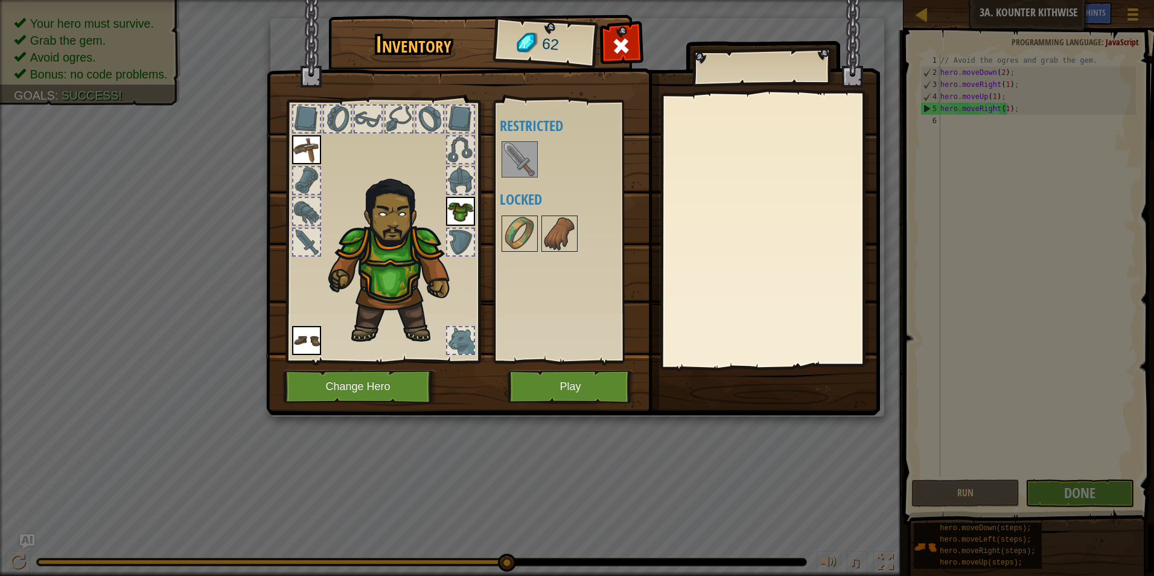
click at [566, 407] on img at bounding box center [573, 196] width 614 height 438
click at [577, 394] on button "Play" at bounding box center [571, 386] width 126 height 33
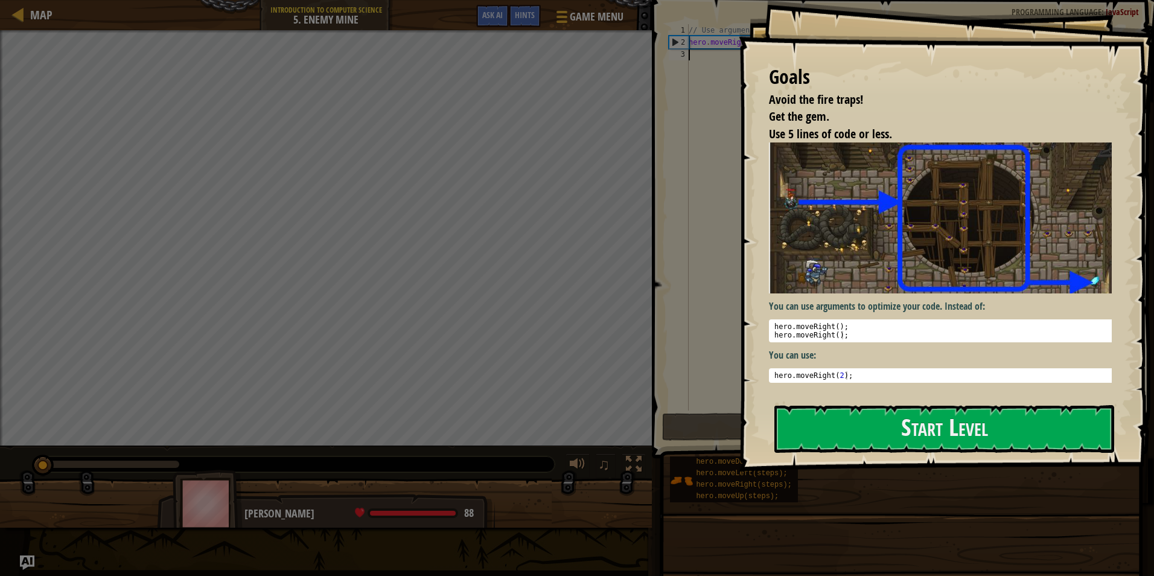
drag, startPoint x: 861, startPoint y: 414, endPoint x: 895, endPoint y: 462, distance: 58.6
click at [870, 433] on button "Start Level" at bounding box center [944, 429] width 340 height 48
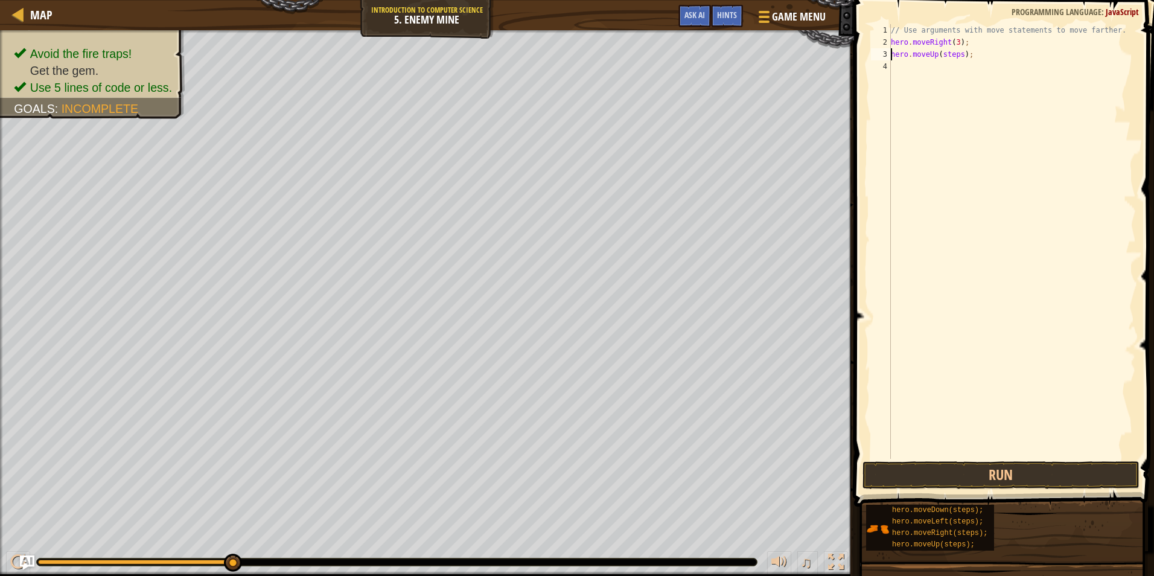
click at [956, 56] on div "// Use arguments with move statements to move farther. hero . moveRight ( 3 ) ;…" at bounding box center [1012, 253] width 247 height 459
click at [915, 480] on button "Run" at bounding box center [1001, 475] width 277 height 28
click at [968, 63] on div "// Use arguments with move statements to move farther. hero . moveRight ( 3 ) ;…" at bounding box center [1012, 253] width 247 height 459
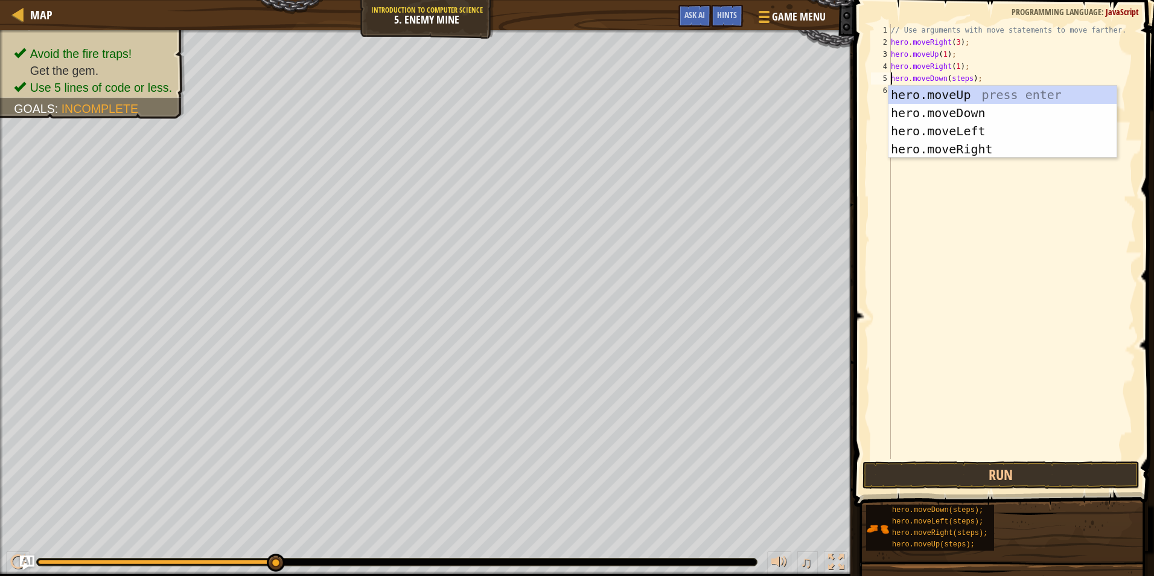
click at [966, 77] on div "// Use arguments with move statements to move farther. hero . moveRight ( 3 ) ;…" at bounding box center [1012, 253] width 247 height 459
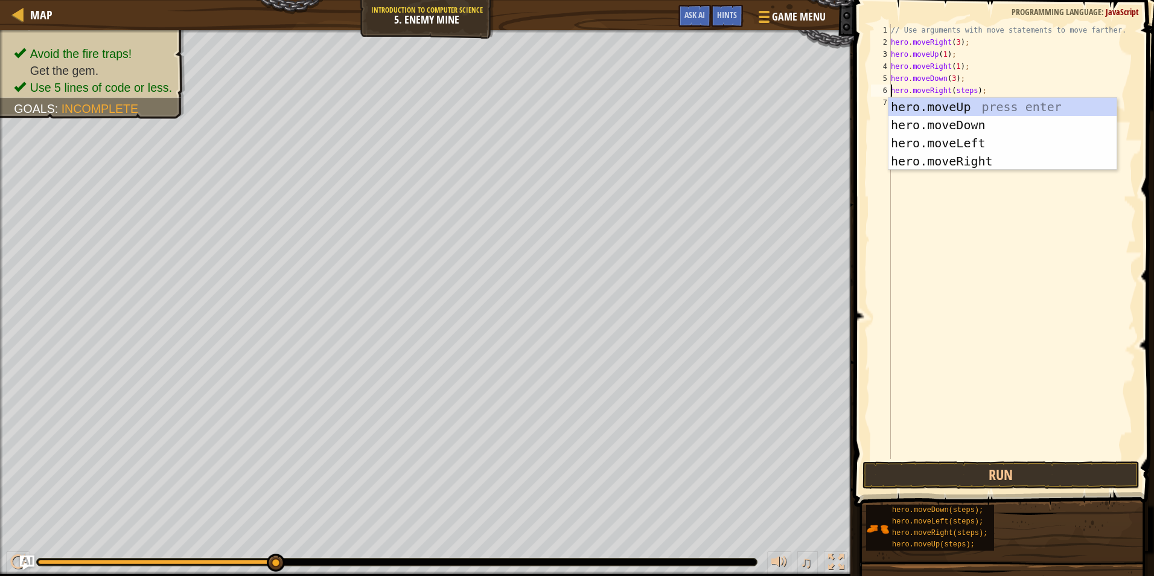
drag, startPoint x: 972, startPoint y: 88, endPoint x: 983, endPoint y: 86, distance: 10.9
click at [972, 88] on div "// Use arguments with move statements to move farther. hero . moveRight ( 3 ) ;…" at bounding box center [1012, 253] width 247 height 459
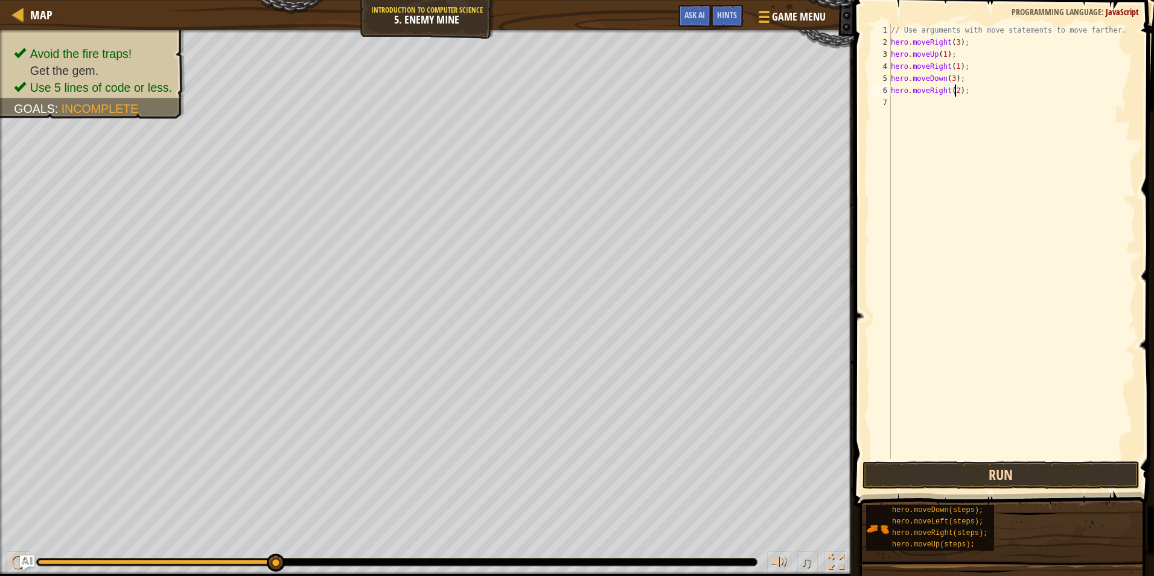
type textarea "hero.moveRight(2);"
click at [983, 464] on button "Run" at bounding box center [1001, 475] width 277 height 28
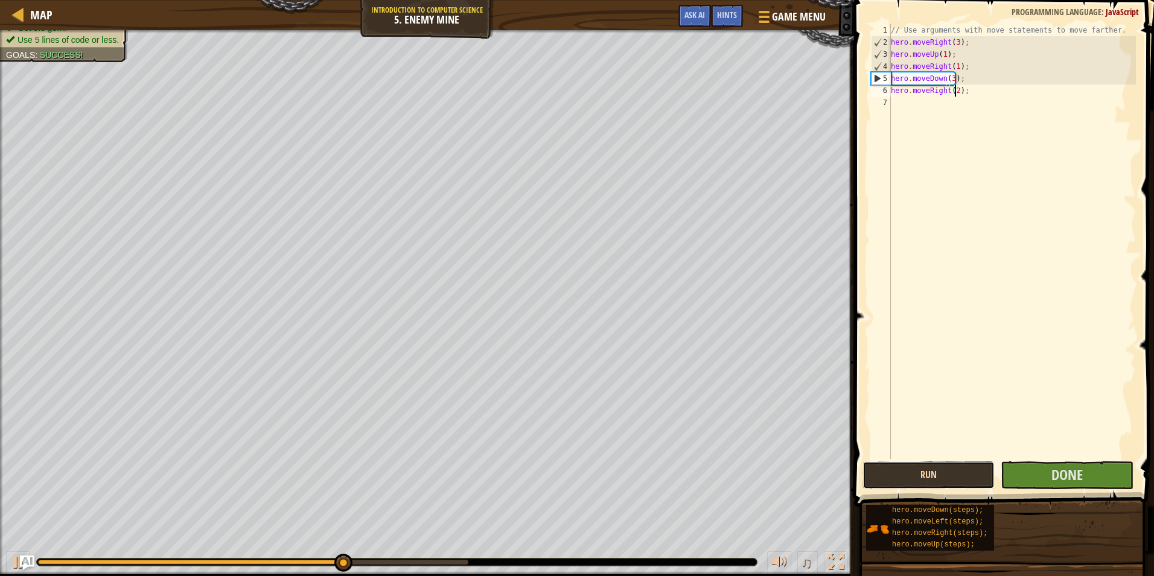
click at [916, 463] on button "Run" at bounding box center [929, 475] width 132 height 28
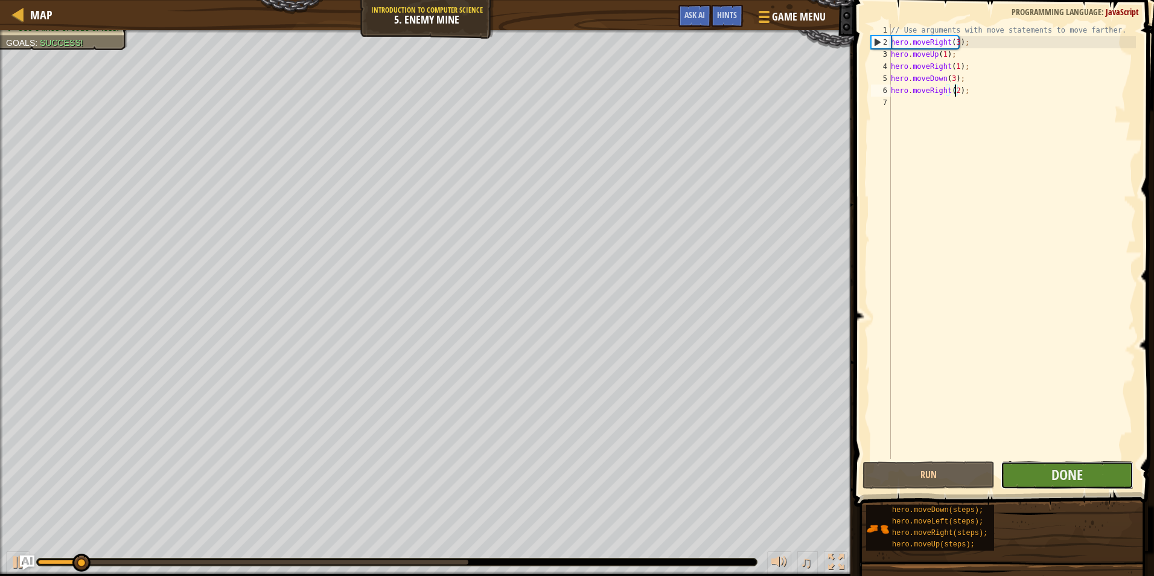
click at [1090, 470] on button "Done" at bounding box center [1067, 475] width 132 height 28
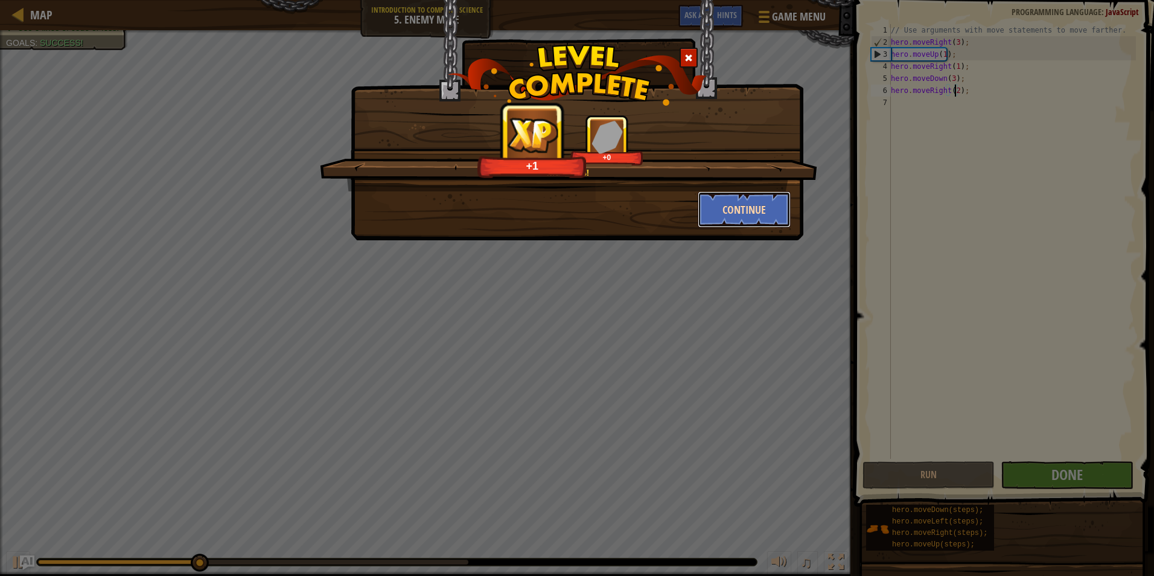
click at [762, 201] on button "Continue" at bounding box center [745, 209] width 94 height 36
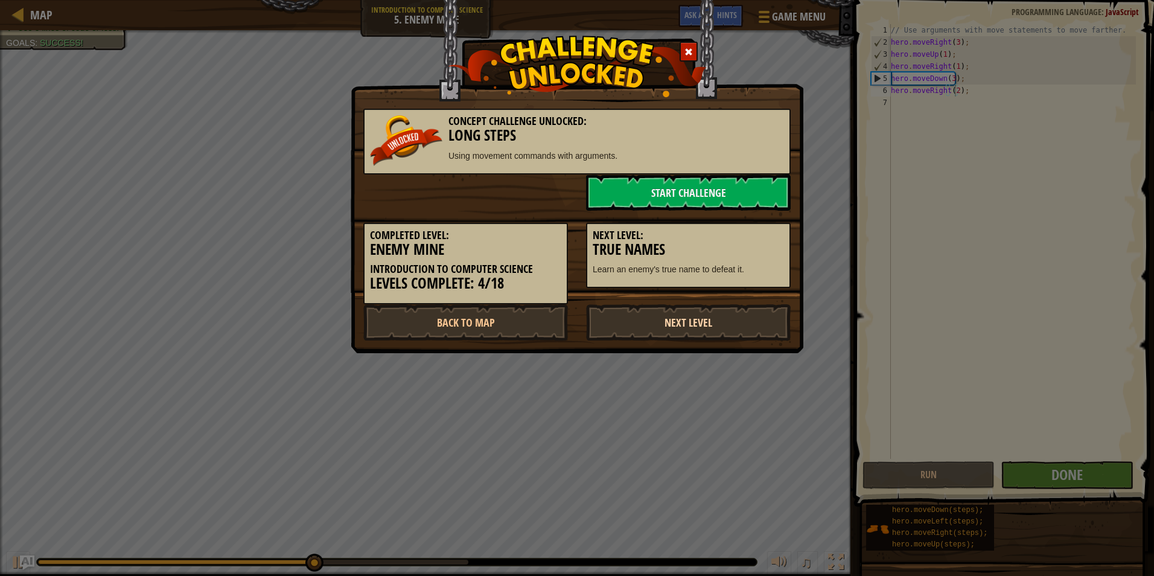
click at [773, 322] on link "Next Level" at bounding box center [688, 322] width 205 height 36
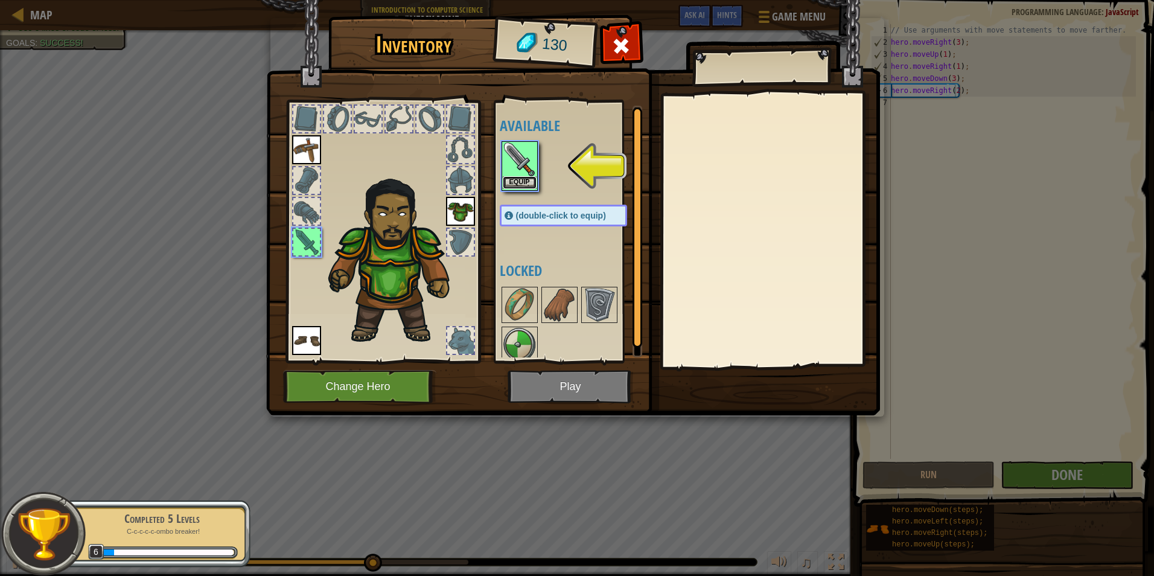
click at [511, 183] on button "Equip" at bounding box center [520, 182] width 34 height 13
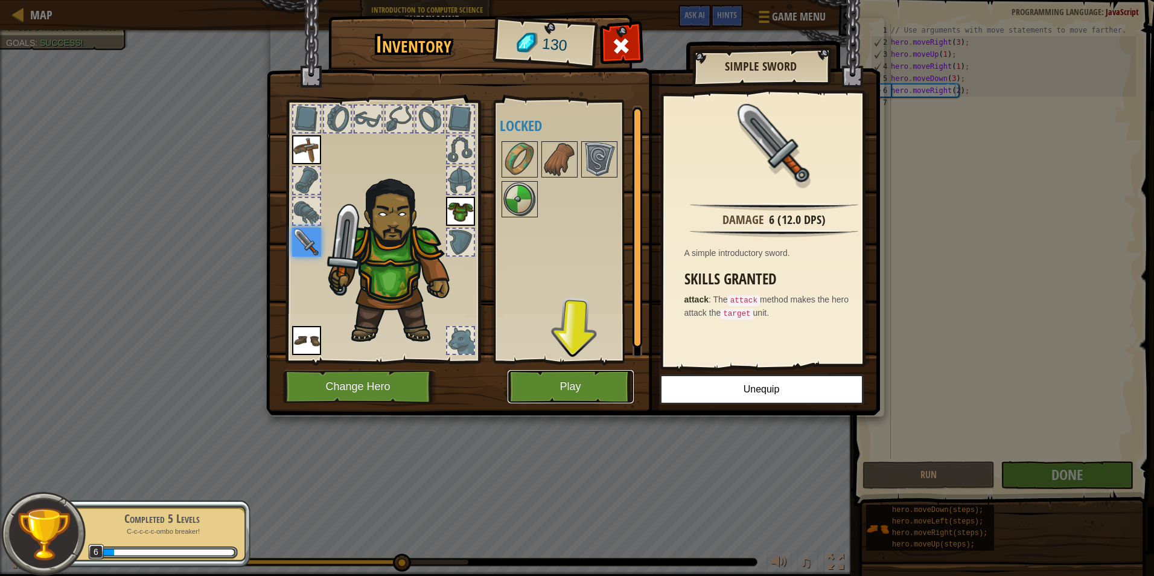
click at [605, 382] on button "Play" at bounding box center [571, 386] width 126 height 33
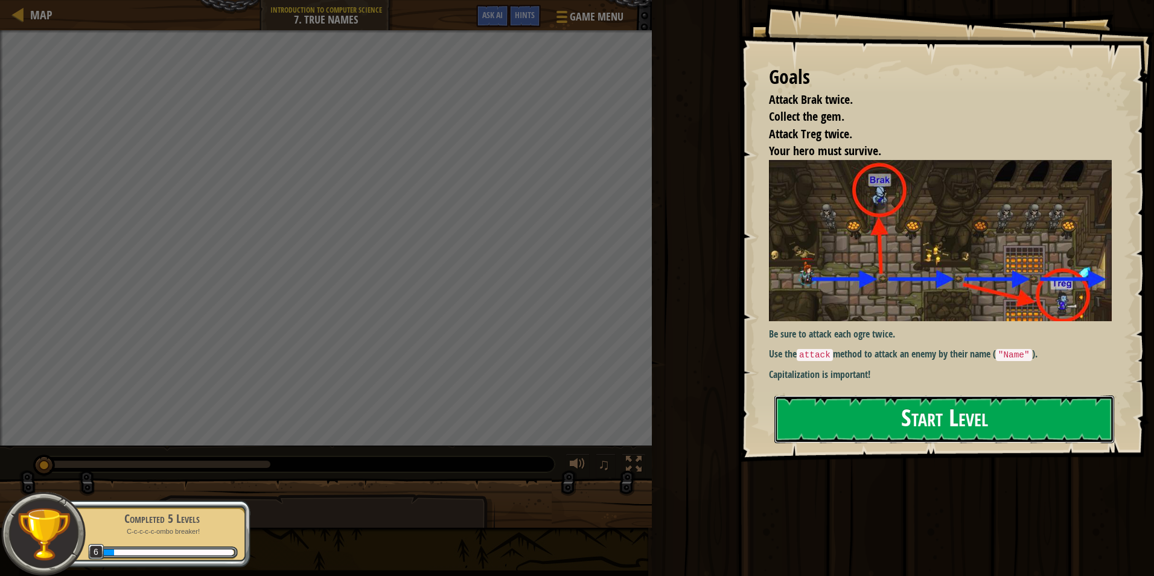
click at [848, 426] on button "Start Level" at bounding box center [944, 419] width 340 height 48
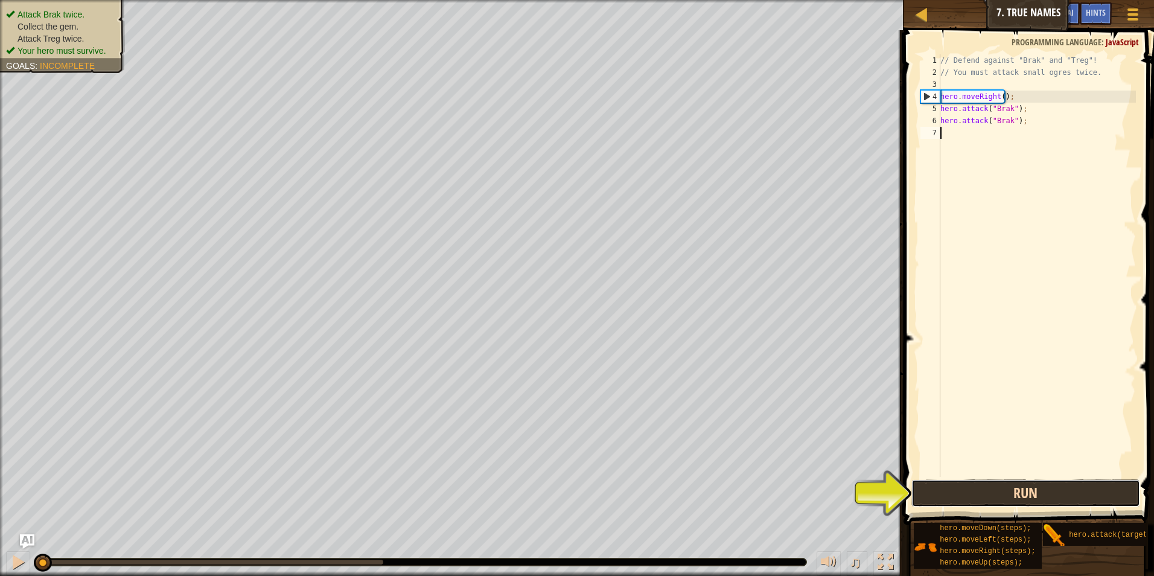
click at [951, 499] on button "Run" at bounding box center [1025, 493] width 229 height 28
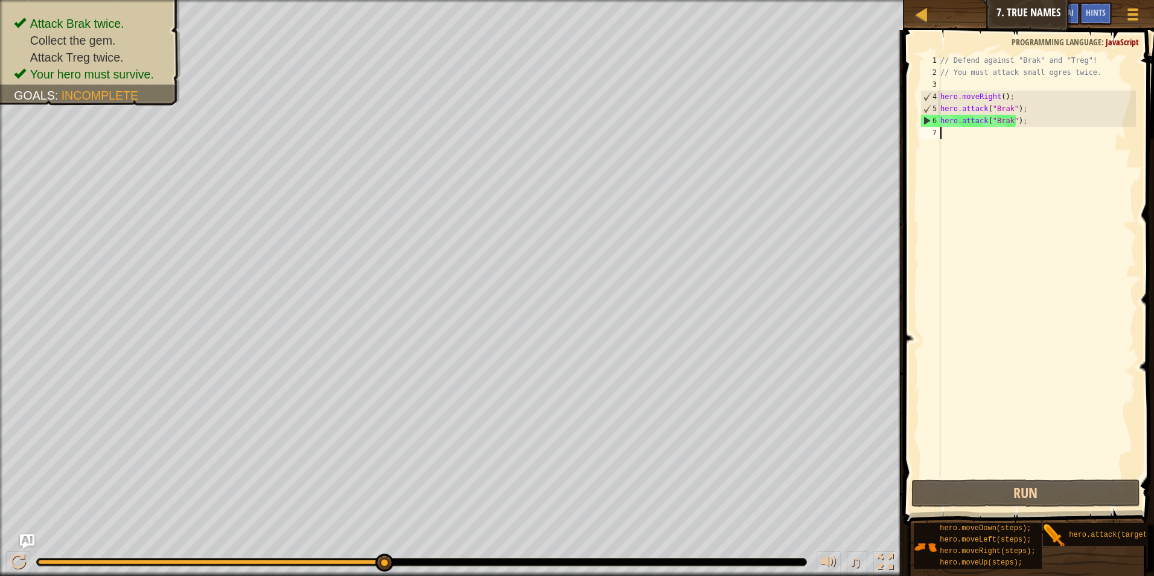
click at [953, 306] on div "// Defend against "Brak" and "Treg"! // You must attack small ogres twice. hero…" at bounding box center [1037, 277] width 198 height 447
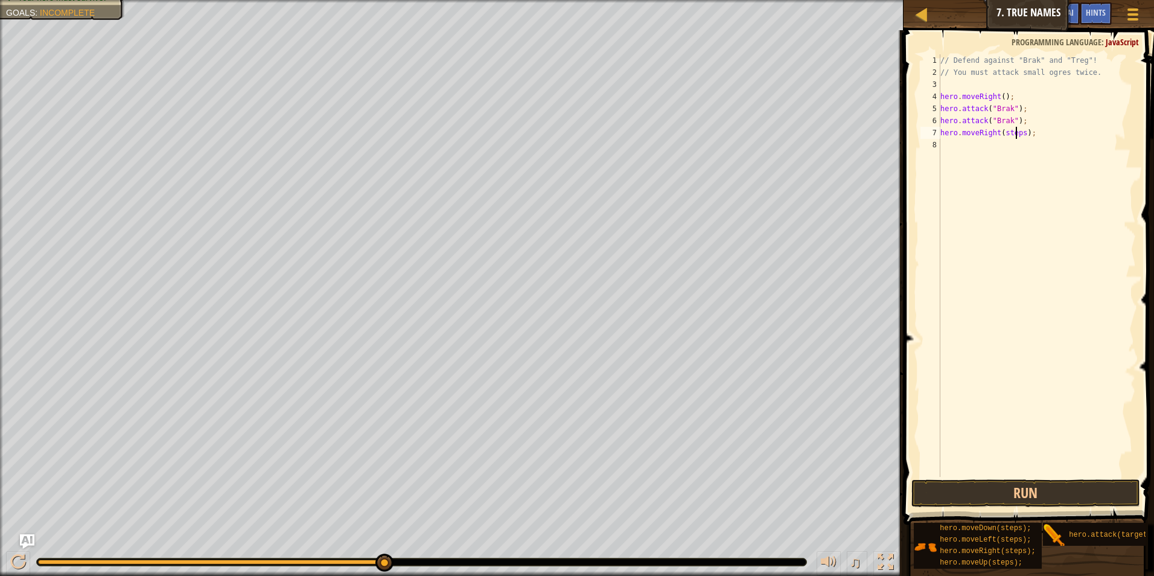
click at [1014, 133] on div "// Defend against "Brak" and "Treg"! // You must attack small ogres twice. hero…" at bounding box center [1037, 277] width 198 height 447
click at [1018, 133] on div "// Defend against "Brak" and "Treg"! // You must attack small ogres twice. hero…" at bounding box center [1037, 277] width 198 height 447
click at [1021, 133] on div "// Defend against "Brak" and "Treg"! // You must attack small ogres twice. hero…" at bounding box center [1037, 277] width 198 height 447
drag, startPoint x: 959, startPoint y: 484, endPoint x: 971, endPoint y: 482, distance: 12.2
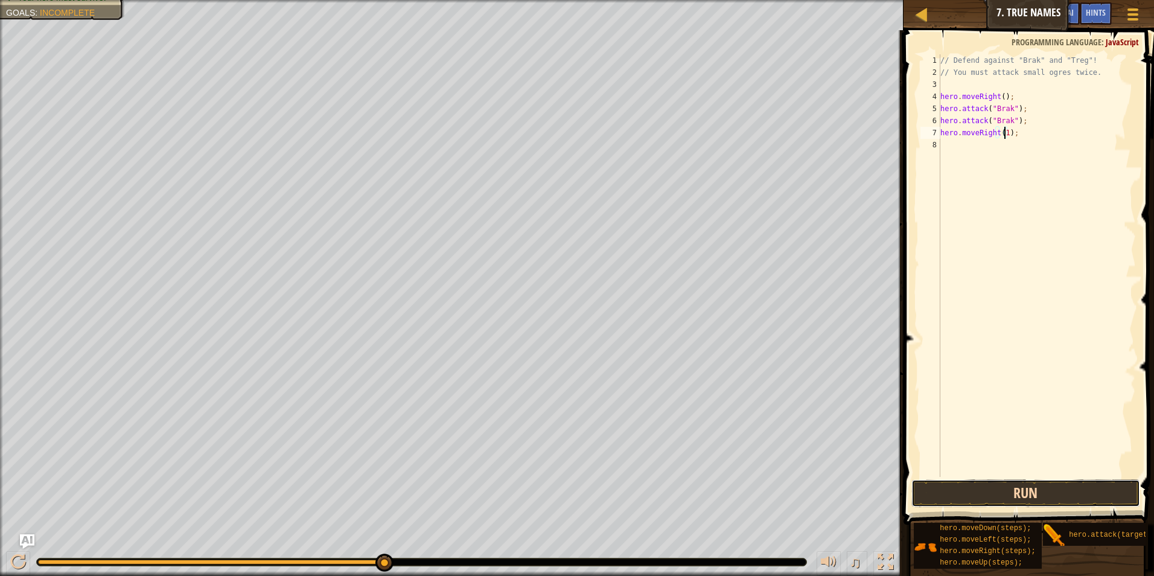
click at [959, 484] on button "Run" at bounding box center [1025, 493] width 229 height 28
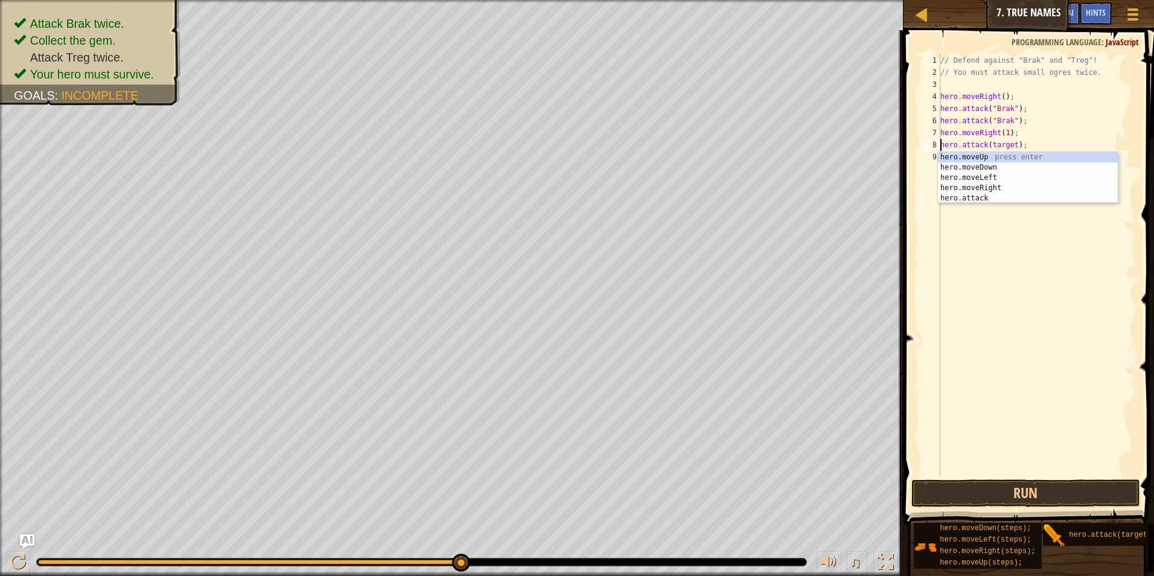
click at [1043, 145] on div "// Defend against "Brak" and "Treg"! // You must attack small ogres twice. hero…" at bounding box center [1037, 277] width 198 height 447
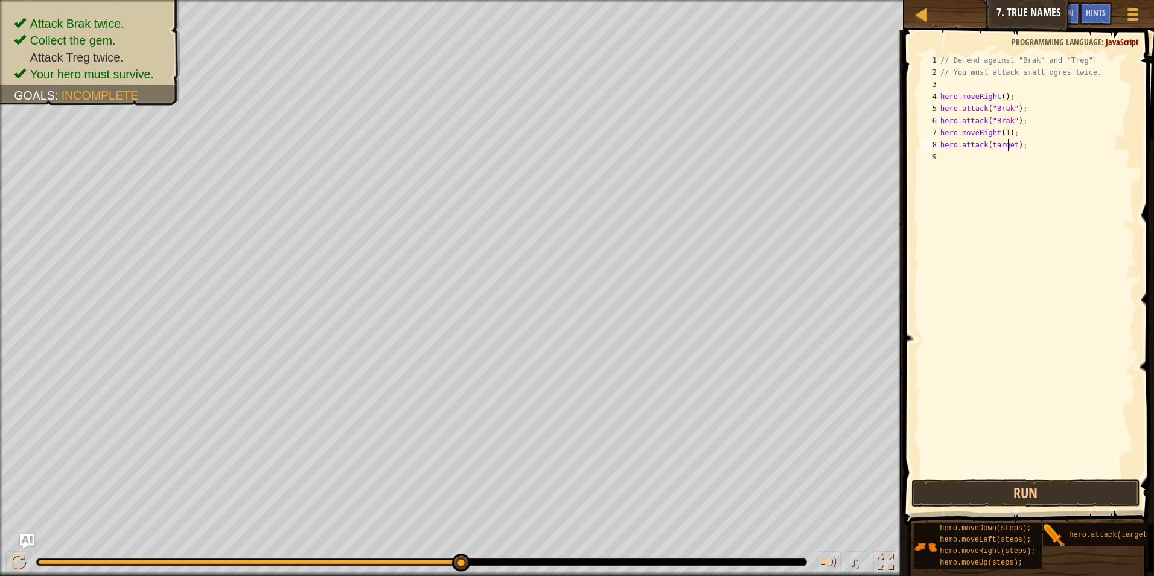
click at [1008, 145] on div "// Defend against "Brak" and "Treg"! // You must attack small ogres twice. hero…" at bounding box center [1037, 277] width 198 height 447
drag, startPoint x: 1004, startPoint y: 144, endPoint x: 1012, endPoint y: 143, distance: 7.3
click at [1006, 143] on div "// Defend against "Brak" and "Treg"! // You must attack small ogres twice. hero…" at bounding box center [1037, 277] width 198 height 447
click at [1012, 145] on div "// Defend against "Brak" and "Treg"! // You must attack small ogres twice. hero…" at bounding box center [1037, 277] width 198 height 447
type textarea "hero.attack(treg);"
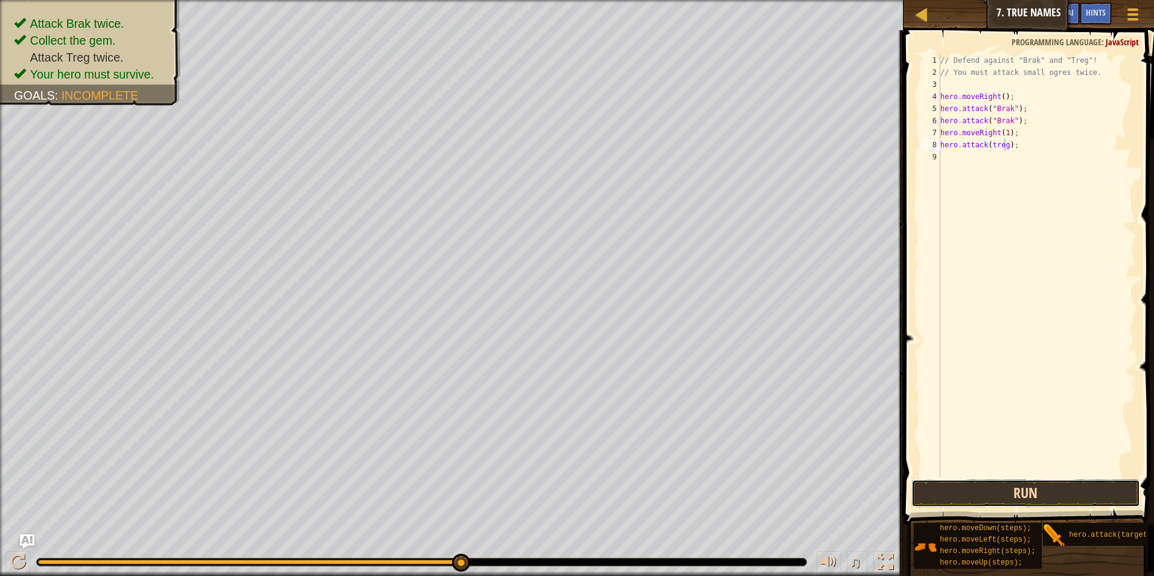
click at [980, 489] on button "Run" at bounding box center [1025, 493] width 229 height 28
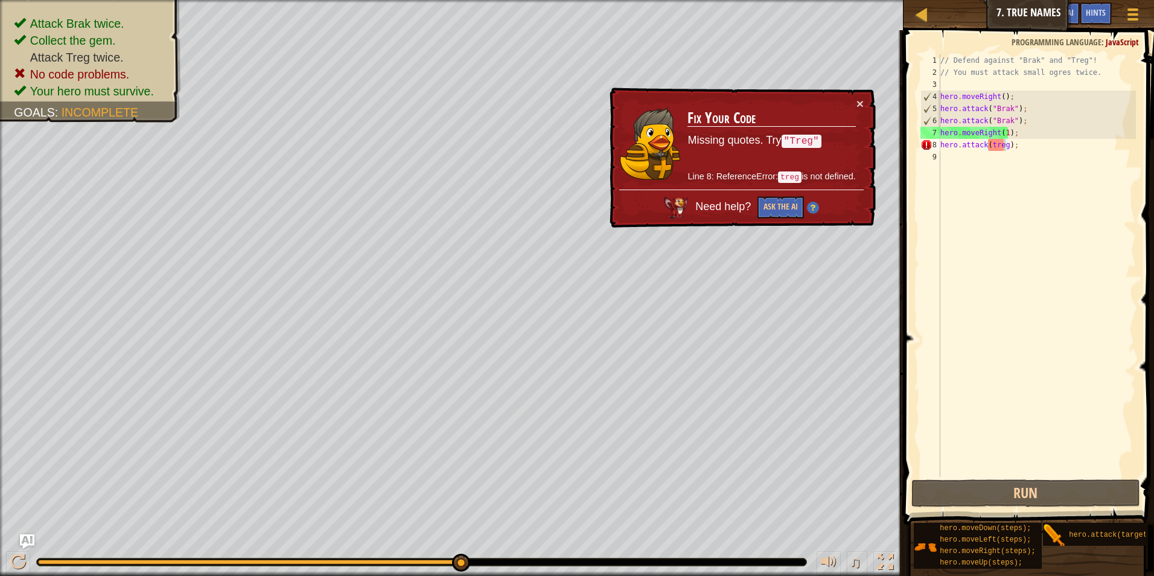
click at [852, 118] on h3 "Fix Your Code" at bounding box center [772, 118] width 168 height 17
click at [865, 103] on div "× Fix Your Code Missing quotes. Try "Treg" Line 8: ReferenceError: treg is not …" at bounding box center [741, 158] width 269 height 141
click at [863, 100] on button "×" at bounding box center [860, 103] width 7 height 13
